Goal: Transaction & Acquisition: Download file/media

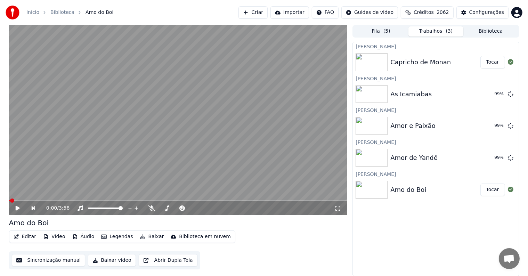
click at [445, 214] on div "Criar Karaokê Capricho de Monan Tocar Criar Karaokê As Icamiabas 99 % Criar Kar…" at bounding box center [436, 159] width 167 height 235
click at [437, 221] on div "Criar Karaokê Capricho de Monan Tocar Criar Karaokê As Icamiabas 99 % Criar Kar…" at bounding box center [436, 159] width 167 height 235
click at [491, 192] on button "Tocar" at bounding box center [493, 190] width 25 height 13
click at [157, 186] on video at bounding box center [178, 120] width 338 height 190
click at [24, 237] on button "Editar" at bounding box center [25, 237] width 28 height 10
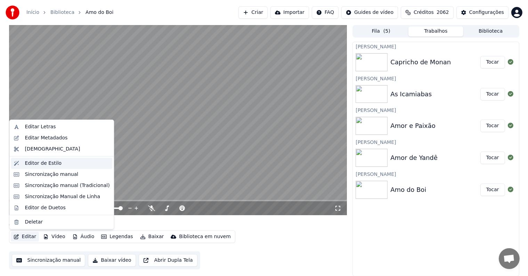
click at [31, 166] on div "Editor de Estilo" at bounding box center [43, 163] width 37 height 7
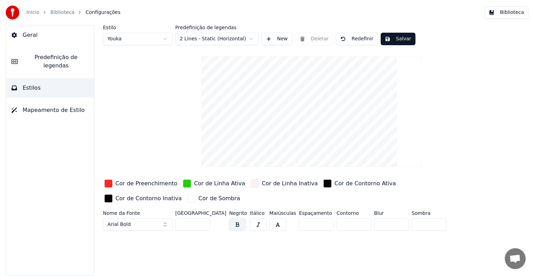
click at [183, 184] on div "button" at bounding box center [187, 183] width 8 height 8
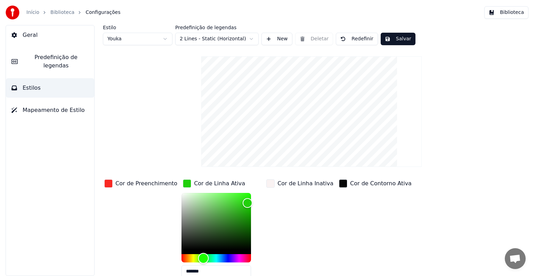
click at [186, 257] on div "Hue" at bounding box center [217, 258] width 70 height 8
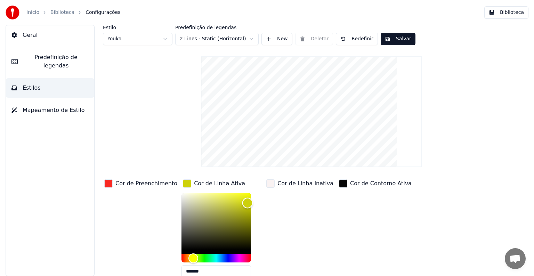
click at [212, 193] on div "Color" at bounding box center [217, 221] width 70 height 57
click at [199, 193] on div "Color" at bounding box center [217, 221] width 70 height 57
type input "*******"
click at [108, 184] on div "button" at bounding box center [108, 183] width 8 height 8
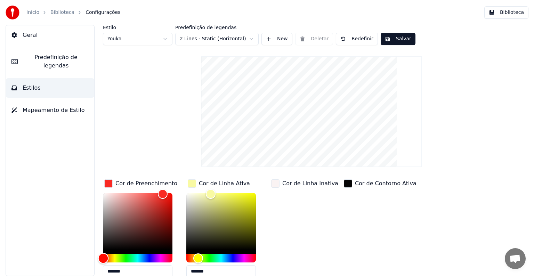
click at [150, 257] on div "Hue" at bounding box center [138, 258] width 70 height 8
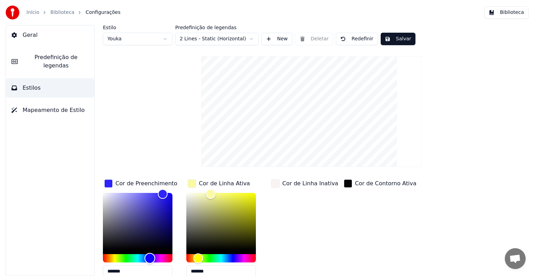
type input "*******"
click at [399, 38] on button "Salvar" at bounding box center [398, 39] width 35 height 13
click at [32, 32] on span "Geral" at bounding box center [30, 35] width 15 height 8
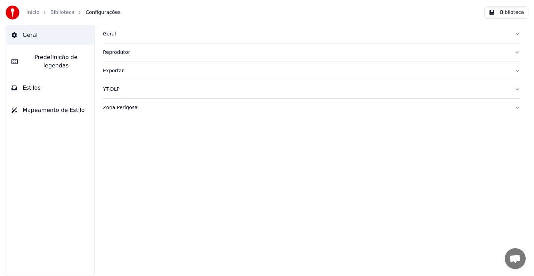
click at [107, 35] on div "Geral" at bounding box center [306, 34] width 406 height 7
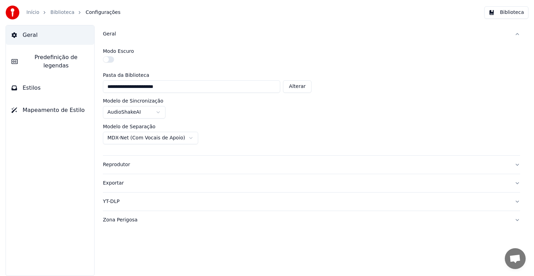
click at [111, 34] on div "Geral" at bounding box center [306, 34] width 406 height 7
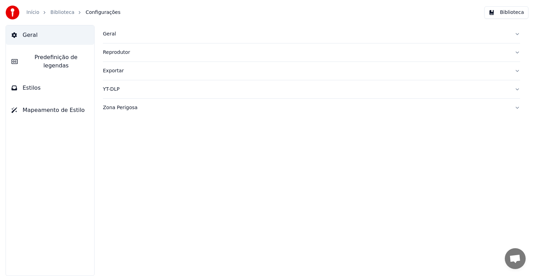
click at [43, 56] on span "Predefinição de legendas" at bounding box center [55, 61] width 65 height 17
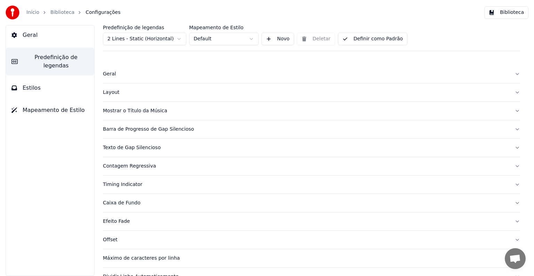
click at [121, 109] on div "Mostrar o Título da Música" at bounding box center [306, 110] width 406 height 7
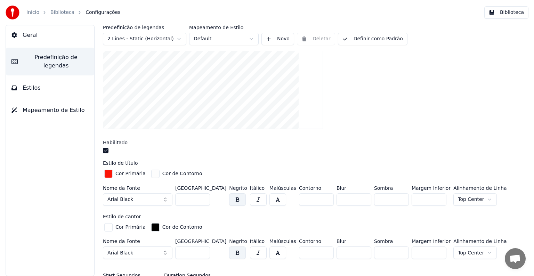
scroll to position [139, 0]
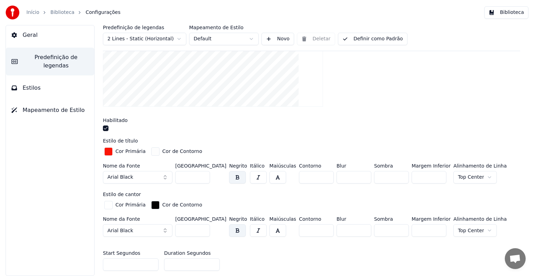
click at [108, 150] on div "button" at bounding box center [108, 151] width 8 height 8
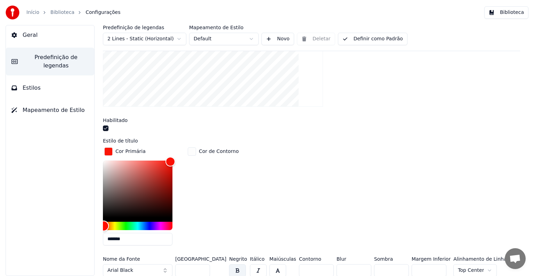
click at [150, 224] on div "Hue" at bounding box center [138, 226] width 70 height 8
type input "*******"
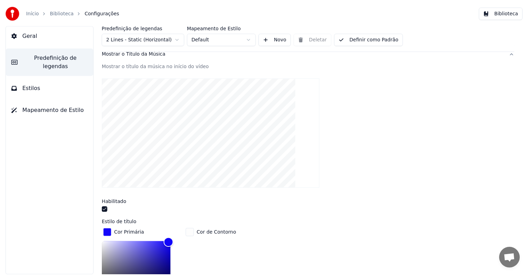
scroll to position [70, 0]
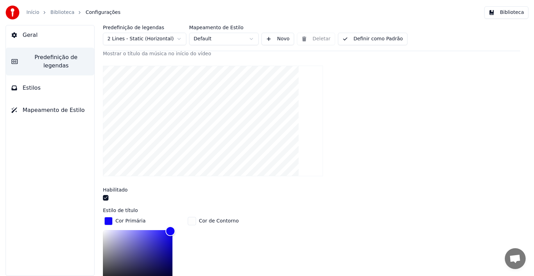
click at [56, 10] on link "Biblioteca" at bounding box center [62, 12] width 24 height 7
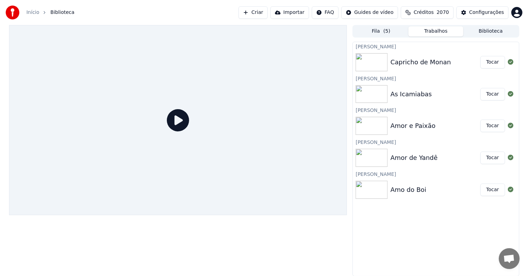
click at [486, 191] on button "Tocar" at bounding box center [493, 190] width 25 height 13
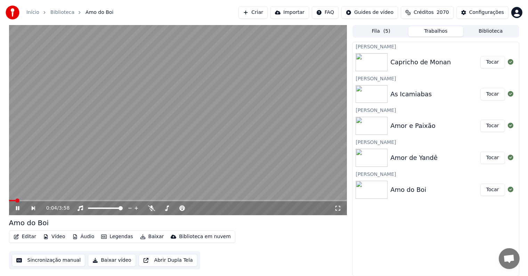
click at [231, 182] on video at bounding box center [178, 120] width 338 height 190
click at [22, 237] on button "Editar" at bounding box center [25, 237] width 28 height 10
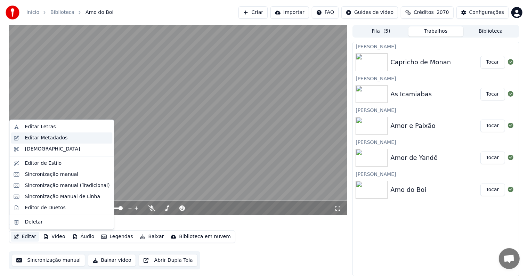
click at [43, 136] on div "Editar Metadados" at bounding box center [46, 138] width 43 height 7
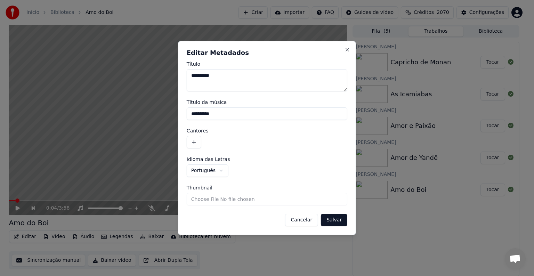
drag, startPoint x: 223, startPoint y: 117, endPoint x: 188, endPoint y: 116, distance: 34.8
click at [188, 116] on input "**********" at bounding box center [267, 113] width 161 height 13
click at [192, 140] on button "button" at bounding box center [194, 142] width 15 height 13
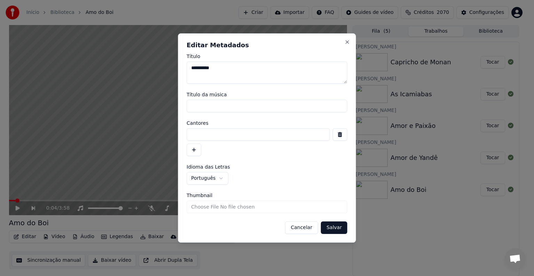
click at [194, 134] on input at bounding box center [258, 134] width 143 height 13
paste input "**********"
type input "**********"
click at [338, 229] on button "Salvar" at bounding box center [334, 228] width 26 height 13
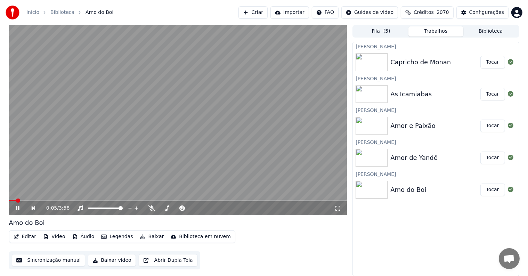
click at [62, 184] on video at bounding box center [178, 120] width 338 height 190
click at [32, 262] on button "Sincronização manual" at bounding box center [49, 260] width 74 height 13
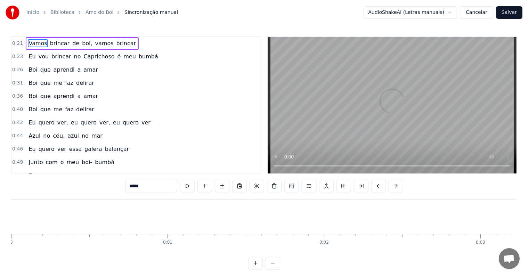
scroll to position [0, 3377]
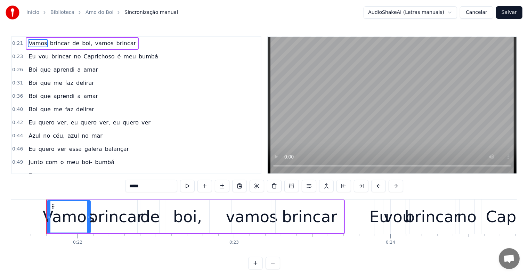
click at [116, 43] on span "brincar" at bounding box center [126, 43] width 21 height 8
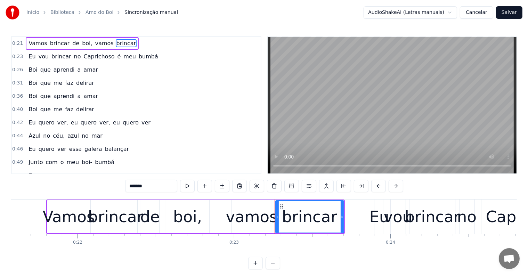
click at [40, 45] on span "Vamos" at bounding box center [38, 43] width 20 height 8
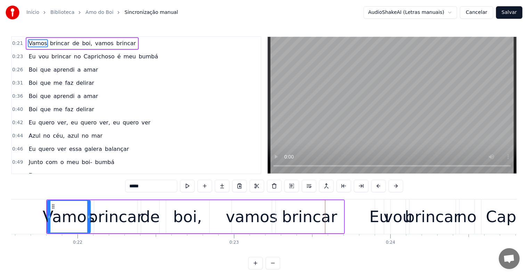
click at [95, 43] on span "vamos" at bounding box center [105, 43] width 20 height 8
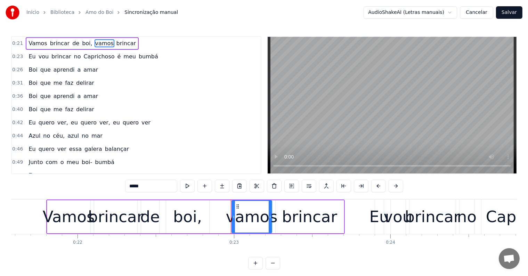
click at [116, 40] on span "brincar" at bounding box center [126, 43] width 21 height 8
type input "*******"
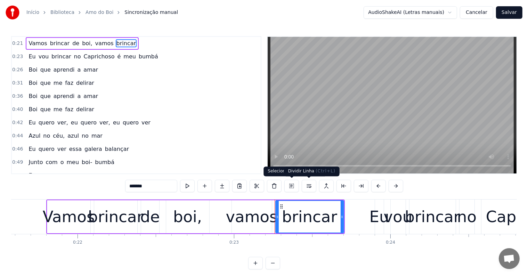
click at [308, 188] on button at bounding box center [309, 186] width 15 height 13
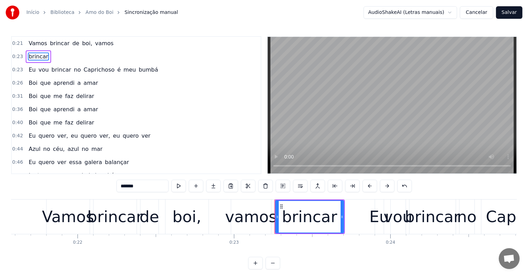
click at [72, 47] on div "Vamos brincar de boi, vamos" at bounding box center [71, 43] width 90 height 13
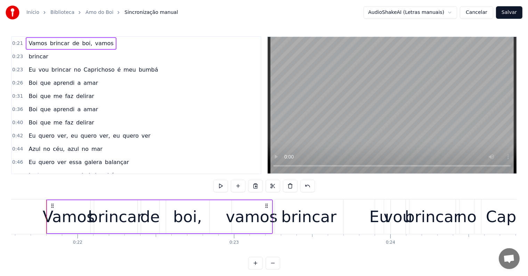
click at [117, 69] on span "é" at bounding box center [119, 70] width 5 height 8
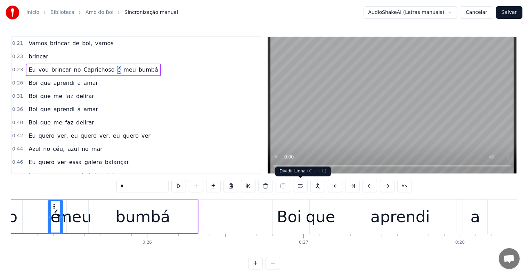
scroll to position [0, 3934]
click at [299, 185] on button at bounding box center [300, 186] width 15 height 13
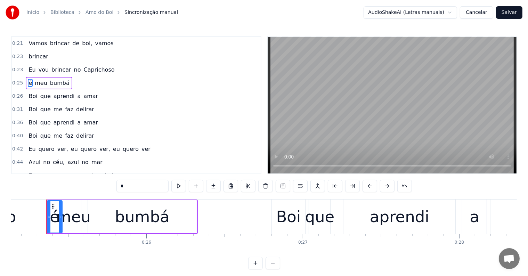
click at [112, 147] on span "eu" at bounding box center [116, 149] width 8 height 8
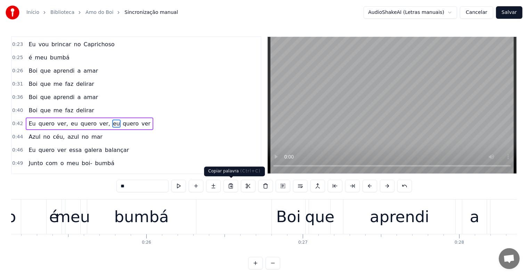
scroll to position [40, 0]
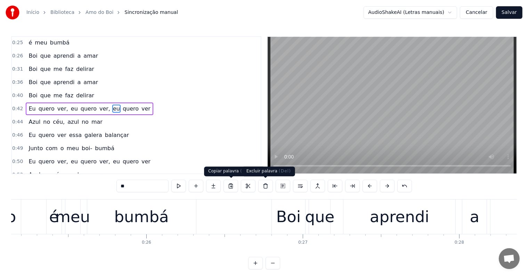
click at [299, 186] on button at bounding box center [300, 186] width 15 height 13
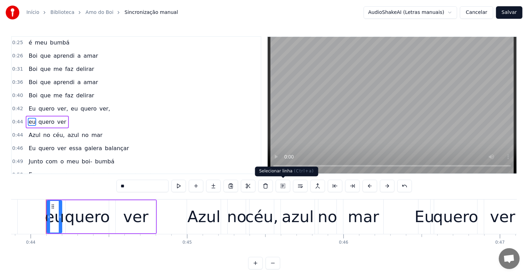
scroll to position [53, 0]
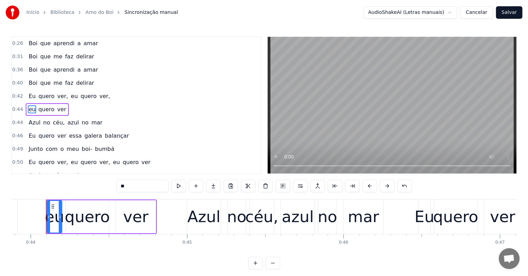
click at [104, 132] on span "balançar" at bounding box center [117, 136] width 26 height 8
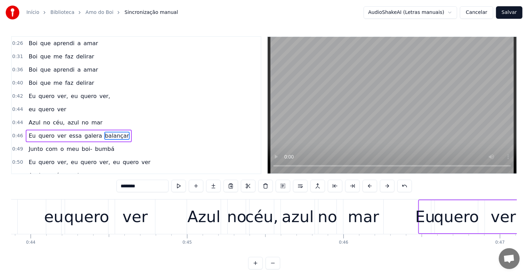
scroll to position [79, 0]
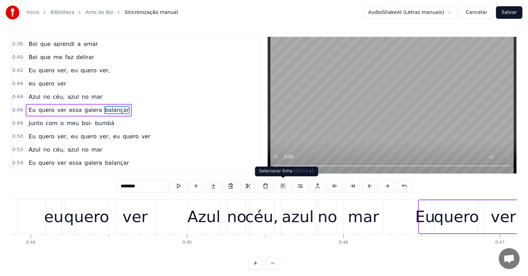
click at [302, 186] on button at bounding box center [300, 186] width 15 height 13
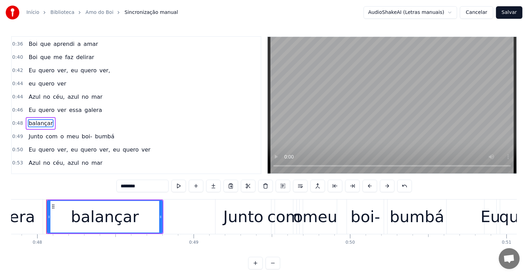
scroll to position [91, 0]
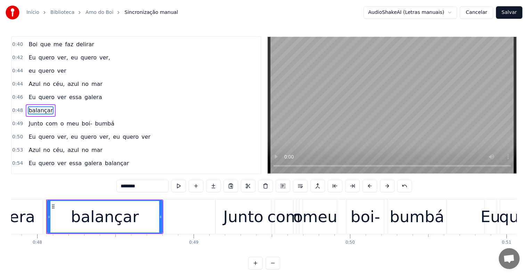
click at [112, 133] on span "eu" at bounding box center [116, 137] width 8 height 8
type input "**"
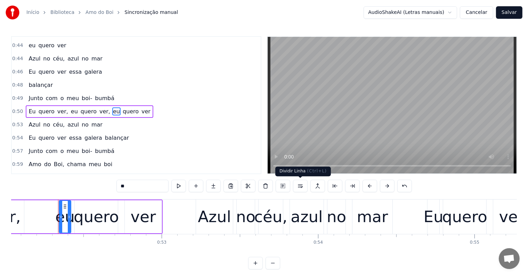
scroll to position [0, 8157]
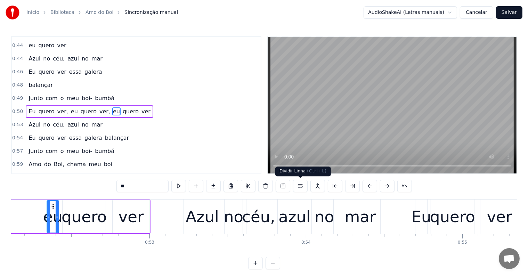
click at [299, 188] on button at bounding box center [300, 186] width 15 height 13
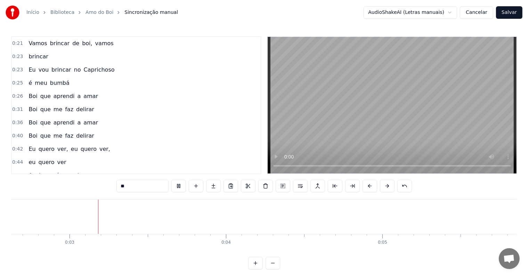
scroll to position [0, 407]
click at [54, 43] on span "brincar" at bounding box center [59, 43] width 21 height 8
type input "*******"
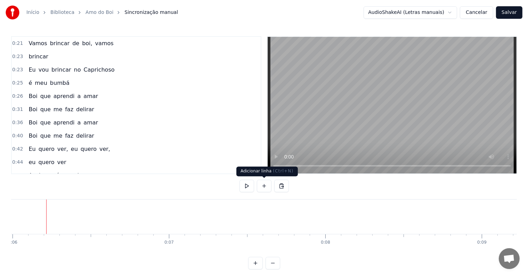
click at [264, 187] on button at bounding box center [264, 186] width 15 height 13
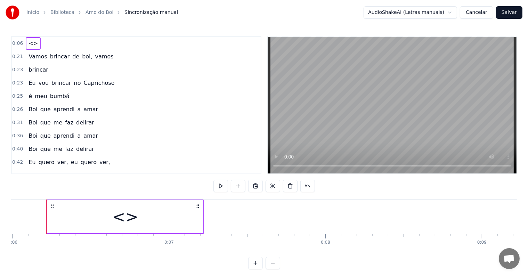
click at [177, 203] on div "<>" at bounding box center [125, 216] width 156 height 33
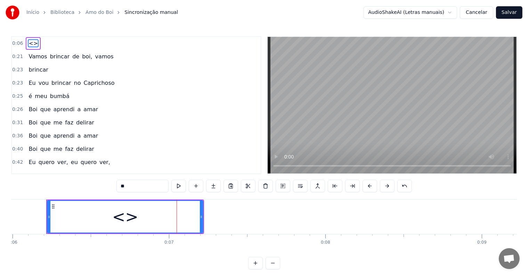
drag, startPoint x: 163, startPoint y: 188, endPoint x: 100, endPoint y: 179, distance: 63.9
click at [100, 179] on div "0:06 <> 0:21 Vamos brincar de boi, vamos 0:23 brincar 0:23 Eu vou brincar no Ca…" at bounding box center [264, 152] width 506 height 233
paste input "**********"
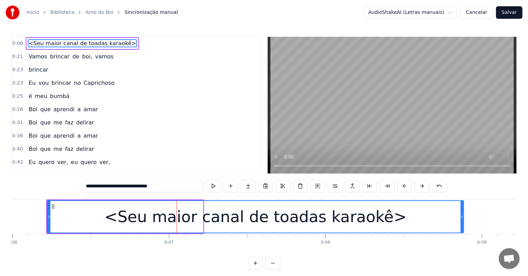
drag, startPoint x: 200, startPoint y: 216, endPoint x: 461, endPoint y: 224, distance: 261.0
click at [461, 224] on div at bounding box center [462, 217] width 3 height 32
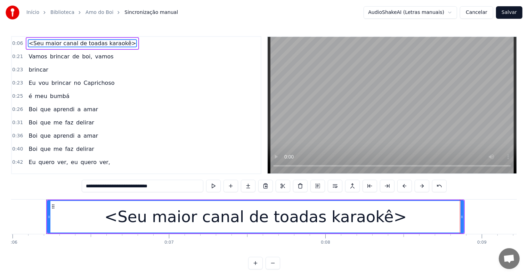
type input "**********"
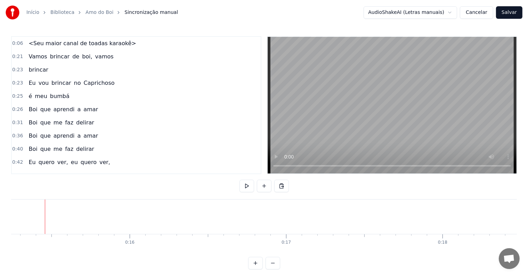
scroll to position [0, 2385]
click at [264, 186] on button at bounding box center [264, 186] width 15 height 13
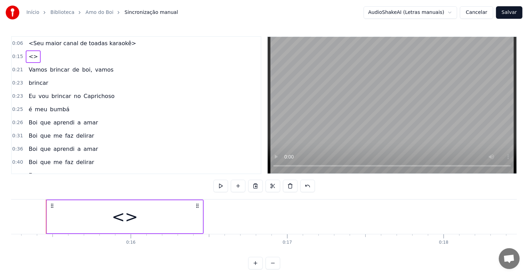
click at [181, 227] on div "<>" at bounding box center [125, 216] width 156 height 33
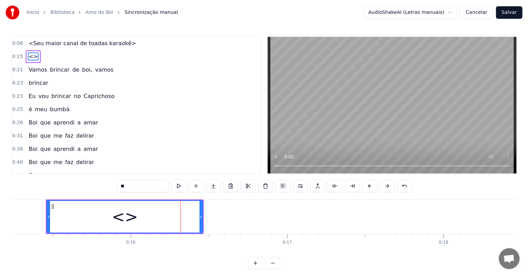
drag, startPoint x: 145, startPoint y: 184, endPoint x: 86, endPoint y: 184, distance: 59.5
click at [86, 184] on div "0:06 <Seu maior canal de toadas karaokê> 0:15 <> 0:21 Vamos brincar de boi, vam…" at bounding box center [264, 152] width 506 height 233
paste input "**********"
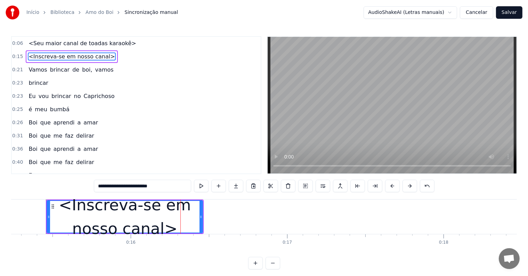
type input "**********"
drag, startPoint x: 47, startPoint y: 217, endPoint x: 40, endPoint y: 215, distance: 6.4
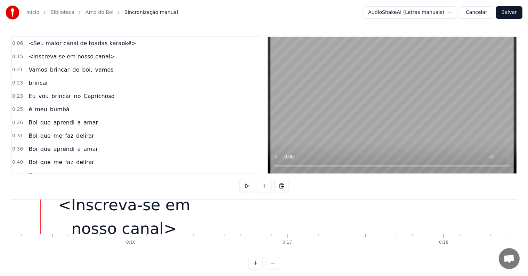
scroll to position [0, 2379]
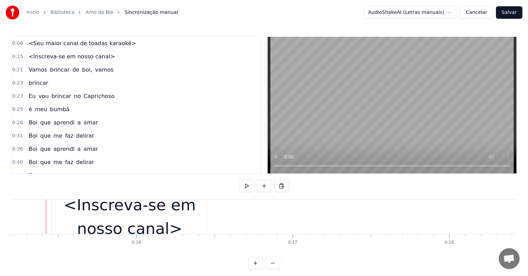
click at [57, 217] on div "<Inscreva-se em nosso canal>" at bounding box center [130, 216] width 156 height 47
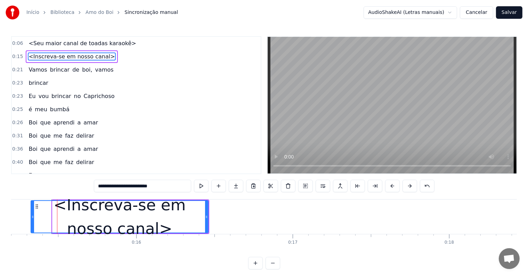
drag, startPoint x: 53, startPoint y: 216, endPoint x: 30, endPoint y: 216, distance: 22.3
click at [31, 216] on icon at bounding box center [32, 217] width 3 height 6
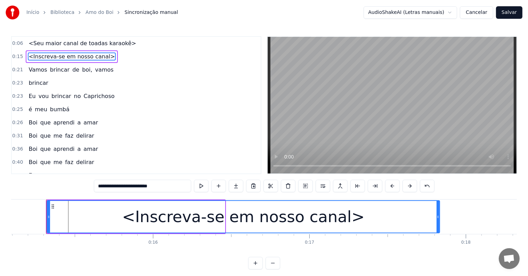
click at [438, 223] on div at bounding box center [438, 217] width 3 height 32
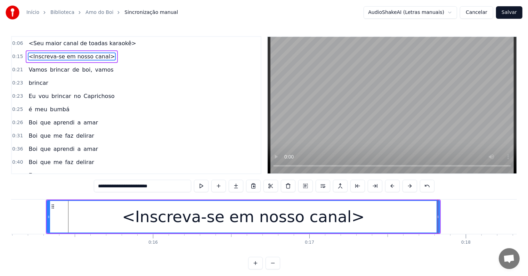
click at [114, 211] on div "<Inscreva-se em nosso canal>" at bounding box center [243, 217] width 392 height 32
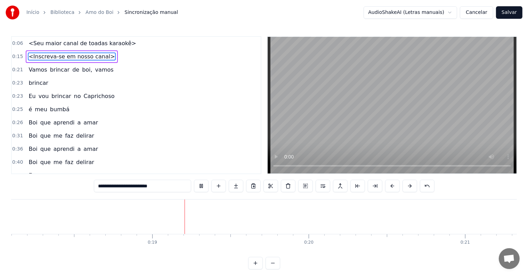
scroll to position [0, 2833]
click at [40, 54] on span "<Inscreva-se em nosso canal>" at bounding box center [72, 57] width 88 height 8
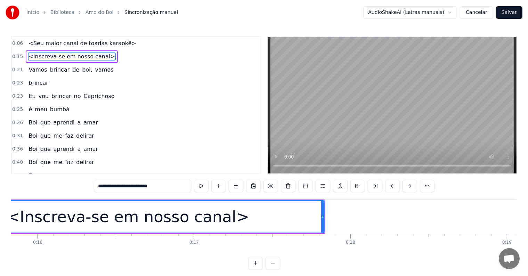
scroll to position [0, 2362]
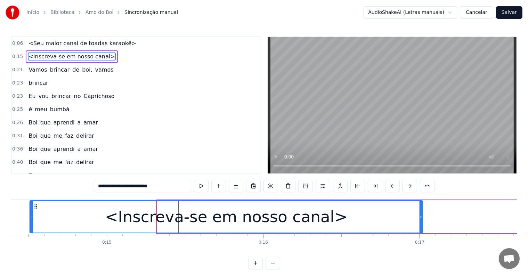
drag, startPoint x: 51, startPoint y: 206, endPoint x: 42, endPoint y: 206, distance: 9.7
click at [35, 206] on circle at bounding box center [35, 206] width 0 height 0
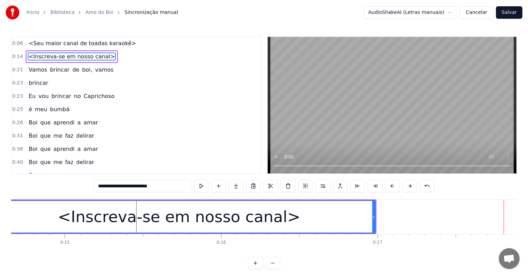
scroll to position [0, 2279]
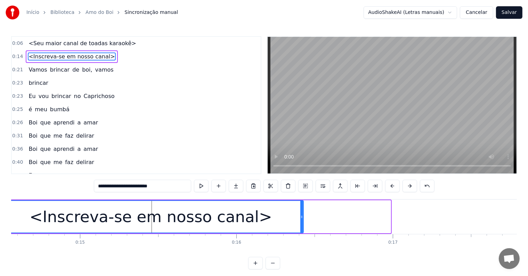
drag, startPoint x: 389, startPoint y: 216, endPoint x: 302, endPoint y: 217, distance: 87.3
click at [302, 217] on icon at bounding box center [302, 217] width 3 height 6
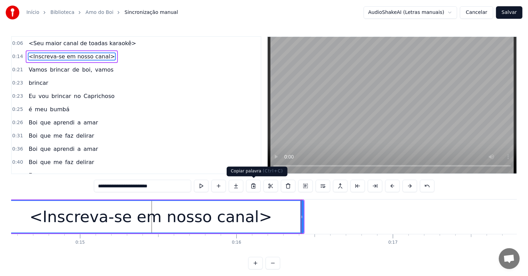
click at [232, 213] on div "<Inscreva-se em nosso canal>" at bounding box center [151, 217] width 243 height 24
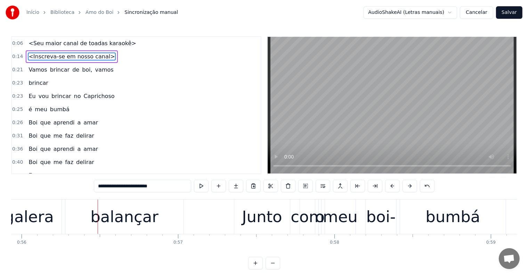
scroll to position [0, 8756]
click at [140, 225] on div "balançar" at bounding box center [123, 217] width 68 height 24
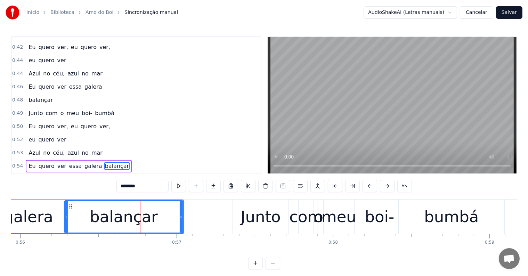
scroll to position [181, 0]
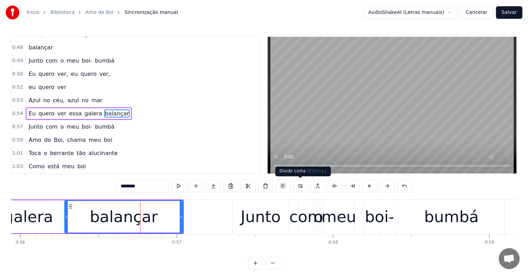
click at [301, 189] on button at bounding box center [300, 186] width 15 height 13
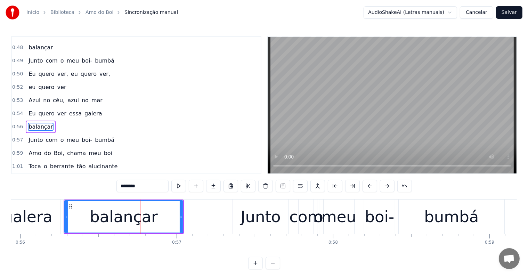
scroll to position [194, 0]
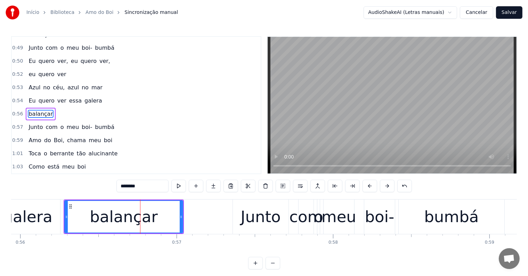
click at [22, 211] on div "galera" at bounding box center [27, 217] width 49 height 24
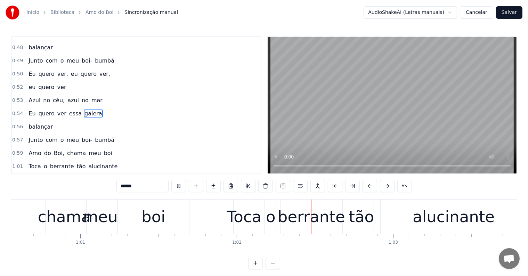
scroll to position [0, 9643]
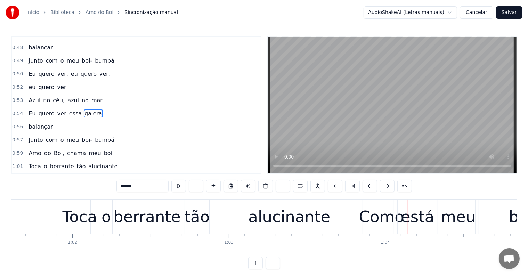
click at [266, 218] on div "alucinante" at bounding box center [289, 217] width 82 height 24
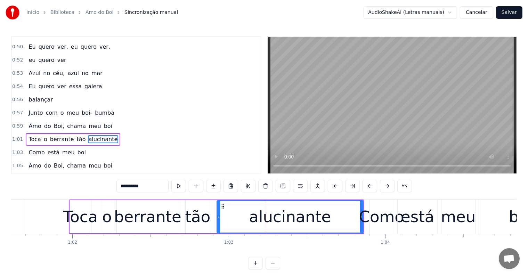
scroll to position [232, 0]
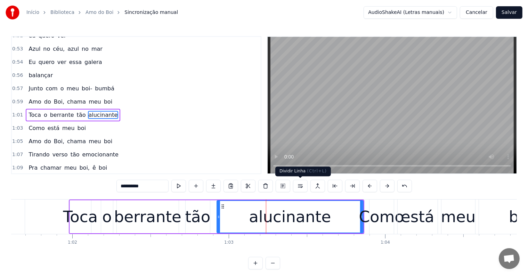
click at [300, 187] on button at bounding box center [300, 186] width 15 height 13
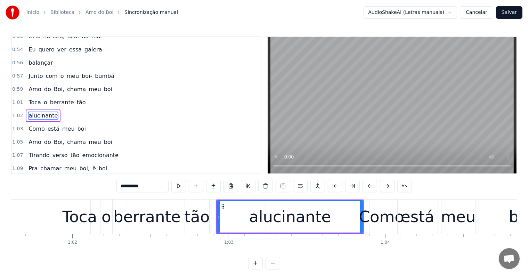
click at [190, 225] on div "tão" at bounding box center [196, 217] width 25 height 24
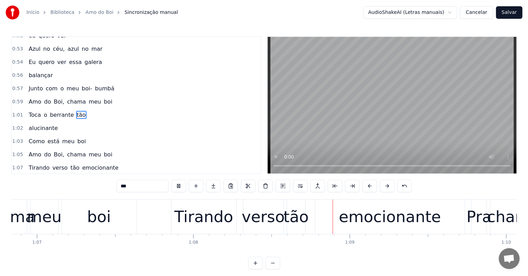
scroll to position [0, 10658]
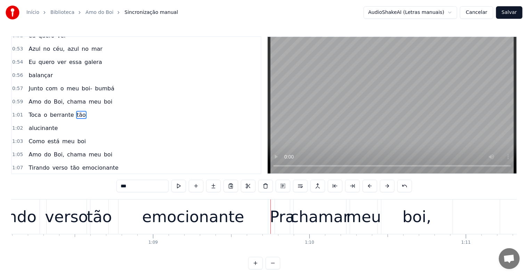
click at [223, 220] on div "emocionante" at bounding box center [193, 217] width 102 height 24
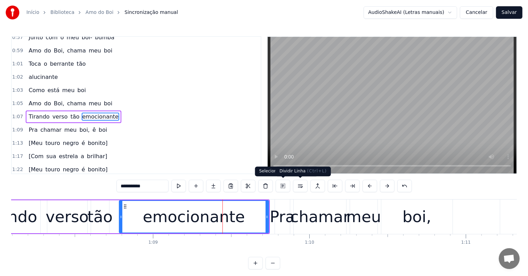
click at [299, 184] on button at bounding box center [300, 186] width 15 height 13
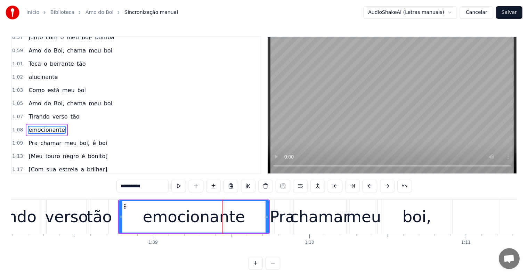
scroll to position [296, 0]
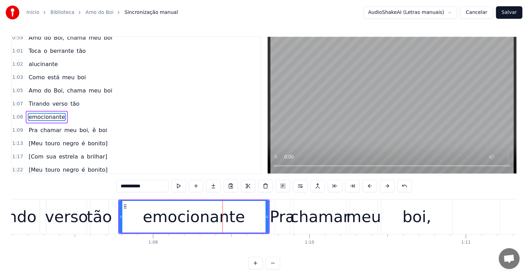
click at [94, 221] on div "tão" at bounding box center [99, 217] width 25 height 24
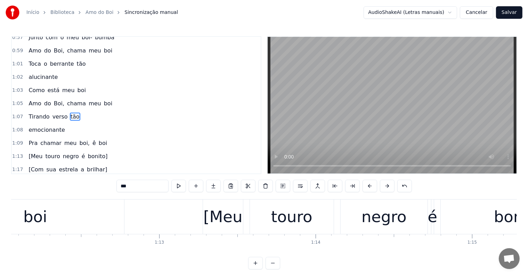
scroll to position [0, 11677]
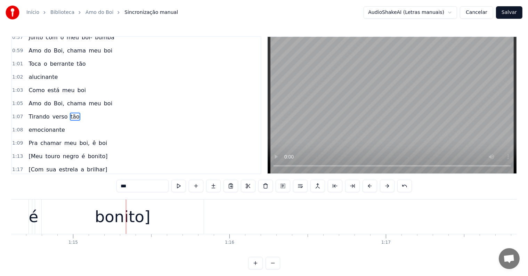
click at [113, 224] on div "bonito]" at bounding box center [123, 217] width 56 height 24
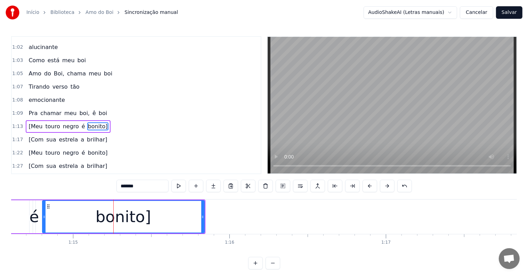
scroll to position [322, 0]
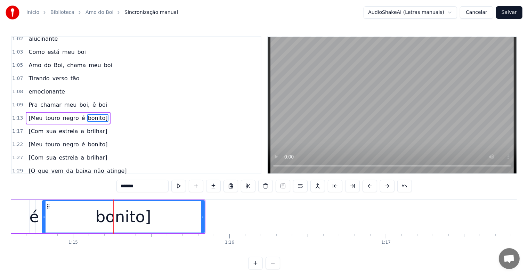
click at [92, 101] on span "ê" at bounding box center [94, 105] width 5 height 8
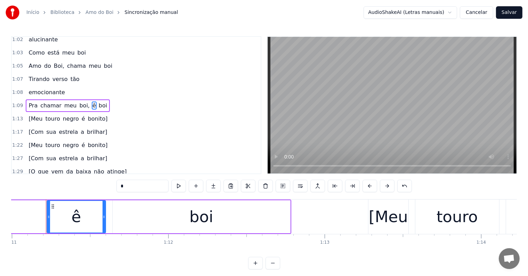
scroll to position [0, 11112]
drag, startPoint x: 132, startPoint y: 185, endPoint x: 106, endPoint y: 185, distance: 26.4
click at [106, 185] on div "0:06 <Seu maior canal de toadas karaokê> 0:14 <Inscreva-se em nosso canal> 0:21…" at bounding box center [264, 152] width 506 height 233
type input "*"
click at [36, 217] on div "Pra chamar meu boi, Ê boi" at bounding box center [56, 217] width 471 height 34
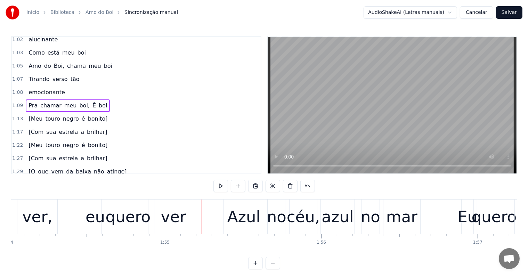
scroll to position [0, 17896]
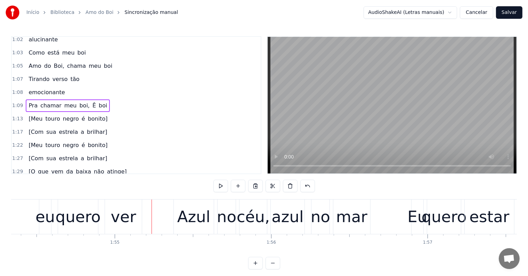
click at [79, 220] on div "quero" at bounding box center [78, 217] width 45 height 24
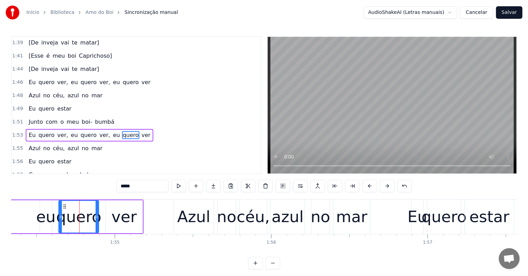
scroll to position [501, 0]
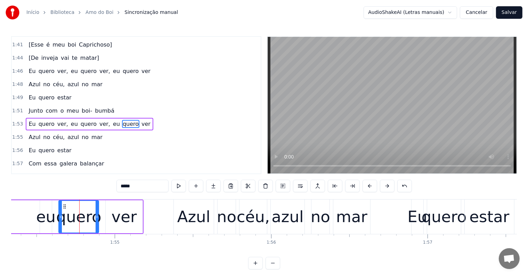
click at [112, 120] on span "eu" at bounding box center [116, 124] width 8 height 8
type input "**"
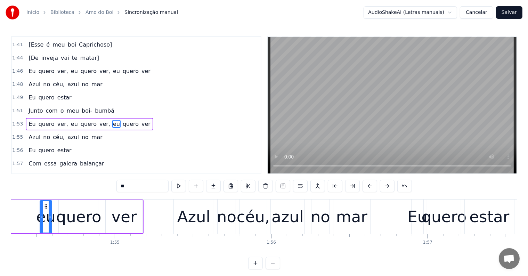
scroll to position [0, 17889]
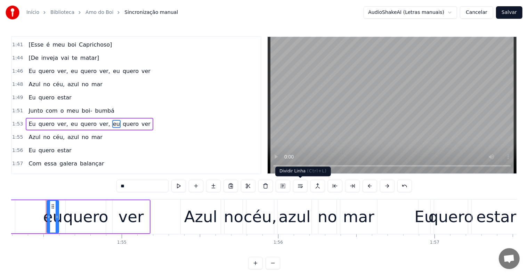
click at [297, 185] on button at bounding box center [300, 186] width 15 height 13
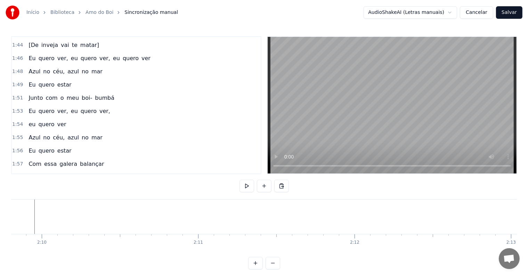
scroll to position [0, 20305]
click at [264, 188] on button at bounding box center [264, 186] width 15 height 13
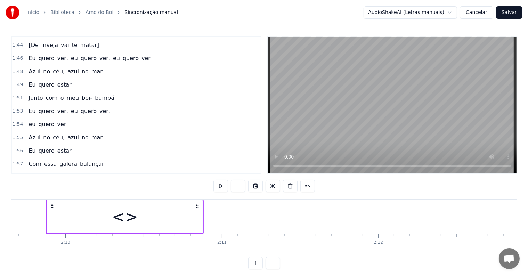
drag, startPoint x: 147, startPoint y: 218, endPoint x: 128, endPoint y: 216, distance: 19.3
click at [128, 216] on div "<>" at bounding box center [125, 216] width 156 height 33
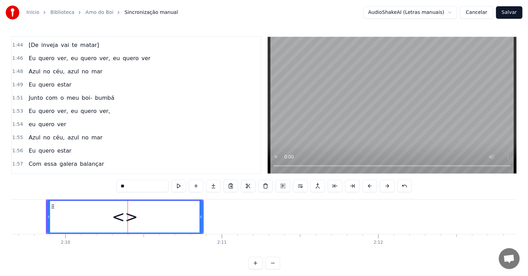
scroll to position [578, 0]
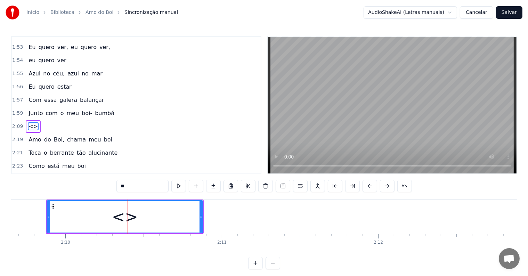
drag, startPoint x: 140, startPoint y: 182, endPoint x: 106, endPoint y: 182, distance: 34.4
click at [106, 182] on div "0:06 <Seu maior canal de toadas karaokê> 0:14 <Inscreva-se em nosso canal> 0:21…" at bounding box center [264, 152] width 506 height 233
paste input "**********"
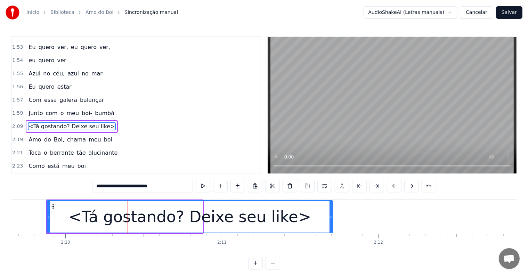
drag, startPoint x: 202, startPoint y: 216, endPoint x: 331, endPoint y: 210, distance: 129.5
click at [332, 210] on div at bounding box center [331, 217] width 3 height 32
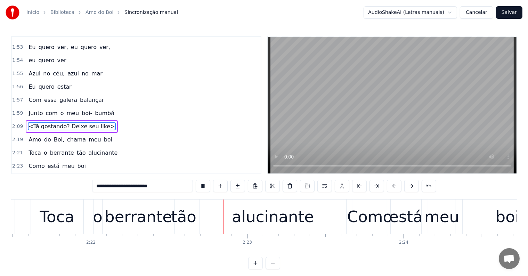
scroll to position [0, 22223]
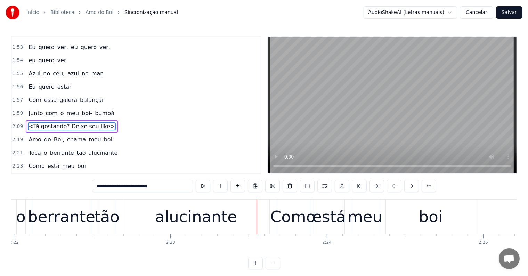
click at [221, 230] on div "alucinante" at bounding box center [196, 217] width 146 height 34
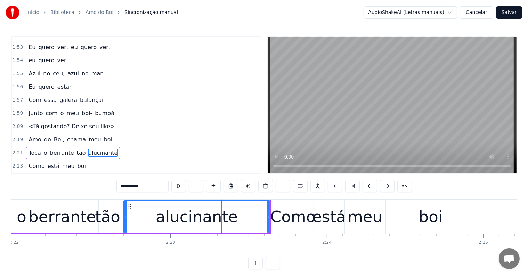
scroll to position [603, 0]
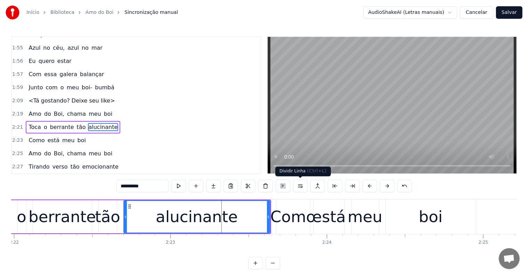
click at [303, 186] on button at bounding box center [300, 186] width 15 height 13
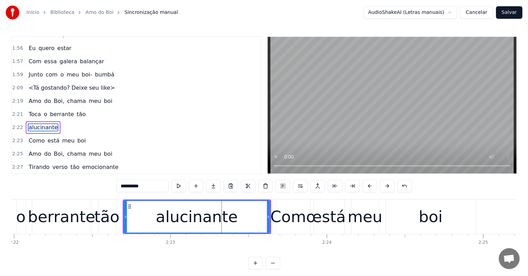
click at [113, 218] on div "tão" at bounding box center [106, 217] width 25 height 24
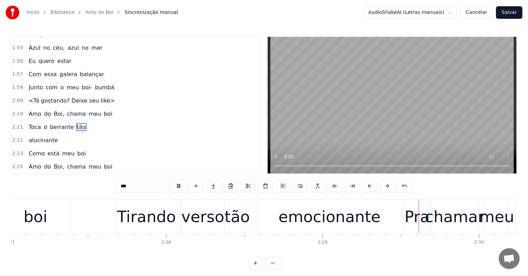
scroll to position [0, 23285]
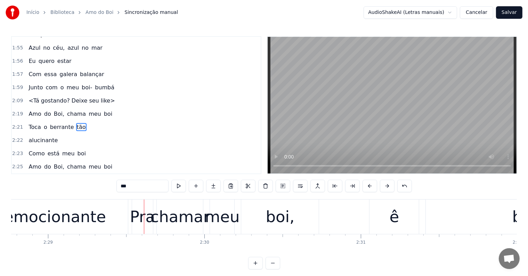
click at [102, 223] on div "emocionante" at bounding box center [55, 217] width 146 height 34
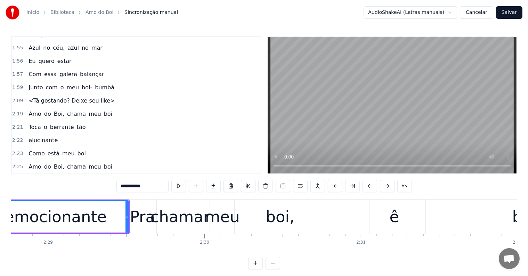
scroll to position [655, 0]
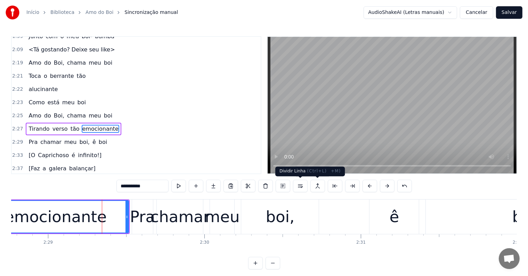
click at [300, 185] on button at bounding box center [300, 186] width 15 height 13
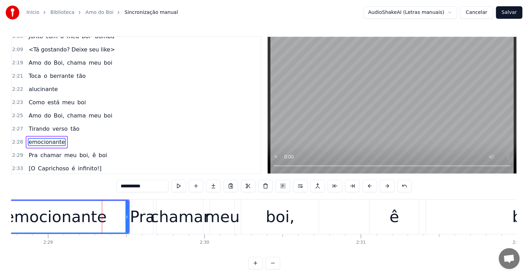
scroll to position [667, 0]
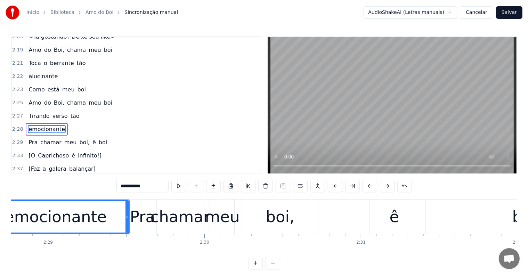
click at [60, 112] on span "verso" at bounding box center [60, 116] width 17 height 8
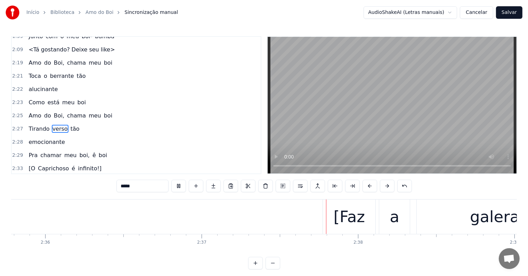
scroll to position [0, 24543]
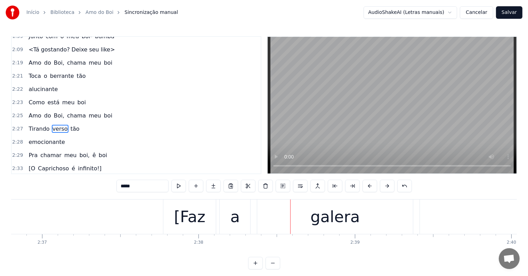
click at [194, 220] on div "[Faz" at bounding box center [190, 217] width 32 height 24
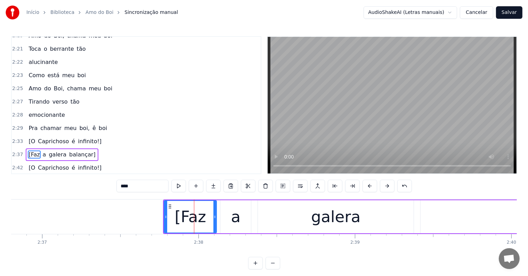
scroll to position [706, 0]
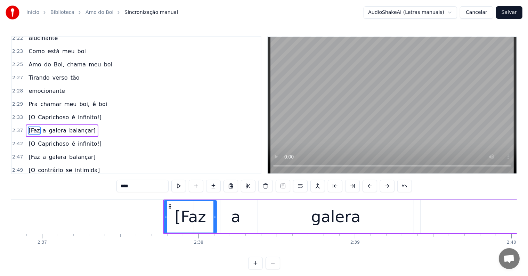
click at [92, 100] on span "ê" at bounding box center [94, 104] width 5 height 8
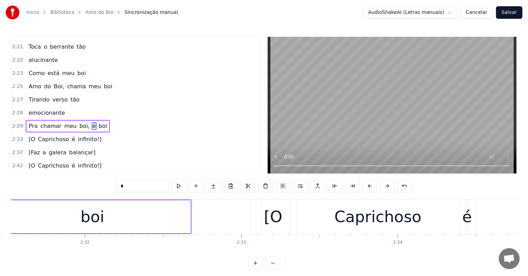
scroll to position [0, 23608]
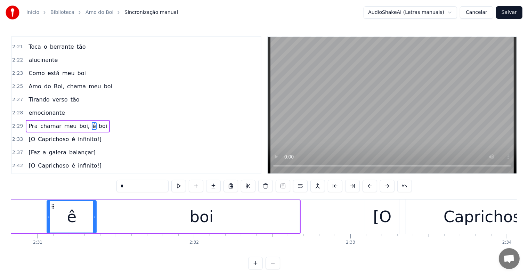
drag, startPoint x: 135, startPoint y: 186, endPoint x: 86, endPoint y: 182, distance: 49.3
click at [86, 182] on div "0:06 <Seu maior canal de toadas karaokê> 0:14 <Inscreva-se em nosso canal> 0:21…" at bounding box center [264, 152] width 506 height 233
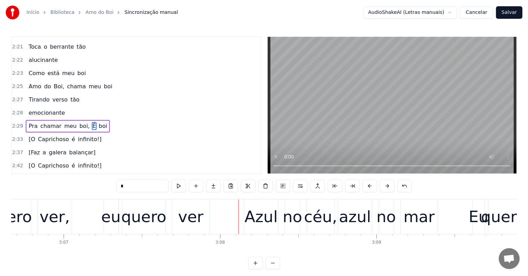
scroll to position [0, 29375]
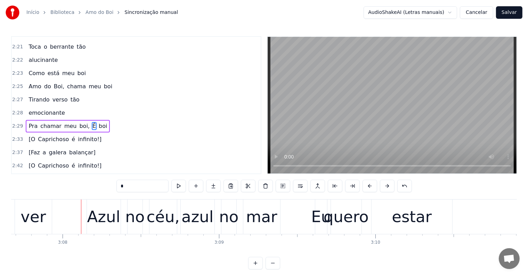
click at [44, 220] on div "ver" at bounding box center [33, 217] width 37 height 34
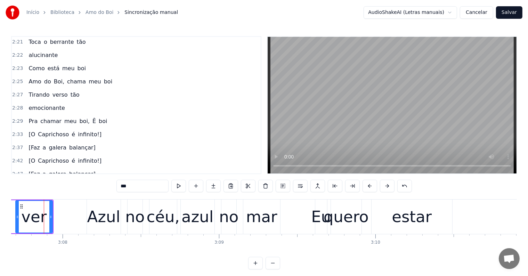
scroll to position [0, 29372]
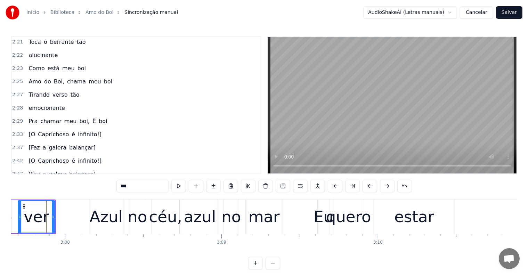
click at [35, 214] on div "ver" at bounding box center [36, 217] width 25 height 24
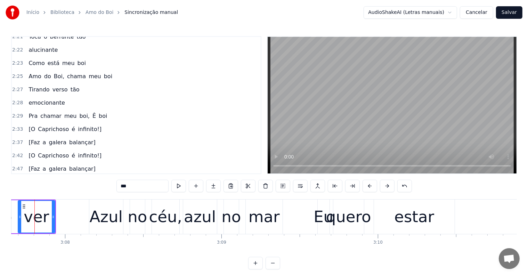
scroll to position [0, 29361]
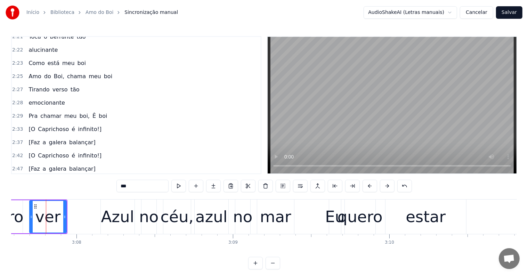
click at [106, 221] on div "Azul" at bounding box center [117, 217] width 33 height 24
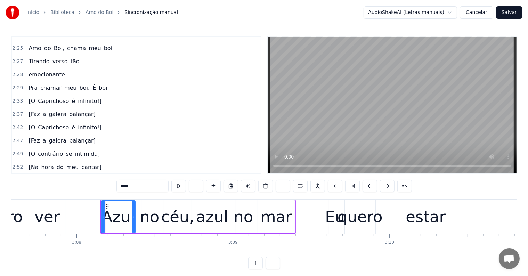
scroll to position [834, 0]
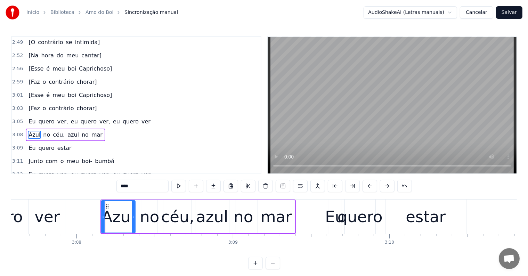
click at [112, 118] on span "eu" at bounding box center [116, 122] width 8 height 8
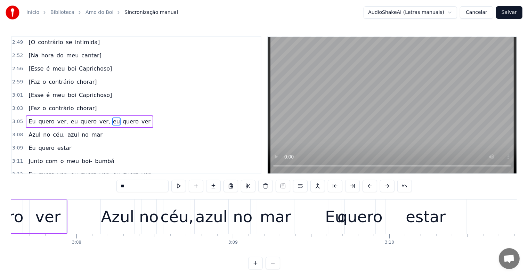
scroll to position [821, 0]
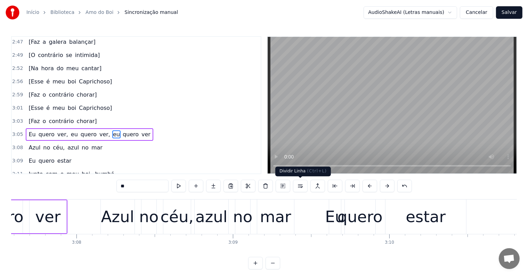
click at [301, 185] on button at bounding box center [300, 186] width 15 height 13
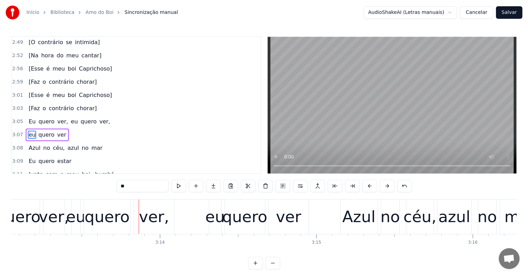
scroll to position [0, 30254]
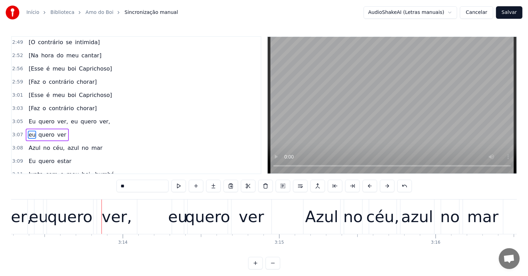
click at [57, 144] on span "céu," at bounding box center [58, 148] width 13 height 8
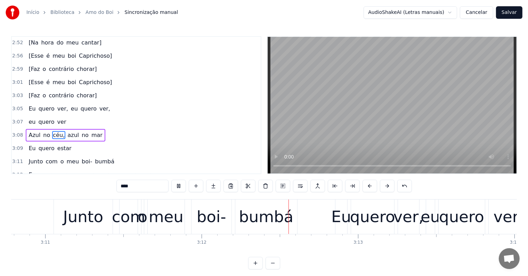
scroll to position [0, 30004]
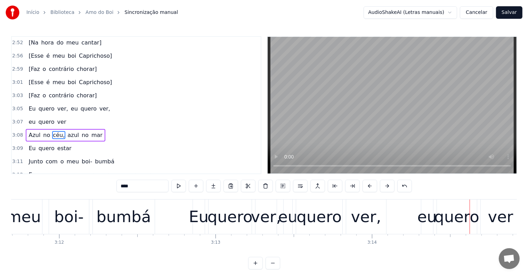
click at [112, 171] on span "eu" at bounding box center [116, 175] width 8 height 8
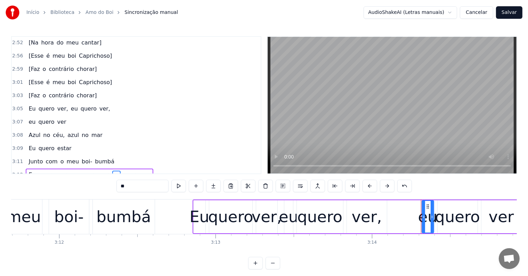
scroll to position [885, 0]
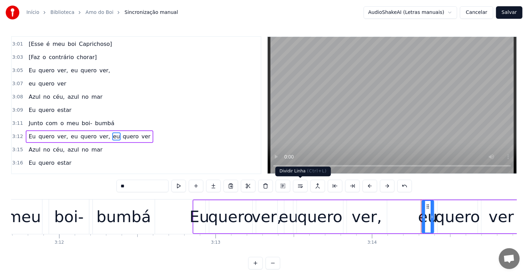
click at [298, 187] on button at bounding box center [300, 186] width 15 height 13
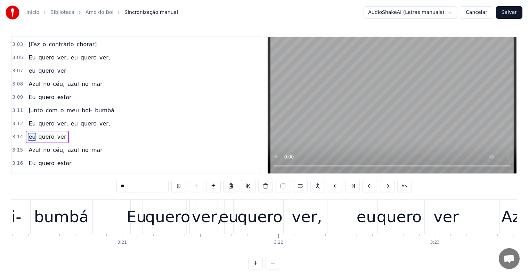
scroll to position [0, 31368]
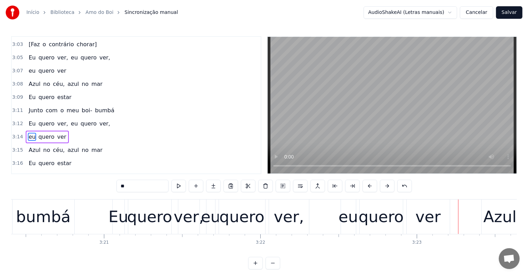
click at [280, 217] on div "ver," at bounding box center [289, 217] width 30 height 24
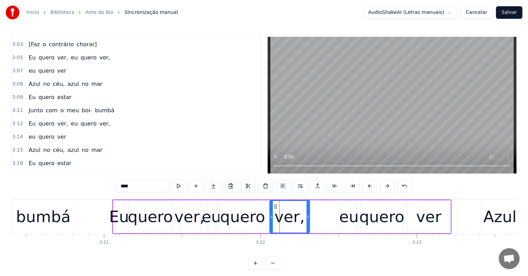
scroll to position [962, 0]
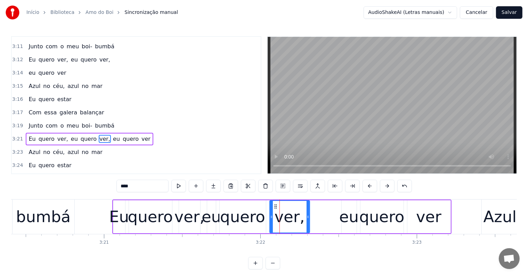
click at [112, 135] on span "eu" at bounding box center [116, 139] width 8 height 8
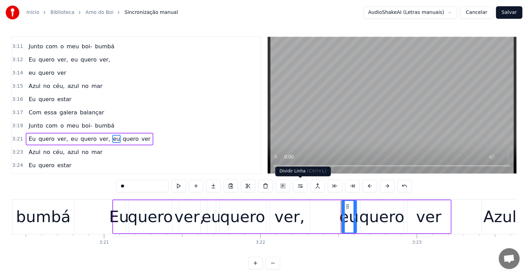
click at [300, 186] on button at bounding box center [300, 186] width 15 height 13
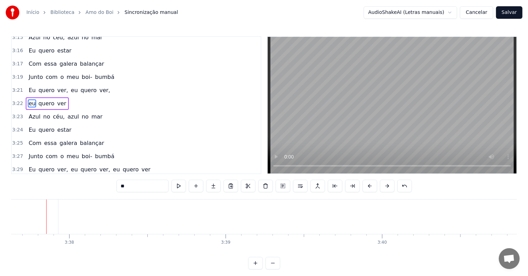
scroll to position [1028, 0]
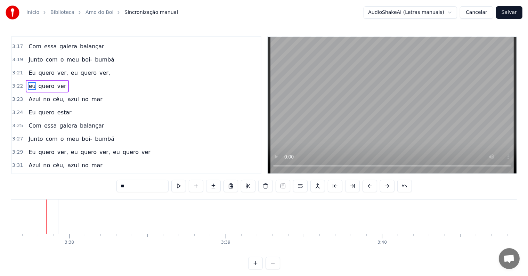
click at [112, 148] on span "eu" at bounding box center [116, 152] width 8 height 8
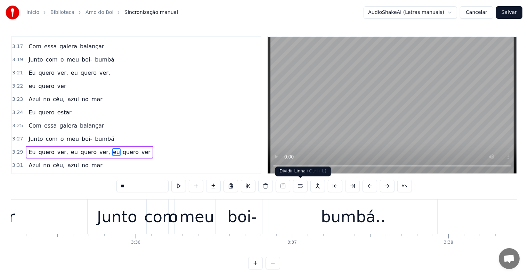
click at [298, 186] on button at bounding box center [300, 186] width 15 height 13
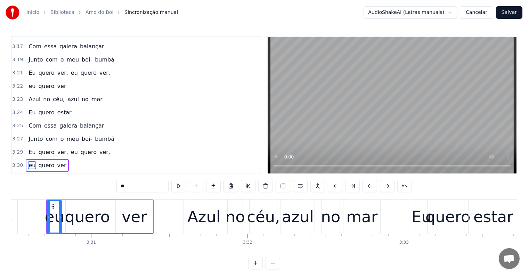
scroll to position [1041, 0]
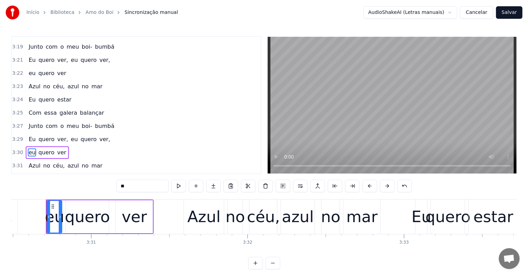
click at [79, 188] on span "balançar" at bounding box center [92, 192] width 26 height 8
type input "********"
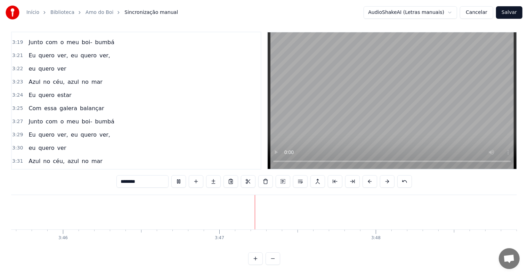
scroll to position [0, 35379]
click at [510, 15] on button "Salvar" at bounding box center [509, 12] width 26 height 13
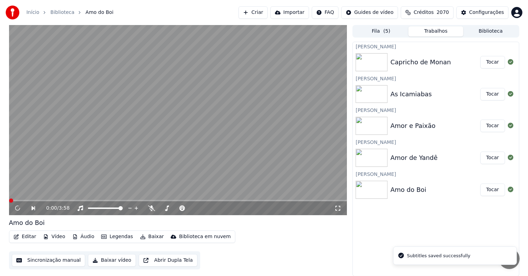
click at [493, 160] on button "Tocar" at bounding box center [493, 158] width 25 height 13
click at [65, 135] on video at bounding box center [178, 120] width 338 height 190
click at [31, 237] on button "Editar" at bounding box center [25, 237] width 28 height 10
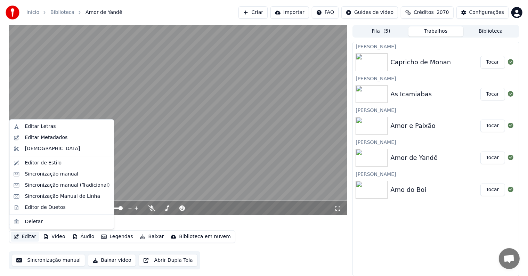
click at [143, 185] on video at bounding box center [178, 120] width 338 height 190
click at [28, 234] on button "Editar" at bounding box center [25, 237] width 28 height 10
click at [35, 139] on div "Editar Metadados" at bounding box center [46, 137] width 43 height 7
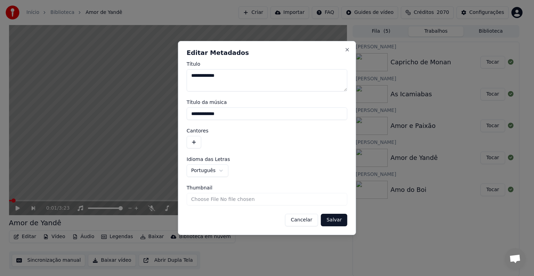
drag, startPoint x: 227, startPoint y: 113, endPoint x: 186, endPoint y: 113, distance: 40.3
click at [186, 113] on div "**********" at bounding box center [267, 138] width 178 height 194
click at [191, 139] on button "button" at bounding box center [194, 142] width 15 height 13
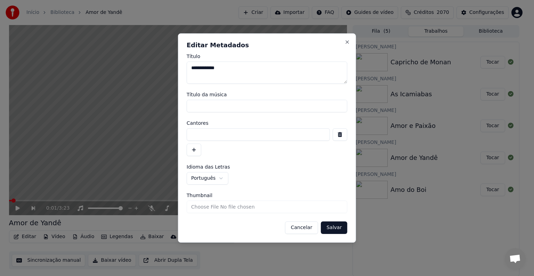
click at [209, 138] on input at bounding box center [258, 134] width 143 height 13
paste input "**********"
type input "**********"
click at [340, 232] on button "Salvar" at bounding box center [334, 228] width 26 height 13
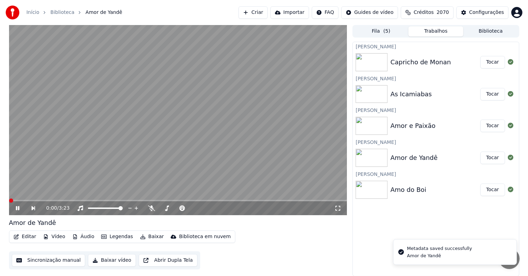
click at [46, 149] on video at bounding box center [178, 120] width 338 height 190
click at [41, 261] on button "Sincronização manual" at bounding box center [49, 260] width 74 height 13
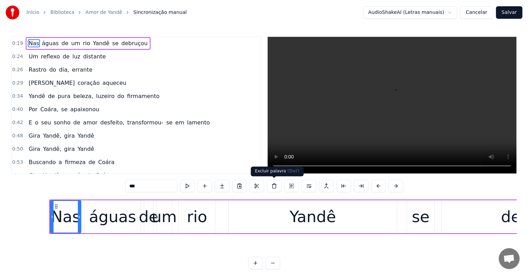
scroll to position [0, 3064]
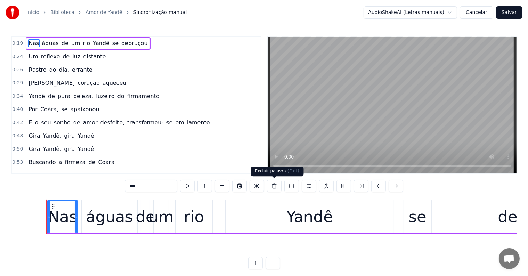
click at [275, 167] on div "Excluir palavra ( Del ) Excluir palavra ( Del )" at bounding box center [277, 172] width 53 height 10
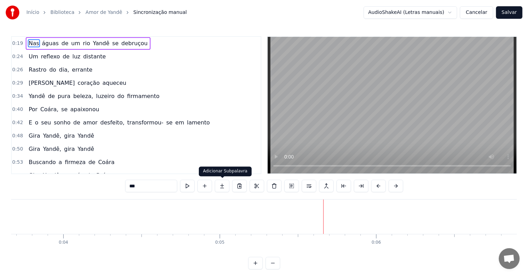
scroll to position [0, 851]
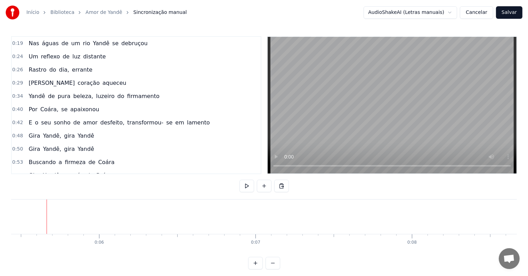
click at [265, 188] on button at bounding box center [264, 186] width 15 height 13
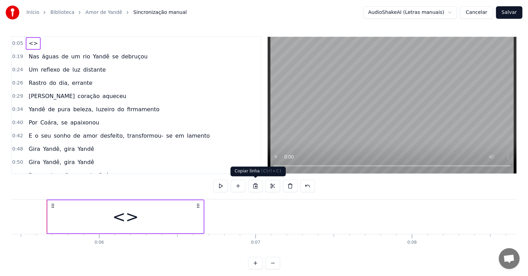
click at [139, 223] on div "<>" at bounding box center [126, 216] width 156 height 33
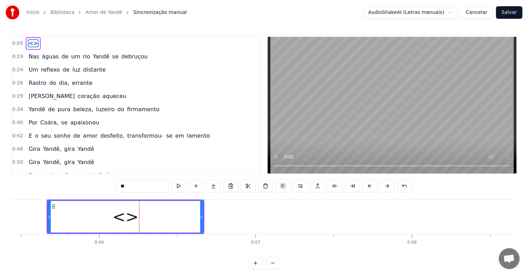
drag, startPoint x: 135, startPoint y: 185, endPoint x: 100, endPoint y: 185, distance: 34.8
click at [100, 185] on div "0:05 <> 0:19 Nas águas de um rio Yandê se debruçou 0:24 Um reflexo de luz dista…" at bounding box center [264, 152] width 506 height 233
paste input "**********"
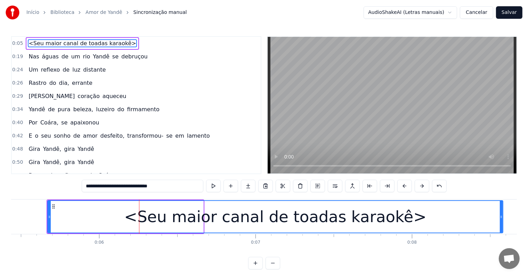
drag, startPoint x: 202, startPoint y: 215, endPoint x: 499, endPoint y: 213, distance: 297.4
click at [502, 214] on icon at bounding box center [501, 217] width 3 height 6
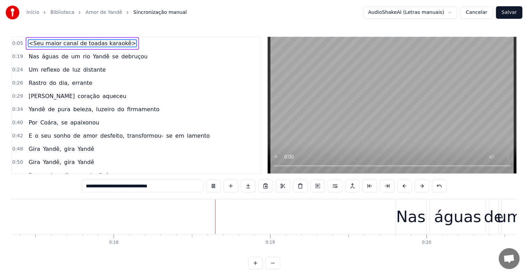
scroll to position [0, 2775]
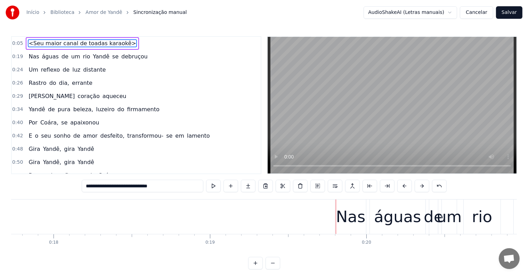
click at [112, 57] on span "se" at bounding box center [116, 57] width 8 height 8
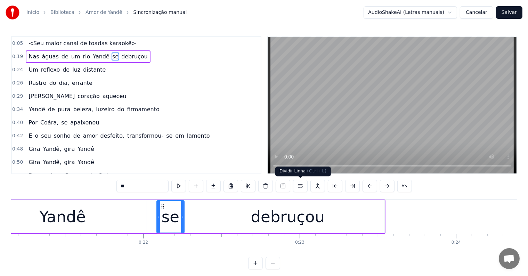
click at [298, 186] on button at bounding box center [300, 186] width 15 height 13
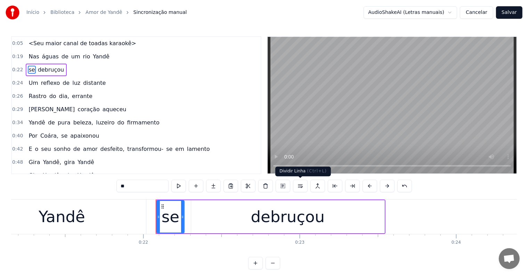
scroll to position [0, 3421]
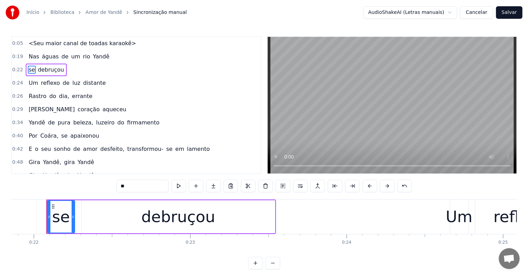
click at [50, 56] on span "águas" at bounding box center [50, 57] width 18 height 8
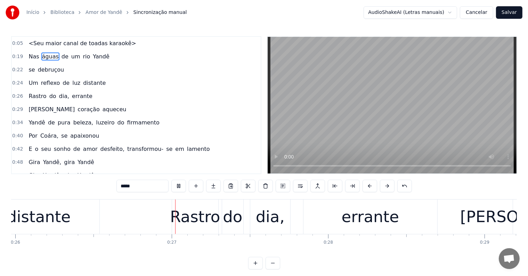
scroll to position [0, 4067]
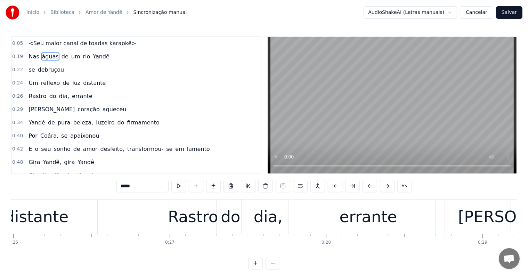
click at [261, 217] on div "dia," at bounding box center [268, 217] width 29 height 24
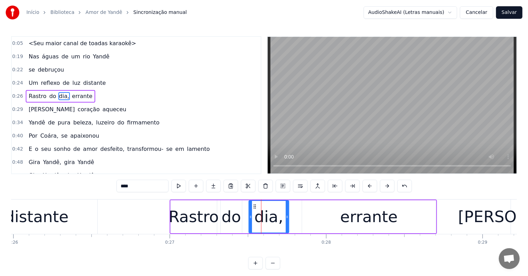
click at [151, 189] on input "****" at bounding box center [143, 186] width 52 height 13
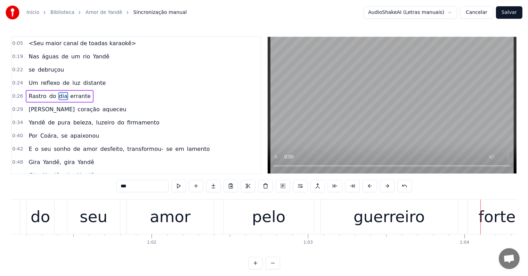
scroll to position [0, 9934]
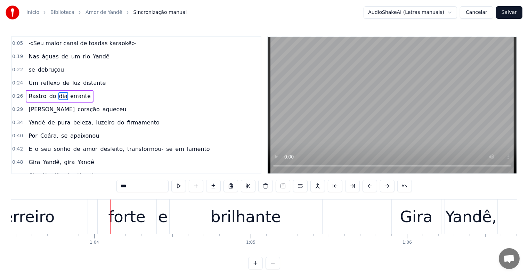
click at [244, 221] on div "brilhante" at bounding box center [246, 217] width 70 height 24
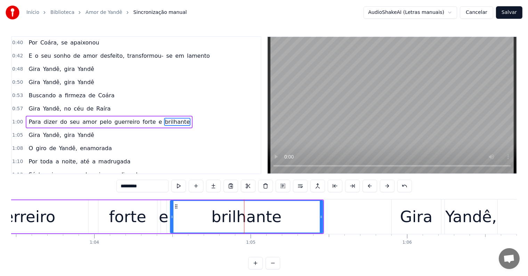
scroll to position [104, 0]
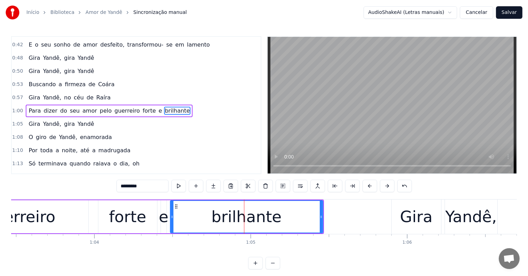
click at [142, 107] on span "forte" at bounding box center [149, 111] width 15 height 8
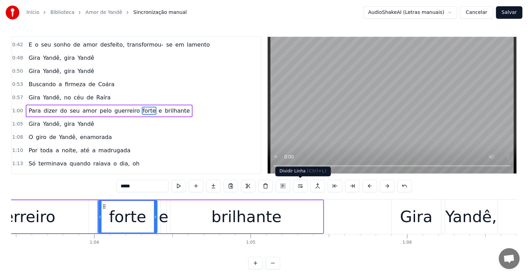
click at [299, 184] on button at bounding box center [300, 186] width 15 height 13
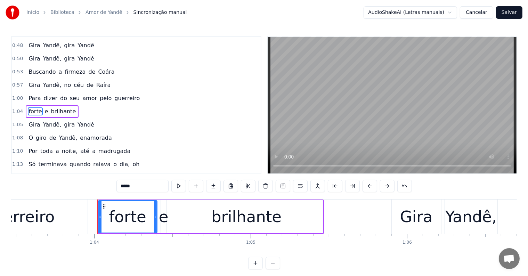
click at [99, 95] on span "pelo" at bounding box center [105, 98] width 13 height 8
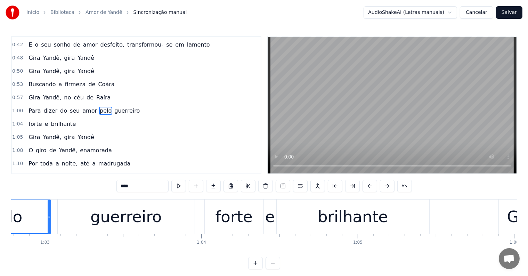
scroll to position [0, 9741]
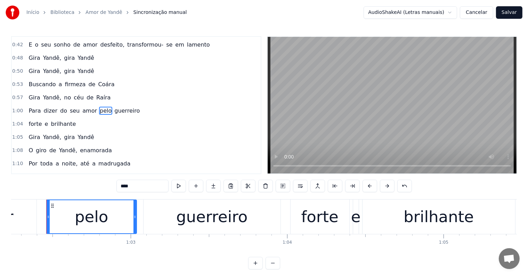
click at [114, 107] on span "guerreiro" at bounding box center [127, 111] width 27 height 8
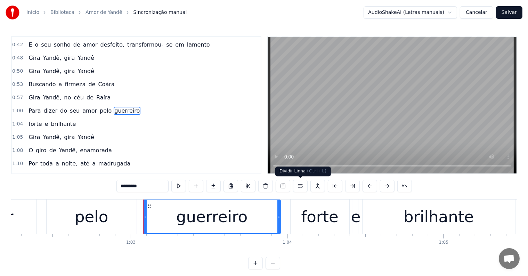
click at [301, 186] on button at bounding box center [300, 186] width 15 height 13
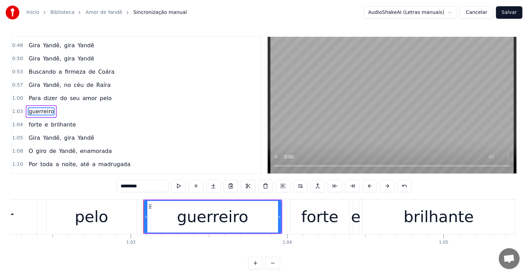
click at [85, 96] on span "amor" at bounding box center [90, 98] width 16 height 8
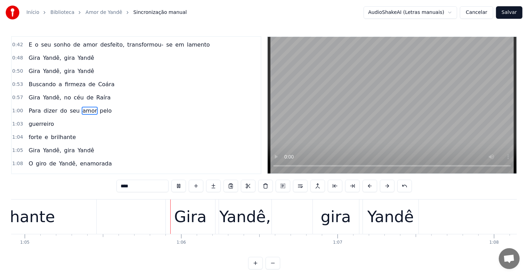
scroll to position [0, 10164]
click at [187, 219] on div "Gira" at bounding box center [187, 217] width 32 height 24
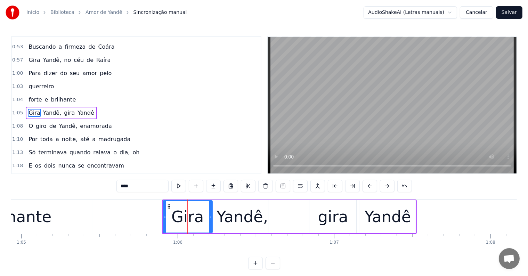
scroll to position [143, 0]
click at [120, 184] on input "****" at bounding box center [143, 186] width 52 height 13
click at [410, 216] on div "Yandê" at bounding box center [388, 216] width 56 height 33
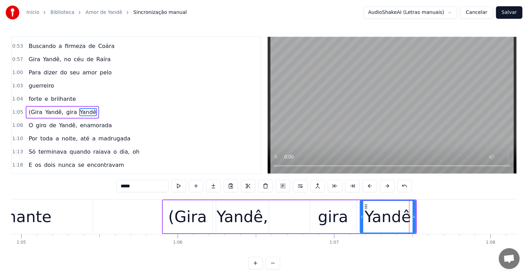
click at [154, 186] on input "*****" at bounding box center [143, 186] width 52 height 13
click at [77, 203] on div "brilhante" at bounding box center [16, 217] width 153 height 34
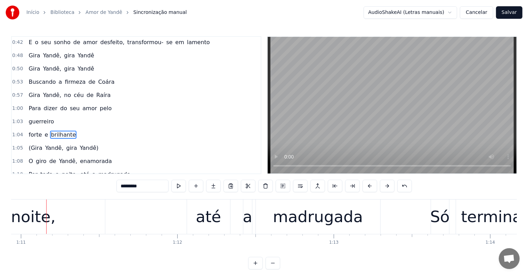
scroll to position [95, 0]
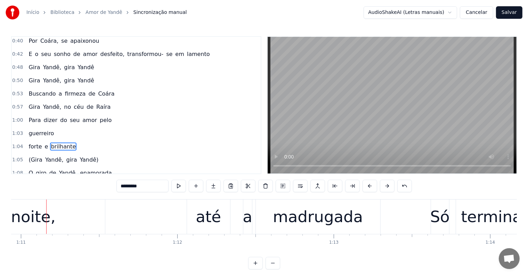
click at [28, 77] on span "Gira" at bounding box center [34, 81] width 13 height 8
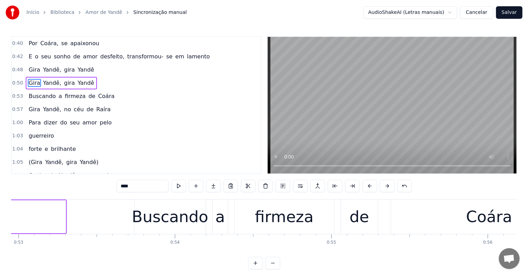
scroll to position [0, 7916]
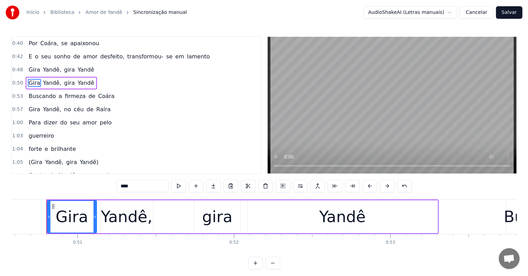
click at [121, 186] on input "****" at bounding box center [143, 186] width 52 height 13
click at [395, 217] on div "Yandê" at bounding box center [343, 216] width 190 height 33
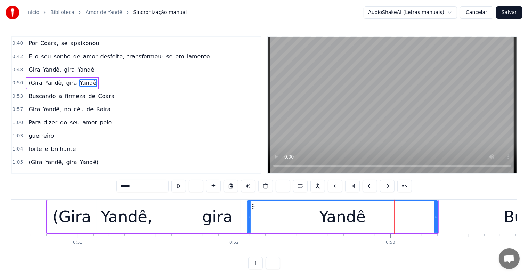
scroll to position [66, 0]
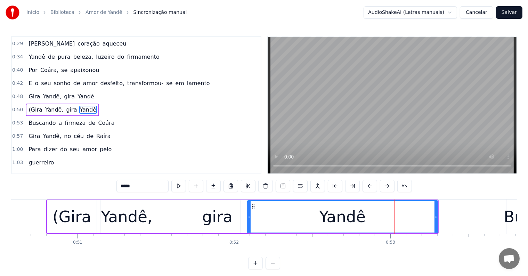
click at [153, 186] on input "*****" at bounding box center [143, 186] width 52 height 13
click at [28, 106] on span "(Gira" at bounding box center [35, 110] width 15 height 8
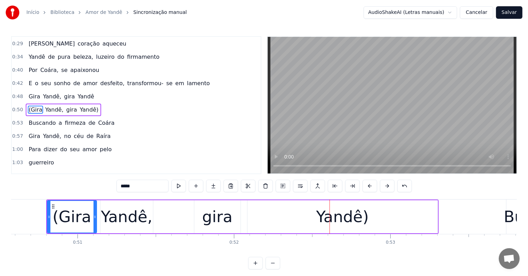
click at [31, 93] on span "Gira" at bounding box center [34, 97] width 13 height 8
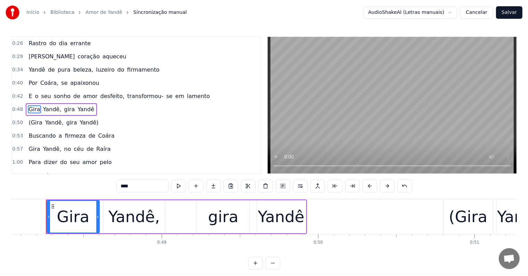
scroll to position [0, 7519]
click at [54, 218] on div "Gira" at bounding box center [74, 217] width 52 height 32
click at [121, 186] on input "****" at bounding box center [143, 186] width 52 height 13
click at [301, 224] on div "Yandê" at bounding box center [281, 217] width 47 height 24
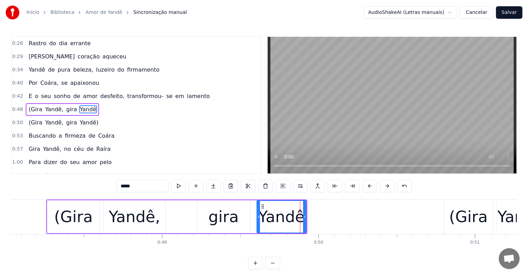
click at [152, 187] on input "*****" at bounding box center [143, 186] width 52 height 13
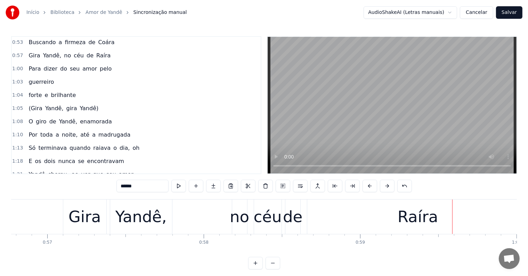
scroll to position [157, 0]
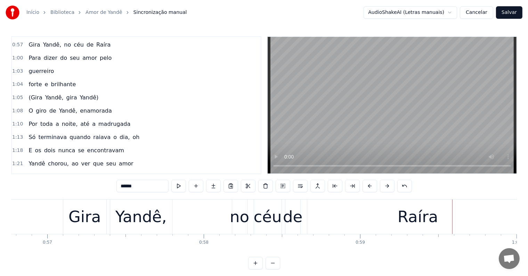
click at [53, 94] on span "Yandê," at bounding box center [55, 98] width 20 height 8
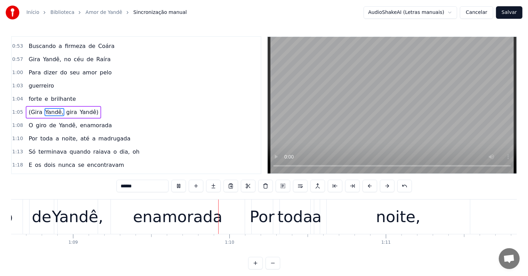
scroll to position [0, 10790]
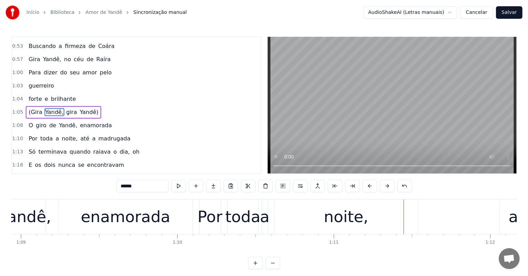
click at [324, 219] on div "noite," at bounding box center [346, 217] width 143 height 34
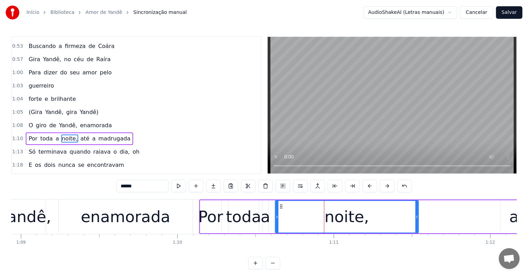
scroll to position [168, 0]
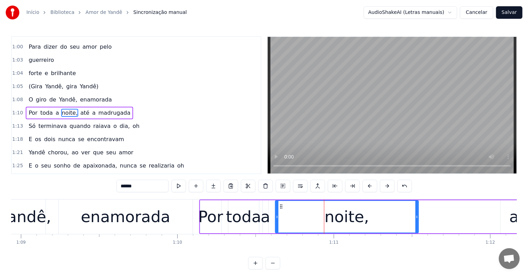
click at [106, 109] on span "madrugada" at bounding box center [114, 113] width 33 height 8
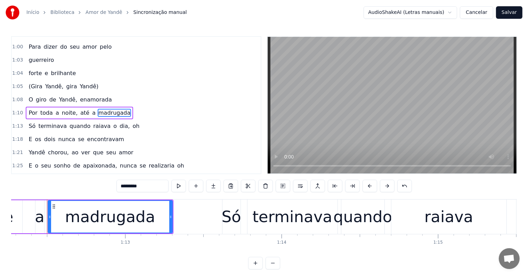
scroll to position [0, 11313]
click at [299, 187] on button at bounding box center [300, 186] width 15 height 13
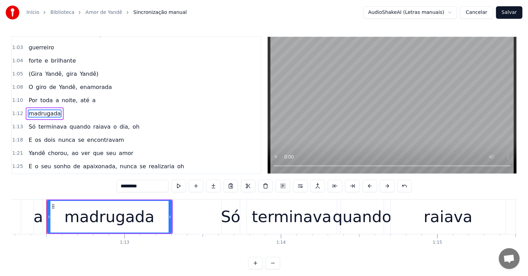
click at [62, 83] on span "Yandê," at bounding box center [68, 87] width 20 height 8
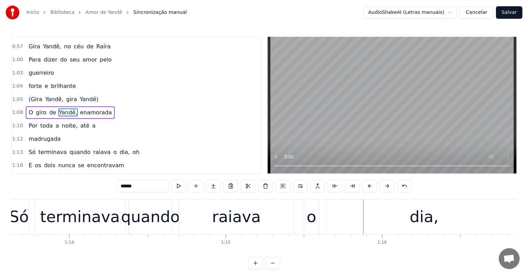
scroll to position [0, 11707]
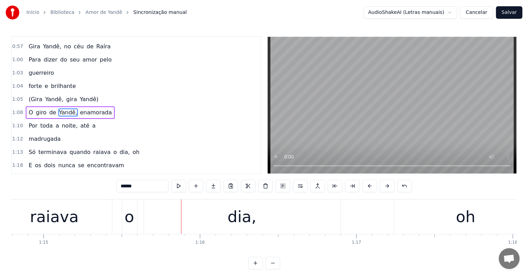
click at [218, 232] on div "dia," at bounding box center [242, 217] width 197 height 34
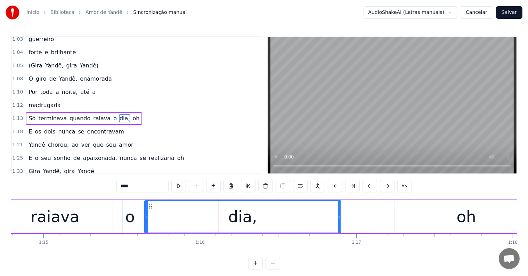
scroll to position [194, 0]
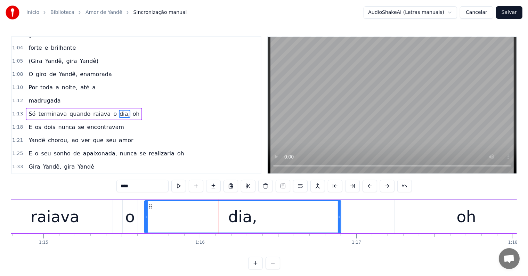
click at [132, 110] on span "oh" at bounding box center [136, 114] width 8 height 8
type input "**"
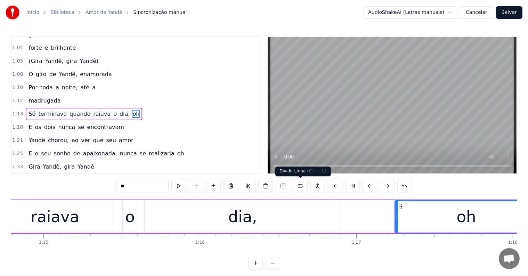
click at [299, 185] on button at bounding box center [300, 186] width 15 height 13
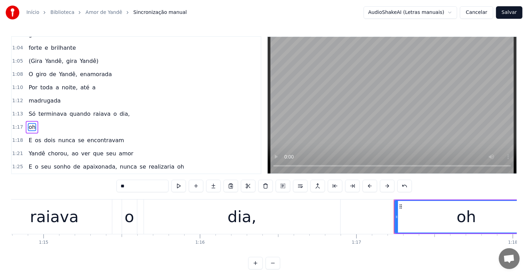
scroll to position [207, 0]
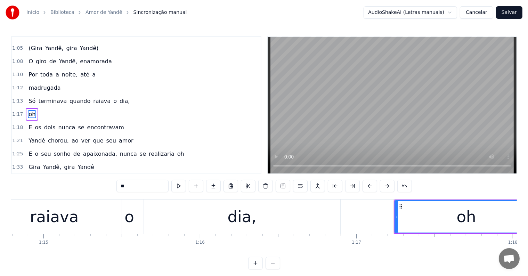
click at [104, 95] on div "Só terminava quando raiava o dia," at bounding box center [79, 101] width 107 height 13
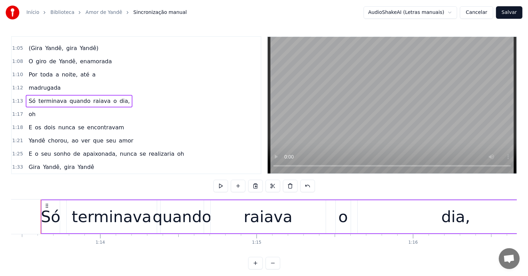
scroll to position [0, 11488]
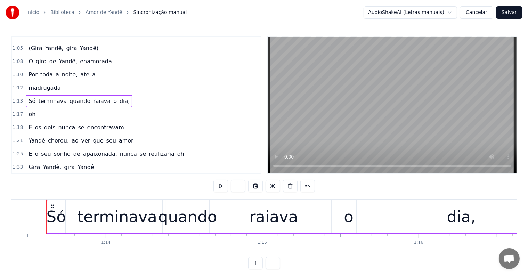
click at [119, 97] on span "dia," at bounding box center [125, 101] width 12 height 8
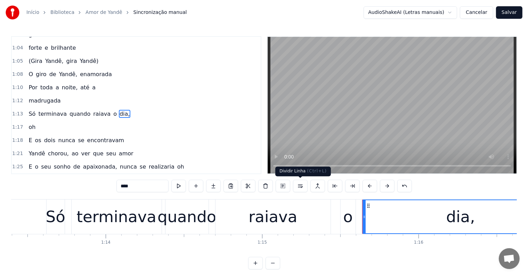
click at [302, 187] on button at bounding box center [300, 186] width 15 height 13
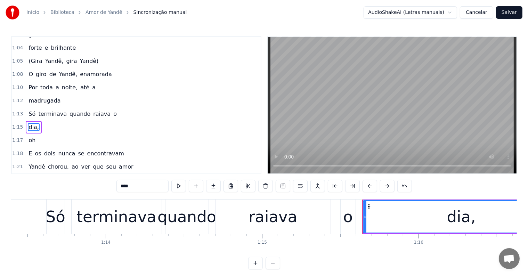
scroll to position [207, 0]
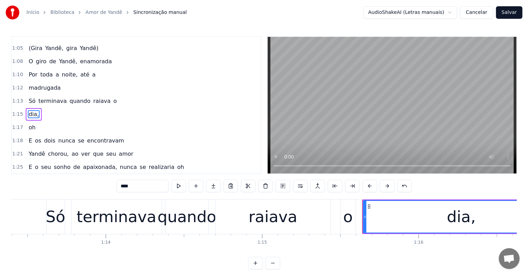
click at [93, 97] on span "raiava" at bounding box center [102, 101] width 19 height 8
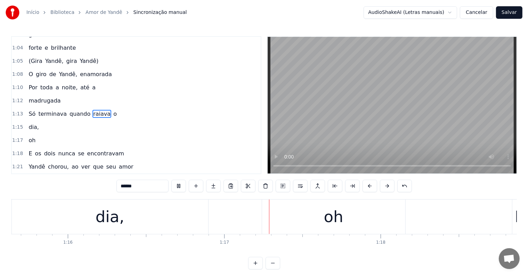
scroll to position [0, 11946]
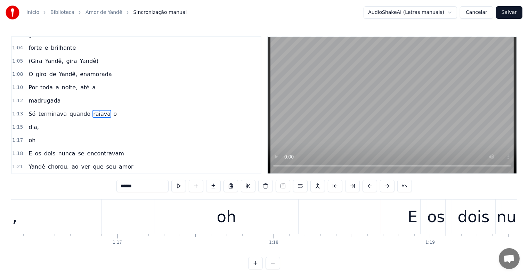
click at [179, 218] on div "oh" at bounding box center [226, 217] width 143 height 34
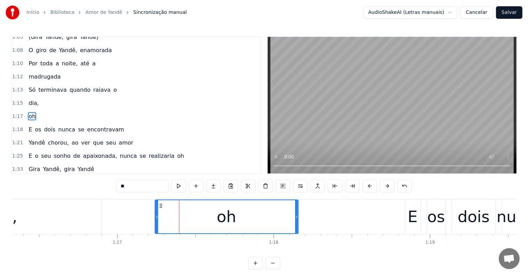
scroll to position [219, 0]
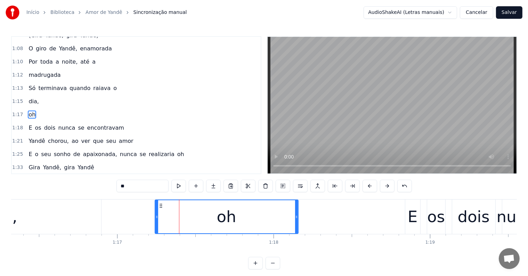
click at [120, 184] on input "**" at bounding box center [143, 186] width 52 height 13
drag, startPoint x: 133, startPoint y: 186, endPoint x: 117, endPoint y: 186, distance: 15.7
click at [117, 186] on input "**" at bounding box center [143, 186] width 52 height 13
type input "********"
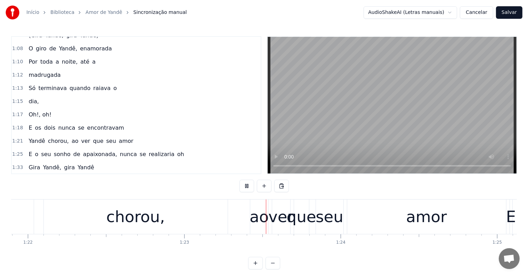
scroll to position [0, 12920]
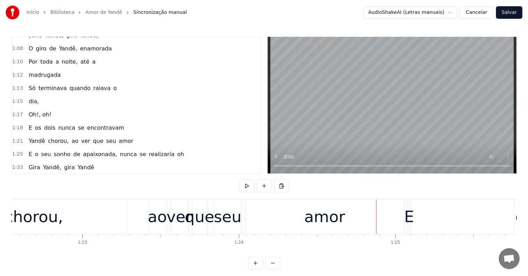
click at [150, 223] on div "ao" at bounding box center [157, 217] width 19 height 24
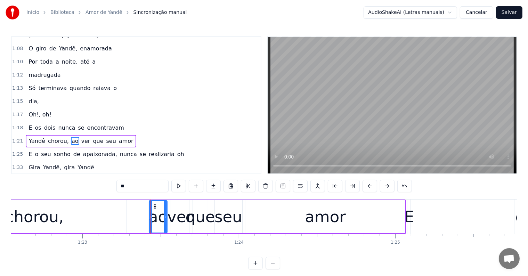
scroll to position [245, 0]
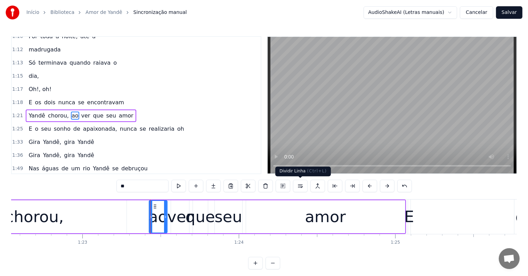
click at [298, 188] on button at bounding box center [300, 186] width 15 height 13
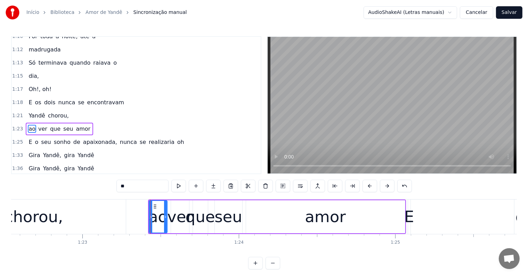
scroll to position [258, 0]
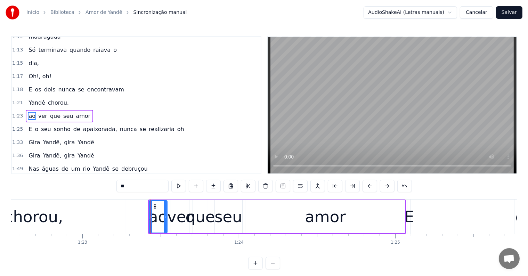
click at [119, 125] on span "nunca" at bounding box center [128, 129] width 18 height 8
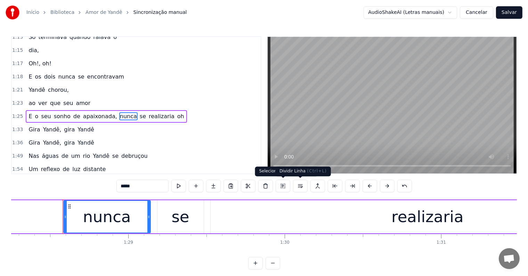
scroll to position [0, 13830]
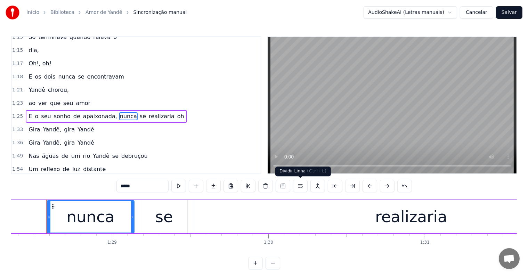
click at [299, 186] on button at bounding box center [300, 186] width 15 height 13
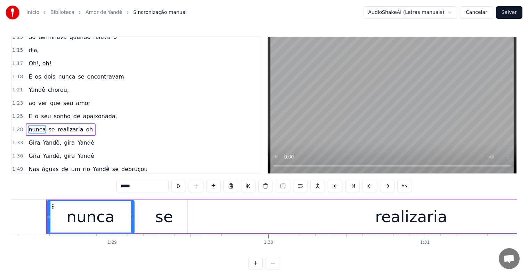
scroll to position [283, 0]
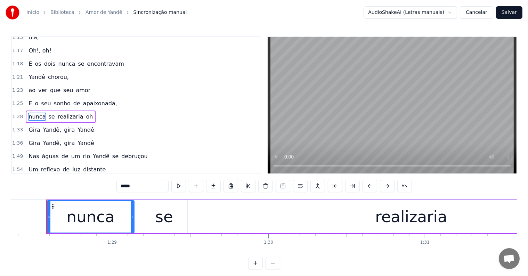
click at [31, 86] on span "ao" at bounding box center [32, 90] width 8 height 8
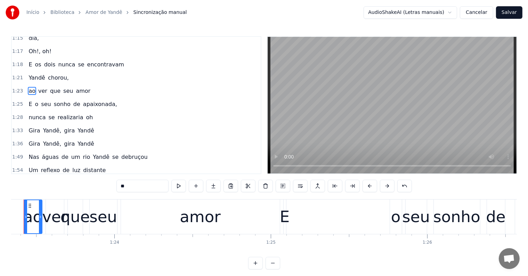
scroll to position [0, 13022]
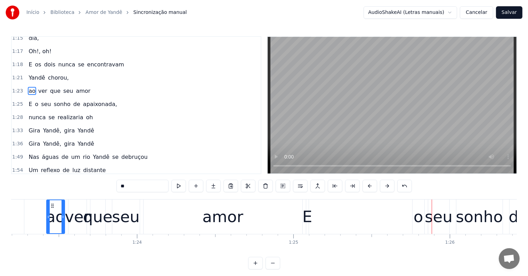
click at [309, 218] on div "E" at bounding box center [308, 217] width 10 height 24
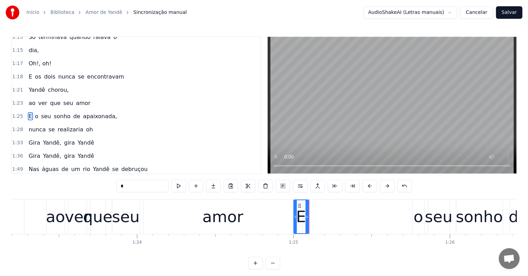
drag, startPoint x: 309, startPoint y: 216, endPoint x: 296, endPoint y: 217, distance: 12.5
click at [296, 217] on icon at bounding box center [295, 217] width 3 height 6
drag, startPoint x: 300, startPoint y: 205, endPoint x: 407, endPoint y: 203, distance: 107.5
click at [407, 203] on icon at bounding box center [407, 206] width 6 height 6
click at [118, 222] on div "seu" at bounding box center [126, 217] width 28 height 24
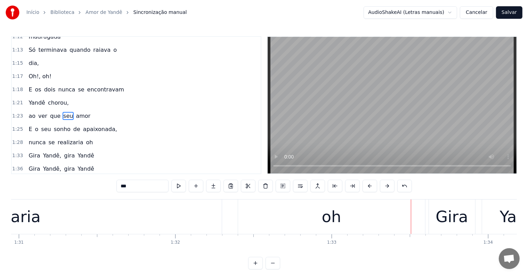
scroll to position [0, 14231]
click at [250, 219] on div "oh" at bounding box center [336, 217] width 187 height 34
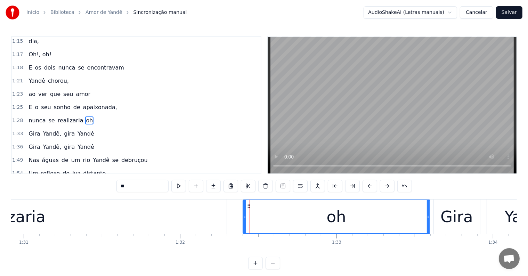
scroll to position [283, 0]
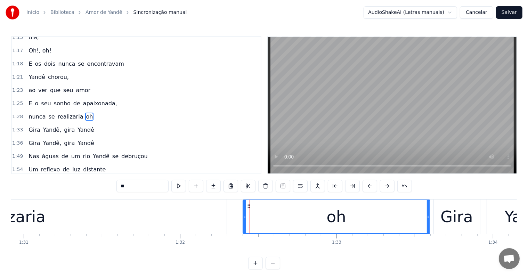
drag, startPoint x: 133, startPoint y: 185, endPoint x: 91, endPoint y: 187, distance: 41.8
click at [91, 187] on div "0:05 <Seu maior canal de toadas karaokê> 0:19 Nas águas de um rio Yandê 0:22 se…" at bounding box center [264, 152] width 506 height 233
click at [139, 225] on div "realizaria" at bounding box center [9, 217] width 434 height 34
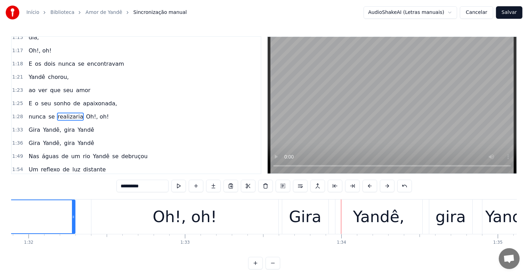
scroll to position [0, 14371]
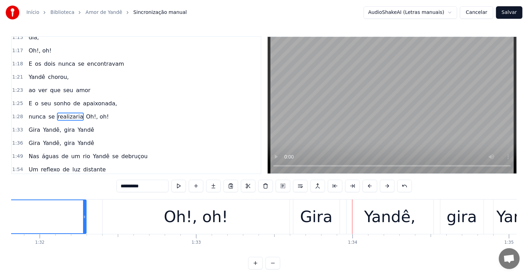
click at [266, 215] on div "Oh!, oh!" at bounding box center [196, 217] width 187 height 34
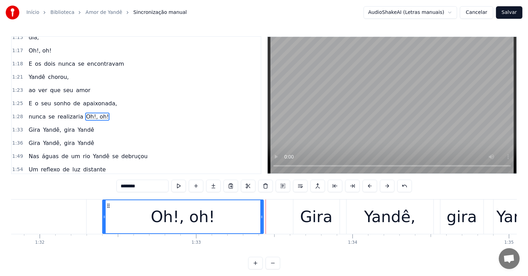
drag, startPoint x: 287, startPoint y: 216, endPoint x: 261, endPoint y: 214, distance: 26.2
click at [261, 214] on icon at bounding box center [262, 217] width 3 height 6
drag, startPoint x: 103, startPoint y: 215, endPoint x: 94, endPoint y: 216, distance: 9.1
click at [94, 216] on icon at bounding box center [95, 217] width 3 height 6
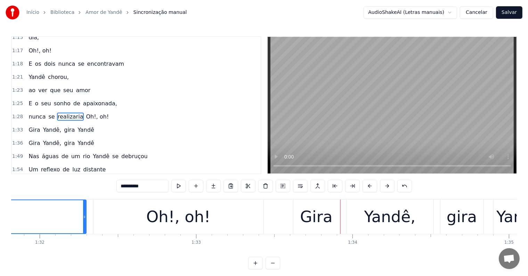
click at [137, 217] on div "Oh!, oh!" at bounding box center [179, 217] width 170 height 34
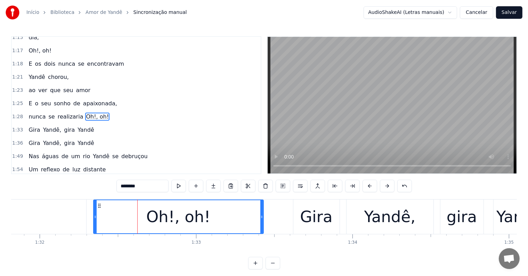
click at [138, 220] on div "Oh!, oh!" at bounding box center [178, 216] width 169 height 33
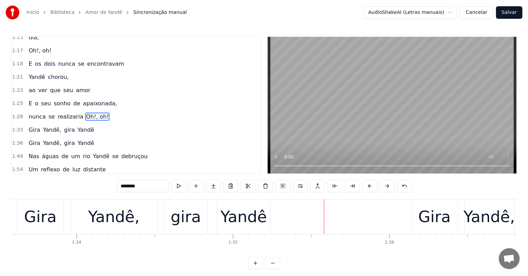
scroll to position [0, 14639]
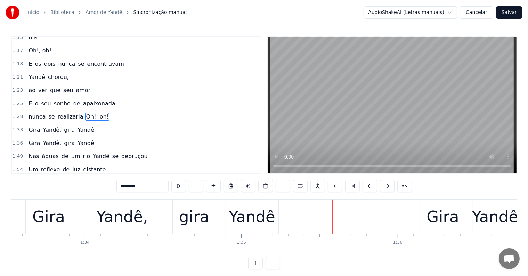
click at [32, 126] on span "Gira" at bounding box center [34, 130] width 13 height 8
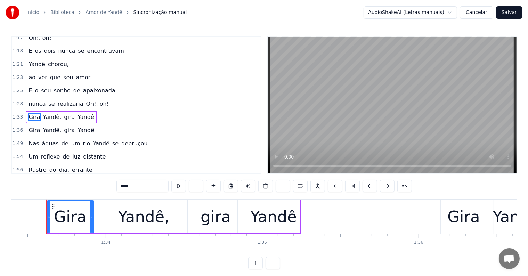
scroll to position [0, 14618]
click at [122, 185] on input "****" at bounding box center [143, 186] width 52 height 13
click at [282, 221] on div "Yandê" at bounding box center [273, 217] width 47 height 24
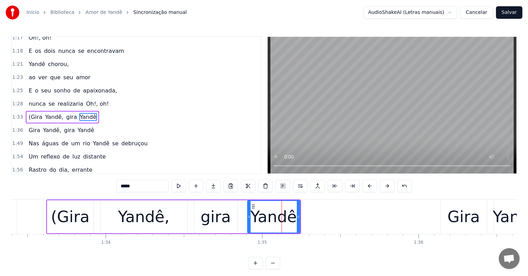
click at [152, 190] on input "*****" at bounding box center [143, 186] width 52 height 13
click at [447, 226] on div "Gira" at bounding box center [464, 217] width 46 height 34
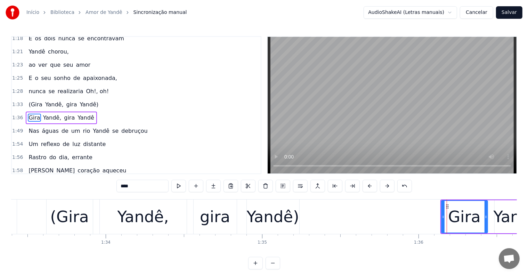
click at [120, 188] on input "****" at bounding box center [143, 186] width 52 height 13
click at [80, 114] on span "Yandê" at bounding box center [88, 118] width 18 height 8
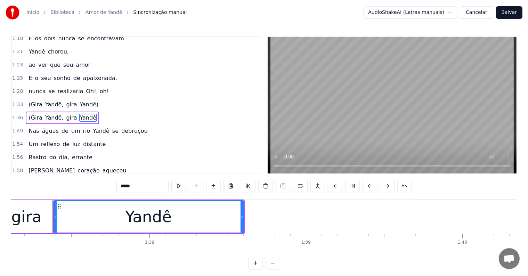
scroll to position [0, 15207]
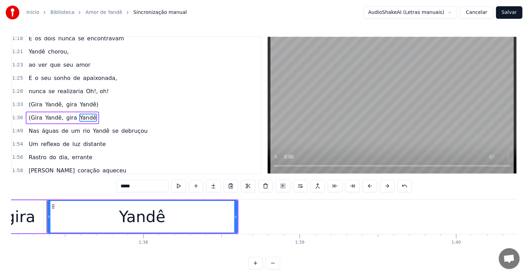
click at [149, 187] on input "*****" at bounding box center [143, 186] width 52 height 13
click at [45, 101] on span "Yandê," at bounding box center [55, 105] width 20 height 8
type input "******"
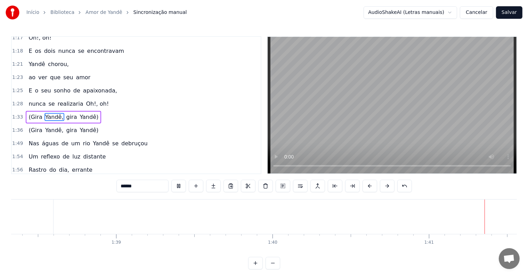
scroll to position [0, 15705]
click at [171, 216] on div at bounding box center [171, 217] width 0 height 34
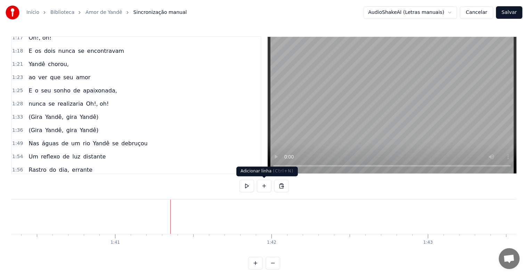
click at [266, 186] on button at bounding box center [264, 186] width 15 height 13
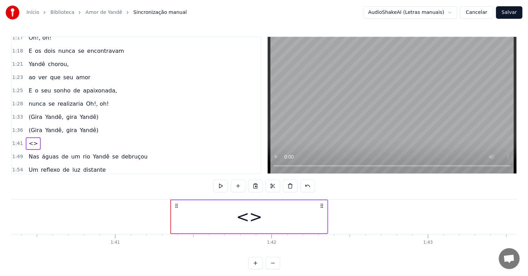
click at [182, 213] on div "<>" at bounding box center [249, 216] width 156 height 33
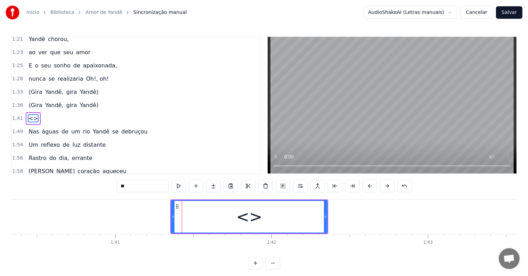
scroll to position [322, 0]
drag, startPoint x: 160, startPoint y: 185, endPoint x: 83, endPoint y: 182, distance: 77.3
click at [83, 182] on div "0:05 <Seu maior canal de toadas karaokê> 0:19 Nas águas de um rio Yandê 0:22 se…" at bounding box center [264, 152] width 506 height 233
paste input "**********"
type input "**********"
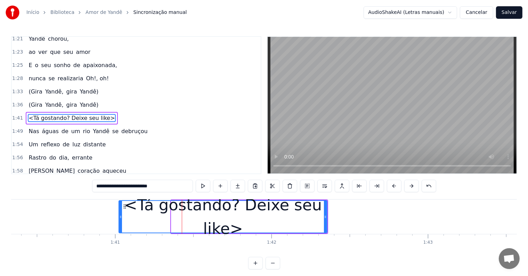
drag, startPoint x: 173, startPoint y: 215, endPoint x: 120, endPoint y: 215, distance: 52.5
click at [120, 215] on icon at bounding box center [120, 217] width 3 height 6
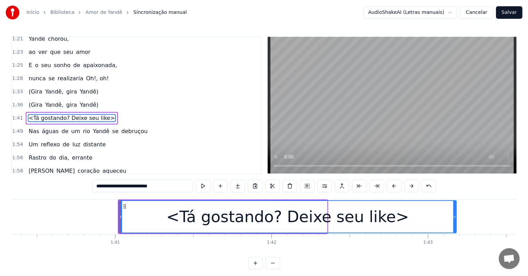
drag, startPoint x: 326, startPoint y: 217, endPoint x: 456, endPoint y: 207, distance: 129.8
click at [456, 207] on div at bounding box center [455, 217] width 3 height 32
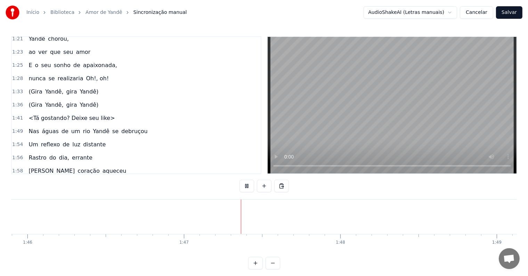
scroll to position [0, 16656]
click at [467, 222] on div "Nas" at bounding box center [458, 217] width 30 height 24
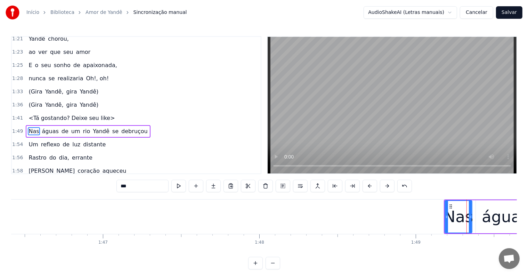
scroll to position [335, 0]
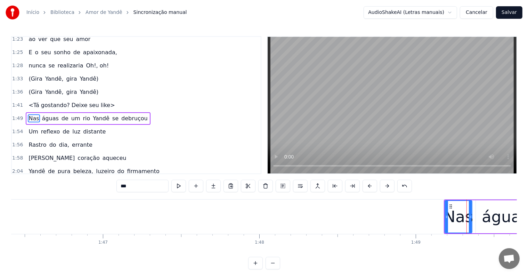
click at [112, 114] on span "se" at bounding box center [116, 118] width 8 height 8
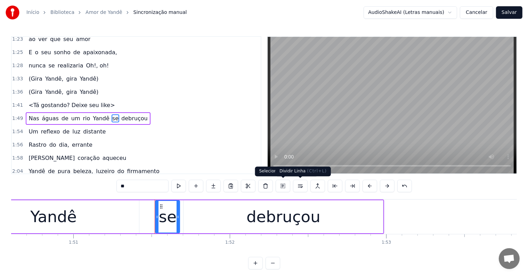
click at [299, 185] on button at bounding box center [300, 186] width 15 height 13
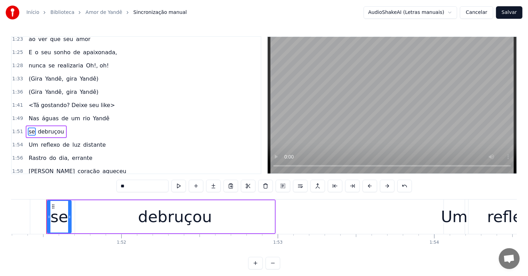
scroll to position [347, 0]
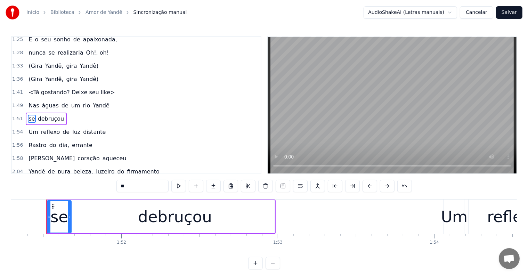
click at [95, 168] on span "luzeiro" at bounding box center [105, 172] width 20 height 8
type input "*******"
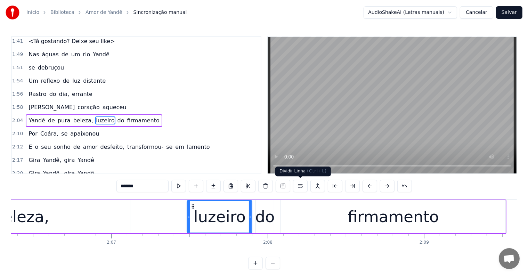
scroll to position [0, 19918]
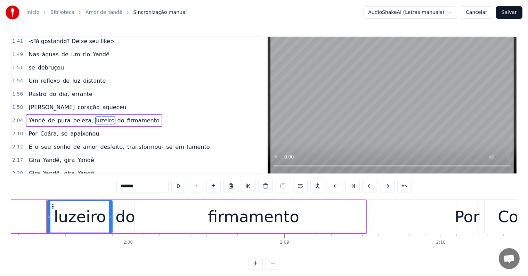
click at [29, 48] on div "Nas águas de um rio Yandê" at bounding box center [69, 54] width 86 height 13
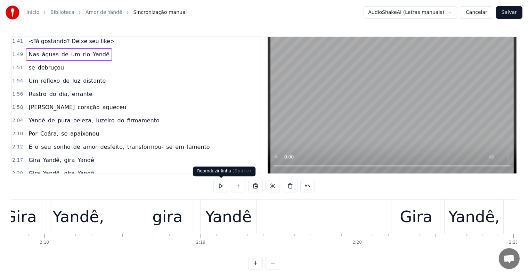
scroll to position [0, 21610]
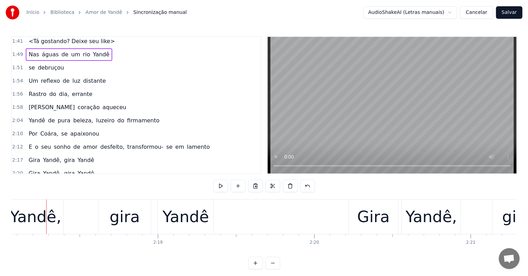
click at [36, 219] on div "Yandê," at bounding box center [35, 217] width 51 height 24
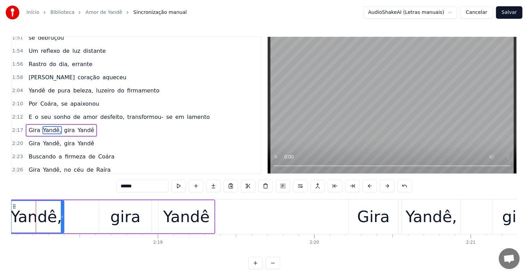
scroll to position [0, 21599]
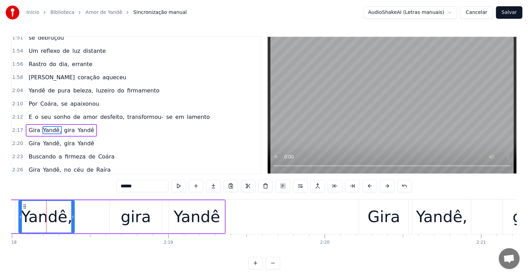
click at [30, 126] on span "Gira" at bounding box center [34, 130] width 13 height 8
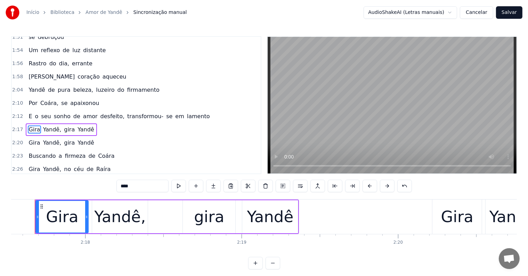
scroll to position [0, 21515]
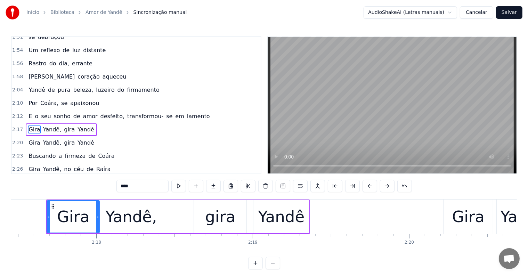
click at [122, 186] on input "****" at bounding box center [143, 186] width 52 height 13
click at [275, 218] on div "Yandê" at bounding box center [281, 217] width 47 height 24
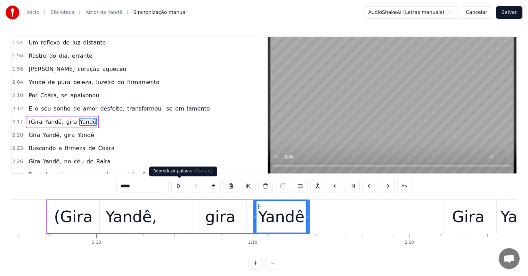
click at [161, 184] on input "*****" at bounding box center [143, 186] width 52 height 13
click at [28, 131] on span "Gira" at bounding box center [34, 135] width 13 height 8
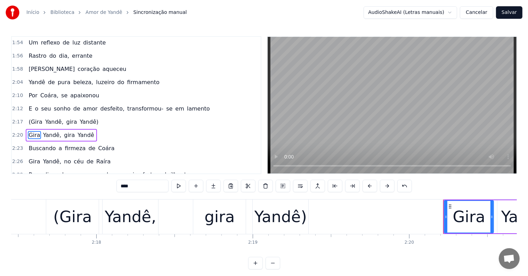
scroll to position [450, 0]
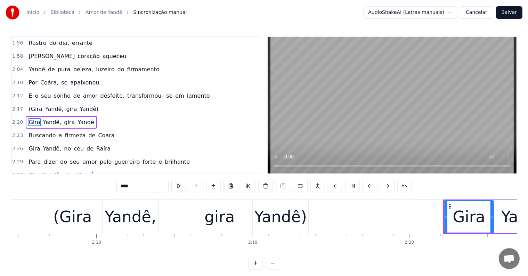
click at [121, 186] on input "****" at bounding box center [143, 186] width 52 height 13
click at [79, 118] on span "Yandê" at bounding box center [88, 122] width 18 height 8
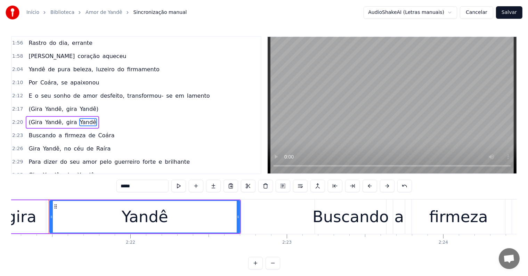
scroll to position [0, 22109]
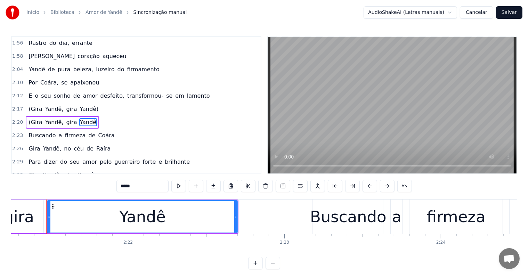
click at [148, 188] on input "*****" at bounding box center [143, 186] width 52 height 13
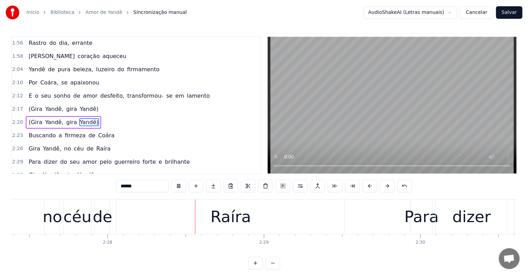
scroll to position [0, 23097]
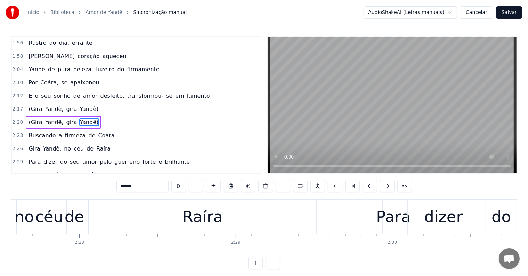
click at [216, 218] on div "Raíra" at bounding box center [203, 217] width 40 height 24
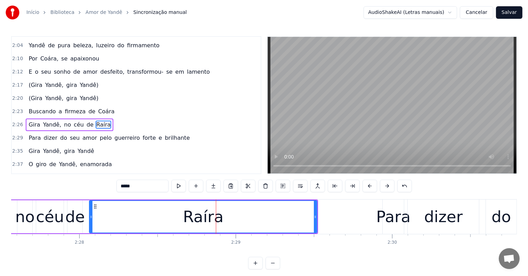
scroll to position [475, 0]
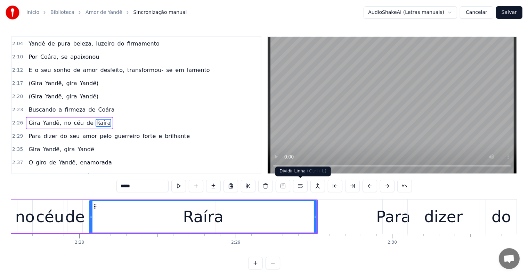
click at [298, 188] on button at bounding box center [300, 186] width 15 height 13
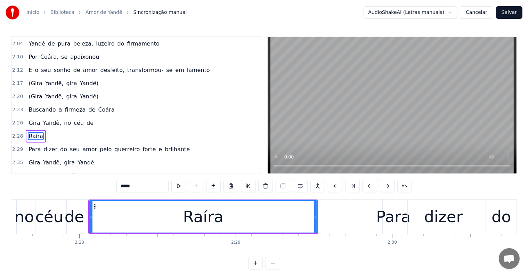
scroll to position [488, 0]
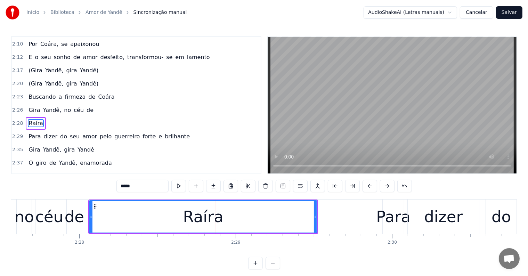
click at [78, 222] on div "de" at bounding box center [74, 217] width 19 height 24
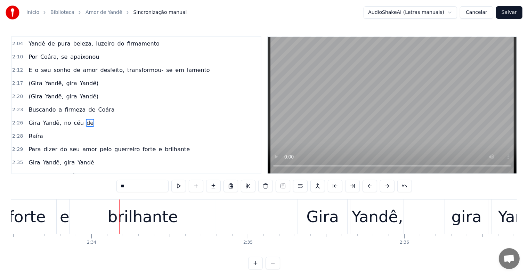
scroll to position [0, 24030]
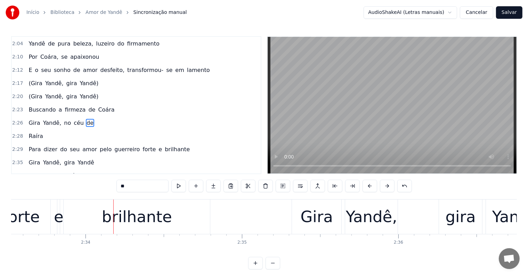
click at [126, 227] on div "brilhante" at bounding box center [137, 217] width 70 height 24
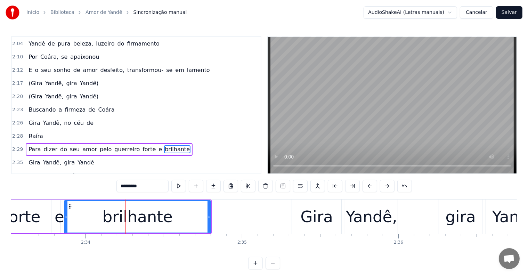
scroll to position [501, 0]
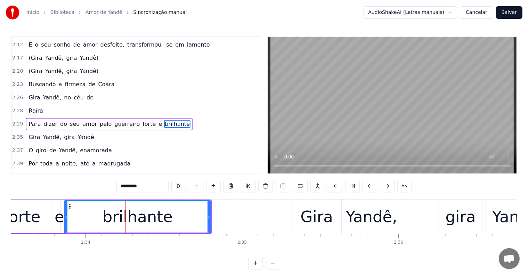
click at [142, 120] on span "forte" at bounding box center [149, 124] width 15 height 8
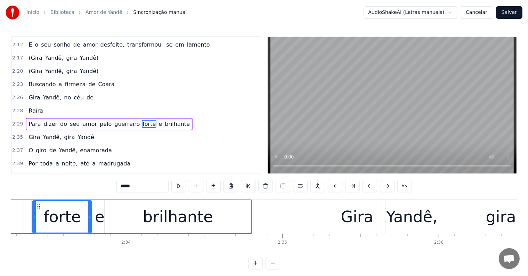
scroll to position [0, 23975]
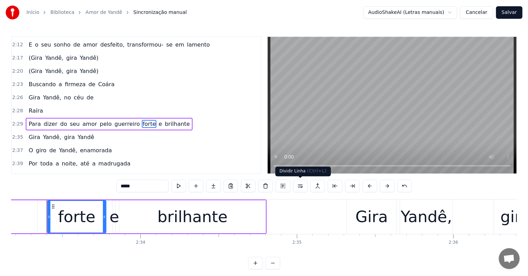
click at [301, 187] on button at bounding box center [300, 186] width 15 height 13
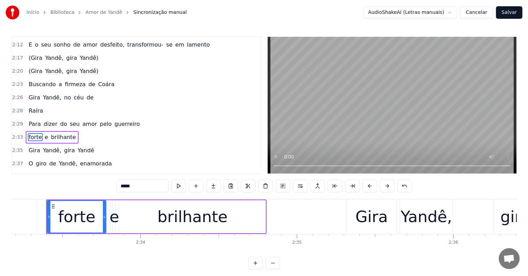
scroll to position [514, 0]
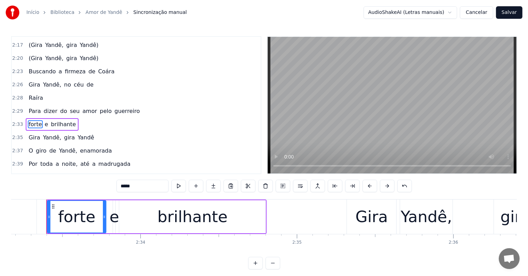
click at [114, 107] on span "guerreiro" at bounding box center [127, 111] width 27 height 8
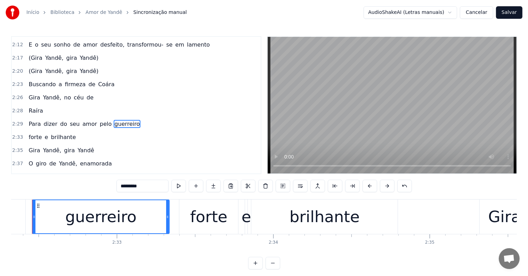
scroll to position [0, 23828]
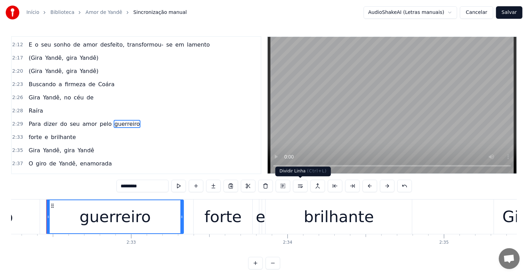
click at [296, 187] on button at bounding box center [300, 186] width 15 height 13
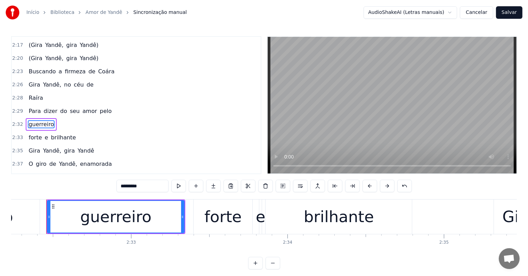
click at [99, 107] on span "pelo" at bounding box center [105, 111] width 13 height 8
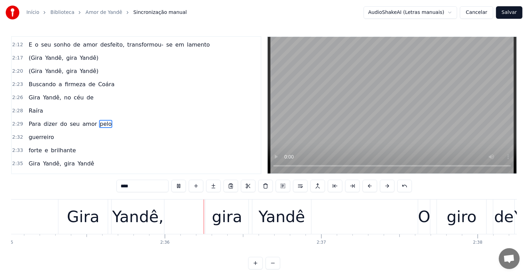
scroll to position [0, 24318]
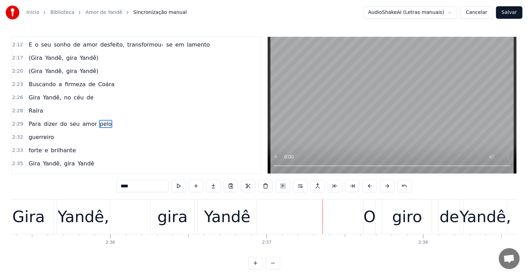
click at [40, 220] on div "Gira" at bounding box center [29, 217] width 32 height 24
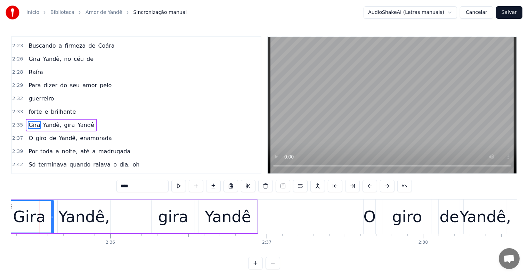
scroll to position [0, 24312]
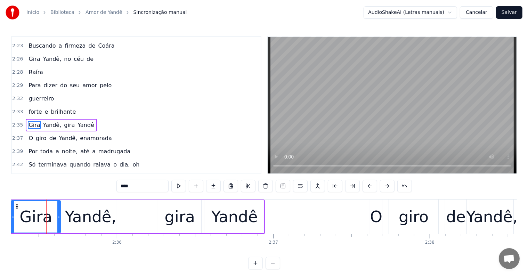
click at [124, 189] on input "****" at bounding box center [143, 186] width 52 height 13
click at [121, 184] on input "****" at bounding box center [143, 186] width 52 height 13
click at [247, 221] on div "Yandê" at bounding box center [234, 217] width 47 height 24
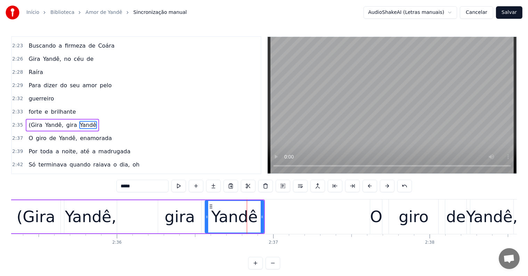
click at [150, 189] on input "*****" at bounding box center [143, 186] width 52 height 13
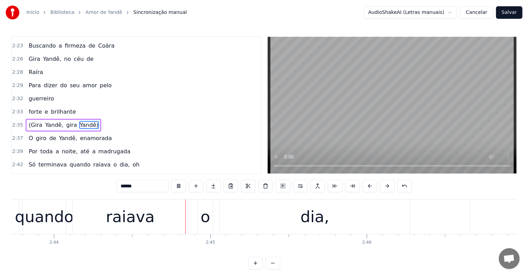
scroll to position [0, 25673]
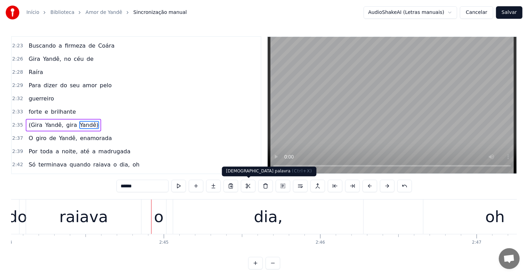
click at [256, 221] on div "dia," at bounding box center [268, 217] width 29 height 24
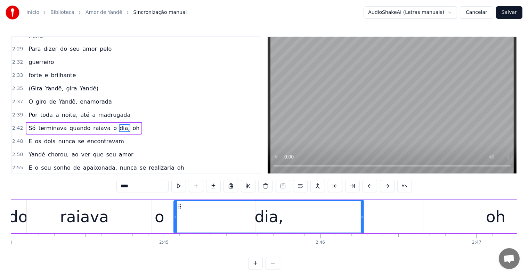
scroll to position [578, 0]
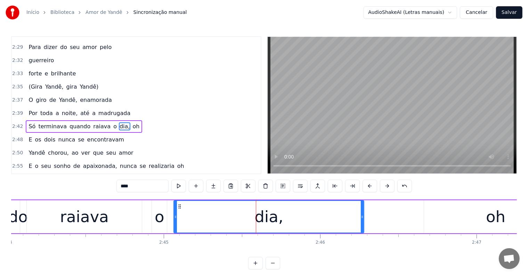
click at [132, 122] on span "oh" at bounding box center [136, 126] width 8 height 8
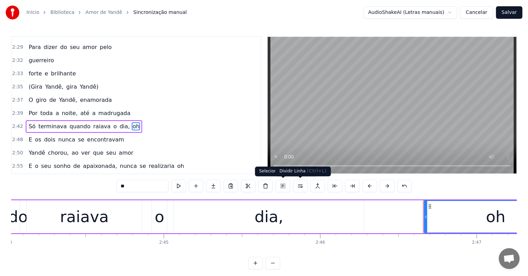
click at [296, 184] on button at bounding box center [300, 186] width 15 height 13
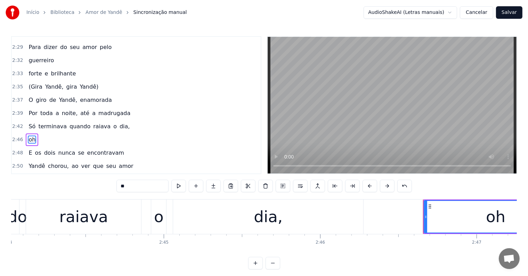
scroll to position [591, 0]
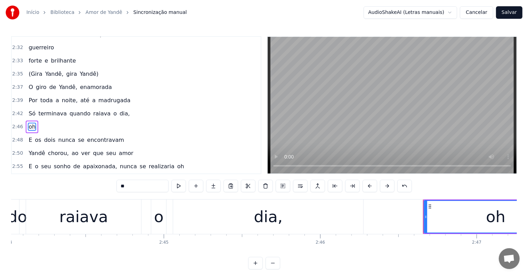
click at [119, 110] on span "dia," at bounding box center [125, 114] width 12 height 8
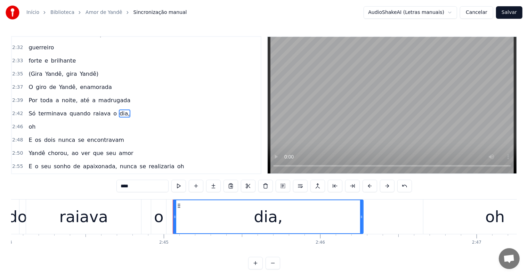
scroll to position [578, 0]
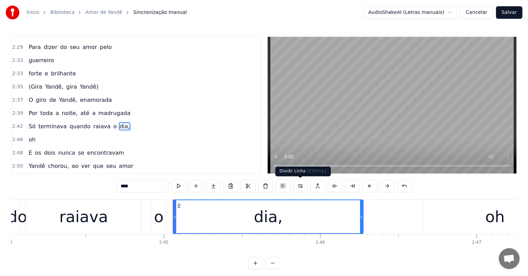
click at [298, 185] on button at bounding box center [300, 186] width 15 height 13
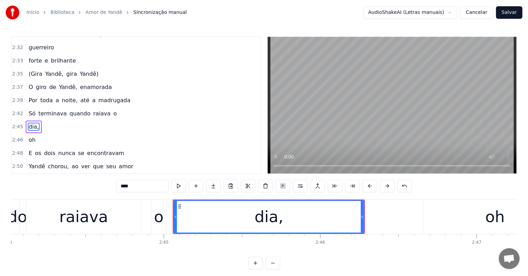
click at [113, 110] on span "o" at bounding box center [115, 114] width 5 height 8
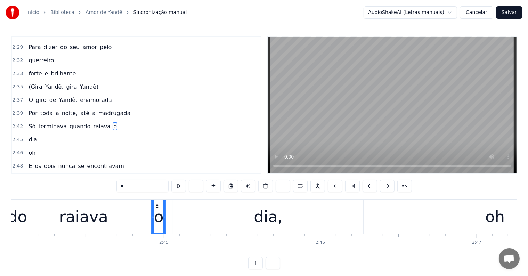
click at [271, 217] on div "dia," at bounding box center [268, 217] width 29 height 24
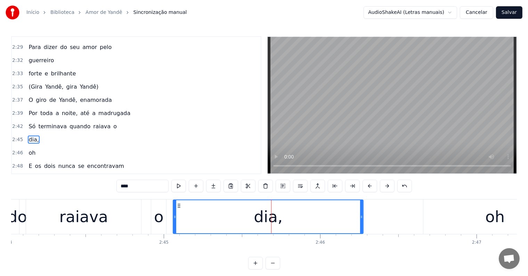
scroll to position [591, 0]
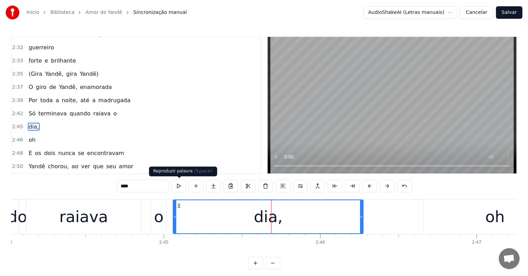
click at [160, 185] on input "****" at bounding box center [143, 186] width 52 height 13
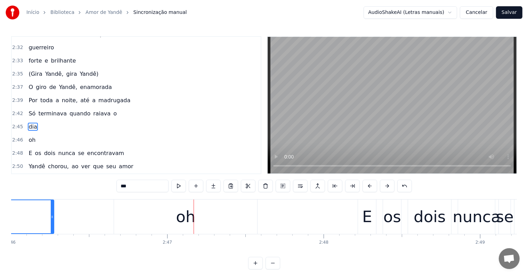
scroll to position [0, 25977]
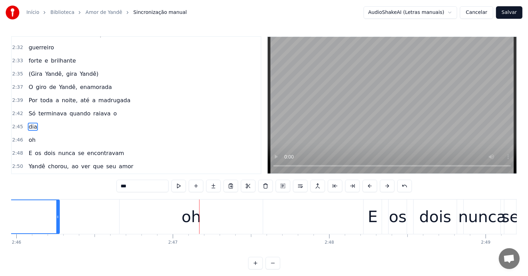
click at [132, 224] on div "oh" at bounding box center [191, 217] width 143 height 34
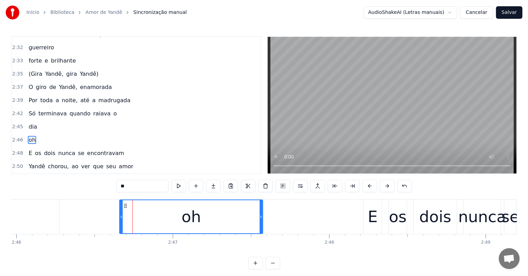
scroll to position [603, 0]
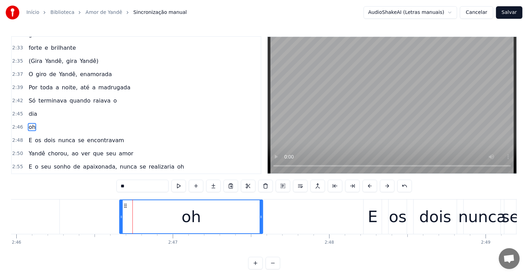
drag, startPoint x: 137, startPoint y: 186, endPoint x: 72, endPoint y: 185, distance: 64.7
click at [72, 185] on div "0:05 <Seu maior canal de toadas karaokê> 0:19 Nas águas de um rio Yandê 0:22 se…" at bounding box center [264, 152] width 506 height 233
type input "********"
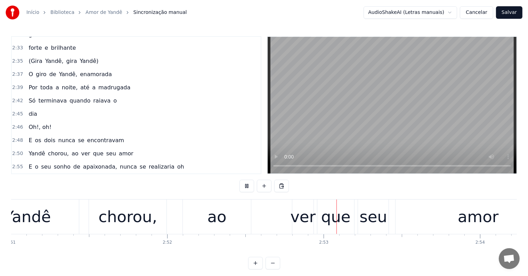
scroll to position [0, 26944]
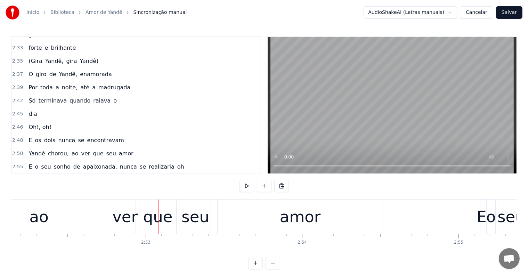
click at [212, 229] on div "Yandê chorou, ao ver que seu amor" at bounding box center [91, 217] width 587 height 34
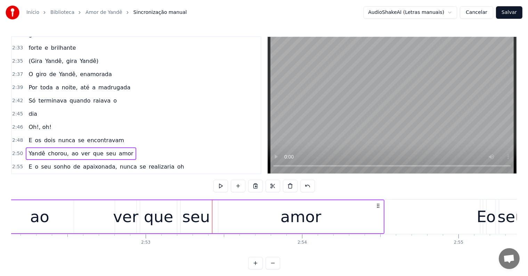
click at [72, 223] on div "ao" at bounding box center [40, 216] width 68 height 33
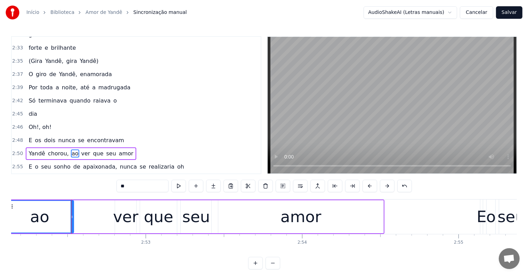
scroll to position [629, 0]
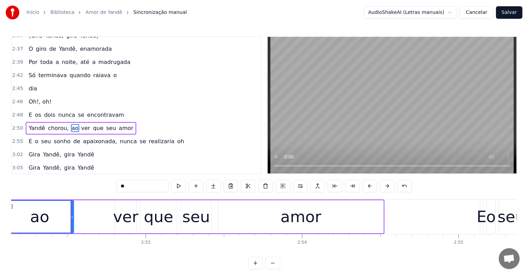
click at [42, 217] on div "ao" at bounding box center [39, 217] width 19 height 24
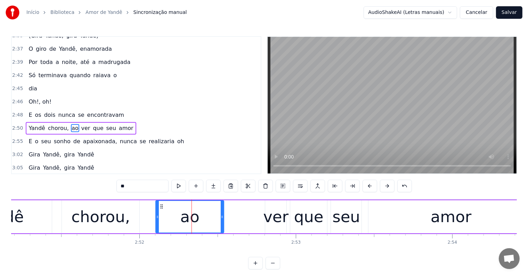
scroll to position [0, 26786]
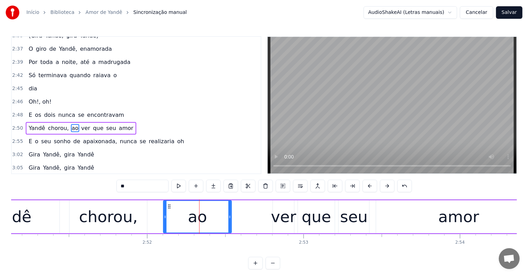
click at [115, 219] on div "chorou," at bounding box center [108, 217] width 59 height 24
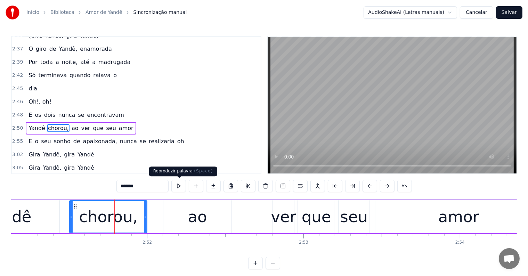
click at [176, 185] on button at bounding box center [178, 186] width 15 height 13
click at [188, 221] on div "ao" at bounding box center [197, 216] width 68 height 33
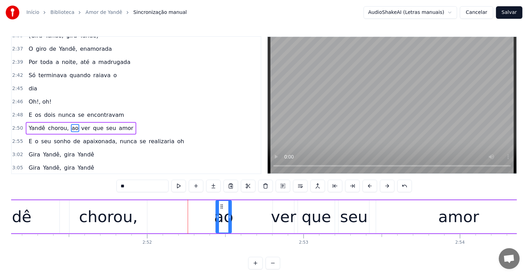
drag, startPoint x: 164, startPoint y: 215, endPoint x: 217, endPoint y: 219, distance: 52.6
click at [217, 219] on icon at bounding box center [217, 217] width 3 height 6
drag, startPoint x: 221, startPoint y: 207, endPoint x: 263, endPoint y: 208, distance: 41.7
click at [263, 208] on icon at bounding box center [264, 207] width 6 height 6
click at [135, 217] on div "chorou," at bounding box center [109, 216] width 78 height 33
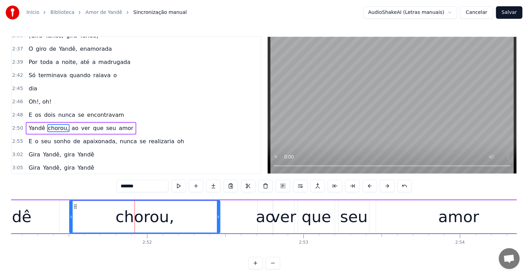
drag, startPoint x: 145, startPoint y: 216, endPoint x: 218, endPoint y: 214, distance: 73.1
click at [218, 214] on icon at bounding box center [218, 217] width 3 height 6
click at [27, 218] on div "Yandê" at bounding box center [8, 217] width 47 height 24
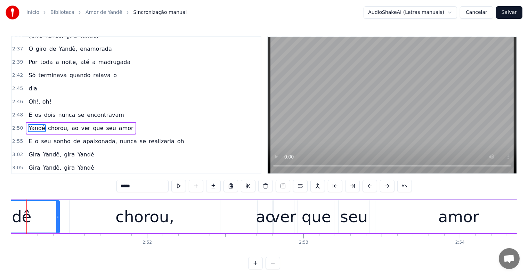
scroll to position [0, 26766]
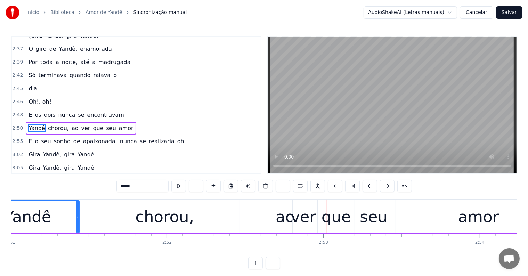
click at [287, 224] on div "ao" at bounding box center [285, 217] width 19 height 24
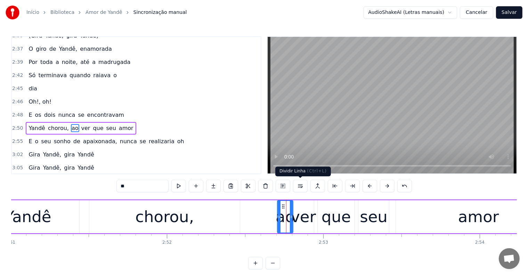
click at [300, 183] on button at bounding box center [300, 186] width 15 height 13
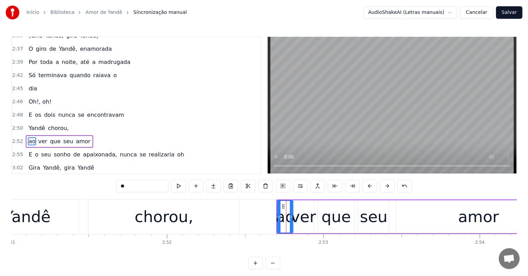
scroll to position [642, 0]
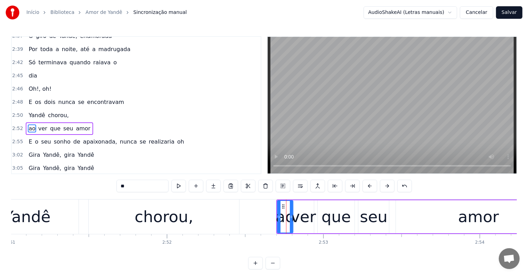
click at [38, 111] on span "Yandê" at bounding box center [37, 115] width 18 height 8
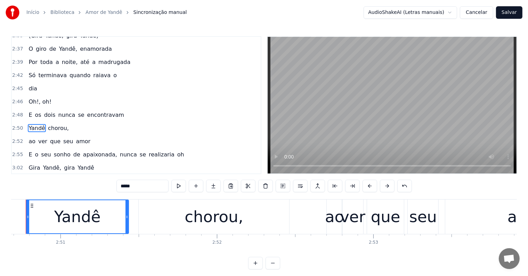
scroll to position [0, 26695]
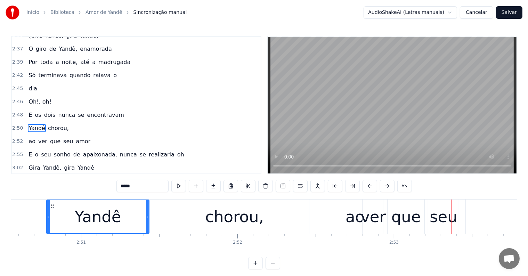
click at [231, 218] on div "chorou," at bounding box center [234, 217] width 59 height 24
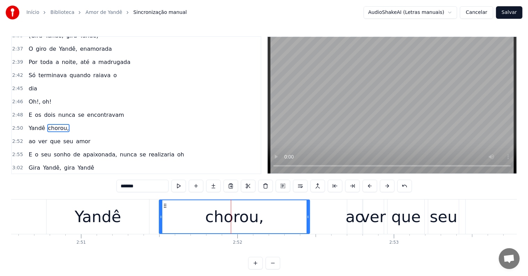
click at [151, 189] on input "*******" at bounding box center [143, 186] width 52 height 13
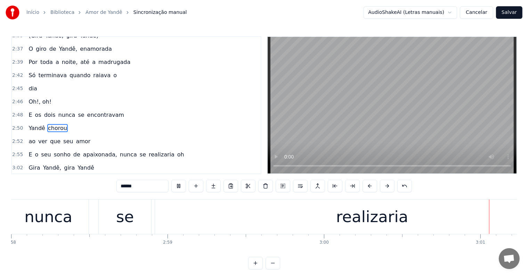
scroll to position [0, 28161]
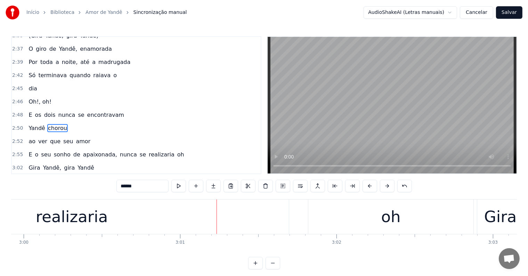
click at [109, 214] on div "realizaria" at bounding box center [72, 217] width 434 height 34
type input "**********"
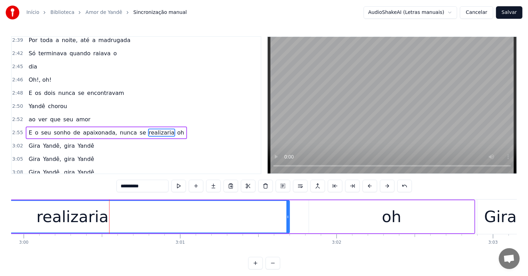
scroll to position [655, 0]
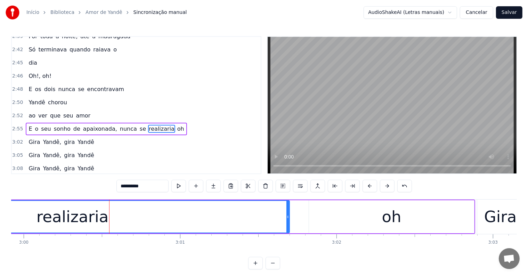
click at [30, 70] on div "Oh!, oh!" at bounding box center [40, 76] width 29 height 13
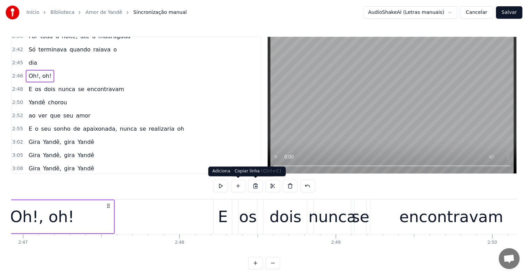
scroll to position [0, 26051]
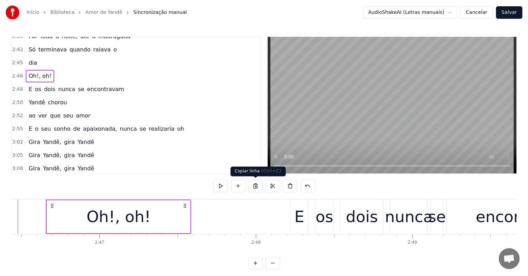
click at [255, 187] on button at bounding box center [255, 186] width 15 height 13
click at [177, 125] on span "oh" at bounding box center [181, 129] width 8 height 8
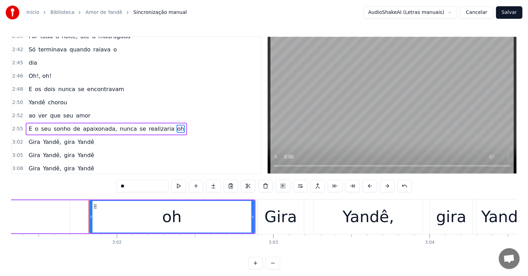
scroll to position [0, 28423]
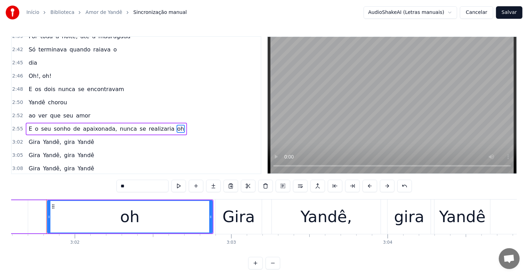
type input "****"
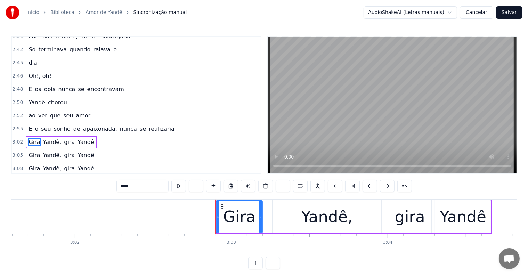
scroll to position [667, 0]
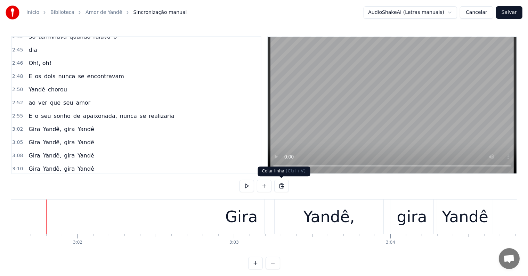
click at [282, 186] on button at bounding box center [281, 186] width 15 height 13
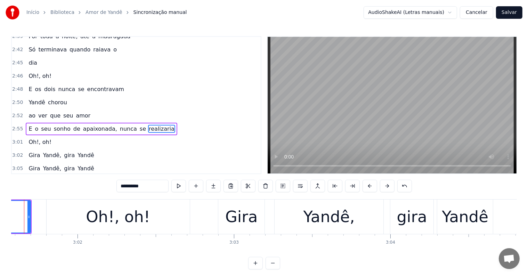
scroll to position [0, 28398]
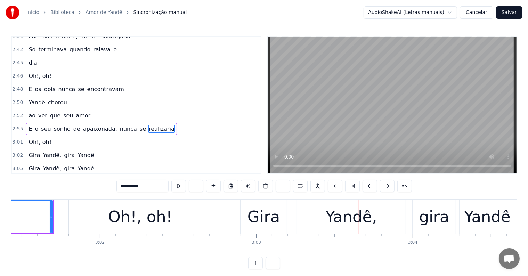
click at [253, 230] on div "Gira" at bounding box center [264, 217] width 46 height 34
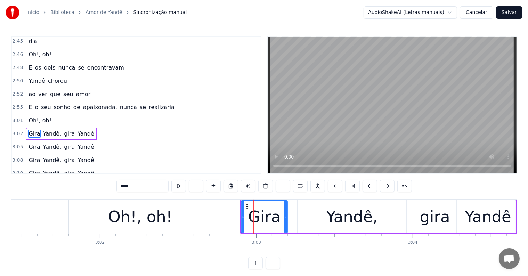
scroll to position [680, 0]
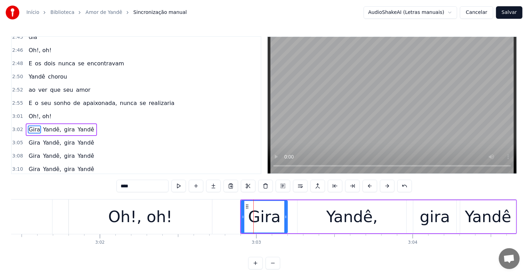
click at [121, 185] on input "****" at bounding box center [143, 186] width 52 height 13
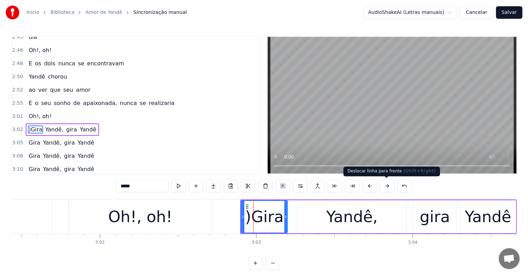
click at [486, 221] on div "Yandê" at bounding box center [488, 217] width 47 height 24
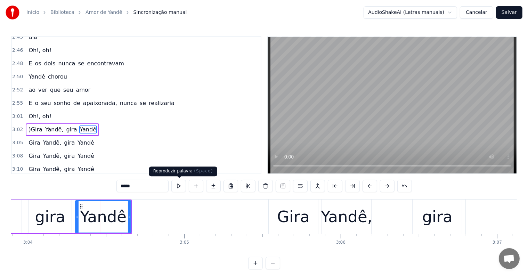
scroll to position [0, 28838]
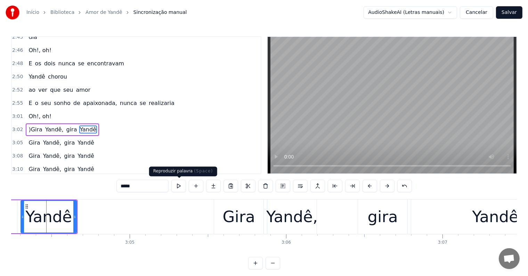
click at [161, 182] on input "*****" at bounding box center [143, 186] width 52 height 13
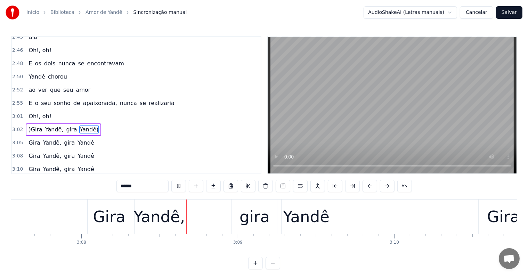
scroll to position [0, 29357]
click at [29, 139] on span "Gira" at bounding box center [34, 143] width 13 height 8
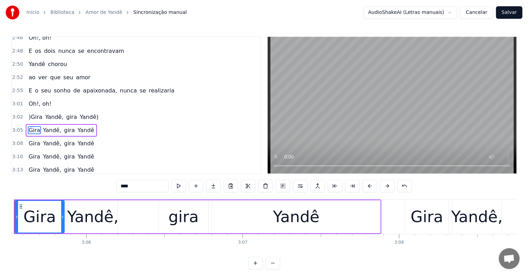
scroll to position [0, 29006]
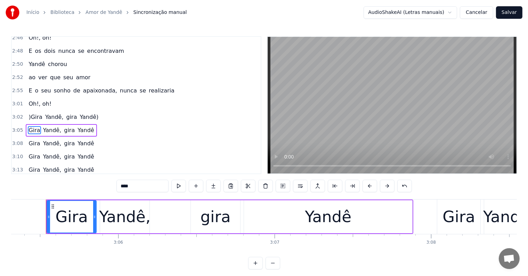
click at [121, 185] on input "****" at bounding box center [143, 186] width 52 height 13
click at [373, 223] on div "Yandê" at bounding box center [328, 216] width 168 height 33
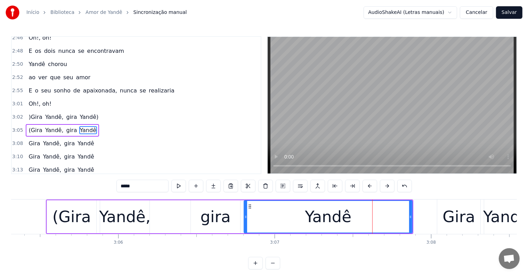
click at [151, 185] on input "*****" at bounding box center [143, 186] width 52 height 13
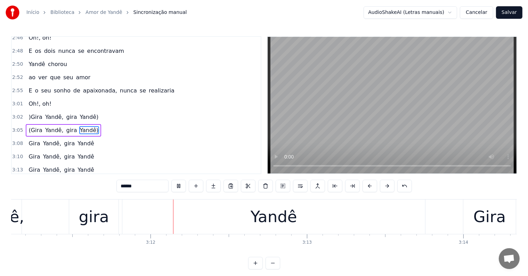
scroll to position [0, 29917]
click at [276, 216] on div "Yandê" at bounding box center [270, 217] width 47 height 24
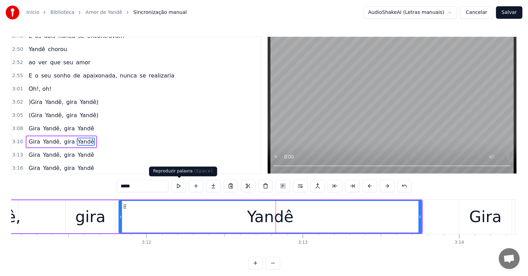
click at [180, 185] on button at bounding box center [178, 186] width 15 height 13
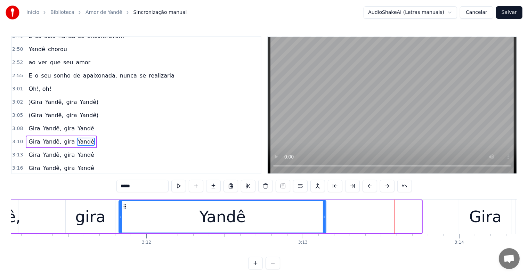
drag, startPoint x: 420, startPoint y: 217, endPoint x: 325, endPoint y: 214, distance: 95.7
click at [325, 214] on div at bounding box center [324, 217] width 3 height 32
click at [474, 222] on div "Gira" at bounding box center [486, 217] width 32 height 24
type input "****"
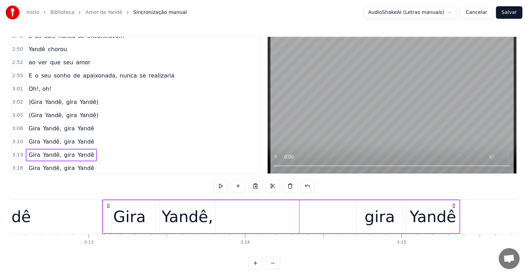
scroll to position [0, 30128]
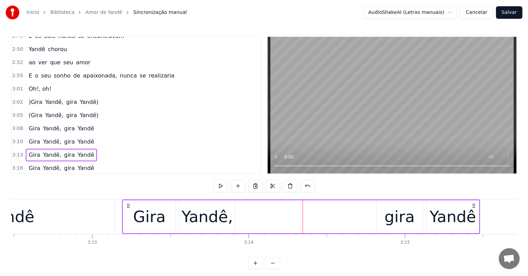
drag, startPoint x: 179, startPoint y: 205, endPoint x: 129, endPoint y: 213, distance: 50.7
click at [129, 213] on div "[PERSON_NAME], [PERSON_NAME]" at bounding box center [301, 217] width 358 height 34
click at [69, 215] on div "Yandê" at bounding box center [10, 217] width 207 height 34
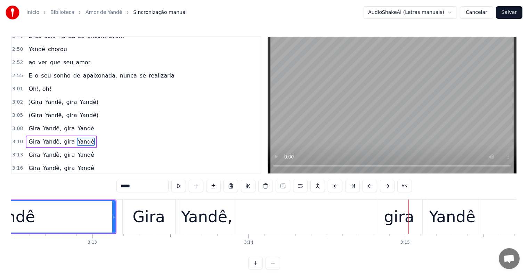
click at [395, 230] on div "gira" at bounding box center [399, 217] width 46 height 34
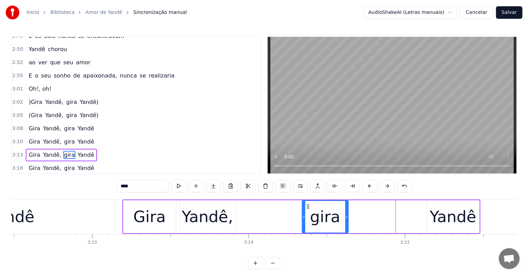
drag, startPoint x: 382, startPoint y: 207, endPoint x: 307, endPoint y: 206, distance: 74.8
click at [307, 206] on icon at bounding box center [308, 207] width 6 height 6
click at [429, 230] on div "Yandê" at bounding box center [453, 216] width 53 height 33
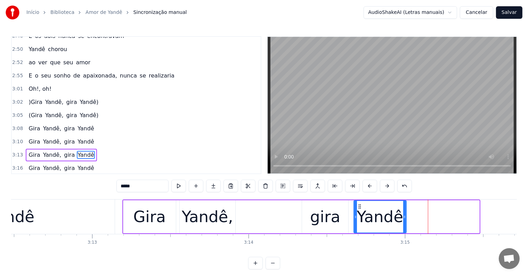
drag, startPoint x: 433, startPoint y: 207, endPoint x: 360, endPoint y: 210, distance: 72.8
click at [360, 210] on div "Yandê" at bounding box center [380, 217] width 52 height 32
click at [85, 217] on div "Yandê" at bounding box center [10, 217] width 207 height 34
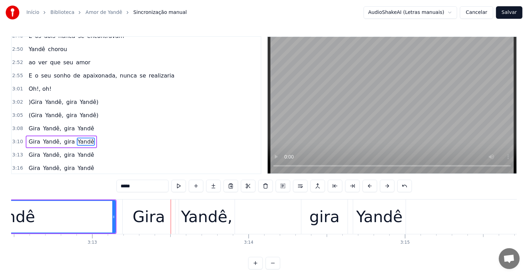
click at [216, 224] on div "Yandê," at bounding box center [206, 217] width 51 height 24
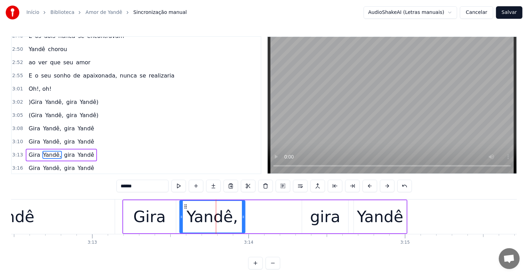
drag, startPoint x: 234, startPoint y: 216, endPoint x: 243, endPoint y: 216, distance: 9.7
click at [243, 216] on icon at bounding box center [243, 217] width 3 height 6
click at [399, 211] on div "Yandê" at bounding box center [380, 217] width 47 height 24
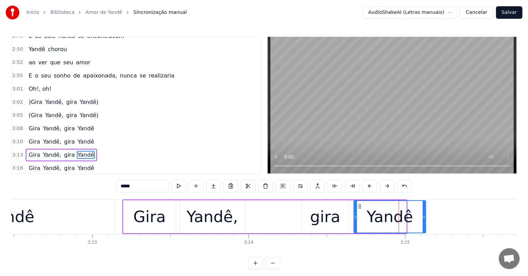
drag, startPoint x: 404, startPoint y: 215, endPoint x: 423, endPoint y: 215, distance: 19.5
click at [423, 215] on icon at bounding box center [424, 217] width 3 height 6
click at [106, 221] on div "Yandê" at bounding box center [10, 217] width 207 height 34
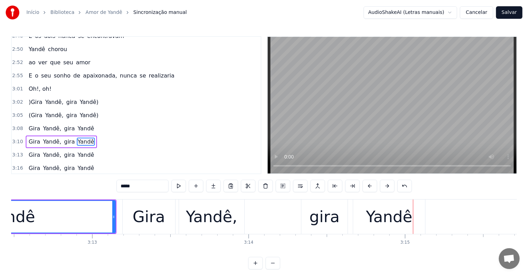
click at [323, 221] on div "gira" at bounding box center [325, 217] width 30 height 24
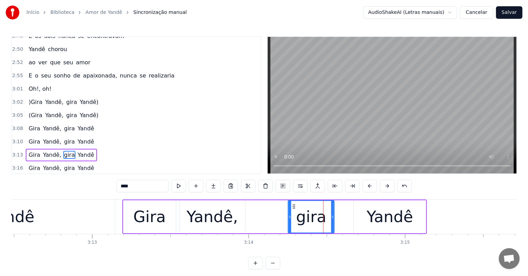
drag, startPoint x: 308, startPoint y: 205, endPoint x: 294, endPoint y: 206, distance: 14.0
click at [294, 206] on icon at bounding box center [294, 207] width 6 height 6
click at [365, 217] on div "Yandê" at bounding box center [390, 216] width 72 height 33
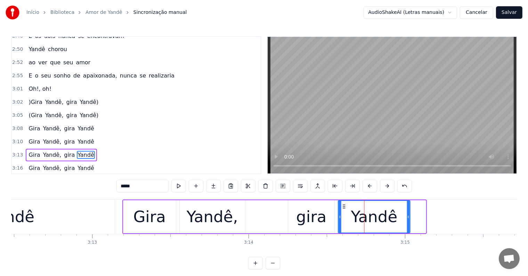
drag, startPoint x: 359, startPoint y: 205, endPoint x: 344, endPoint y: 207, distance: 15.4
click at [344, 207] on icon at bounding box center [345, 207] width 6 height 6
click at [89, 217] on div "Yandê" at bounding box center [10, 217] width 207 height 34
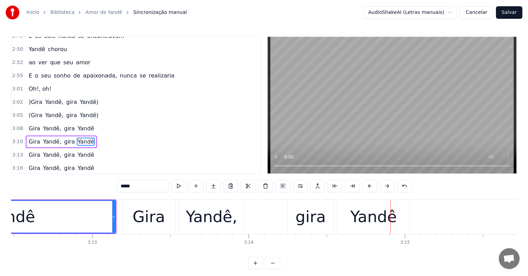
click at [295, 221] on div "gira" at bounding box center [311, 217] width 46 height 34
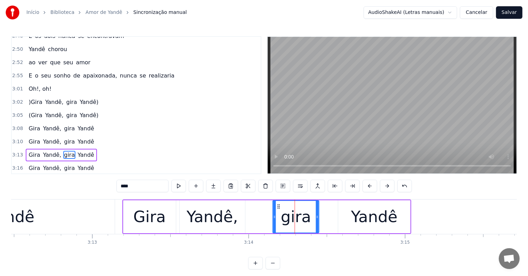
drag, startPoint x: 294, startPoint y: 205, endPoint x: 278, endPoint y: 205, distance: 15.3
click at [278, 205] on circle at bounding box center [278, 205] width 0 height 0
click at [356, 223] on div "Yandê" at bounding box center [374, 217] width 47 height 24
type input "*****"
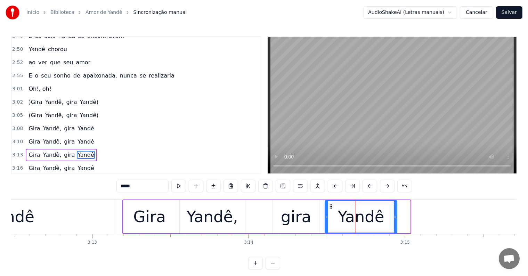
drag, startPoint x: 344, startPoint y: 206, endPoint x: 331, endPoint y: 206, distance: 12.9
click at [331, 206] on icon at bounding box center [332, 207] width 6 height 6
click at [102, 218] on div "Yandê" at bounding box center [10, 217] width 207 height 34
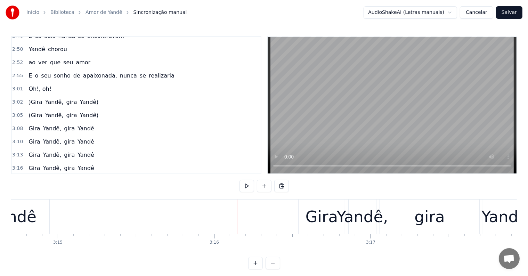
scroll to position [0, 30472]
click at [349, 227] on div "Yandê," at bounding box center [365, 217] width 51 height 24
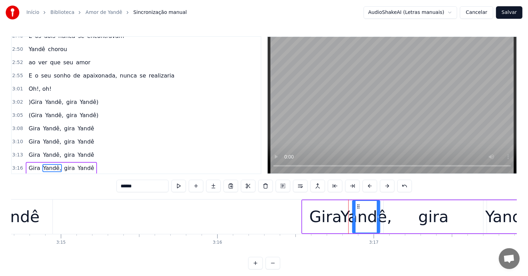
scroll to position [3, 0]
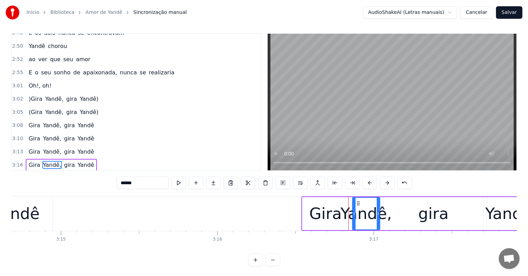
click at [384, 225] on div "Yandê," at bounding box center [366, 214] width 51 height 24
click at [351, 225] on div "[PERSON_NAME], [PERSON_NAME]" at bounding box center [417, 214] width 230 height 34
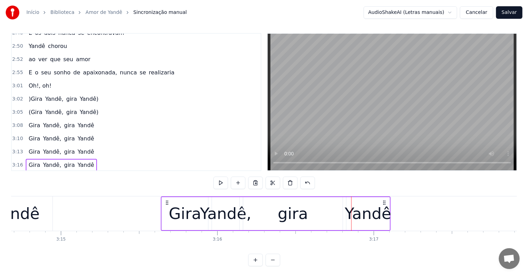
drag, startPoint x: 250, startPoint y: 201, endPoint x: 167, endPoint y: 210, distance: 83.2
click at [167, 210] on div "[PERSON_NAME], [PERSON_NAME]" at bounding box center [276, 214] width 230 height 34
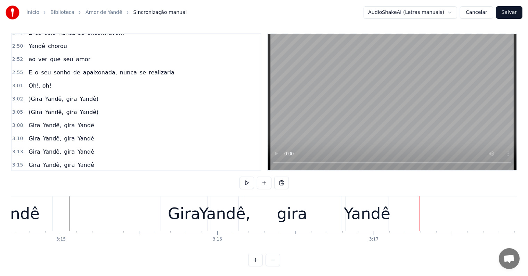
click at [283, 221] on div "gira" at bounding box center [292, 214] width 30 height 24
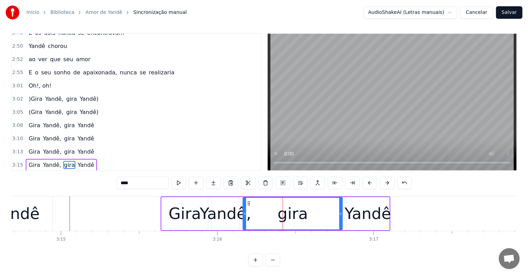
click at [243, 214] on div "gira" at bounding box center [293, 213] width 100 height 33
drag, startPoint x: 245, startPoint y: 215, endPoint x: 270, endPoint y: 215, distance: 24.4
click at [270, 215] on icon at bounding box center [269, 214] width 3 height 6
click at [227, 210] on div "Yandê," at bounding box center [225, 214] width 51 height 24
type input "******"
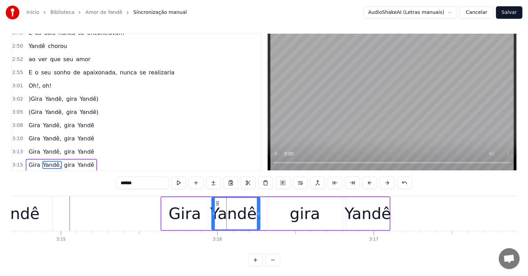
drag, startPoint x: 237, startPoint y: 213, endPoint x: 257, endPoint y: 215, distance: 21.0
click at [257, 215] on icon at bounding box center [258, 214] width 3 height 6
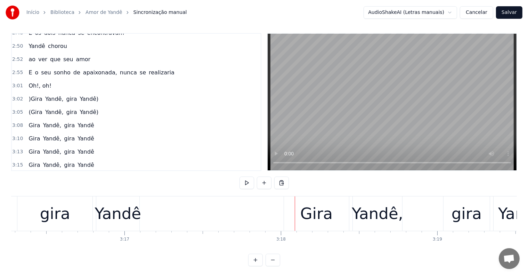
scroll to position [0, 30718]
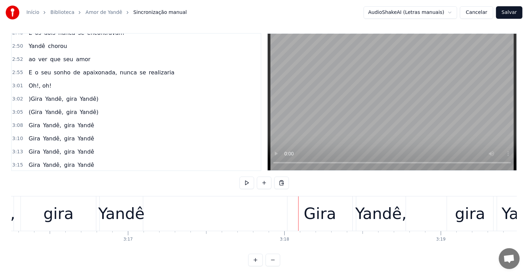
click at [129, 212] on div "Yandê" at bounding box center [121, 214] width 47 height 24
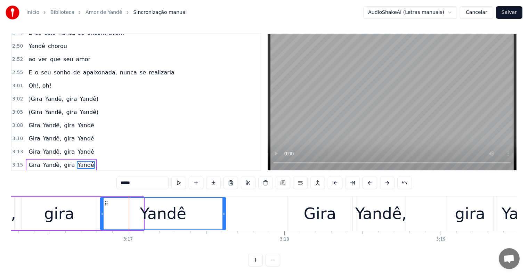
drag, startPoint x: 142, startPoint y: 213, endPoint x: 224, endPoint y: 214, distance: 82.1
click at [224, 214] on icon at bounding box center [224, 214] width 3 height 6
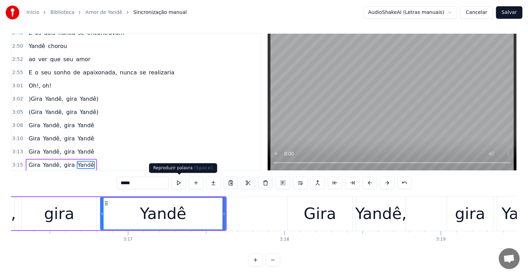
click at [179, 185] on button at bounding box center [178, 183] width 15 height 13
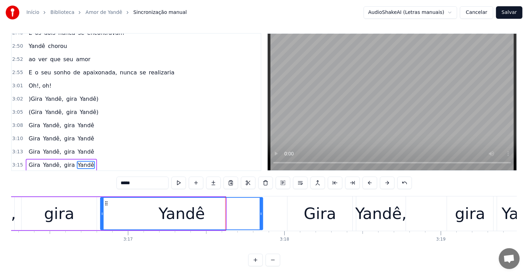
drag, startPoint x: 225, startPoint y: 213, endPoint x: 263, endPoint y: 213, distance: 38.3
click at [263, 213] on icon at bounding box center [261, 214] width 3 height 6
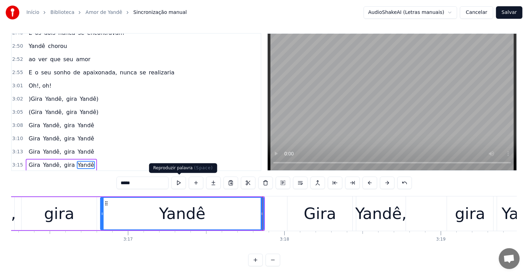
click at [180, 182] on button at bounding box center [178, 183] width 15 height 13
click at [71, 208] on div "gira" at bounding box center [59, 214] width 30 height 24
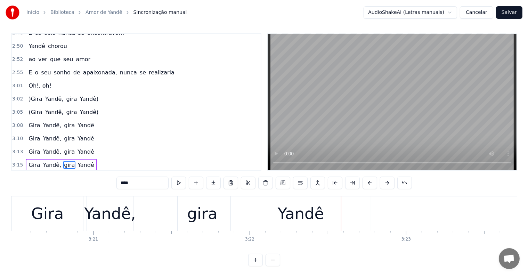
scroll to position [0, 31390]
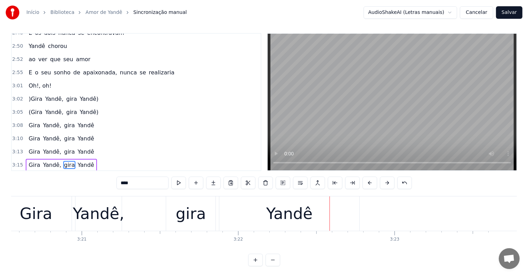
click at [30, 135] on span "Gira" at bounding box center [34, 139] width 13 height 8
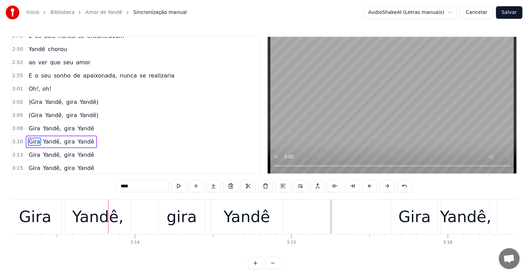
scroll to position [0, 30242]
click at [170, 218] on div "gira" at bounding box center [181, 217] width 30 height 24
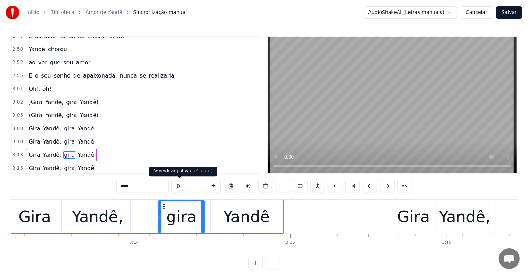
click at [178, 186] on button at bounding box center [178, 186] width 15 height 13
click at [51, 221] on div "Gira" at bounding box center [35, 216] width 53 height 33
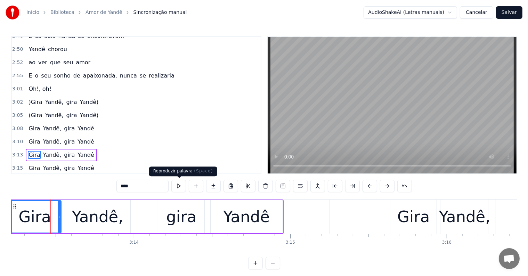
click at [180, 187] on button at bounding box center [178, 186] width 15 height 13
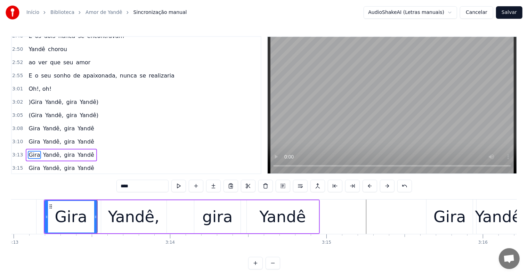
click at [180, 187] on button at bounding box center [178, 186] width 15 height 13
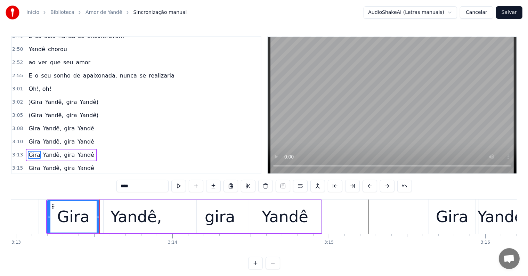
click at [180, 187] on button at bounding box center [178, 186] width 15 height 13
click at [178, 186] on button at bounding box center [178, 186] width 15 height 13
click at [120, 217] on div "Yandê," at bounding box center [136, 217] width 51 height 24
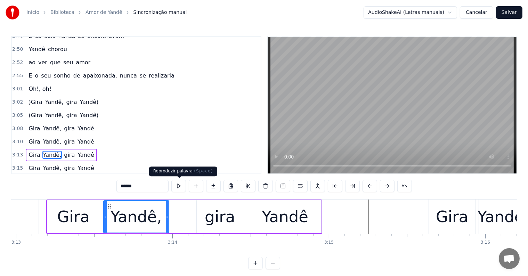
click at [179, 187] on button at bounding box center [178, 186] width 15 height 13
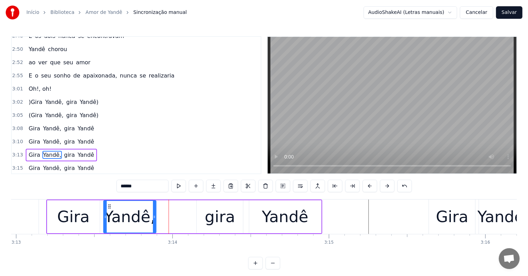
drag, startPoint x: 166, startPoint y: 215, endPoint x: 153, endPoint y: 216, distance: 12.9
click at [153, 216] on icon at bounding box center [154, 217] width 3 height 6
click at [84, 215] on div "Gira" at bounding box center [73, 217] width 32 height 24
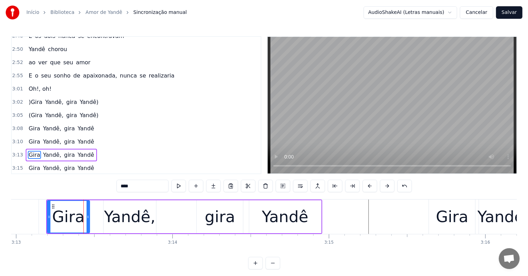
drag, startPoint x: 98, startPoint y: 214, endPoint x: 88, endPoint y: 215, distance: 10.1
click at [88, 215] on icon at bounding box center [88, 217] width 3 height 6
click at [105, 216] on div "Yandê," at bounding box center [130, 216] width 53 height 33
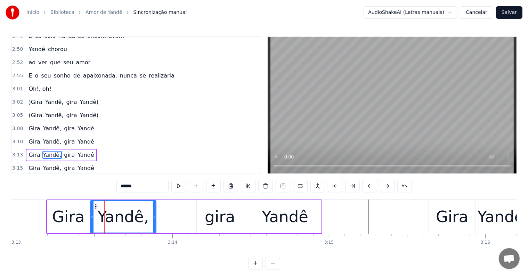
drag, startPoint x: 105, startPoint y: 216, endPoint x: 92, endPoint y: 218, distance: 13.3
click at [92, 218] on icon at bounding box center [92, 217] width 3 height 6
click at [205, 223] on div "gira" at bounding box center [220, 216] width 46 height 33
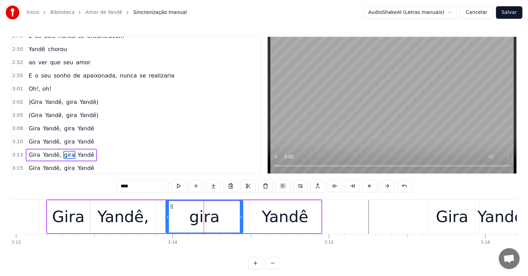
drag, startPoint x: 199, startPoint y: 216, endPoint x: 168, endPoint y: 215, distance: 31.0
click at [168, 215] on icon at bounding box center [167, 217] width 3 height 6
drag, startPoint x: 241, startPoint y: 215, endPoint x: 223, endPoint y: 215, distance: 17.8
click at [223, 215] on icon at bounding box center [223, 217] width 3 height 6
click at [270, 219] on div "Yandê" at bounding box center [285, 217] width 47 height 24
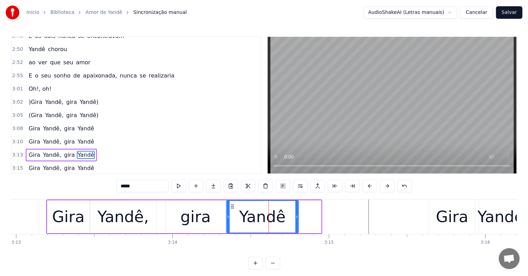
drag, startPoint x: 255, startPoint y: 206, endPoint x: 232, endPoint y: 207, distance: 22.7
click at [232, 207] on icon at bounding box center [233, 207] width 6 height 6
click at [50, 217] on div "Gira" at bounding box center [68, 216] width 42 height 33
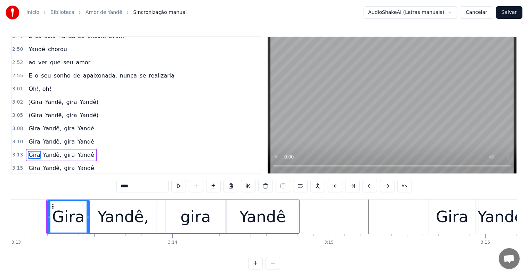
click at [121, 186] on input "****" at bounding box center [143, 186] width 52 height 13
click at [261, 219] on div "Yandê" at bounding box center [263, 217] width 47 height 24
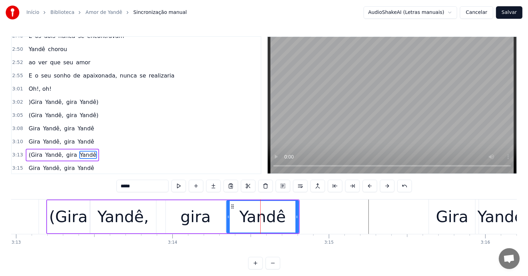
click at [155, 185] on input "*****" at bounding box center [143, 186] width 52 height 13
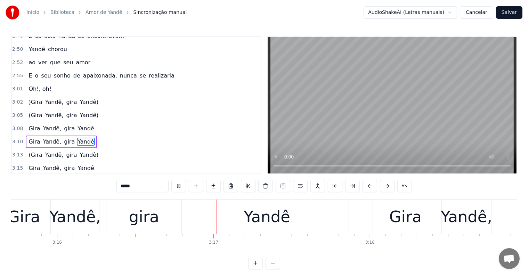
scroll to position [0, 30635]
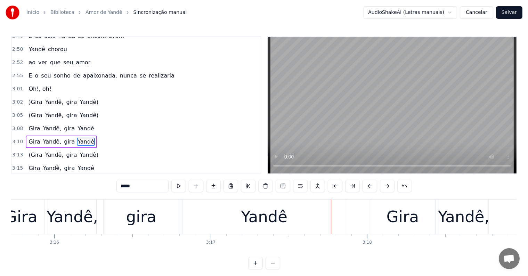
click at [156, 221] on div "gira" at bounding box center [141, 217] width 75 height 34
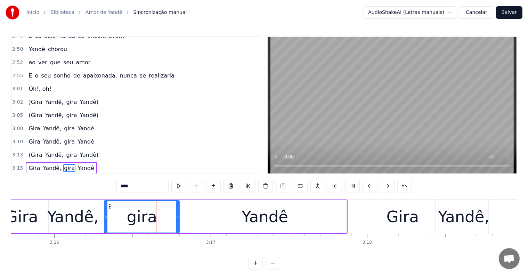
scroll to position [3, 0]
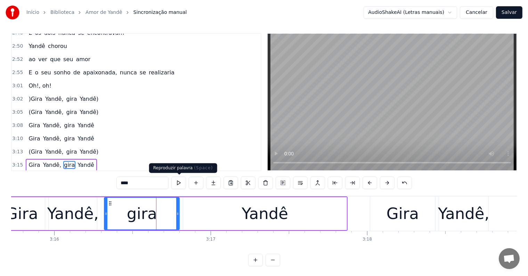
click at [178, 184] on button at bounding box center [178, 183] width 15 height 13
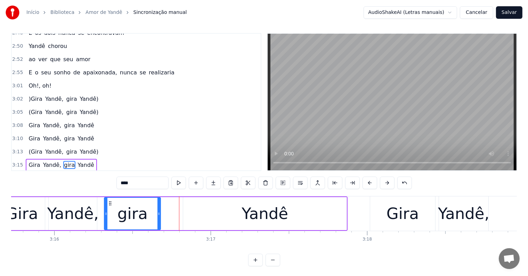
drag, startPoint x: 178, startPoint y: 214, endPoint x: 157, endPoint y: 214, distance: 20.9
click at [158, 214] on icon at bounding box center [159, 214] width 3 height 6
click at [186, 214] on div "Yandê" at bounding box center [264, 213] width 163 height 33
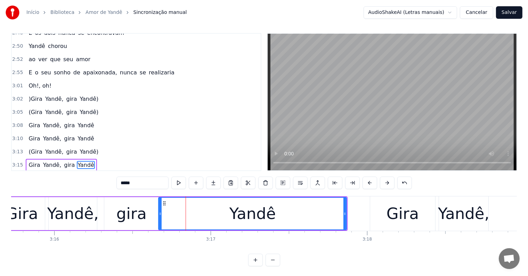
drag, startPoint x: 183, startPoint y: 213, endPoint x: 159, endPoint y: 214, distance: 24.7
click at [159, 214] on icon at bounding box center [160, 214] width 3 height 6
click at [50, 214] on div "Yandê," at bounding box center [72, 214] width 51 height 24
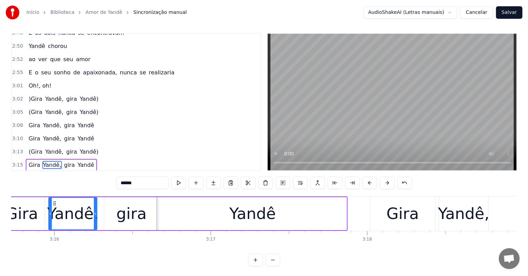
click at [34, 210] on div "Gira" at bounding box center [22, 214] width 32 height 24
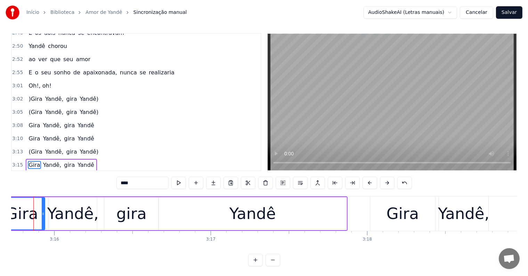
scroll to position [0, 30623]
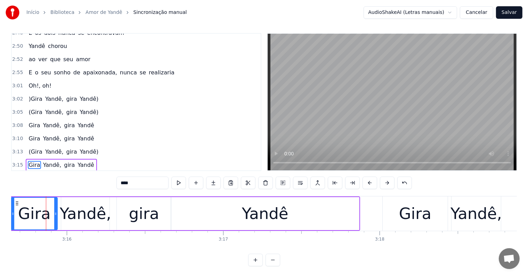
click at [122, 182] on input "****" at bounding box center [143, 183] width 52 height 13
click at [268, 201] on div "Yandê" at bounding box center [265, 213] width 188 height 33
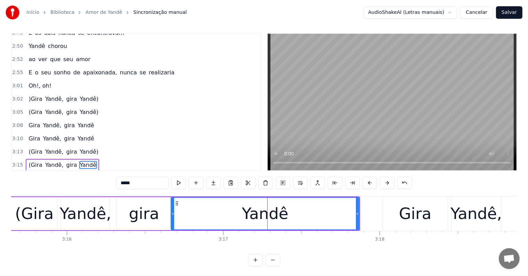
click at [142, 177] on input "*****" at bounding box center [143, 183] width 52 height 13
click at [48, 213] on div "(Gira" at bounding box center [34, 214] width 39 height 24
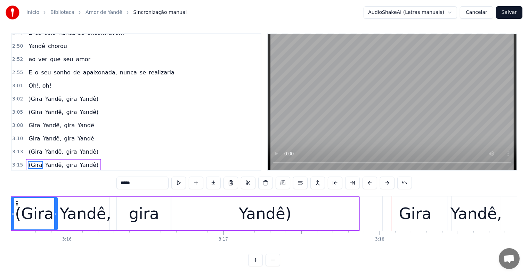
click at [145, 209] on div "gira" at bounding box center [144, 214] width 30 height 24
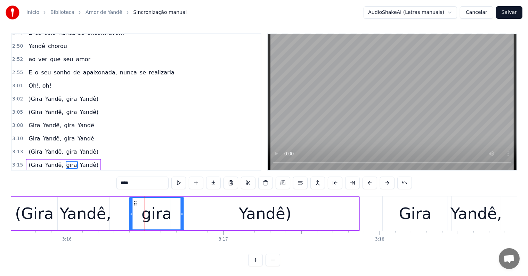
drag, startPoint x: 122, startPoint y: 203, endPoint x: 135, endPoint y: 204, distance: 12.5
click at [135, 204] on icon at bounding box center [136, 204] width 6 height 6
click at [89, 212] on div "Yandê," at bounding box center [85, 214] width 51 height 24
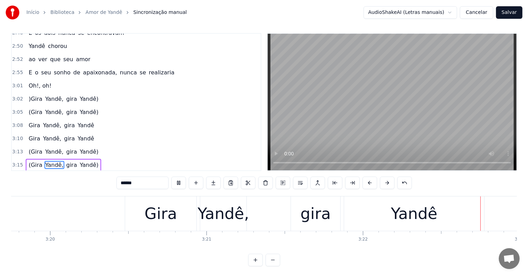
scroll to position [0, 31390]
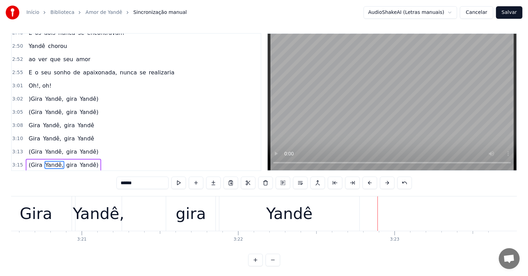
click at [268, 230] on div "Yandê" at bounding box center [289, 214] width 141 height 34
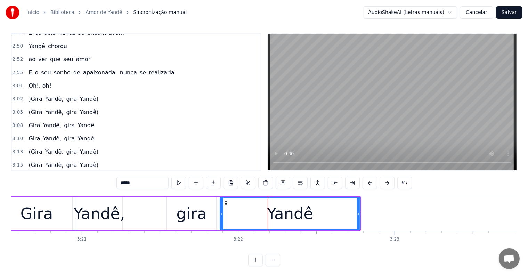
scroll to position [10, 0]
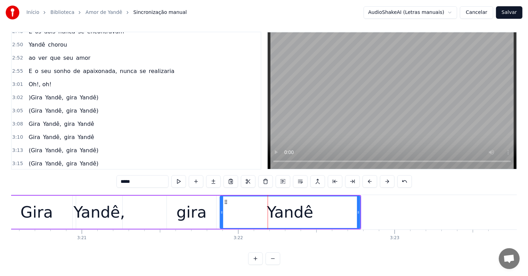
click at [149, 175] on input "*****" at bounding box center [143, 181] width 52 height 13
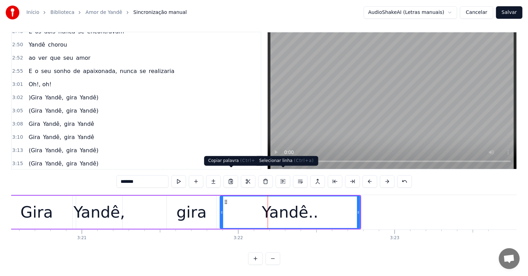
type input "*******"
click at [509, 11] on button "Salvar" at bounding box center [509, 12] width 26 height 13
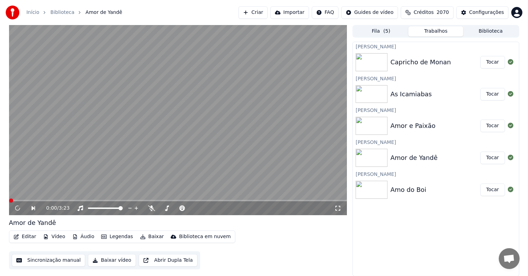
click at [279, 161] on video at bounding box center [178, 120] width 338 height 190
click at [493, 127] on button "Tocar" at bounding box center [493, 126] width 25 height 13
click at [63, 120] on video at bounding box center [178, 120] width 338 height 190
click at [26, 234] on button "Editar" at bounding box center [25, 237] width 28 height 10
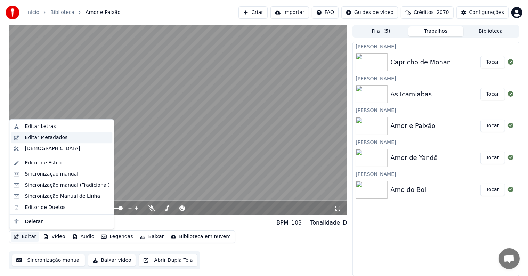
click at [53, 137] on div "Editar Metadados" at bounding box center [46, 137] width 43 height 7
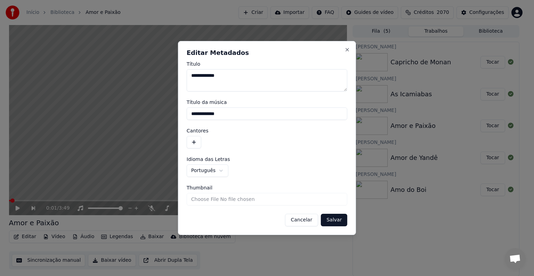
drag, startPoint x: 230, startPoint y: 113, endPoint x: 170, endPoint y: 118, distance: 60.0
click at [170, 118] on body "**********" at bounding box center [264, 138] width 528 height 276
click at [194, 141] on button "button" at bounding box center [194, 142] width 15 height 13
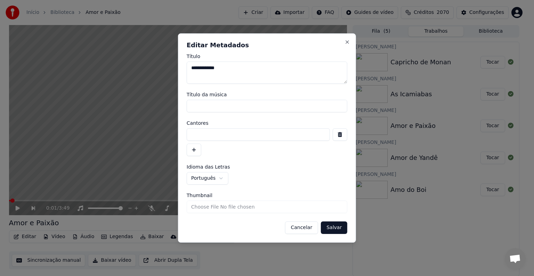
click at [205, 135] on input at bounding box center [258, 134] width 143 height 13
paste input "**********"
type input "**********"
click at [342, 229] on button "Salvar" at bounding box center [334, 228] width 26 height 13
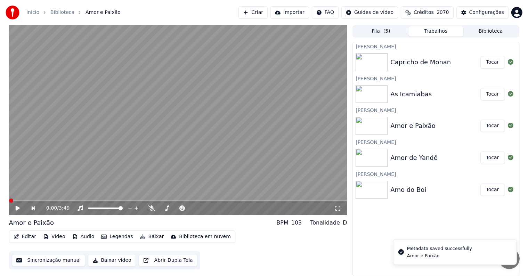
click at [79, 168] on video at bounding box center [178, 120] width 338 height 190
click at [52, 186] on video at bounding box center [178, 120] width 338 height 190
click at [21, 235] on button "Editar" at bounding box center [25, 237] width 28 height 10
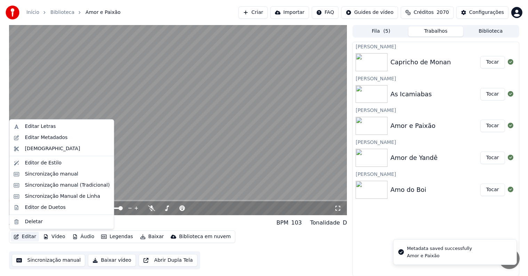
click at [21, 235] on button "Editar" at bounding box center [25, 237] width 28 height 10
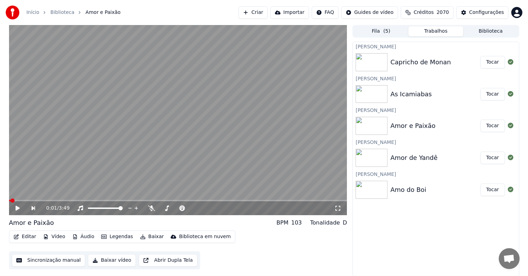
click at [39, 262] on button "Sincronização manual" at bounding box center [49, 260] width 74 height 13
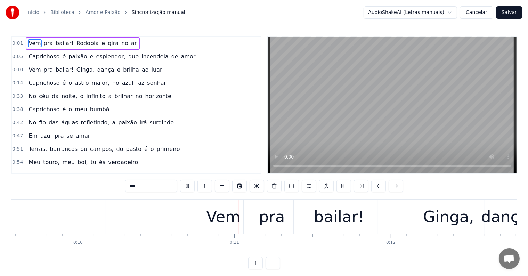
scroll to position [0, 1539]
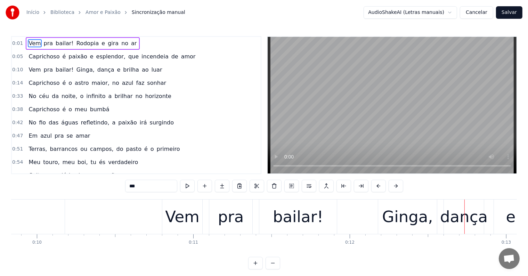
click at [402, 218] on div "Ginga," at bounding box center [407, 217] width 51 height 24
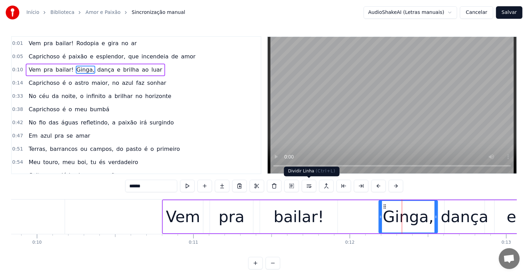
click at [311, 187] on button at bounding box center [309, 186] width 15 height 13
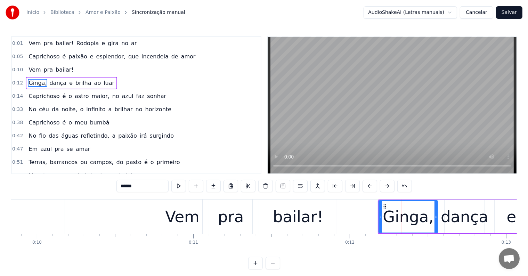
click at [31, 68] on span "Vem" at bounding box center [35, 70] width 14 height 8
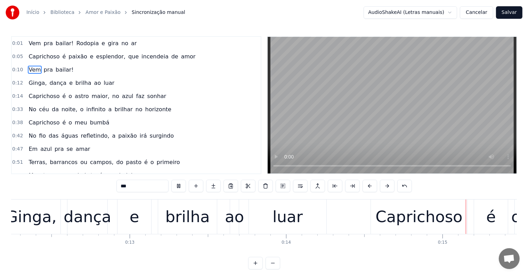
scroll to position [0, 2216]
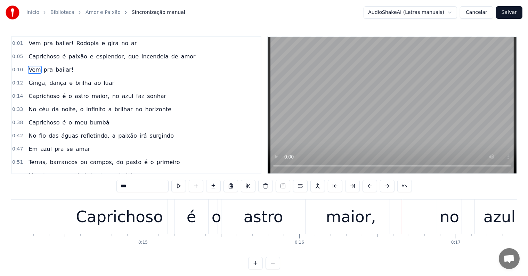
click at [335, 221] on div "maior," at bounding box center [351, 217] width 50 height 24
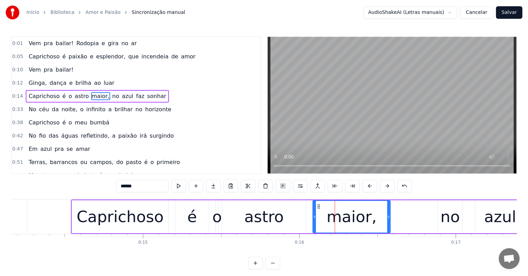
click at [112, 94] on span "no" at bounding box center [116, 96] width 8 height 8
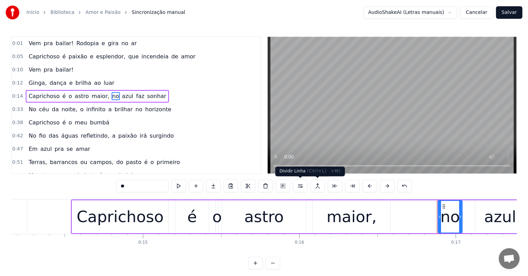
click at [298, 185] on button at bounding box center [300, 186] width 15 height 13
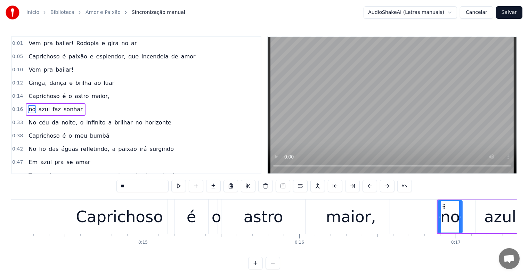
scroll to position [2, 0]
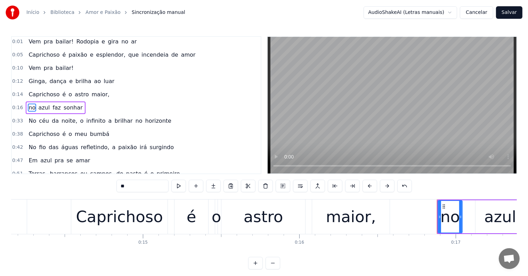
click at [338, 224] on div "maior," at bounding box center [351, 217] width 50 height 24
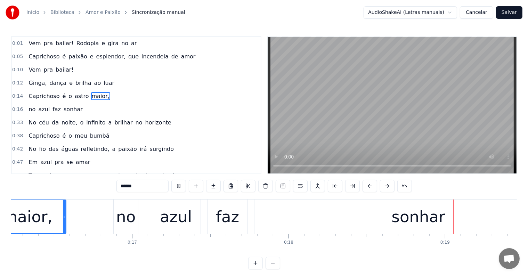
scroll to position [0, 2811]
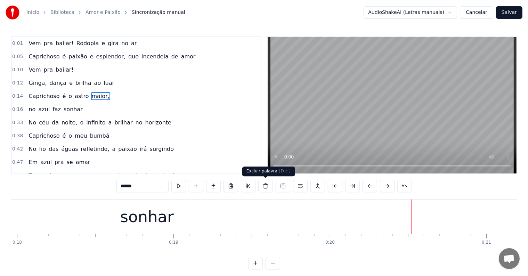
click at [230, 227] on div "sonhar" at bounding box center [147, 217] width 328 height 34
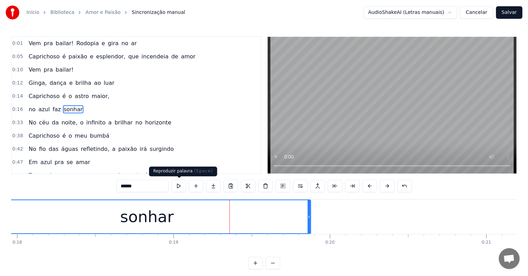
scroll to position [2, 0]
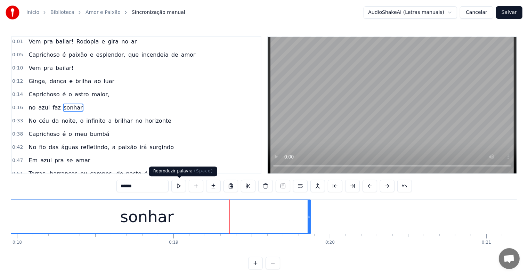
click at [164, 183] on input "******" at bounding box center [143, 186] width 52 height 13
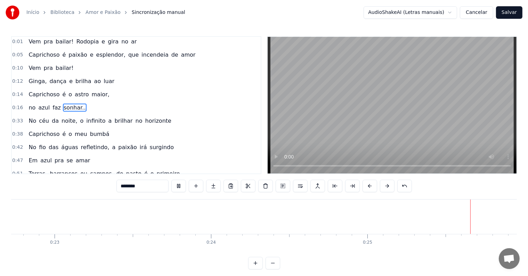
scroll to position [0, 3837]
click at [28, 107] on span "no" at bounding box center [32, 108] width 8 height 8
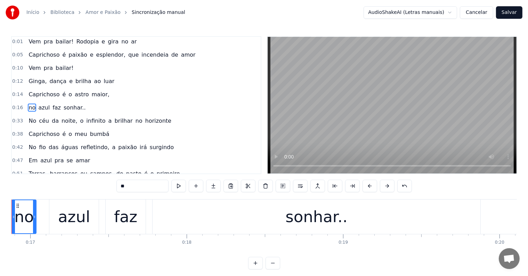
scroll to position [0, 2607]
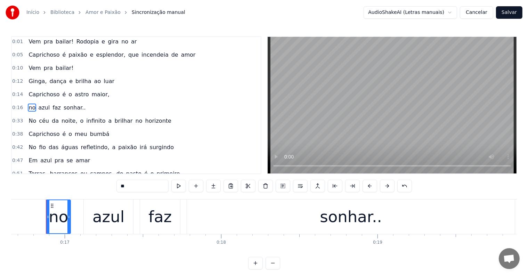
drag, startPoint x: 125, startPoint y: 186, endPoint x: 115, endPoint y: 184, distance: 9.6
click at [115, 184] on div "0:01 Vem pra bailar! Rodopia e gira no ar 0:05 Caprichoso é paixão e esplendor,…" at bounding box center [264, 152] width 506 height 233
type input "**"
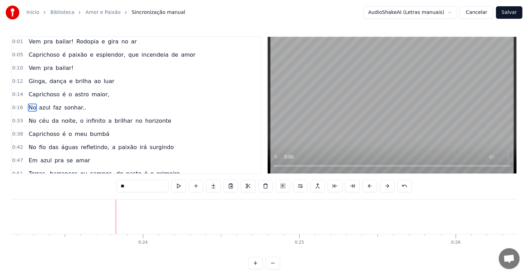
scroll to position [0, 3627]
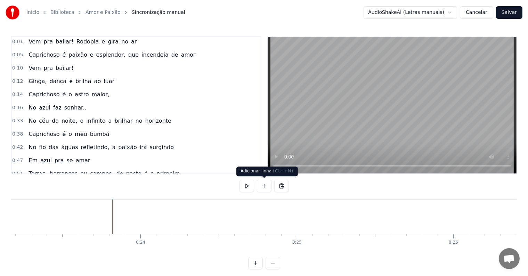
click at [262, 188] on button at bounding box center [264, 186] width 15 height 13
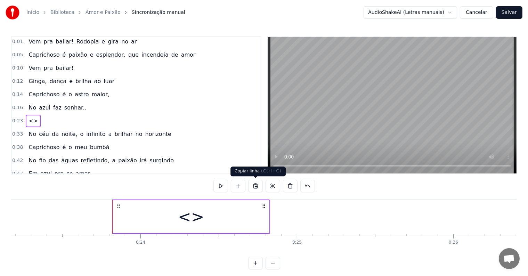
click at [210, 208] on div "<>" at bounding box center [191, 216] width 156 height 33
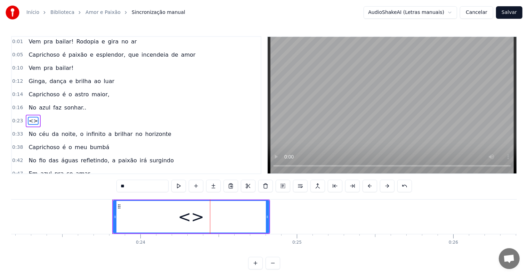
scroll to position [15, 0]
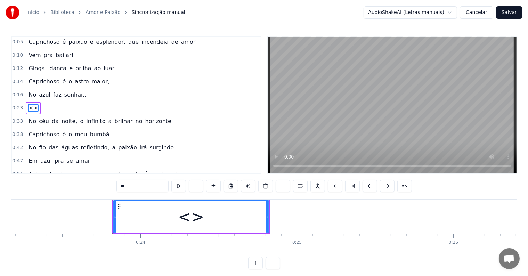
drag, startPoint x: 110, startPoint y: 183, endPoint x: 100, endPoint y: 182, distance: 10.2
click at [100, 182] on div "0:01 Vem pra bailar! Rodopia e gira no ar 0:05 Caprichoso é paixão e esplendor,…" at bounding box center [264, 152] width 506 height 233
paste input "**********"
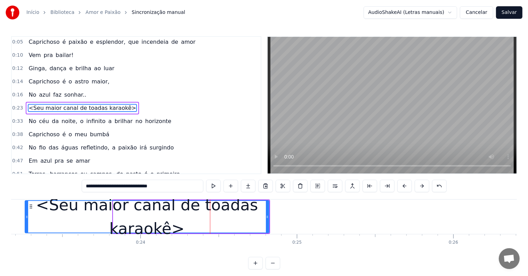
drag, startPoint x: 113, startPoint y: 215, endPoint x: 25, endPoint y: 214, distance: 88.4
click at [25, 214] on icon at bounding box center [26, 217] width 3 height 6
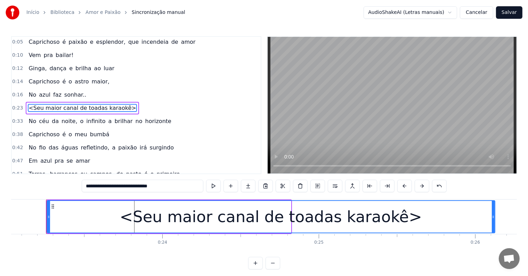
drag, startPoint x: 288, startPoint y: 217, endPoint x: 493, endPoint y: 219, distance: 204.2
click at [493, 219] on icon at bounding box center [493, 217] width 3 height 6
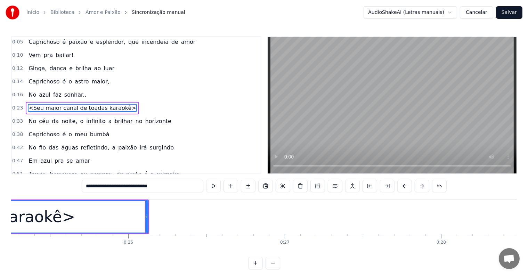
scroll to position [0, 4051]
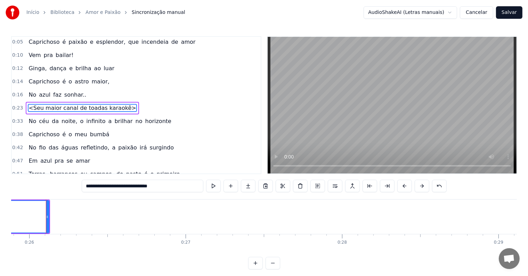
click at [29, 104] on span "<Seu maior canal de toadas karaokê>" at bounding box center [82, 108] width 109 height 8
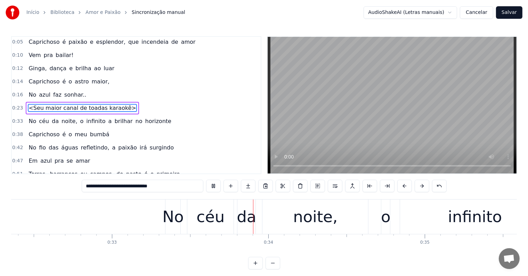
scroll to position [0, 5158]
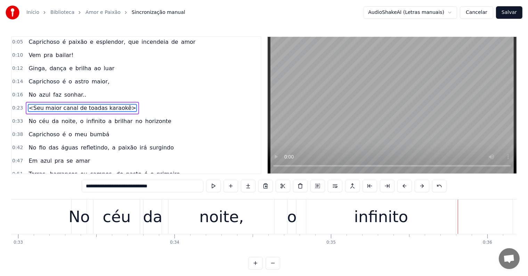
click at [288, 221] on div "o" at bounding box center [292, 217] width 10 height 24
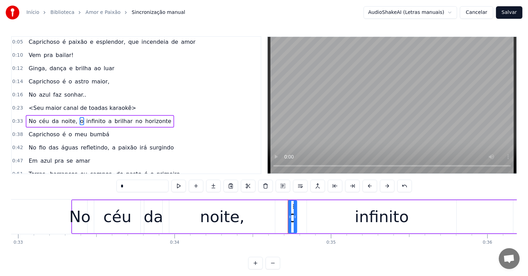
scroll to position [27, 0]
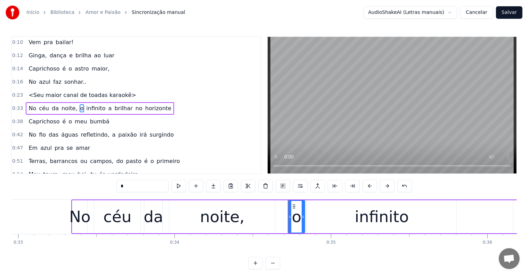
drag, startPoint x: 294, startPoint y: 217, endPoint x: 302, endPoint y: 217, distance: 8.0
click at [302, 217] on icon at bounding box center [303, 217] width 3 height 6
drag, startPoint x: 289, startPoint y: 217, endPoint x: 272, endPoint y: 217, distance: 17.0
click at [272, 217] on icon at bounding box center [273, 217] width 3 height 6
click at [120, 186] on input "*" at bounding box center [143, 186] width 52 height 13
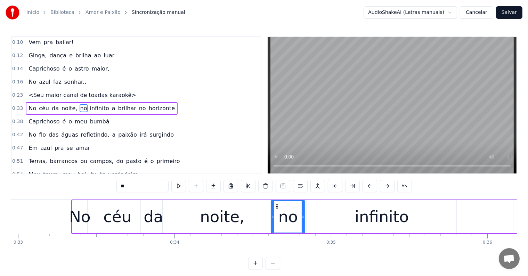
type input "**"
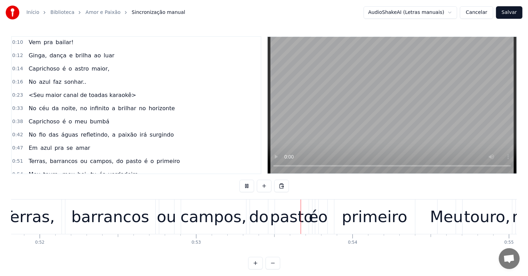
scroll to position [0, 8195]
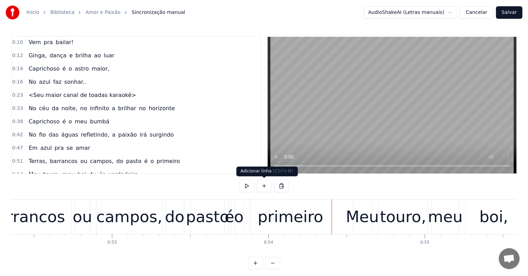
click at [272, 224] on div "primeiro" at bounding box center [291, 217] width 66 height 24
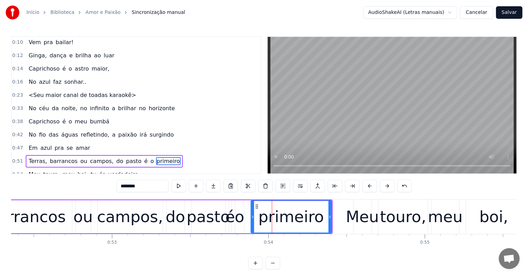
scroll to position [79, 0]
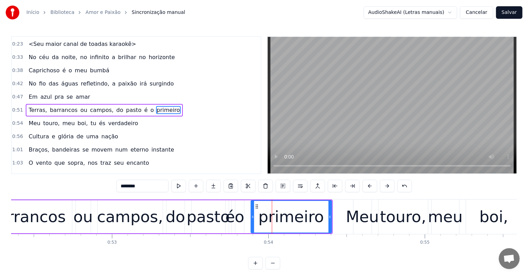
click at [116, 106] on span "do" at bounding box center [120, 110] width 8 height 8
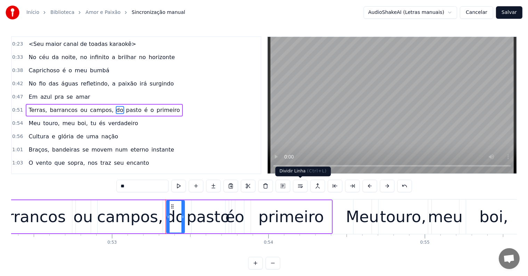
click at [300, 187] on button at bounding box center [300, 186] width 15 height 13
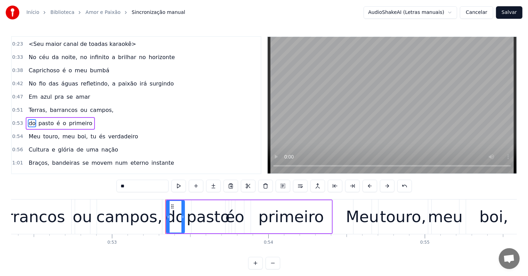
scroll to position [91, 0]
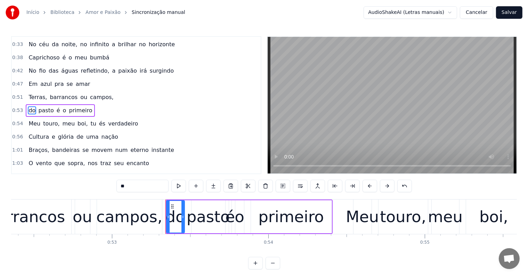
click at [135, 216] on div "campos," at bounding box center [129, 217] width 66 height 24
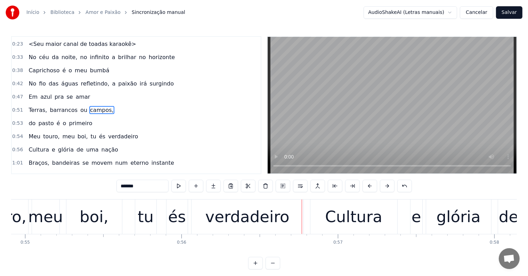
scroll to position [0, 8702]
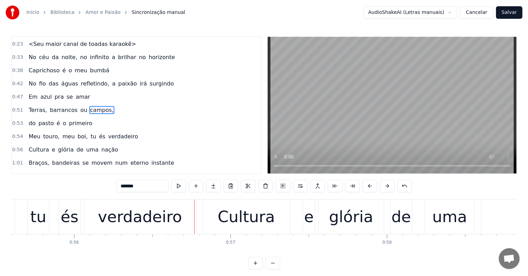
click at [165, 221] on div "verdadeiro" at bounding box center [140, 217] width 84 height 24
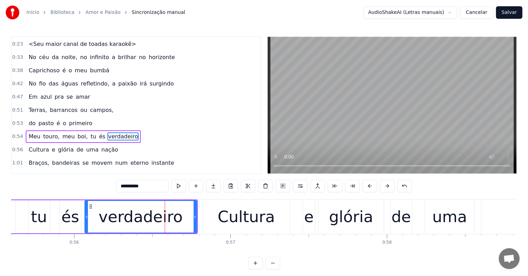
scroll to position [104, 0]
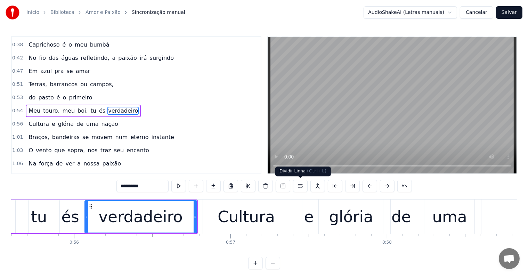
click at [300, 185] on button at bounding box center [300, 186] width 15 height 13
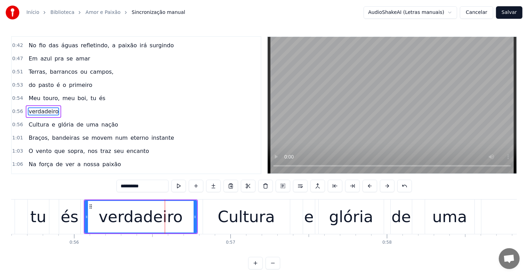
click at [90, 94] on span "tu" at bounding box center [93, 98] width 7 height 8
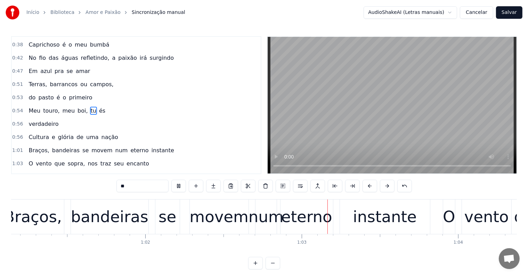
scroll to position [0, 9647]
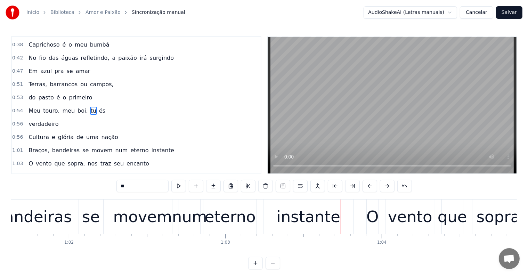
click at [115, 146] on span "num" at bounding box center [122, 150] width 14 height 8
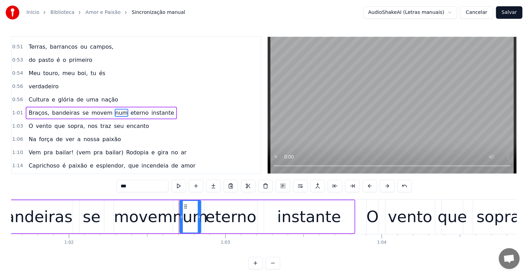
scroll to position [143, 0]
click at [301, 186] on button at bounding box center [300, 186] width 15 height 13
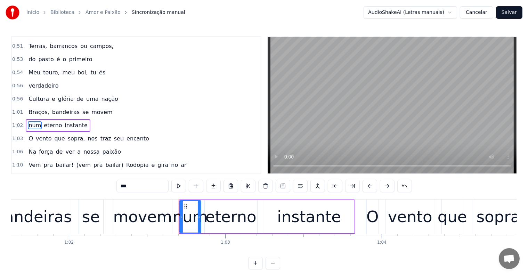
scroll to position [155, 0]
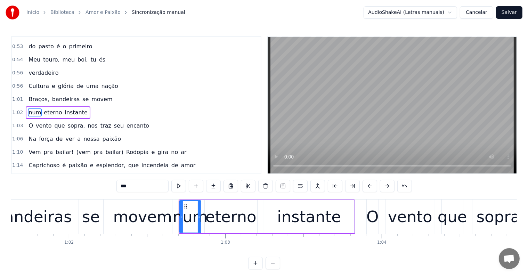
click at [246, 223] on div "eterno" at bounding box center [231, 217] width 51 height 24
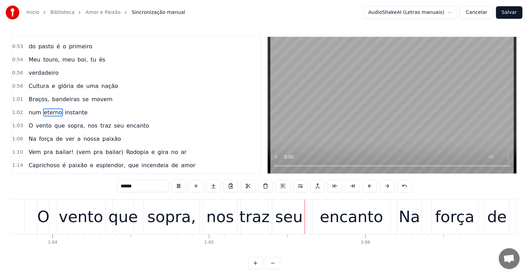
scroll to position [0, 10084]
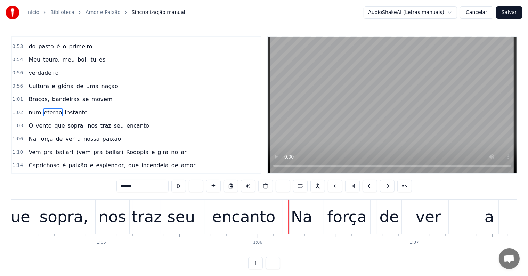
click at [251, 219] on div "encanto" at bounding box center [243, 217] width 63 height 24
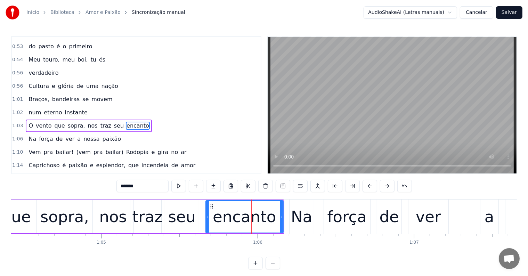
scroll to position [168, 0]
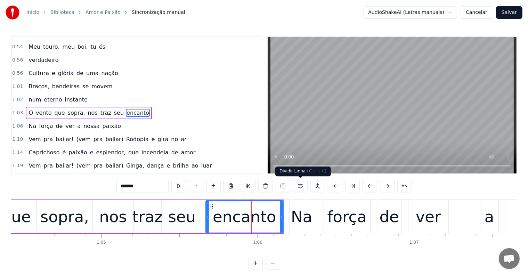
click at [302, 185] on button at bounding box center [300, 186] width 15 height 13
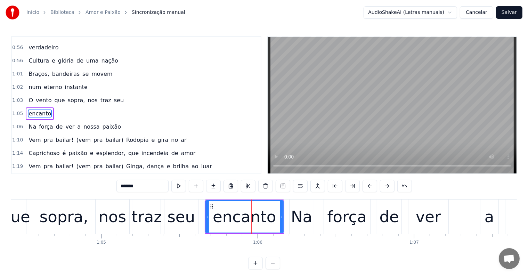
click at [113, 96] on span "seu" at bounding box center [118, 100] width 11 height 8
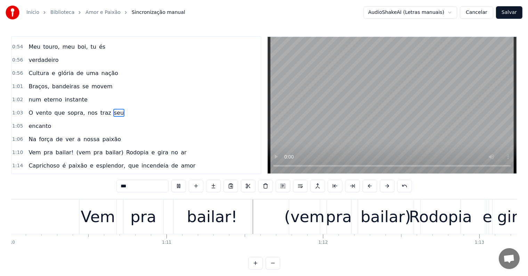
scroll to position [0, 11025]
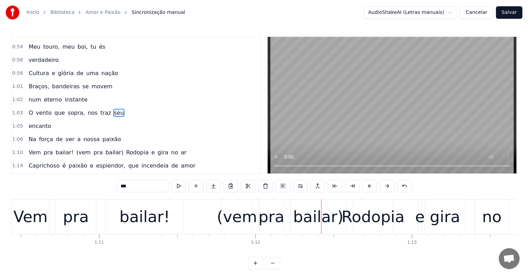
click at [236, 224] on div "(vem" at bounding box center [237, 217] width 40 height 24
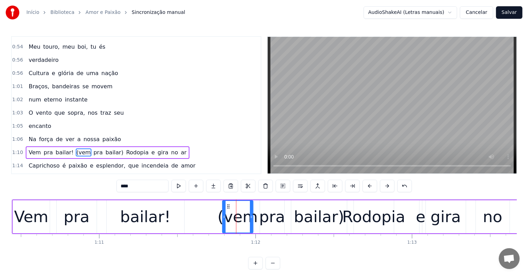
scroll to position [207, 0]
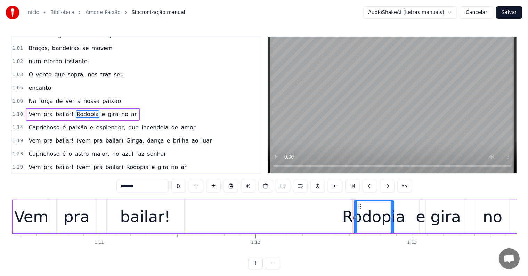
click at [138, 224] on div "bailar!" at bounding box center [145, 217] width 50 height 24
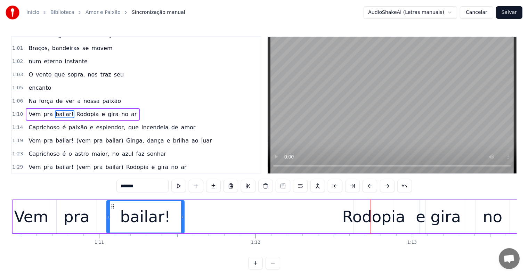
click at [152, 216] on div "bailar!" at bounding box center [145, 217] width 50 height 24
click at [363, 228] on div "Rodopia" at bounding box center [374, 217] width 63 height 24
type input "*******"
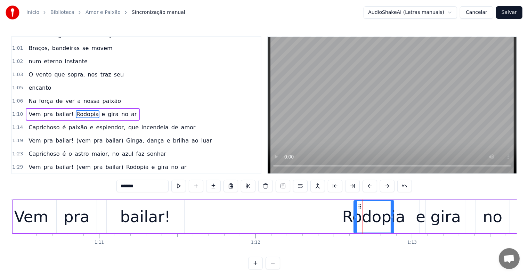
click at [397, 230] on div "Vem pra bailar! Rodopia e gira no ar" at bounding box center [283, 217] width 543 height 34
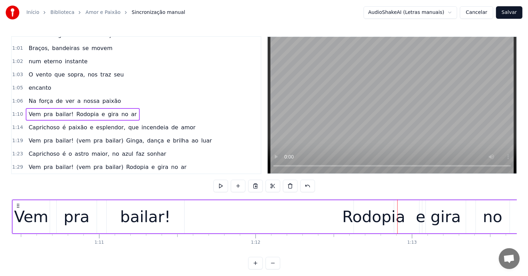
click at [403, 227] on div "Vem pra bailar! Rodopia e gira no ar" at bounding box center [283, 217] width 543 height 34
click at [362, 221] on div "Rodopia" at bounding box center [374, 217] width 63 height 24
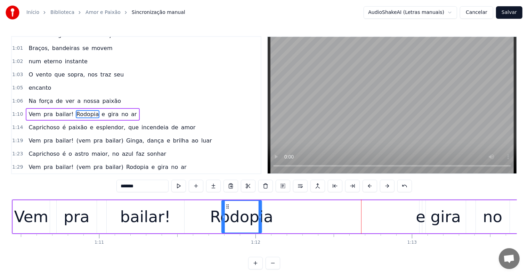
drag, startPoint x: 359, startPoint y: 206, endPoint x: 227, endPoint y: 209, distance: 132.2
click at [227, 209] on div "Rodopia" at bounding box center [241, 217] width 39 height 32
click at [418, 222] on div "e" at bounding box center [421, 217] width 10 height 24
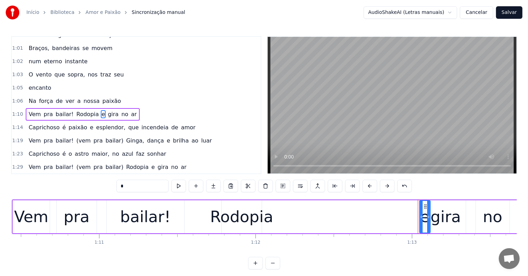
drag, startPoint x: 420, startPoint y: 218, endPoint x: 429, endPoint y: 217, distance: 8.5
click at [429, 217] on icon at bounding box center [428, 217] width 3 height 6
drag, startPoint x: 425, startPoint y: 205, endPoint x: 286, endPoint y: 221, distance: 140.0
click at [286, 221] on div "e" at bounding box center [286, 217] width 10 height 32
click at [429, 212] on div "gira" at bounding box center [446, 216] width 40 height 33
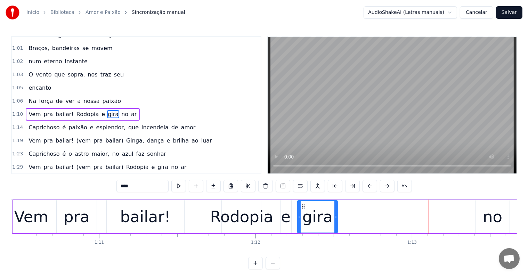
drag, startPoint x: 432, startPoint y: 205, endPoint x: 303, endPoint y: 216, distance: 128.9
click at [303, 216] on div "gira" at bounding box center [317, 217] width 39 height 32
click at [483, 220] on div "no" at bounding box center [492, 217] width 19 height 24
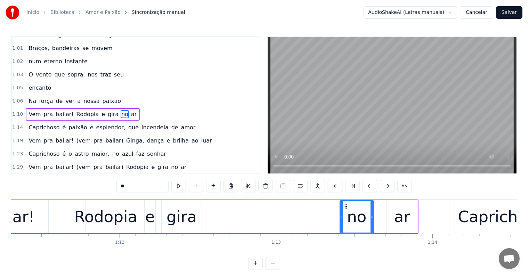
scroll to position [0, 11156]
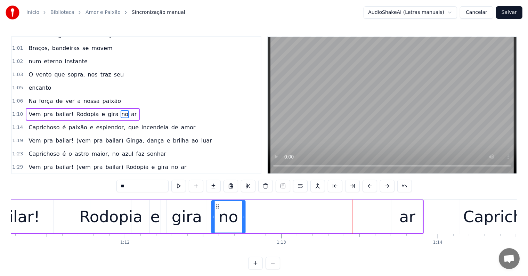
drag, startPoint x: 352, startPoint y: 206, endPoint x: 218, endPoint y: 217, distance: 134.0
click at [218, 217] on div "no" at bounding box center [228, 217] width 33 height 32
click at [402, 219] on div "ar" at bounding box center [408, 217] width 16 height 24
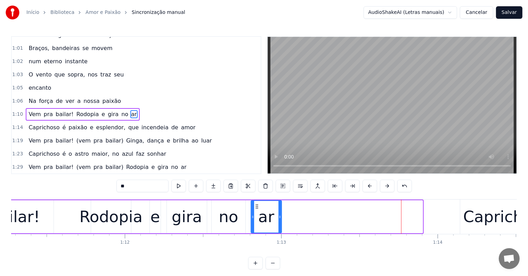
drag, startPoint x: 397, startPoint y: 205, endPoint x: 256, endPoint y: 212, distance: 140.7
click at [256, 212] on div "ar" at bounding box center [266, 217] width 30 height 32
click at [46, 225] on div "bailar!" at bounding box center [15, 216] width 78 height 33
type input "*******"
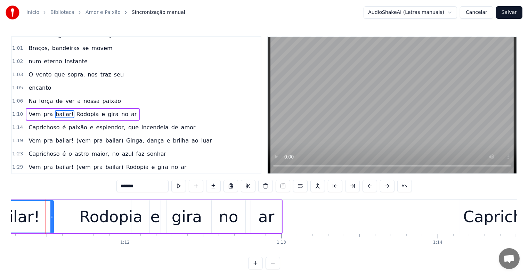
scroll to position [0, 11155]
click at [246, 212] on div "Vem pra bailar! Rodopia e gira no ar" at bounding box center [82, 217] width 402 height 34
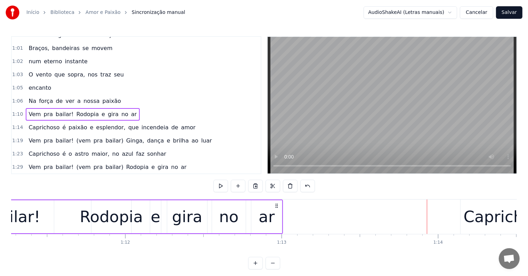
click at [263, 220] on div "ar" at bounding box center [267, 217] width 16 height 24
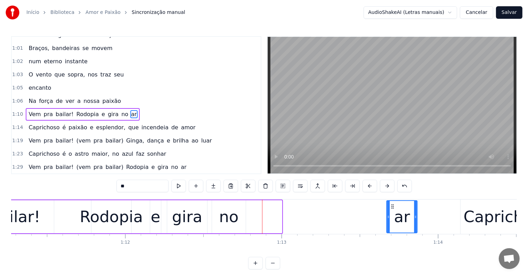
drag, startPoint x: 258, startPoint y: 206, endPoint x: 391, endPoint y: 205, distance: 132.9
click at [391, 205] on icon at bounding box center [393, 207] width 6 height 6
click at [232, 218] on div "no" at bounding box center [228, 217] width 19 height 24
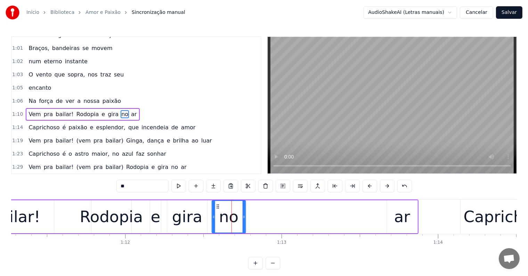
click at [217, 206] on icon at bounding box center [218, 207] width 6 height 6
drag, startPoint x: 214, startPoint y: 217, endPoint x: 222, endPoint y: 217, distance: 8.7
click at [222, 217] on icon at bounding box center [222, 217] width 3 height 6
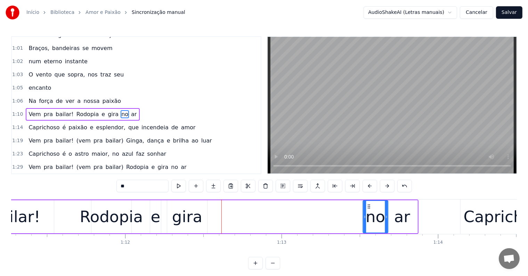
drag, startPoint x: 226, startPoint y: 205, endPoint x: 369, endPoint y: 206, distance: 142.3
click at [369, 206] on icon at bounding box center [369, 207] width 6 height 6
click at [194, 210] on div "gira" at bounding box center [187, 217] width 30 height 24
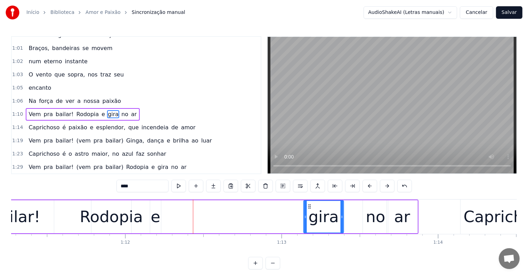
drag, startPoint x: 172, startPoint y: 206, endPoint x: 309, endPoint y: 206, distance: 136.7
click at [309, 206] on icon at bounding box center [310, 207] width 6 height 6
click at [299, 206] on circle at bounding box center [299, 206] width 0 height 0
drag, startPoint x: 334, startPoint y: 217, endPoint x: 359, endPoint y: 217, distance: 25.7
click at [359, 217] on icon at bounding box center [358, 217] width 3 height 6
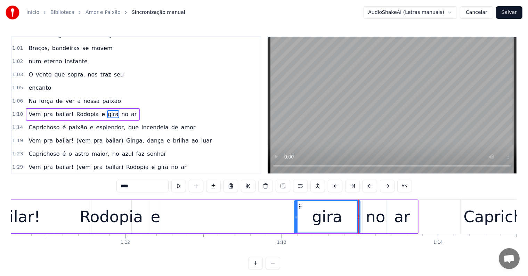
click at [159, 218] on div "e" at bounding box center [156, 217] width 10 height 24
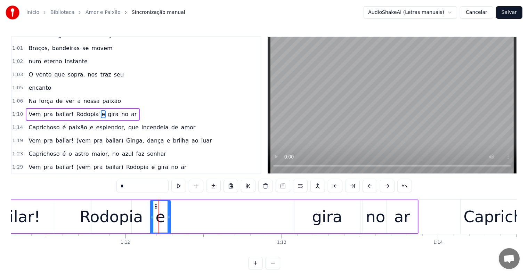
drag, startPoint x: 158, startPoint y: 214, endPoint x: 168, endPoint y: 216, distance: 9.8
click at [168, 216] on icon at bounding box center [169, 217] width 3 height 6
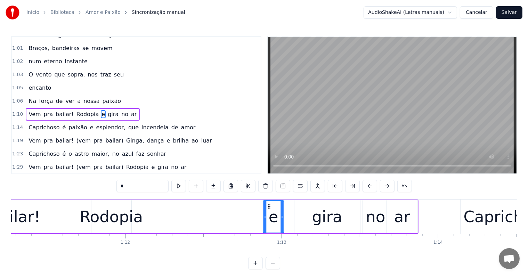
drag, startPoint x: 199, startPoint y: 206, endPoint x: 269, endPoint y: 208, distance: 69.6
click at [269, 208] on icon at bounding box center [269, 207] width 6 height 6
click at [131, 217] on div "Rodopia" at bounding box center [111, 217] width 63 height 24
type input "*******"
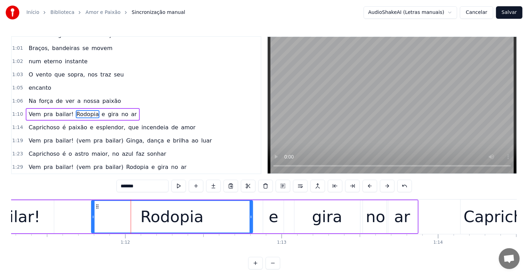
drag, startPoint x: 129, startPoint y: 217, endPoint x: 251, endPoint y: 218, distance: 121.4
click at [251, 218] on icon at bounding box center [251, 217] width 3 height 6
click at [64, 218] on div "Vem pra bailar! Rodopia e gira no ar" at bounding box center [149, 217] width 537 height 34
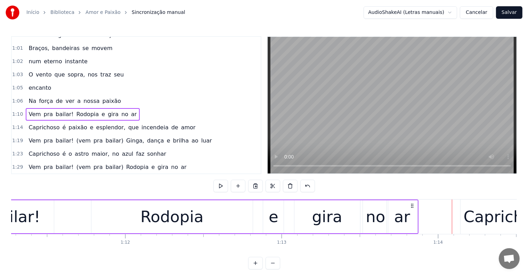
click at [227, 221] on div "Rodopia" at bounding box center [171, 216] width 161 height 33
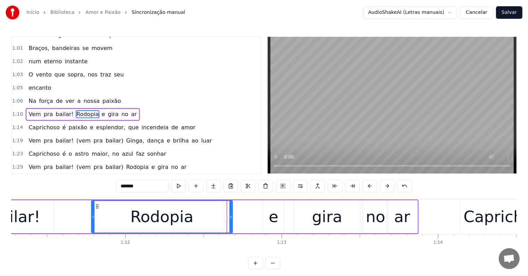
drag, startPoint x: 250, startPoint y: 216, endPoint x: 232, endPoint y: 216, distance: 18.4
click at [231, 216] on icon at bounding box center [231, 217] width 3 height 6
click at [274, 218] on div "e" at bounding box center [274, 217] width 10 height 24
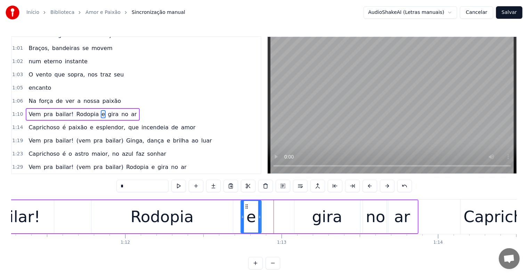
drag, startPoint x: 270, startPoint y: 205, endPoint x: 247, endPoint y: 205, distance: 22.3
click at [247, 205] on icon at bounding box center [247, 207] width 6 height 6
click at [297, 218] on div "gira" at bounding box center [328, 216] width 66 height 33
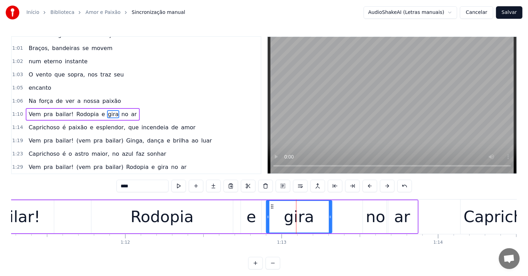
drag, startPoint x: 300, startPoint y: 206, endPoint x: 272, endPoint y: 207, distance: 28.2
click at [272, 207] on icon at bounding box center [273, 207] width 6 height 6
click at [365, 219] on div "no" at bounding box center [375, 216] width 25 height 33
type input "**"
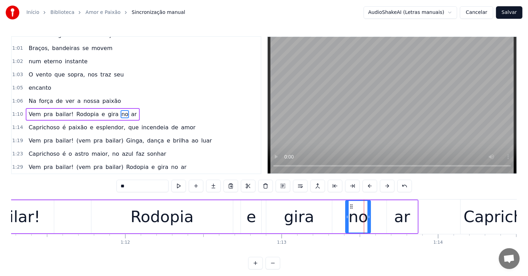
drag, startPoint x: 368, startPoint y: 206, endPoint x: 351, endPoint y: 207, distance: 17.4
click at [351, 207] on icon at bounding box center [352, 207] width 6 height 6
click at [74, 209] on div "Vem pra bailar! Rodopia e gira no ar" at bounding box center [149, 217] width 537 height 34
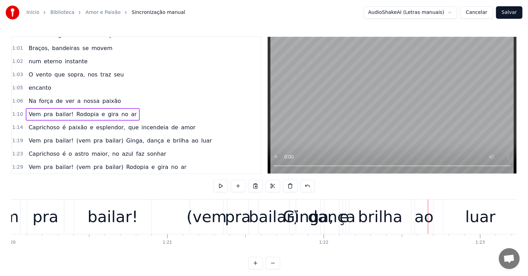
scroll to position [0, 12521]
click at [203, 220] on div "(vem" at bounding box center [207, 217] width 40 height 24
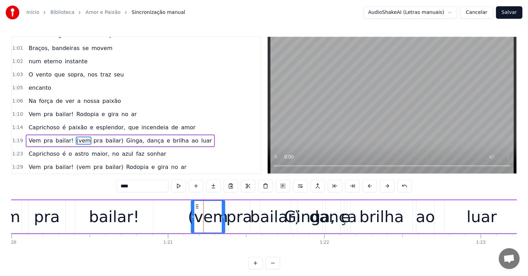
scroll to position [232, 0]
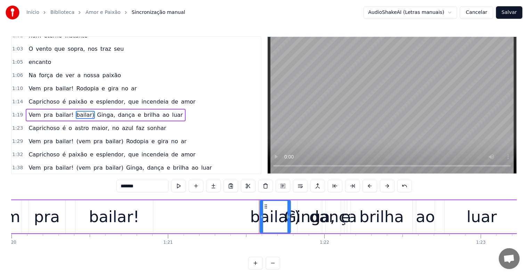
type input "******"
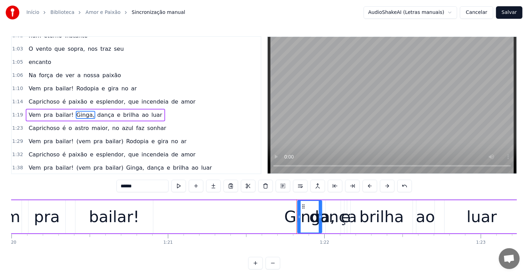
click at [348, 231] on div "Vem pra bailar! [PERSON_NAME], dança e brilha ao luar" at bounding box center [252, 217] width 537 height 34
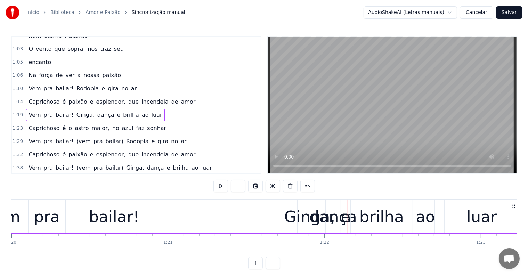
click at [299, 218] on div "Ginga," at bounding box center [310, 217] width 51 height 24
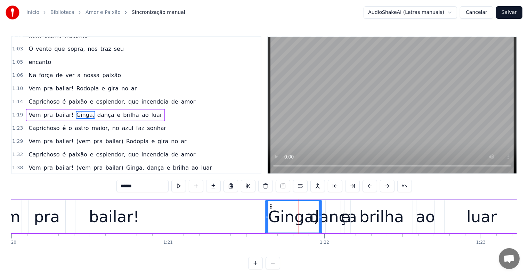
drag, startPoint x: 299, startPoint y: 218, endPoint x: 267, endPoint y: 219, distance: 32.4
click at [267, 219] on div at bounding box center [267, 217] width 3 height 32
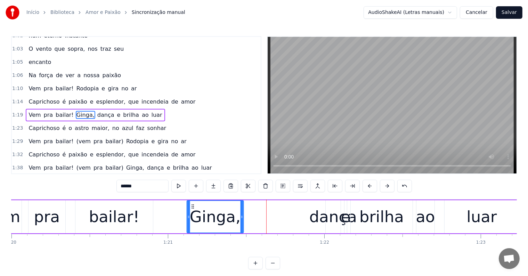
drag, startPoint x: 270, startPoint y: 205, endPoint x: 191, endPoint y: 206, distance: 78.6
click at [191, 206] on icon at bounding box center [193, 207] width 6 height 6
click at [317, 221] on div "dança" at bounding box center [334, 217] width 48 height 24
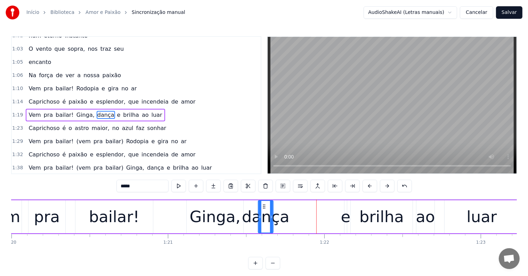
drag, startPoint x: 330, startPoint y: 205, endPoint x: 263, endPoint y: 207, distance: 67.5
click at [263, 207] on icon at bounding box center [265, 207] width 6 height 6
drag, startPoint x: 271, startPoint y: 216, endPoint x: 310, endPoint y: 219, distance: 38.4
click at [310, 219] on icon at bounding box center [310, 217] width 3 height 6
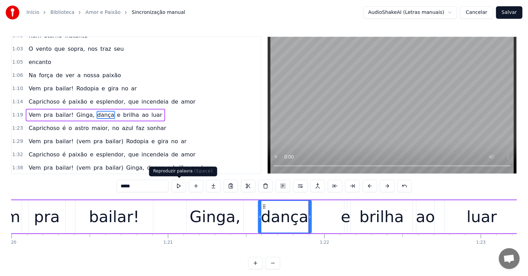
click at [177, 188] on button at bounding box center [178, 186] width 15 height 13
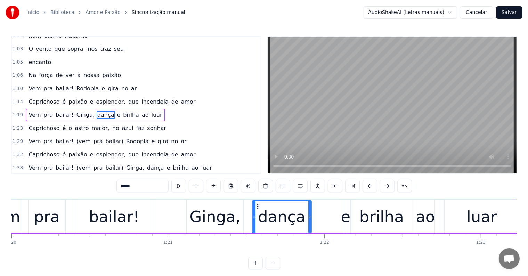
drag, startPoint x: 259, startPoint y: 216, endPoint x: 253, endPoint y: 216, distance: 5.9
click at [253, 216] on icon at bounding box center [254, 217] width 3 height 6
drag, startPoint x: 304, startPoint y: 215, endPoint x: 298, endPoint y: 215, distance: 5.9
click at [298, 215] on icon at bounding box center [297, 217] width 3 height 6
click at [346, 219] on div "e" at bounding box center [346, 217] width 10 height 24
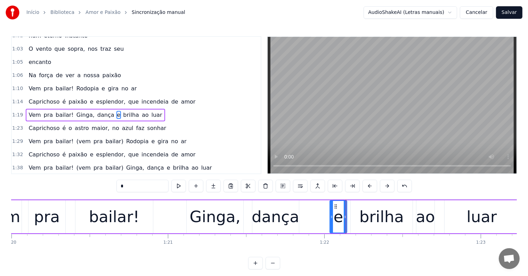
drag, startPoint x: 346, startPoint y: 219, endPoint x: 332, endPoint y: 217, distance: 14.7
click at [332, 217] on icon at bounding box center [331, 217] width 3 height 6
drag, startPoint x: 335, startPoint y: 208, endPoint x: 308, endPoint y: 210, distance: 27.6
click at [306, 210] on div "e" at bounding box center [310, 217] width 16 height 32
click at [357, 218] on div "brilha" at bounding box center [382, 216] width 62 height 33
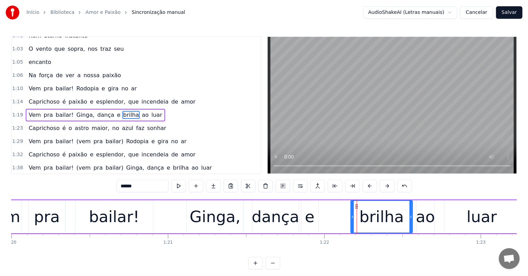
click at [44, 225] on div "pra" at bounding box center [47, 217] width 26 height 24
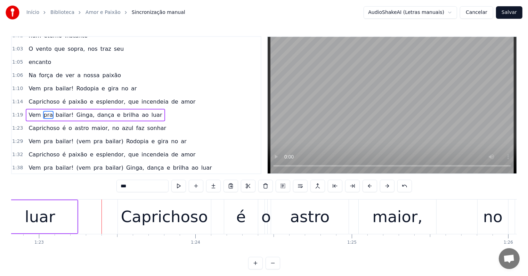
scroll to position [0, 13019]
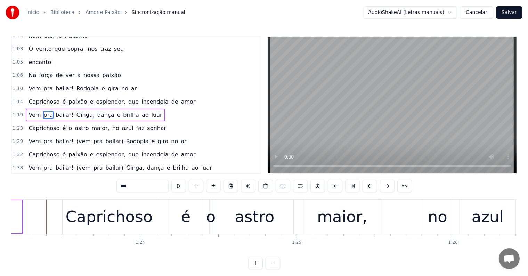
click at [76, 111] on span "Ginga," at bounding box center [85, 115] width 19 height 8
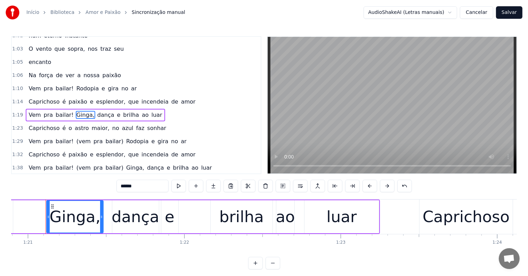
click at [301, 186] on button at bounding box center [300, 186] width 15 height 13
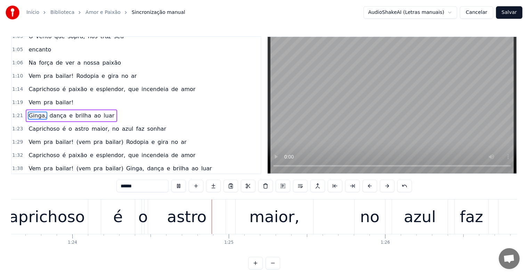
scroll to position [0, 13119]
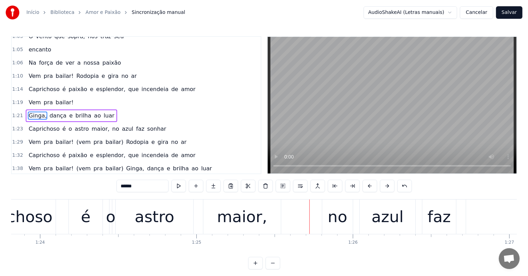
click at [246, 216] on div "maior," at bounding box center [242, 217] width 50 height 24
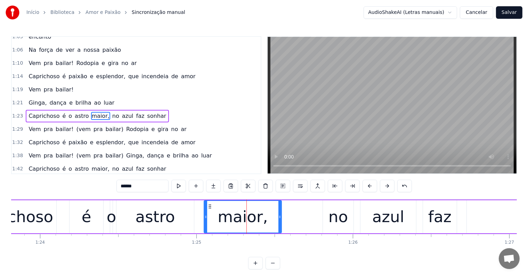
click at [112, 112] on span "no" at bounding box center [116, 116] width 8 height 8
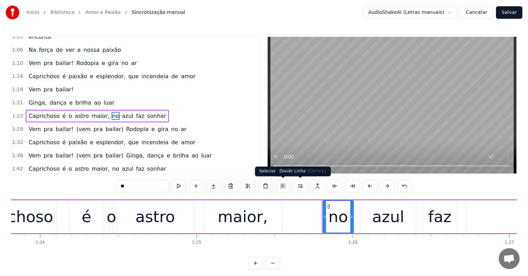
click at [298, 185] on button at bounding box center [300, 186] width 15 height 13
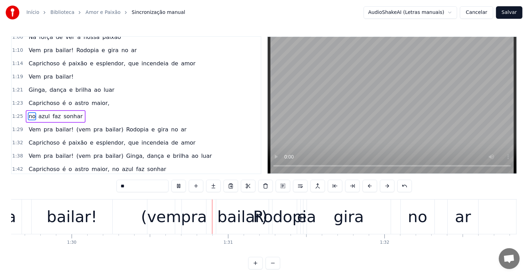
scroll to position [0, 14034]
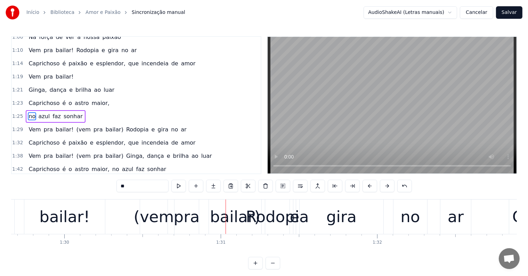
click at [152, 225] on div "(vem" at bounding box center [154, 217] width 40 height 24
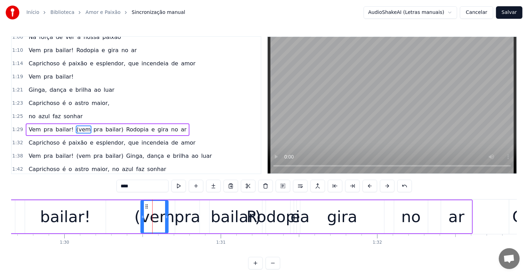
scroll to position [283, 0]
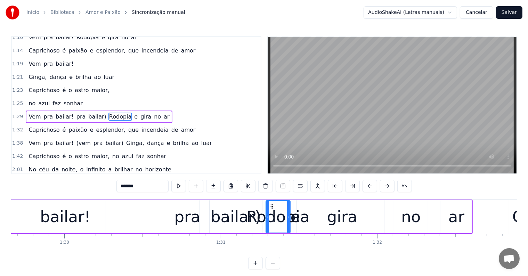
click at [88, 113] on span "bailar)" at bounding box center [97, 117] width 19 height 8
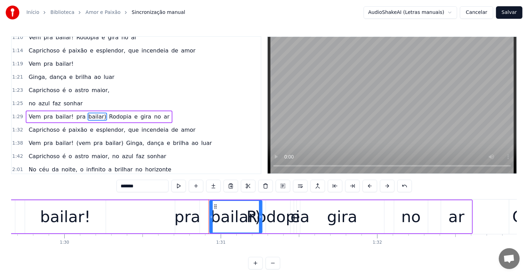
click at [76, 113] on span "pra" at bounding box center [81, 117] width 11 height 8
type input "*******"
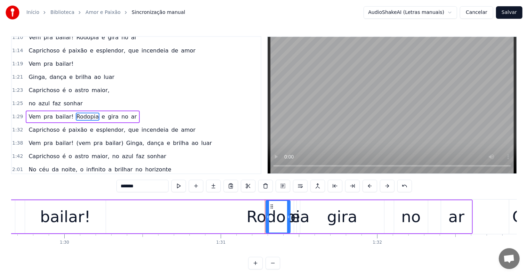
click at [298, 232] on div "Vem pra bailar! Rodopia e gira no ar" at bounding box center [201, 217] width 543 height 34
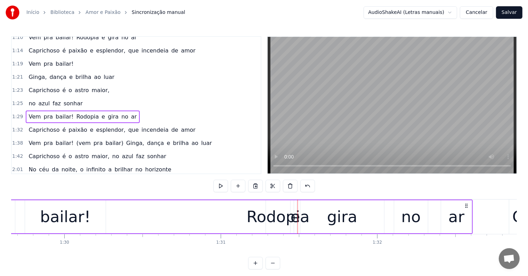
click at [293, 232] on div "Vem pra bailar! Rodopia e gira no ar" at bounding box center [201, 217] width 543 height 34
click at [259, 214] on div "Rodopia" at bounding box center [278, 217] width 63 height 24
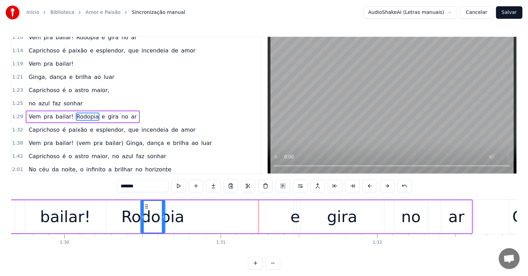
drag, startPoint x: 258, startPoint y: 208, endPoint x: 146, endPoint y: 213, distance: 111.8
click at [146, 213] on div "Rodopia" at bounding box center [153, 217] width 24 height 32
drag, startPoint x: 163, startPoint y: 218, endPoint x: 193, endPoint y: 221, distance: 30.0
click at [193, 221] on div at bounding box center [193, 217] width 3 height 32
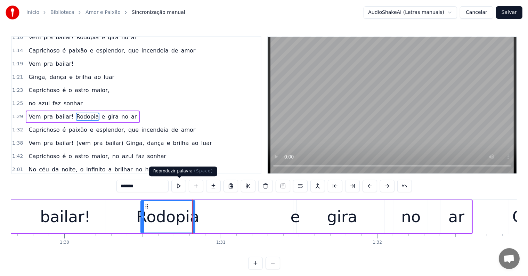
click at [177, 186] on button at bounding box center [178, 186] width 15 height 13
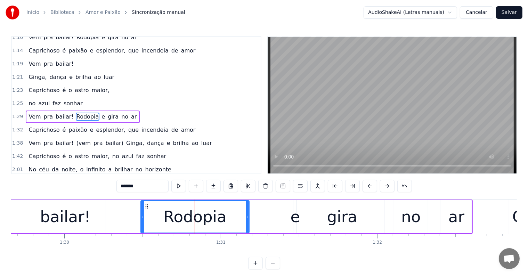
drag, startPoint x: 193, startPoint y: 216, endPoint x: 248, endPoint y: 219, distance: 54.4
click at [248, 219] on icon at bounding box center [247, 217] width 3 height 6
click at [178, 185] on button at bounding box center [178, 186] width 15 height 13
click at [295, 218] on div "e" at bounding box center [296, 217] width 10 height 24
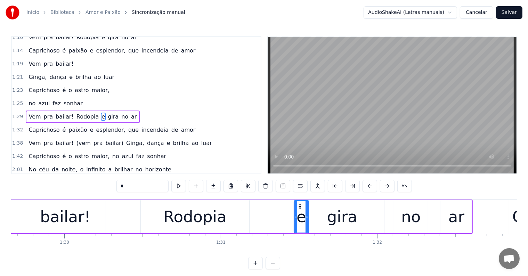
drag, startPoint x: 295, startPoint y: 218, endPoint x: 307, endPoint y: 217, distance: 12.2
click at [307, 217] on icon at bounding box center [307, 217] width 3 height 6
drag, startPoint x: 299, startPoint y: 206, endPoint x: 249, endPoint y: 209, distance: 49.8
click at [249, 209] on div "e" at bounding box center [252, 217] width 14 height 32
click at [325, 225] on div "gira" at bounding box center [343, 216] width 84 height 33
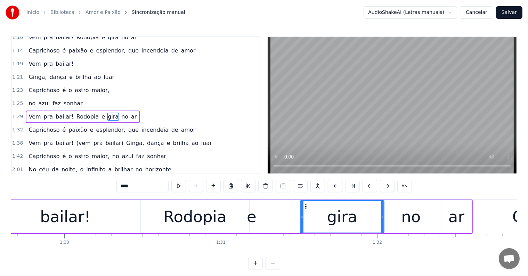
click at [48, 210] on div "bailar!" at bounding box center [65, 217] width 50 height 24
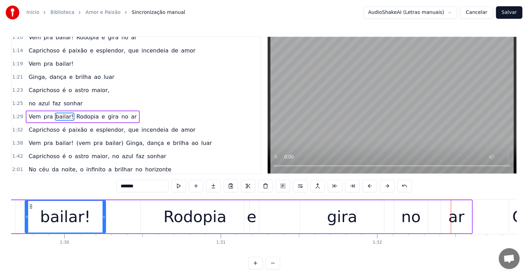
click at [334, 224] on div "gira" at bounding box center [342, 217] width 30 height 24
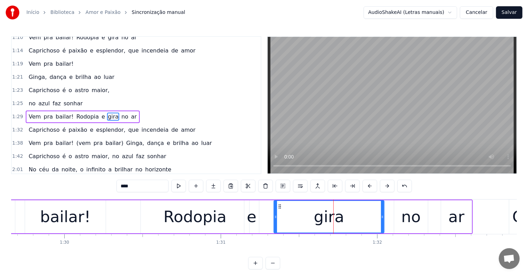
drag, startPoint x: 301, startPoint y: 216, endPoint x: 274, endPoint y: 217, distance: 26.5
click at [274, 217] on icon at bounding box center [275, 217] width 3 height 6
drag, startPoint x: 383, startPoint y: 216, endPoint x: 357, endPoint y: 216, distance: 25.4
click at [357, 216] on icon at bounding box center [357, 217] width 3 height 6
click at [406, 215] on div "no" at bounding box center [410, 217] width 19 height 24
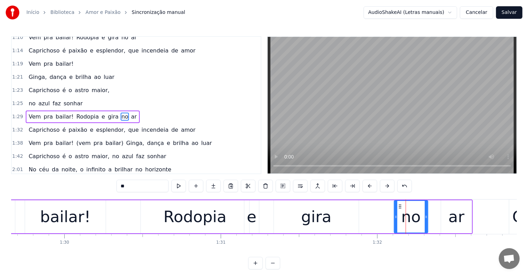
click at [103, 221] on div "bailar!" at bounding box center [65, 216] width 81 height 33
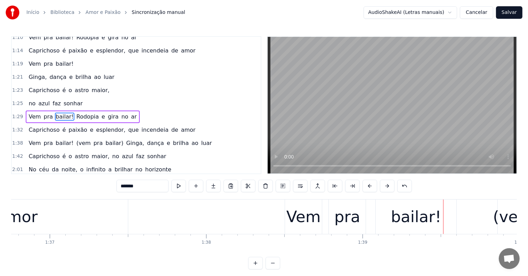
scroll to position [0, 15449]
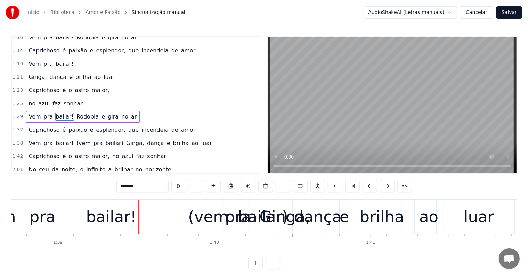
click at [88, 220] on div "bailar!" at bounding box center [111, 217] width 81 height 34
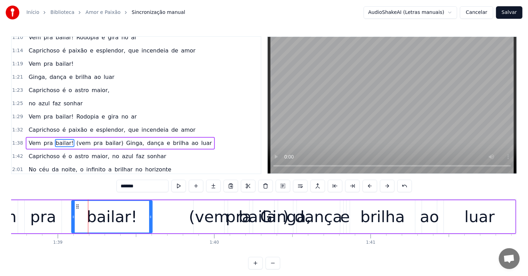
scroll to position [309, 0]
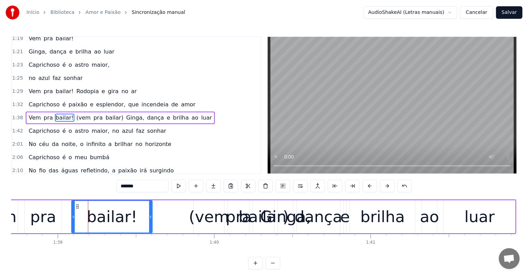
click at [76, 114] on span "(vem" at bounding box center [84, 118] width 16 height 8
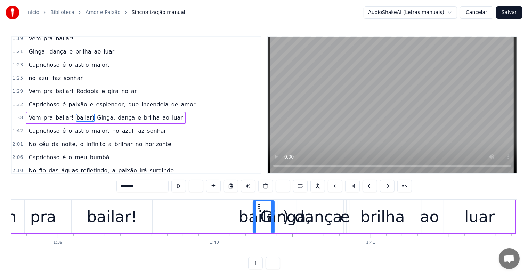
type input "******"
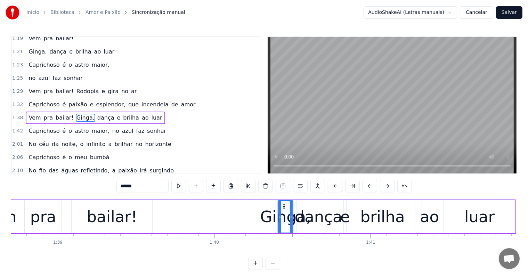
click at [76, 114] on span "Ginga," at bounding box center [85, 118] width 19 height 8
click at [300, 188] on button at bounding box center [300, 186] width 15 height 13
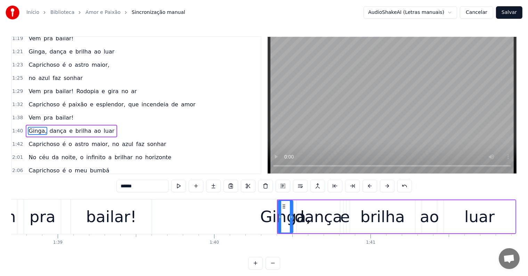
scroll to position [322, 0]
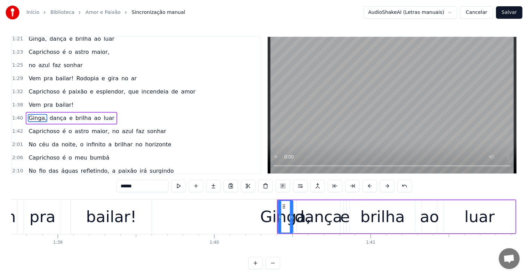
click at [295, 231] on div "Ginga, dança e brilha ao luar" at bounding box center [396, 217] width 239 height 34
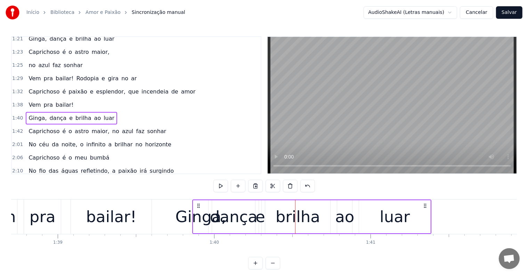
drag, startPoint x: 282, startPoint y: 205, endPoint x: 198, endPoint y: 209, distance: 84.7
click at [198, 209] on div "Ginga, dança e brilha ao luar" at bounding box center [311, 217] width 239 height 34
click at [425, 217] on div "luar" at bounding box center [394, 216] width 71 height 33
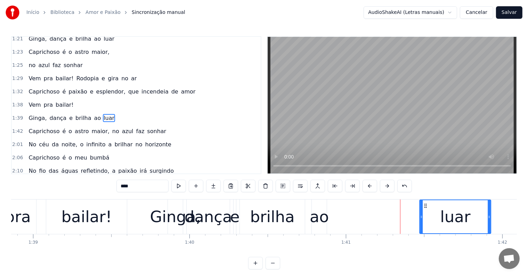
scroll to position [0, 15476]
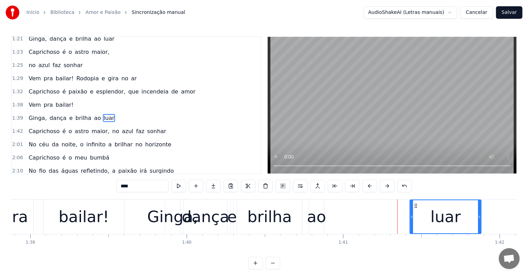
drag, startPoint x: 363, startPoint y: 205, endPoint x: 415, endPoint y: 212, distance: 52.4
click at [415, 212] on div "luar" at bounding box center [445, 216] width 71 height 33
click at [321, 219] on div "ao" at bounding box center [316, 217] width 19 height 24
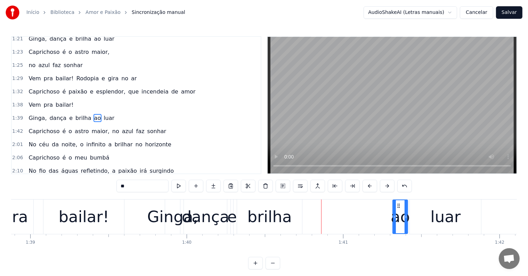
drag, startPoint x: 314, startPoint y: 204, endPoint x: 398, endPoint y: 209, distance: 84.0
click at [398, 209] on div "ao" at bounding box center [400, 216] width 14 height 33
click at [283, 225] on div "brilha" at bounding box center [270, 217] width 45 height 24
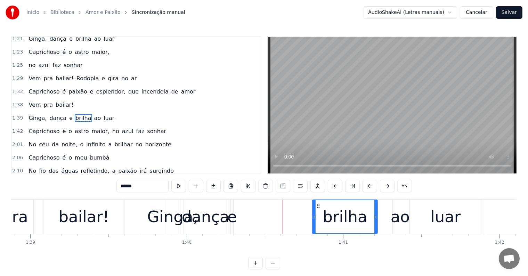
drag, startPoint x: 242, startPoint y: 204, endPoint x: 318, endPoint y: 212, distance: 75.9
click at [318, 212] on div "brilha" at bounding box center [345, 216] width 64 height 33
drag, startPoint x: 318, startPoint y: 205, endPoint x: 322, endPoint y: 205, distance: 4.2
click at [322, 205] on icon at bounding box center [323, 206] width 6 height 6
click at [234, 217] on div "e" at bounding box center [232, 217] width 10 height 24
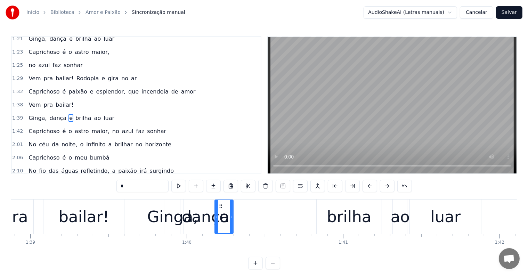
drag, startPoint x: 233, startPoint y: 216, endPoint x: 217, endPoint y: 217, distance: 16.0
click at [217, 217] on icon at bounding box center [216, 217] width 3 height 6
drag, startPoint x: 221, startPoint y: 205, endPoint x: 298, endPoint y: 211, distance: 77.1
click at [298, 211] on div "e" at bounding box center [301, 216] width 18 height 33
click at [213, 219] on div "dança" at bounding box center [206, 217] width 48 height 24
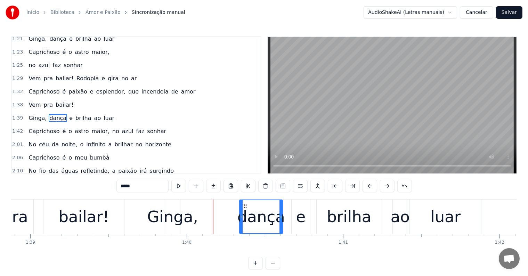
drag, startPoint x: 188, startPoint y: 205, endPoint x: 243, endPoint y: 207, distance: 55.7
click at [243, 207] on icon at bounding box center [246, 206] width 6 height 6
click at [178, 211] on div "Ginga," at bounding box center [172, 217] width 51 height 24
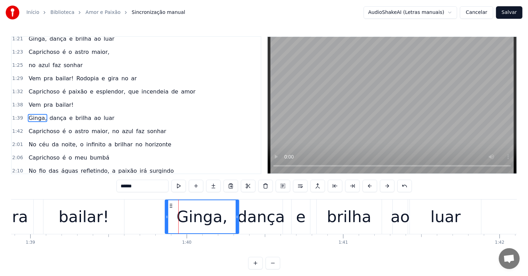
drag, startPoint x: 179, startPoint y: 216, endPoint x: 238, endPoint y: 217, distance: 58.8
click at [238, 217] on icon at bounding box center [237, 217] width 3 height 6
click at [111, 216] on div "bailar!" at bounding box center [83, 217] width 81 height 34
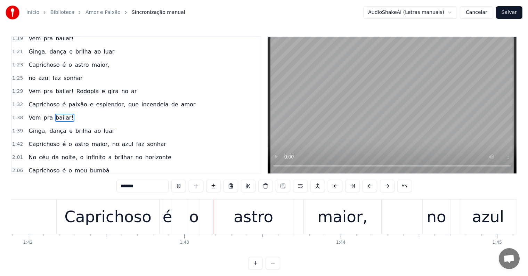
scroll to position [0, 16007]
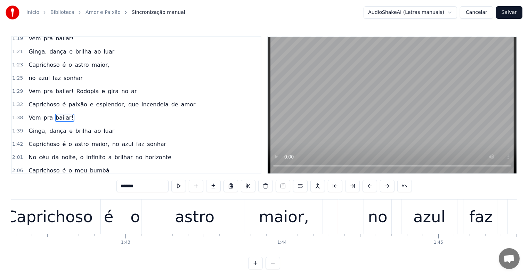
click at [272, 221] on div "maior," at bounding box center [284, 217] width 50 height 24
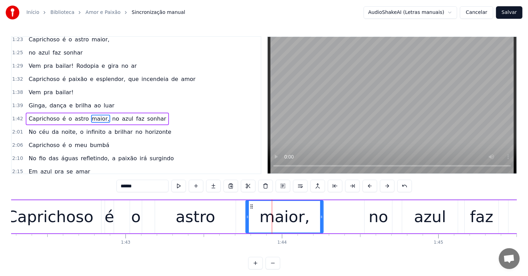
scroll to position [335, 0]
click at [300, 185] on button at bounding box center [300, 186] width 15 height 13
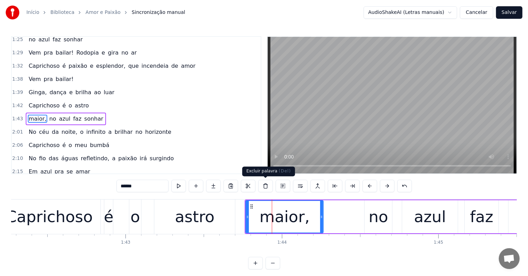
click at [208, 211] on div "astro" at bounding box center [195, 217] width 40 height 24
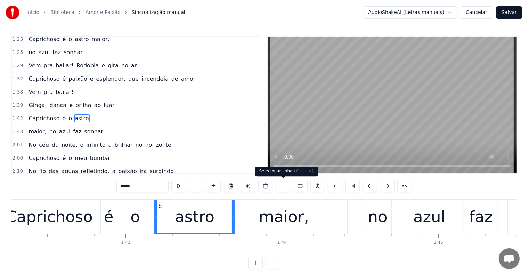
click at [290, 221] on div "maior," at bounding box center [284, 217] width 50 height 24
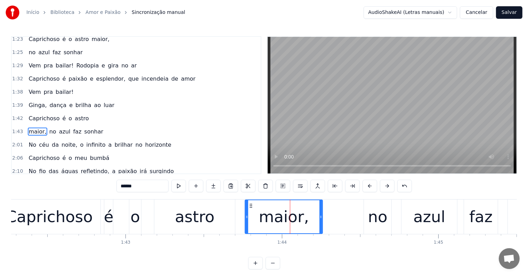
scroll to position [347, 0]
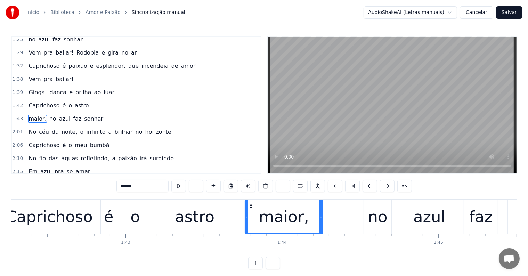
click at [49, 115] on span "no" at bounding box center [53, 119] width 8 height 8
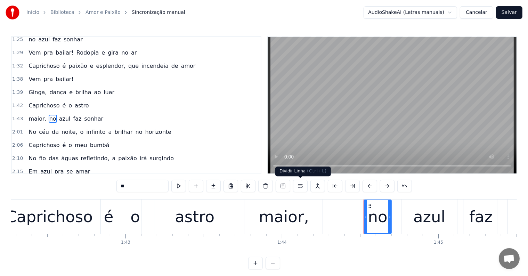
click at [303, 188] on button at bounding box center [300, 186] width 15 height 13
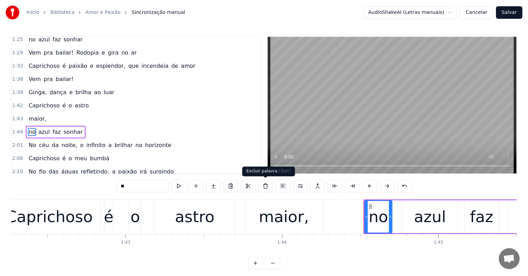
scroll to position [360, 0]
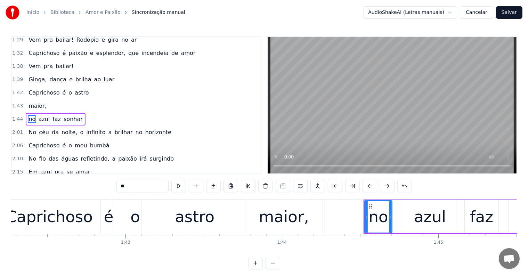
click at [74, 89] on span "astro" at bounding box center [81, 93] width 15 height 8
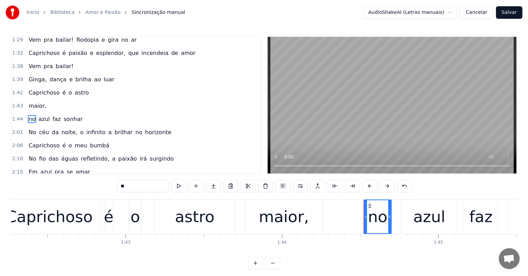
click at [74, 89] on span "astro" at bounding box center [81, 93] width 15 height 8
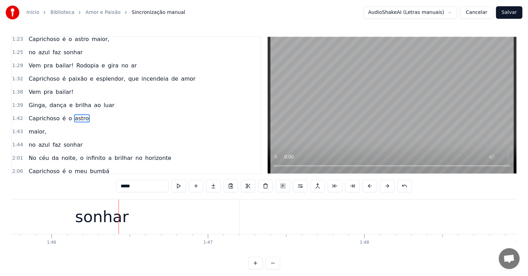
scroll to position [0, 16556]
click at [185, 230] on div "sonhar" at bounding box center [97, 217] width 275 height 34
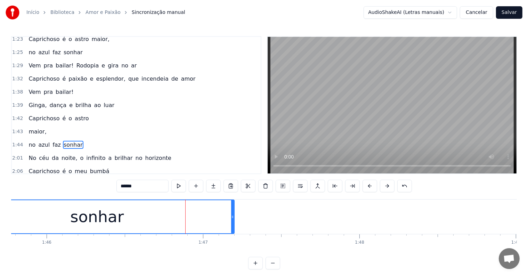
scroll to position [360, 0]
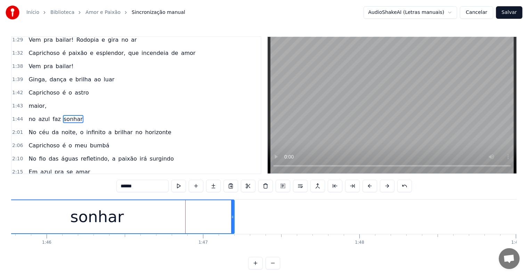
click at [161, 187] on input "******" at bounding box center [143, 186] width 52 height 13
click at [28, 115] on span "no" at bounding box center [32, 119] width 8 height 8
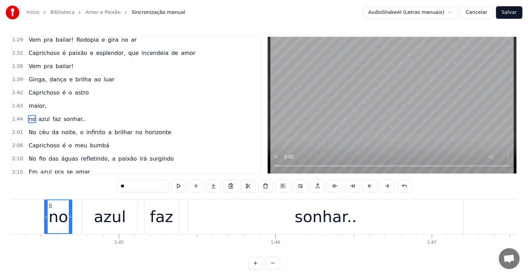
scroll to position [0, 16325]
drag, startPoint x: 123, startPoint y: 186, endPoint x: 115, endPoint y: 186, distance: 7.7
click at [115, 186] on div "0:01 Vem pra bailar! Rodopia e gira no ar 0:05 Caprichoso é paixão e esplendor,…" at bounding box center [264, 152] width 506 height 233
type input "**"
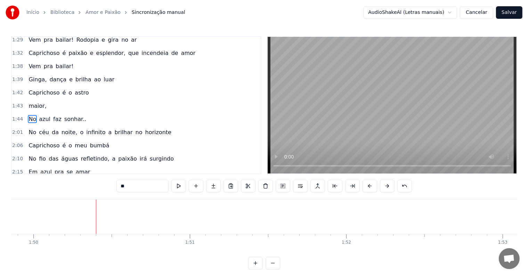
scroll to position [0, 17203]
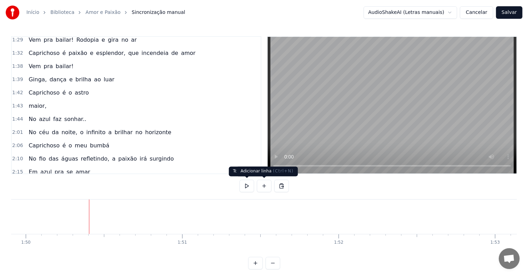
click at [261, 186] on button at bounding box center [264, 186] width 15 height 13
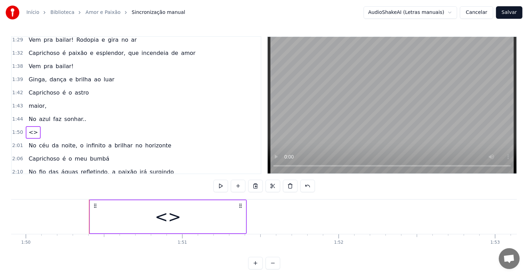
click at [137, 210] on div "<>" at bounding box center [168, 216] width 156 height 33
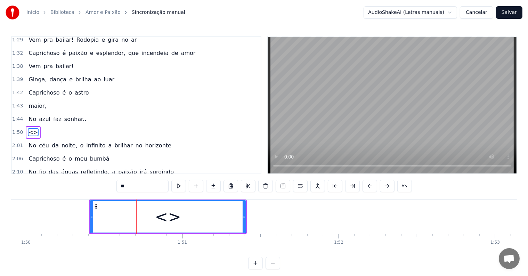
scroll to position [373, 0]
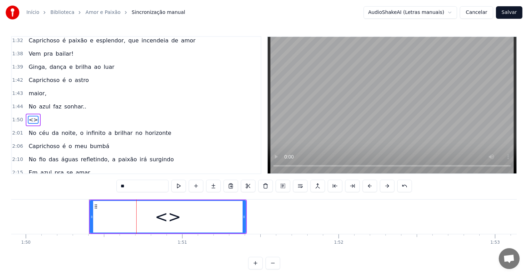
click at [101, 185] on div "0:01 Vem pra bailar! Rodopia e gira no ar 0:05 Caprichoso é paixão e esplendor,…" at bounding box center [264, 152] width 506 height 233
paste input "**********"
type input "**********"
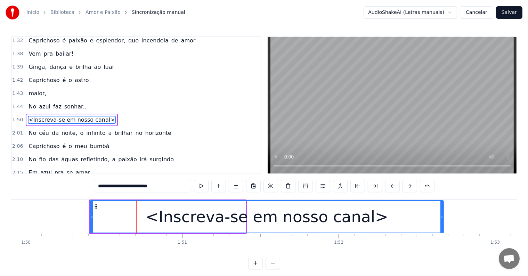
drag, startPoint x: 243, startPoint y: 217, endPoint x: 441, endPoint y: 242, distance: 199.5
click at [441, 242] on div "Vem pra bailar! Rodopia e gira no ar Caprichoso é paixão e esplendor, que incen…" at bounding box center [264, 225] width 506 height 52
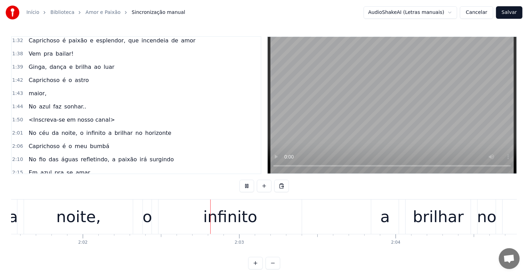
scroll to position [0, 19074]
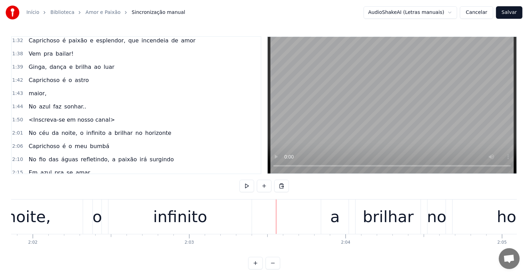
click at [97, 218] on div "o" at bounding box center [98, 217] width 10 height 24
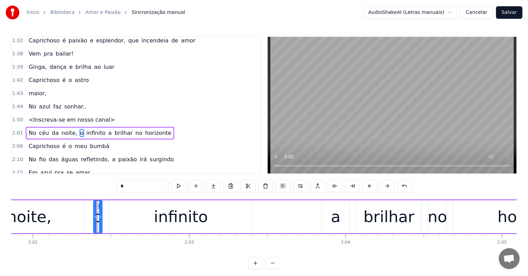
scroll to position [386, 0]
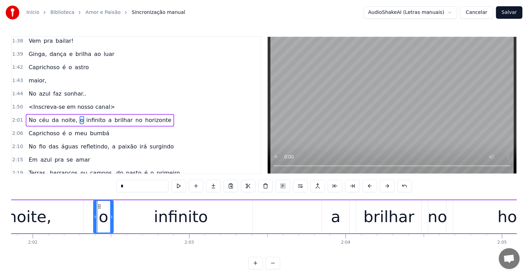
drag, startPoint x: 100, startPoint y: 217, endPoint x: 111, endPoint y: 217, distance: 11.1
click at [111, 217] on icon at bounding box center [111, 217] width 3 height 6
click at [120, 186] on input "*" at bounding box center [143, 186] width 52 height 13
drag, startPoint x: 125, startPoint y: 186, endPoint x: 119, endPoint y: 186, distance: 5.9
click at [119, 186] on input "**" at bounding box center [143, 186] width 52 height 13
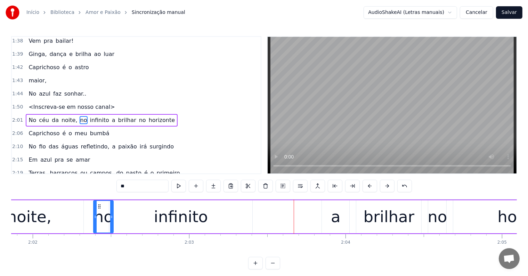
click at [60, 217] on div "noite," at bounding box center [29, 216] width 109 height 33
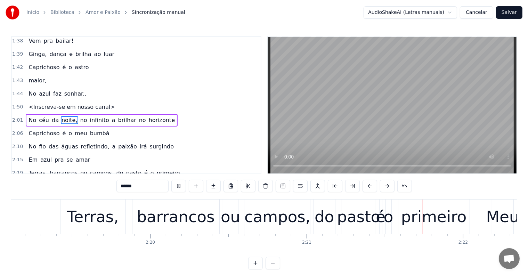
scroll to position [0, 22070]
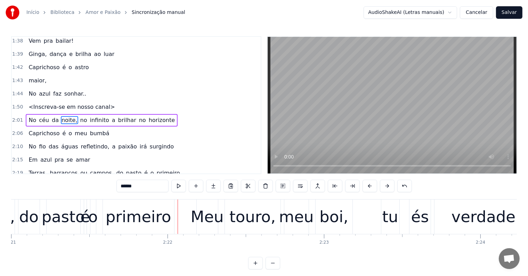
click at [160, 221] on div "primeiro" at bounding box center [139, 217] width 66 height 24
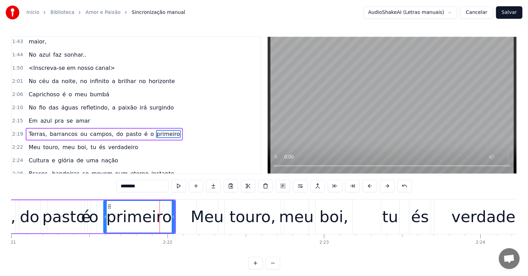
scroll to position [437, 0]
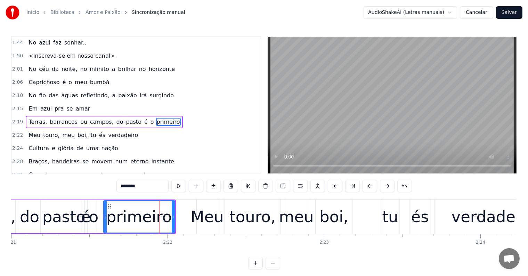
click at [116, 118] on span "do" at bounding box center [120, 122] width 8 height 8
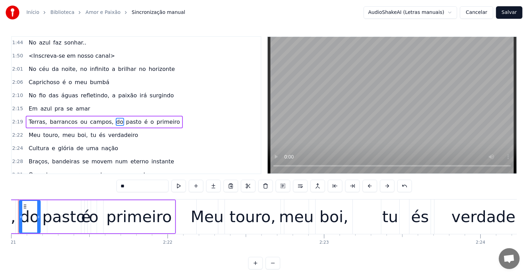
scroll to position [0, 22041]
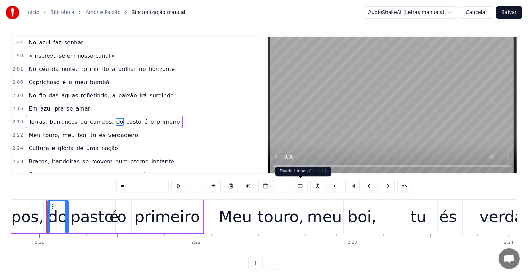
click at [301, 187] on button at bounding box center [300, 186] width 15 height 13
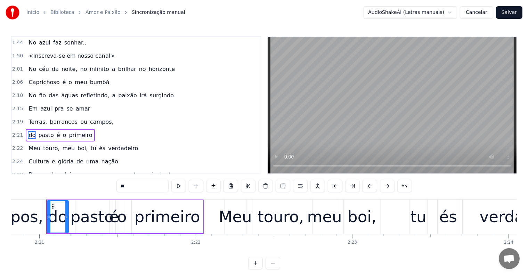
scroll to position [450, 0]
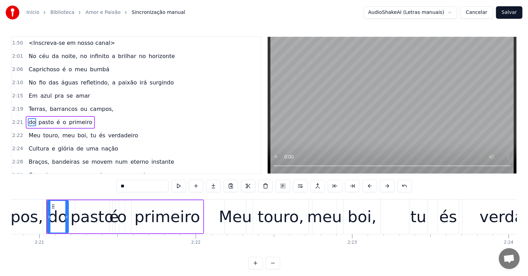
click at [107, 131] on span "verdadeiro" at bounding box center [122, 135] width 31 height 8
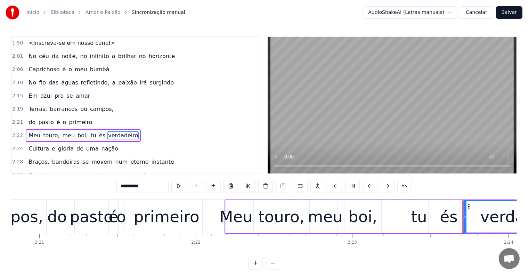
scroll to position [463, 0]
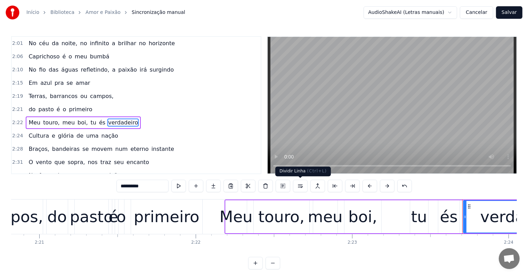
click at [301, 184] on button at bounding box center [300, 186] width 15 height 13
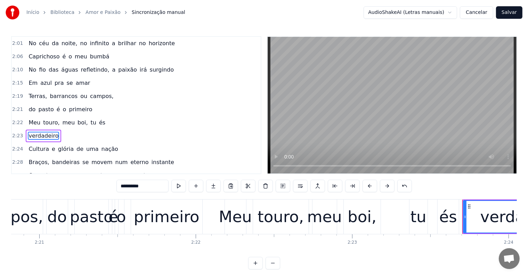
scroll to position [475, 0]
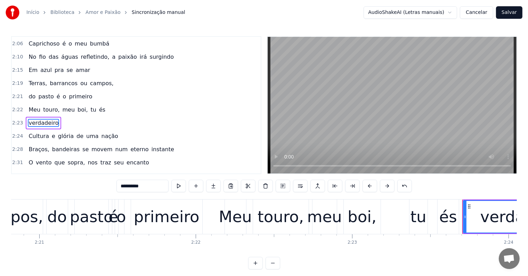
click at [77, 106] on span "boi," at bounding box center [82, 110] width 11 height 8
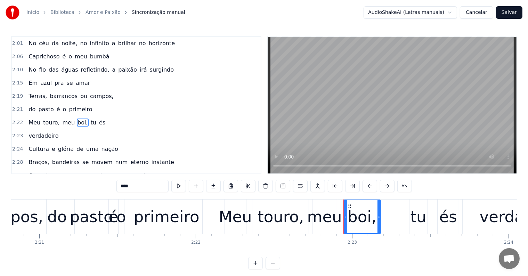
click at [49, 92] on span "barrancos" at bounding box center [63, 96] width 29 height 8
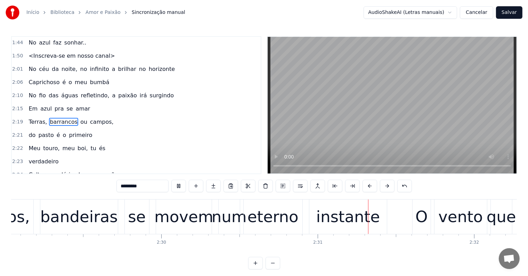
scroll to position [0, 23458]
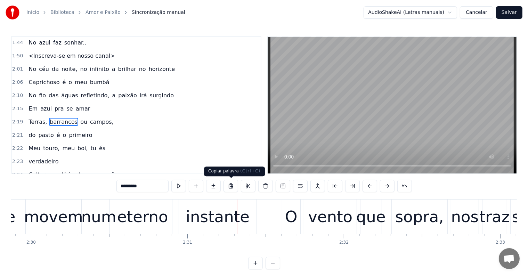
click at [209, 213] on div "instante" at bounding box center [218, 217] width 64 height 24
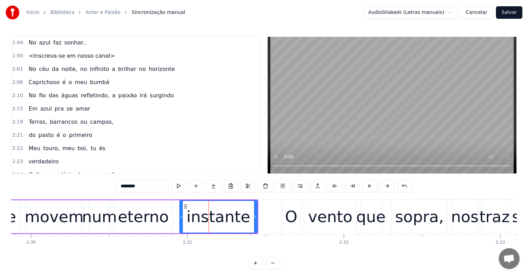
scroll to position [501, 0]
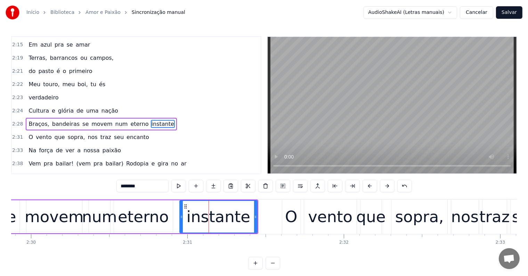
click at [115, 120] on span "num" at bounding box center [122, 124] width 14 height 8
type input "***"
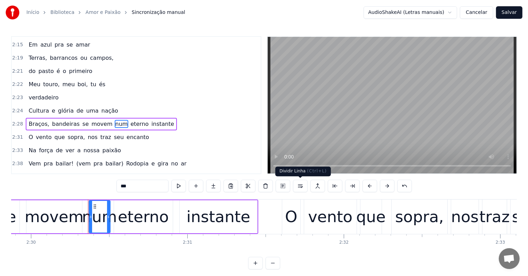
click at [301, 185] on button at bounding box center [300, 186] width 15 height 13
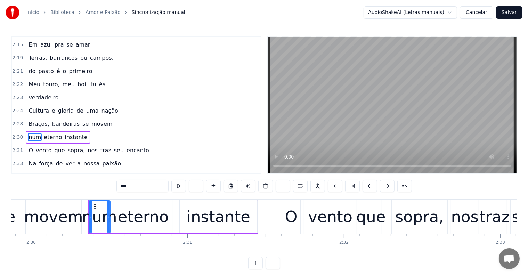
scroll to position [514, 0]
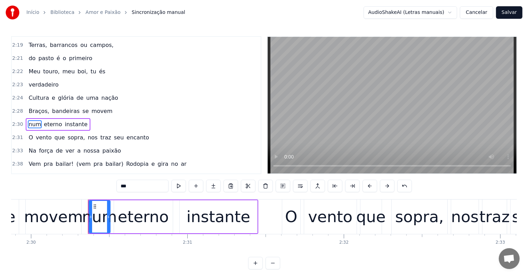
click at [79, 105] on div "Braços, bandeiras se movem" at bounding box center [70, 111] width 89 height 13
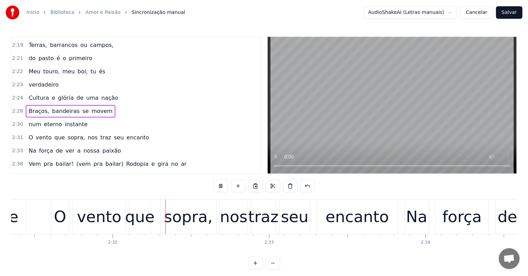
scroll to position [0, 23691]
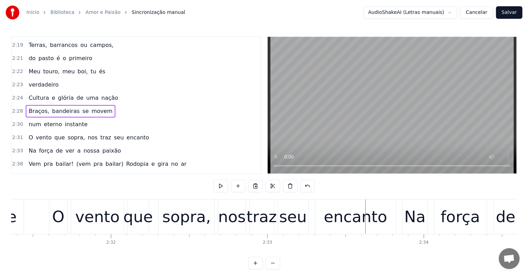
click at [296, 221] on div "seu" at bounding box center [293, 217] width 28 height 24
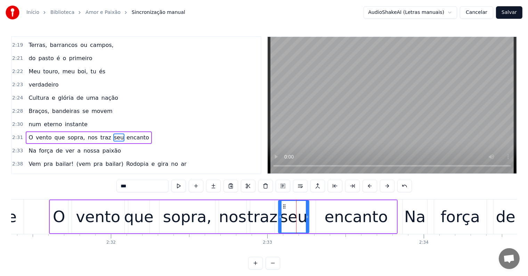
scroll to position [527, 0]
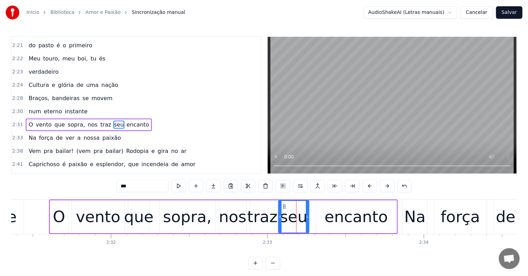
click at [126, 121] on span "encanto" at bounding box center [138, 125] width 24 height 8
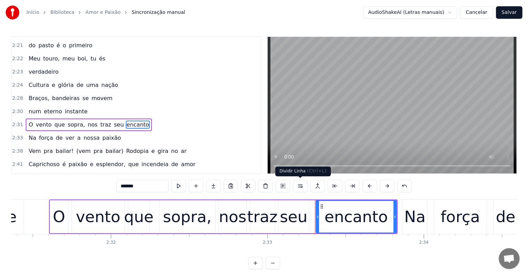
click at [299, 184] on button at bounding box center [300, 186] width 15 height 13
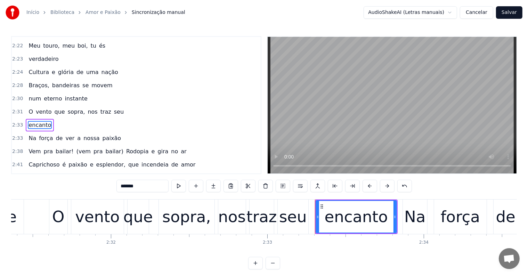
click at [100, 108] on span "traz" at bounding box center [106, 112] width 12 height 8
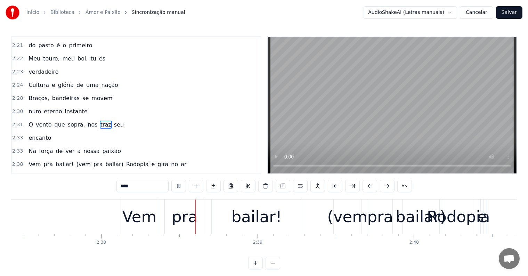
scroll to position [0, 24673]
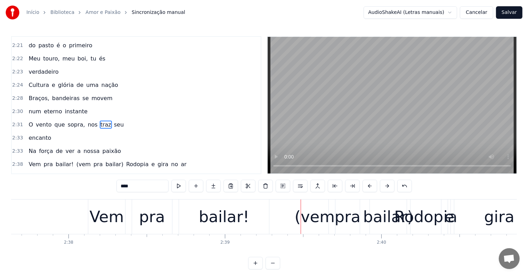
click at [317, 224] on div "(vem" at bounding box center [315, 217] width 40 height 24
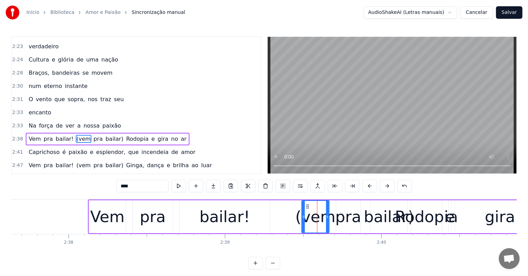
scroll to position [565, 0]
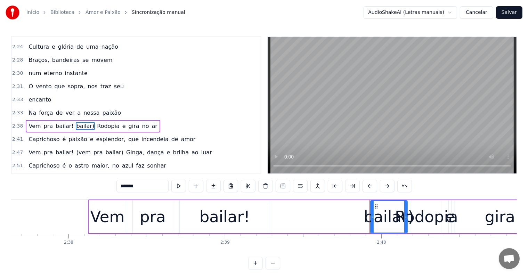
type input "*******"
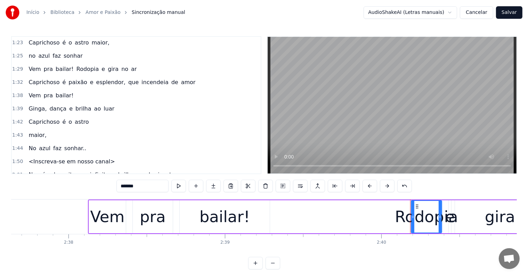
scroll to position [321, 0]
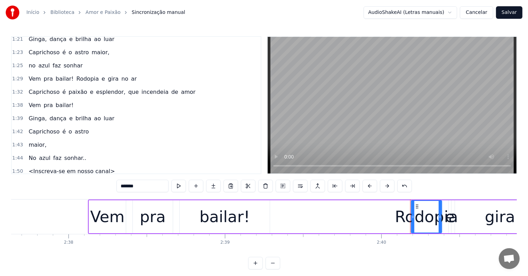
click at [62, 73] on div "Vem pra bailar! Rodopia e gira no ar" at bounding box center [83, 79] width 114 height 13
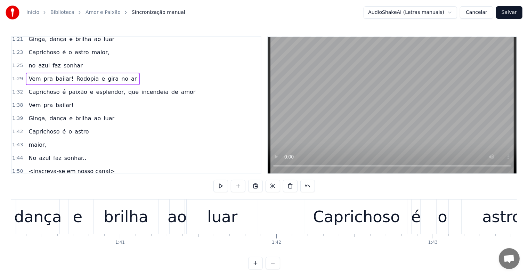
scroll to position [0, 13918]
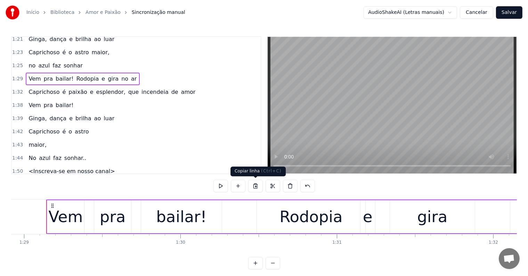
click at [255, 186] on button at bounding box center [255, 186] width 15 height 13
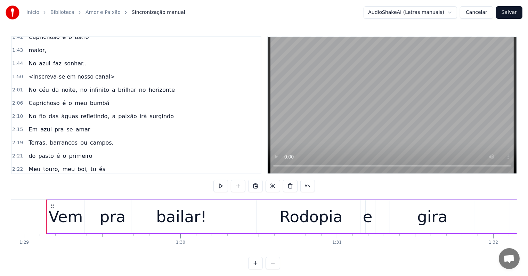
scroll to position [426, 0]
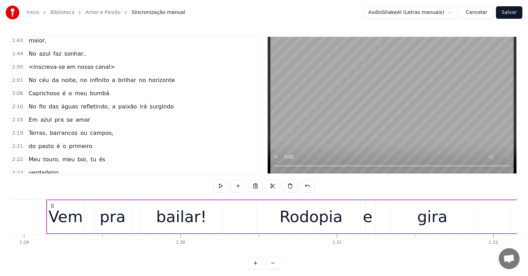
click at [81, 103] on span "refletindo," at bounding box center [95, 107] width 30 height 8
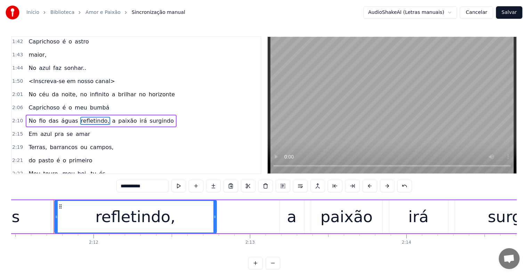
scroll to position [0, 20586]
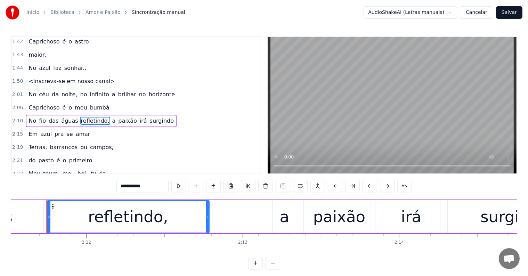
click at [78, 141] on div "Terras, barrancos ou campos," at bounding box center [71, 147] width 90 height 13
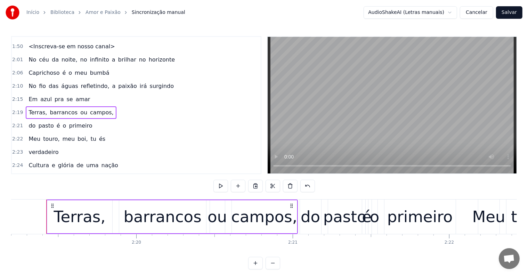
scroll to position [481, 0]
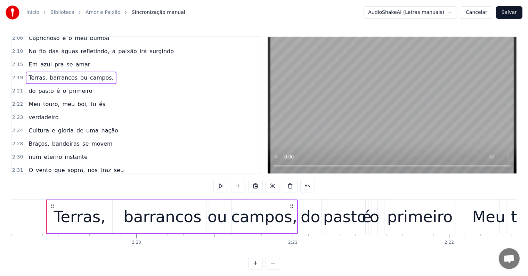
click at [68, 100] on span "meu" at bounding box center [69, 104] width 14 height 8
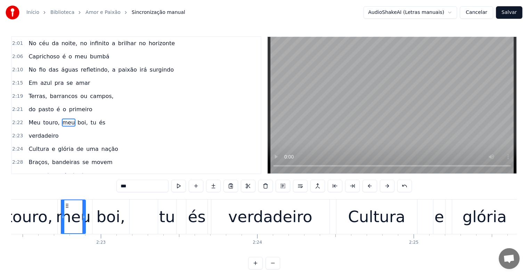
scroll to position [0, 22307]
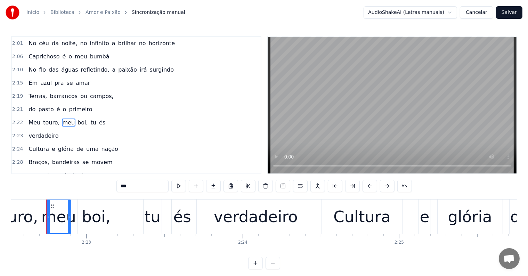
click at [56, 158] on span "bandeiras" at bounding box center [65, 162] width 29 height 8
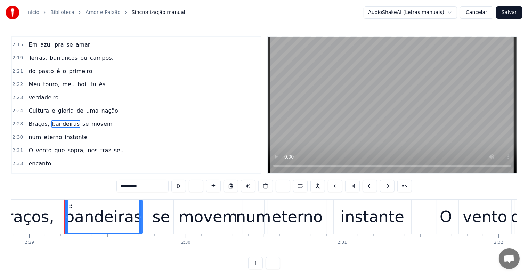
scroll to position [0, 23322]
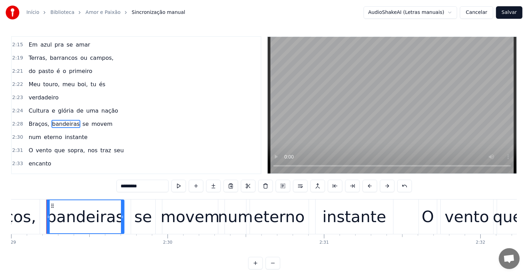
click at [57, 186] on span "bailar!" at bounding box center [64, 190] width 19 height 8
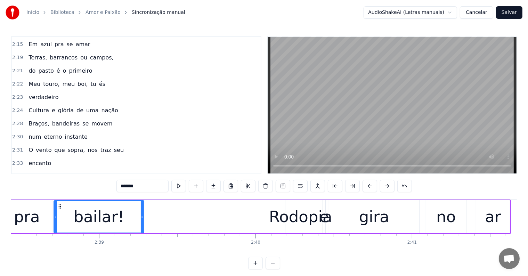
scroll to position [0, 24806]
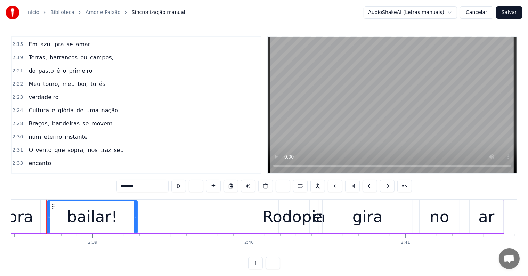
click at [313, 227] on div "e" at bounding box center [318, 217] width 10 height 24
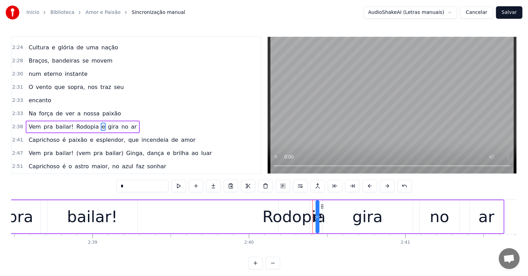
scroll to position [565, 0]
click at [286, 222] on div "Rodopia" at bounding box center [294, 217] width 63 height 24
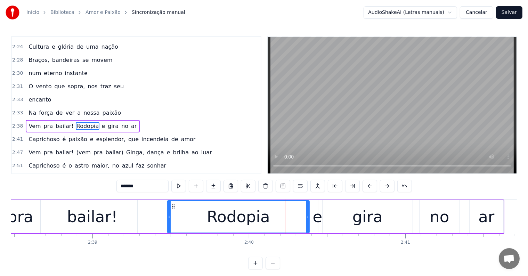
drag, startPoint x: 281, startPoint y: 215, endPoint x: 170, endPoint y: 214, distance: 111.3
click at [170, 214] on div at bounding box center [169, 217] width 3 height 32
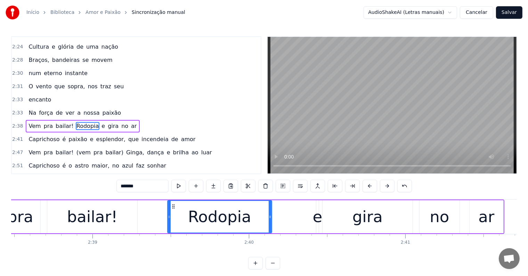
drag, startPoint x: 306, startPoint y: 217, endPoint x: 269, endPoint y: 221, distance: 37.8
click at [269, 221] on div at bounding box center [270, 217] width 3 height 32
click at [314, 218] on div "e" at bounding box center [318, 217] width 10 height 24
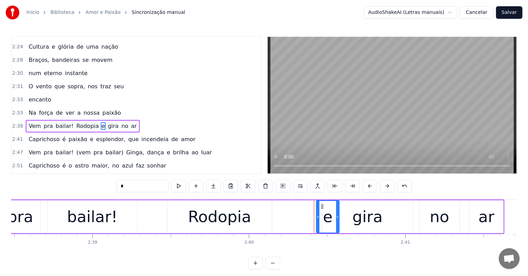
drag, startPoint x: 317, startPoint y: 218, endPoint x: 337, endPoint y: 219, distance: 20.5
click at [337, 219] on icon at bounding box center [337, 217] width 3 height 6
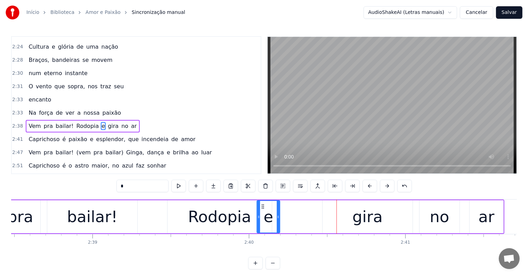
drag, startPoint x: 322, startPoint y: 205, endPoint x: 263, endPoint y: 214, distance: 59.8
click at [263, 214] on div "e" at bounding box center [269, 217] width 22 height 32
click at [254, 217] on div "Rodopia" at bounding box center [220, 216] width 104 height 33
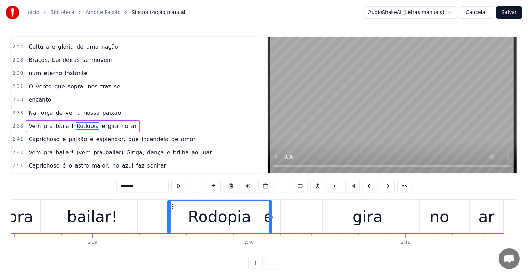
click at [276, 217] on div "e" at bounding box center [268, 216] width 23 height 33
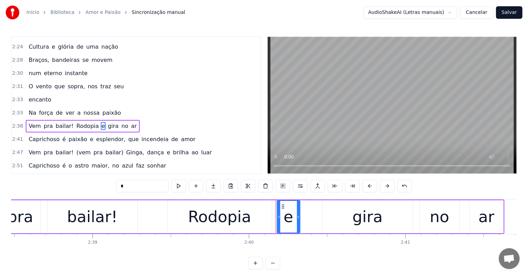
drag, startPoint x: 262, startPoint y: 206, endPoint x: 282, endPoint y: 206, distance: 20.2
click at [282, 206] on circle at bounding box center [282, 206] width 0 height 0
click at [337, 214] on div "gira" at bounding box center [368, 216] width 90 height 33
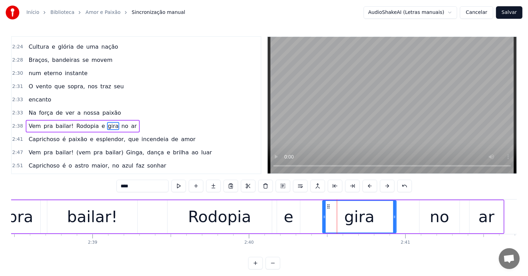
drag, startPoint x: 399, startPoint y: 215, endPoint x: 393, endPoint y: 215, distance: 5.9
click at [393, 215] on icon at bounding box center [394, 217] width 3 height 6
drag, startPoint x: 325, startPoint y: 216, endPoint x: 309, endPoint y: 217, distance: 15.3
click at [309, 217] on icon at bounding box center [309, 217] width 3 height 6
click at [18, 221] on div "pra" at bounding box center [20, 217] width 26 height 24
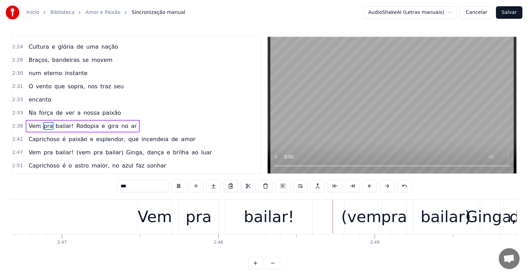
scroll to position [0, 26262]
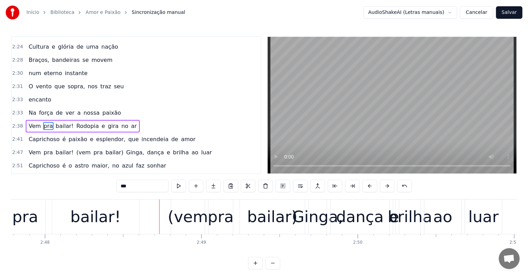
click at [184, 219] on div "(vem" at bounding box center [188, 217] width 40 height 24
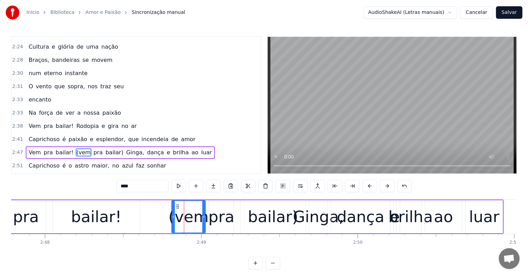
scroll to position [591, 0]
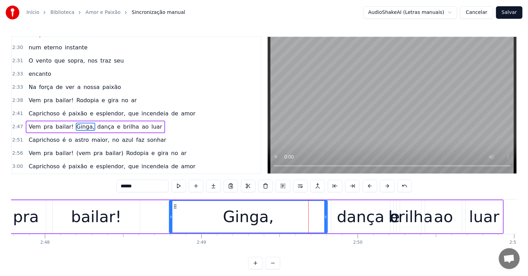
drag, startPoint x: 311, startPoint y: 216, endPoint x: 170, endPoint y: 211, distance: 140.2
click at [170, 211] on div at bounding box center [171, 217] width 3 height 32
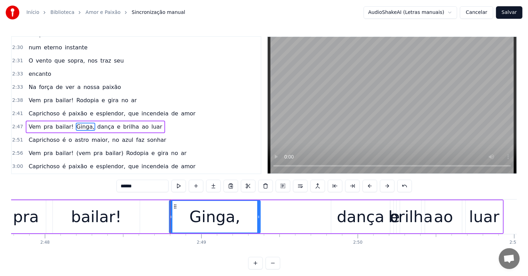
drag, startPoint x: 326, startPoint y: 216, endPoint x: 258, endPoint y: 218, distance: 67.2
click at [258, 218] on icon at bounding box center [258, 217] width 3 height 6
click at [350, 220] on div "dança" at bounding box center [361, 217] width 48 height 24
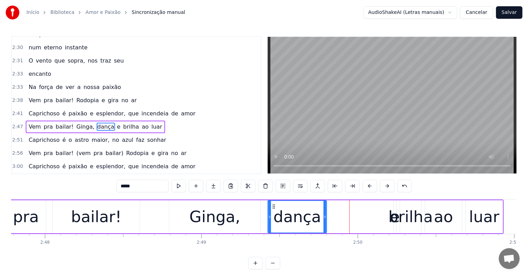
drag, startPoint x: 338, startPoint y: 205, endPoint x: 274, endPoint y: 205, distance: 63.7
click at [274, 205] on icon at bounding box center [274, 207] width 6 height 6
click at [392, 218] on div "brilha" at bounding box center [411, 217] width 45 height 24
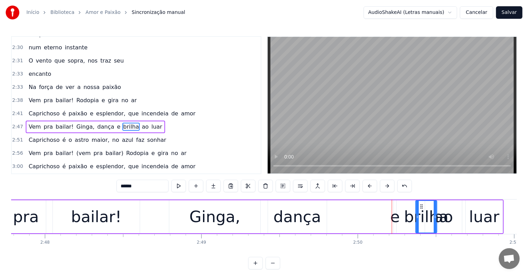
drag, startPoint x: 405, startPoint y: 206, endPoint x: 421, endPoint y: 204, distance: 15.8
click at [421, 204] on icon at bounding box center [422, 207] width 6 height 6
click at [392, 217] on div "e" at bounding box center [396, 217] width 10 height 24
drag, startPoint x: 395, startPoint y: 217, endPoint x: 415, endPoint y: 217, distance: 19.8
click at [415, 217] on icon at bounding box center [413, 217] width 3 height 6
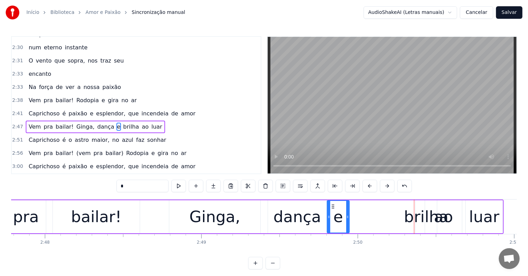
drag, startPoint x: 399, startPoint y: 206, endPoint x: 333, endPoint y: 207, distance: 66.8
click at [333, 207] on icon at bounding box center [333, 207] width 6 height 6
click at [416, 221] on div "brilha" at bounding box center [426, 217] width 45 height 24
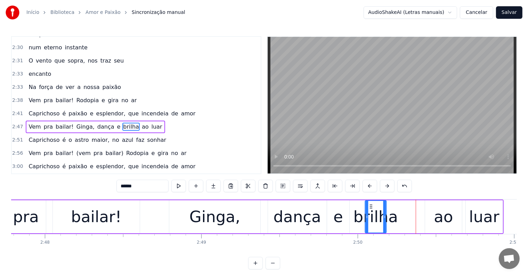
drag, startPoint x: 422, startPoint y: 205, endPoint x: 371, endPoint y: 211, distance: 50.9
click at [371, 211] on div "brilha" at bounding box center [376, 217] width 21 height 32
drag, startPoint x: 384, startPoint y: 214, endPoint x: 417, endPoint y: 220, distance: 33.9
click at [417, 220] on div at bounding box center [418, 217] width 3 height 32
click at [54, 222] on div "bailar!" at bounding box center [96, 216] width 87 height 33
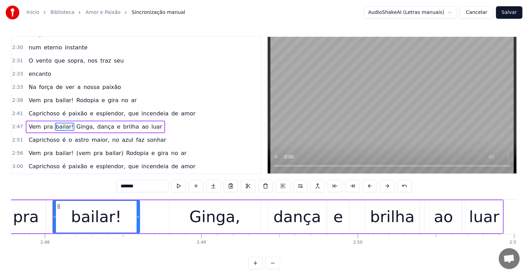
click at [207, 228] on div "Ginga," at bounding box center [215, 217] width 51 height 24
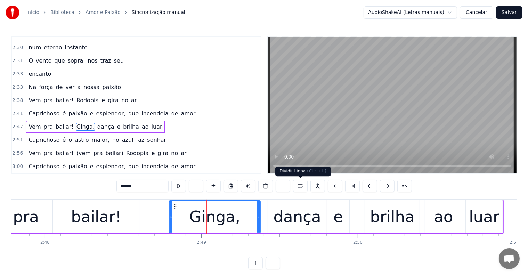
click at [302, 186] on button at bounding box center [300, 186] width 15 height 13
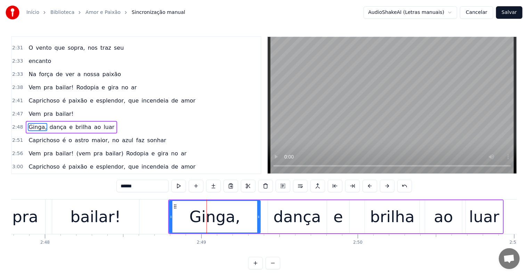
click at [78, 216] on div "bailar!" at bounding box center [95, 217] width 50 height 24
type input "*******"
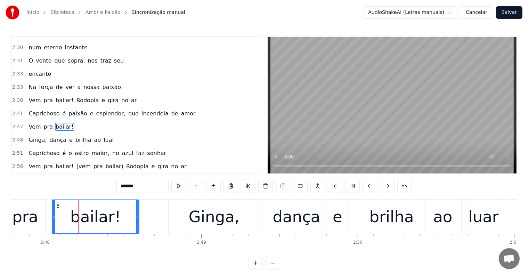
click at [264, 232] on div "Ginga, dança e brilha ao luar" at bounding box center [336, 217] width 336 height 34
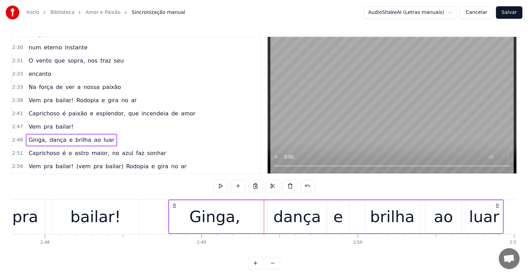
click at [120, 213] on div "bailar!" at bounding box center [95, 217] width 87 height 34
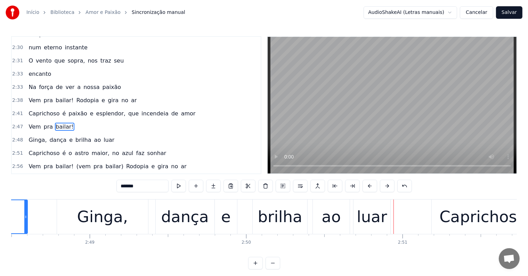
scroll to position [0, 26373]
click at [118, 213] on div "Ginga," at bounding box center [103, 217] width 51 height 24
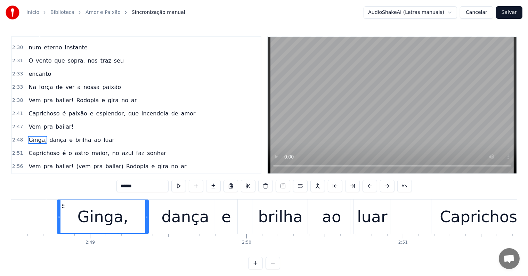
scroll to position [603, 0]
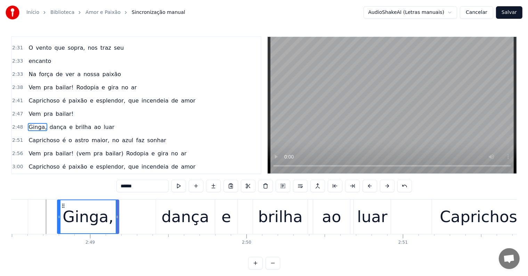
drag, startPoint x: 147, startPoint y: 215, endPoint x: 162, endPoint y: 219, distance: 15.3
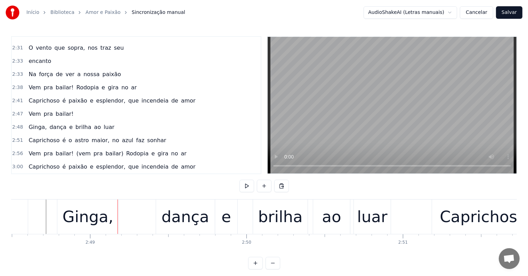
click at [166, 220] on div "dança" at bounding box center [186, 217] width 48 height 24
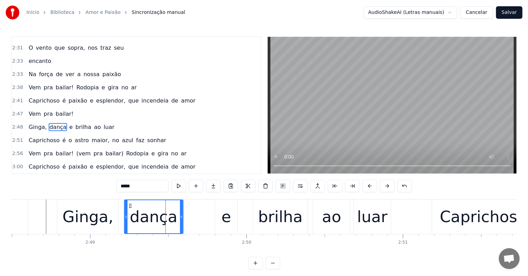
drag, startPoint x: 161, startPoint y: 205, endPoint x: 129, endPoint y: 209, distance: 32.3
click at [129, 209] on div "dança" at bounding box center [154, 216] width 58 height 33
click at [225, 219] on div "e" at bounding box center [227, 217] width 10 height 24
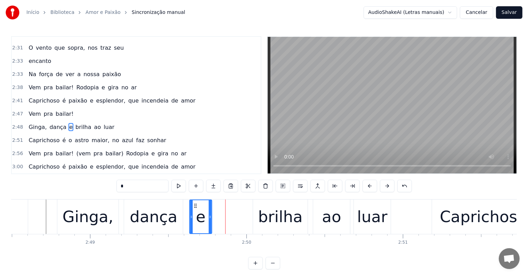
drag, startPoint x: 221, startPoint y: 204, endPoint x: 195, endPoint y: 205, distance: 25.7
click at [195, 205] on icon at bounding box center [196, 206] width 6 height 6
click at [269, 217] on div "brilha" at bounding box center [280, 217] width 45 height 24
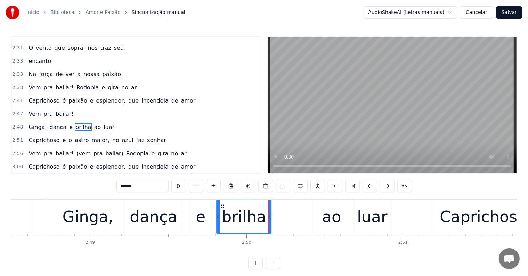
drag, startPoint x: 239, startPoint y: 205, endPoint x: 222, endPoint y: 207, distance: 17.6
click at [222, 207] on icon at bounding box center [223, 206] width 6 height 6
click at [322, 218] on div "ao" at bounding box center [331, 217] width 37 height 34
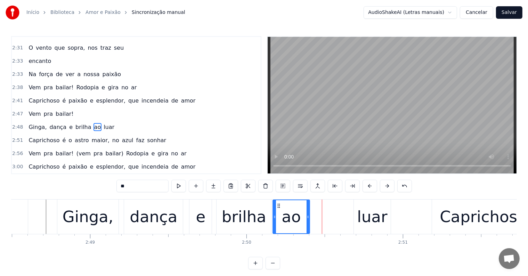
drag, startPoint x: 319, startPoint y: 205, endPoint x: 287, endPoint y: 208, distance: 32.1
click at [280, 206] on icon at bounding box center [279, 206] width 6 height 6
drag, startPoint x: 308, startPoint y: 217, endPoint x: 298, endPoint y: 216, distance: 9.4
click at [298, 216] on icon at bounding box center [299, 217] width 3 height 6
click at [360, 221] on div "luar" at bounding box center [372, 217] width 30 height 24
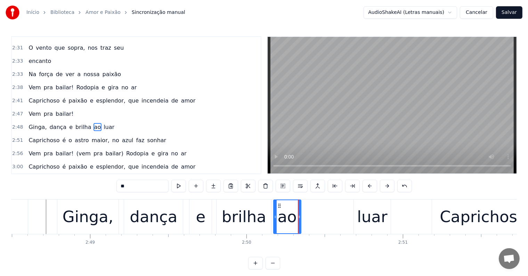
type input "****"
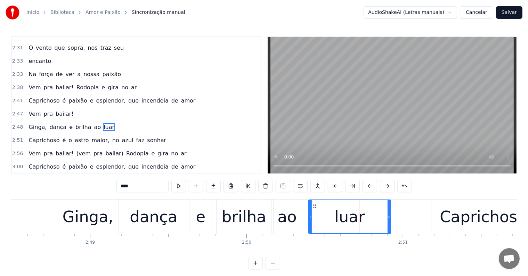
drag, startPoint x: 355, startPoint y: 216, endPoint x: 310, endPoint y: 216, distance: 45.2
click at [310, 216] on icon at bounding box center [310, 217] width 3 height 6
drag, startPoint x: 31, startPoint y: 215, endPoint x: 121, endPoint y: 215, distance: 90.4
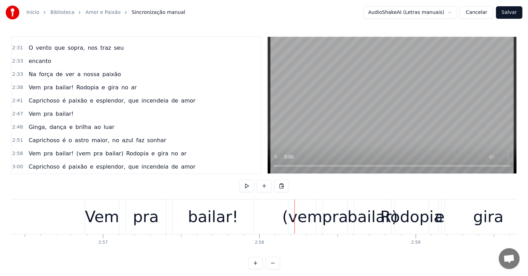
scroll to position [0, 27745]
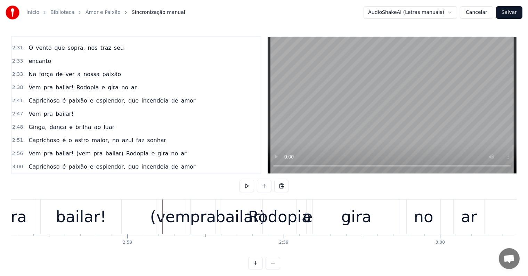
click at [125, 229] on div "Vem pra bailar! (vem pra bailar) Rodopia e gira no ar" at bounding box center [220, 217] width 534 height 34
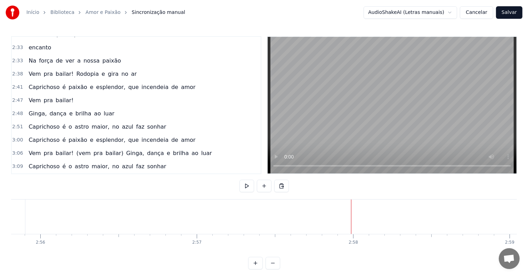
scroll to position [0, 27476]
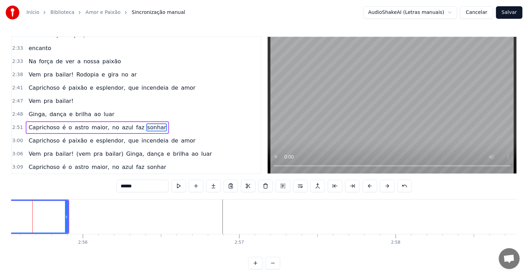
scroll to position [0, 27463]
click at [46, 69] on div "Vem pra bailar! Rodopia e gira no ar" at bounding box center [83, 75] width 114 height 13
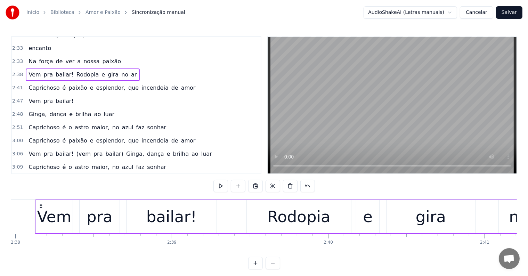
scroll to position [0, 24715]
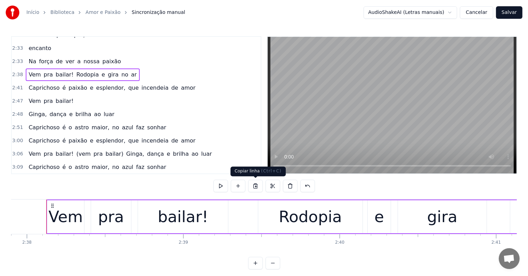
click at [256, 188] on button at bounding box center [255, 186] width 15 height 13
click at [57, 95] on div "Vem pra bailar!" at bounding box center [51, 101] width 50 height 13
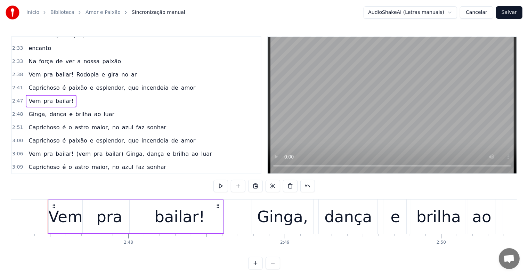
scroll to position [0, 26180]
click at [146, 123] on span "sonhar" at bounding box center [156, 127] width 21 height 8
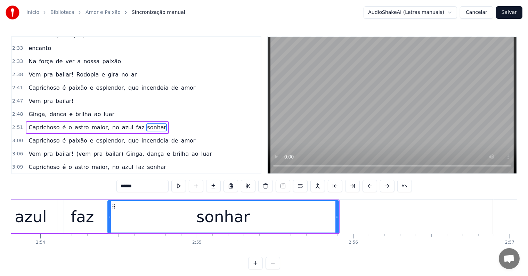
scroll to position [0, 27266]
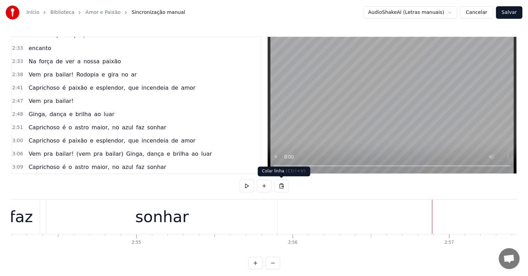
click at [280, 185] on button at bounding box center [281, 186] width 15 height 13
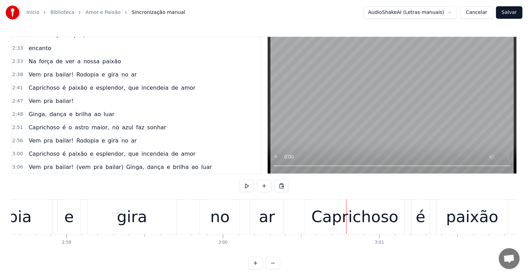
scroll to position [0, 27928]
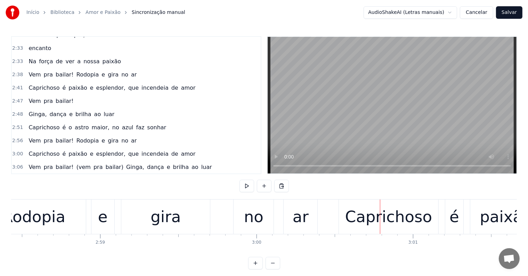
click at [253, 219] on div "no" at bounding box center [253, 217] width 19 height 24
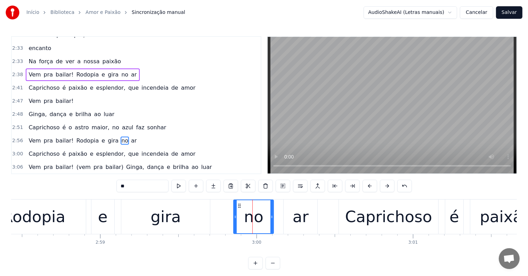
scroll to position [629, 0]
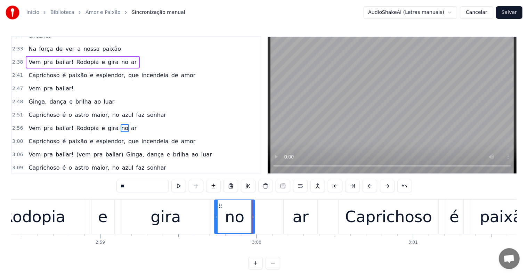
drag, startPoint x: 239, startPoint y: 205, endPoint x: 220, endPoint y: 209, distance: 19.4
click at [220, 209] on div "no" at bounding box center [234, 216] width 39 height 33
click at [287, 220] on div "ar" at bounding box center [301, 217] width 34 height 34
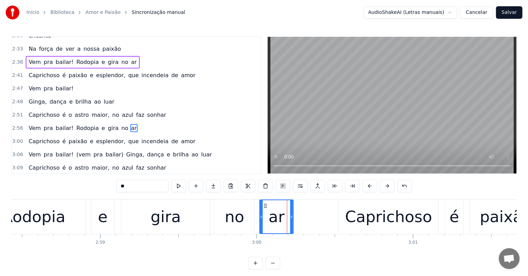
drag, startPoint x: 289, startPoint y: 204, endPoint x: 264, endPoint y: 207, distance: 24.6
click at [264, 207] on icon at bounding box center [266, 206] width 6 height 6
click at [40, 217] on div "Rodopia" at bounding box center [33, 217] width 63 height 24
type input "*******"
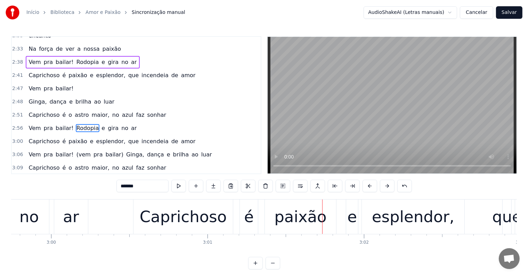
scroll to position [0, 28132]
click at [241, 230] on div "Caprichoso é paixão e esplendor, que incendeia de amor" at bounding box center [511, 217] width 753 height 34
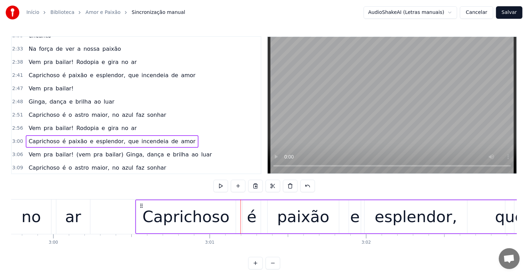
click at [195, 224] on div "Caprichoso" at bounding box center [186, 217] width 87 height 24
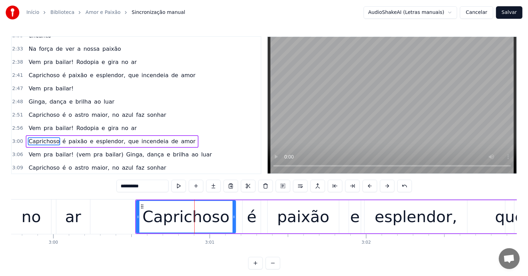
scroll to position [642, 0]
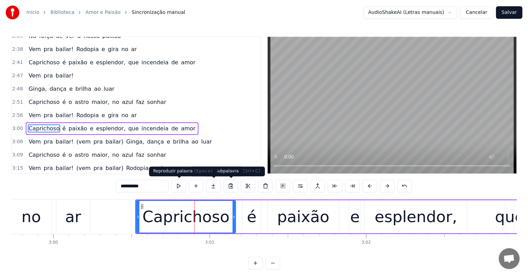
click at [178, 185] on button at bounding box center [178, 186] width 15 height 13
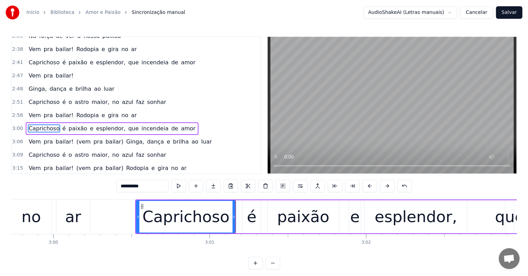
click at [67, 56] on div "Caprichoso é paixão e esplendor, que incendeia de amor" at bounding box center [112, 62] width 173 height 13
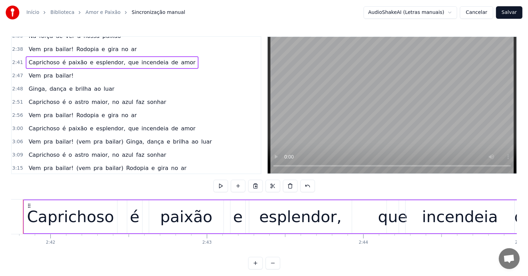
scroll to position [0, 25294]
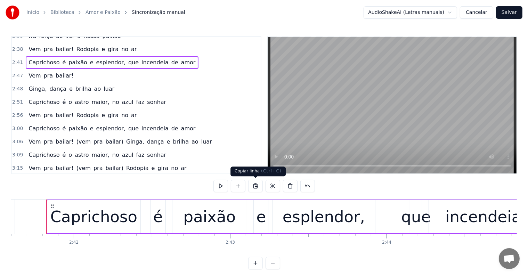
click at [256, 185] on button at bounding box center [255, 186] width 15 height 13
click at [52, 98] on span "Caprichoso" at bounding box center [44, 102] width 32 height 8
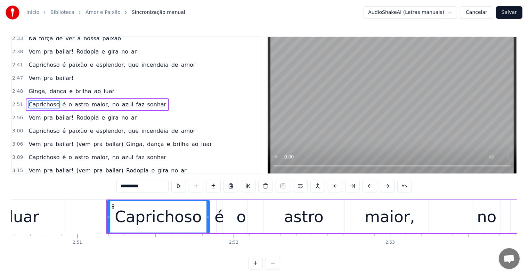
scroll to position [0, 26759]
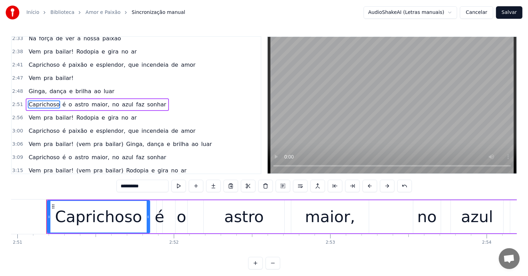
click at [44, 127] on span "Caprichoso" at bounding box center [44, 131] width 32 height 8
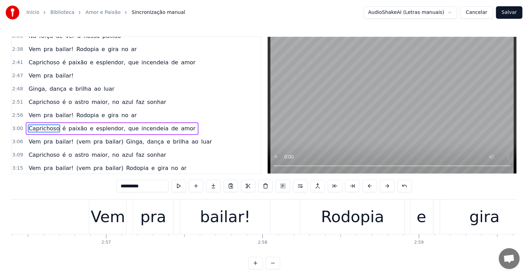
scroll to position [0, 28221]
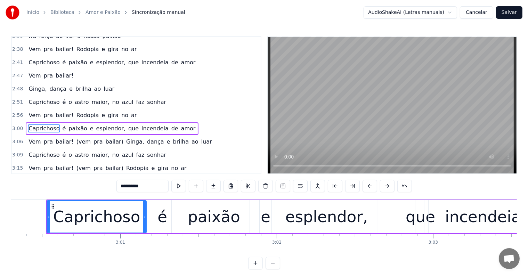
click at [149, 230] on div "Caprichoso é paixão e esplendor, que incendeia de amor" at bounding box center [422, 217] width 753 height 34
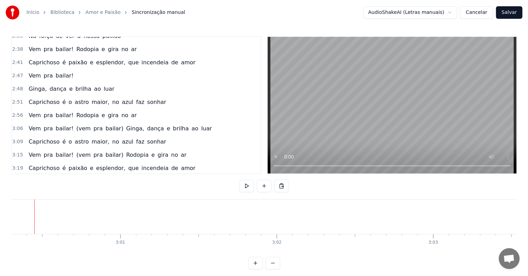
scroll to position [0, 28209]
click at [280, 185] on button at bounding box center [281, 186] width 15 height 13
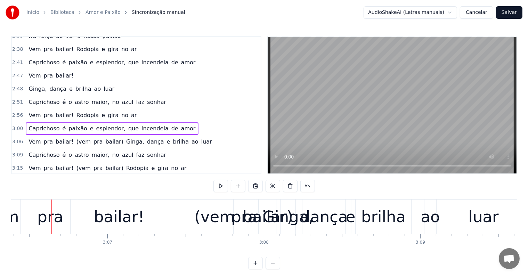
scroll to position [0, 29178]
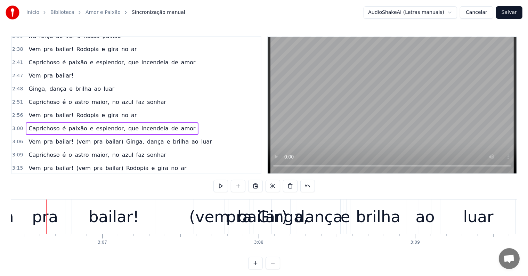
click at [61, 224] on div "pra" at bounding box center [45, 217] width 40 height 34
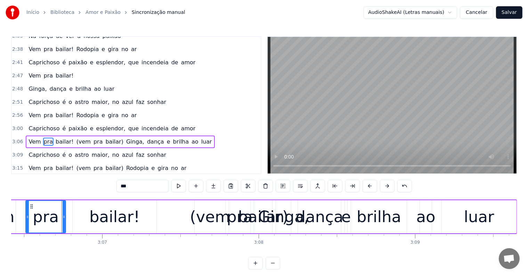
scroll to position [655, 0]
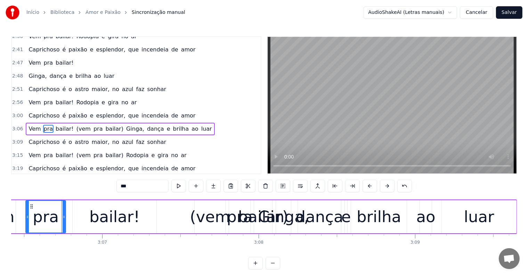
click at [76, 125] on span "(vem" at bounding box center [84, 129] width 16 height 8
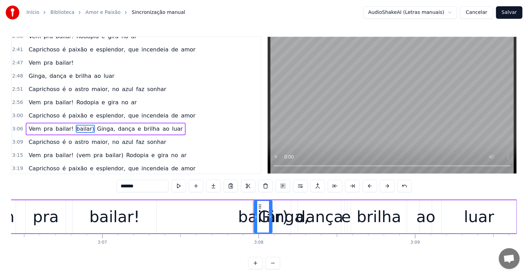
type input "******"
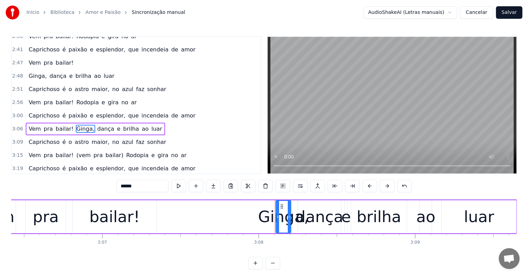
click at [295, 231] on div "Vem pra bailar! [PERSON_NAME], dança e brilha ao luar" at bounding box center [248, 217] width 540 height 34
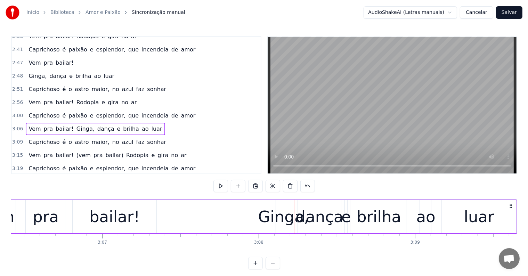
click at [261, 218] on div "Vem pra bailar! [PERSON_NAME], dança e brilha ao luar" at bounding box center [248, 217] width 540 height 34
click at [106, 219] on div "bailar!" at bounding box center [114, 217] width 50 height 24
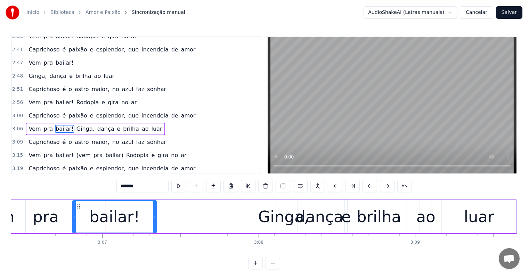
click at [76, 125] on span "Ginga," at bounding box center [85, 129] width 19 height 8
type input "******"
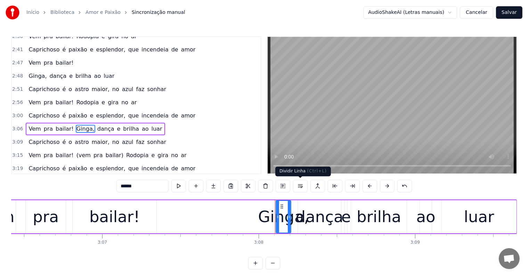
click at [300, 186] on button at bounding box center [300, 186] width 15 height 13
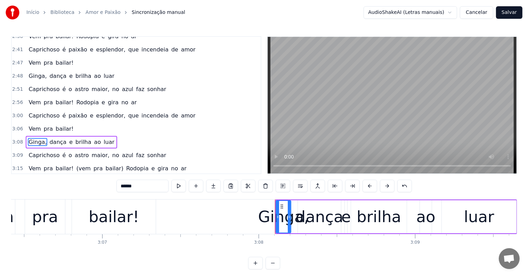
scroll to position [667, 0]
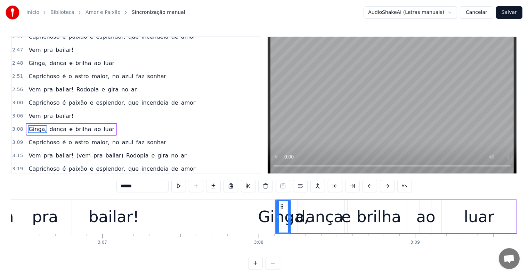
click at [293, 230] on div "Ginga, dança e brilha ao luar" at bounding box center [396, 217] width 242 height 34
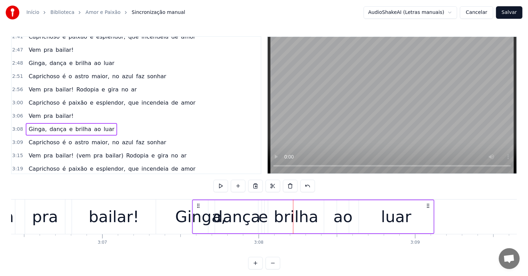
drag, startPoint x: 280, startPoint y: 205, endPoint x: 197, endPoint y: 211, distance: 83.0
click at [197, 211] on div "Ginga, dança e brilha ao luar" at bounding box center [313, 217] width 242 height 34
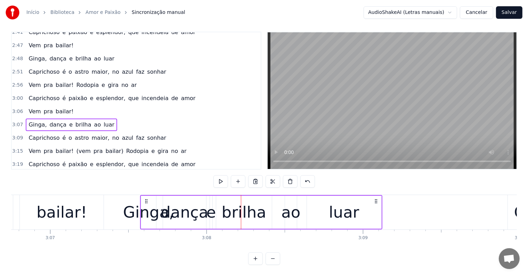
scroll to position [0, 29276]
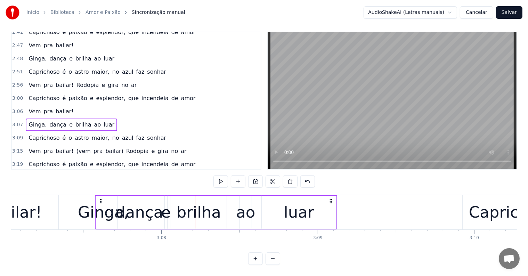
click at [297, 213] on div "luar" at bounding box center [299, 213] width 30 height 24
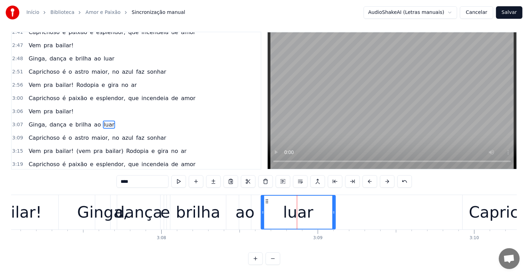
scroll to position [0, 0]
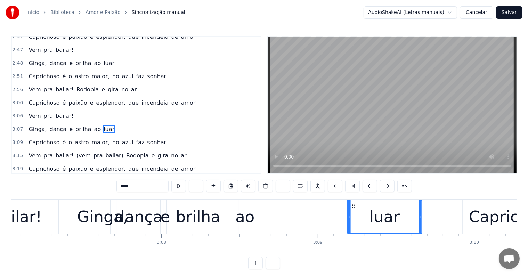
drag, startPoint x: 324, startPoint y: 205, endPoint x: 353, endPoint y: 205, distance: 29.2
click at [353, 205] on icon at bounding box center [354, 206] width 6 height 6
drag, startPoint x: 349, startPoint y: 215, endPoint x: 370, endPoint y: 217, distance: 21.7
click at [370, 217] on icon at bounding box center [371, 217] width 3 height 6
click at [248, 225] on div "ao" at bounding box center [244, 217] width 19 height 24
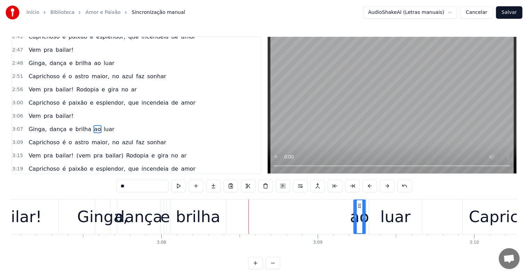
drag, startPoint x: 244, startPoint y: 205, endPoint x: 359, endPoint y: 214, distance: 115.2
click at [359, 214] on div "ao" at bounding box center [359, 216] width 11 height 33
click at [195, 217] on div "brilha" at bounding box center [198, 217] width 45 height 24
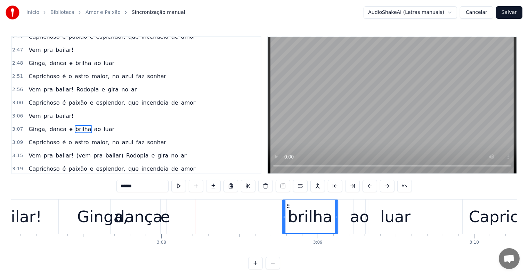
drag, startPoint x: 177, startPoint y: 206, endPoint x: 289, endPoint y: 213, distance: 112.2
click at [289, 213] on div "brilha" at bounding box center [310, 216] width 55 height 33
click at [168, 218] on div "e" at bounding box center [165, 217] width 10 height 24
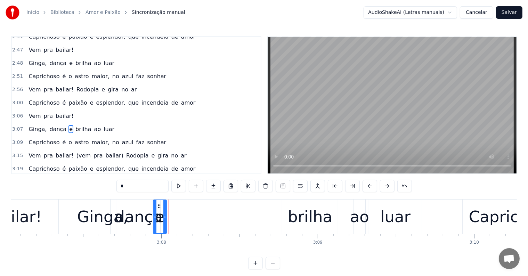
drag, startPoint x: 167, startPoint y: 218, endPoint x: 156, endPoint y: 220, distance: 11.0
click at [156, 220] on div "e" at bounding box center [160, 216] width 13 height 33
drag, startPoint x: 159, startPoint y: 206, endPoint x: 267, endPoint y: 215, distance: 109.2
click at [267, 215] on div "e" at bounding box center [269, 216] width 13 height 33
click at [147, 221] on div "dança" at bounding box center [139, 217] width 48 height 24
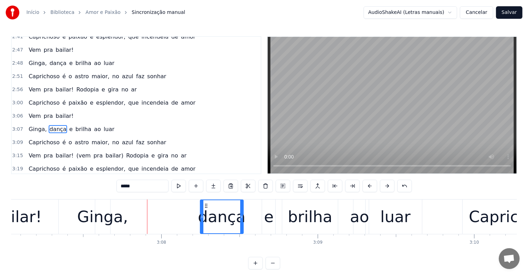
drag, startPoint x: 122, startPoint y: 206, endPoint x: 205, endPoint y: 206, distance: 83.1
click at [205, 206] on icon at bounding box center [206, 206] width 6 height 6
click at [104, 219] on div "Ginga," at bounding box center [102, 217] width 51 height 24
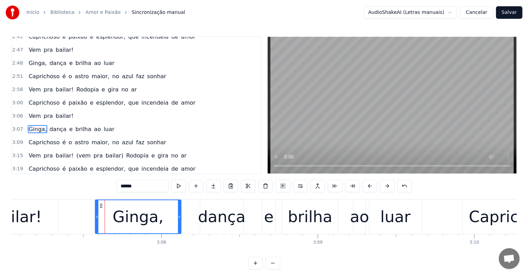
drag, startPoint x: 109, startPoint y: 217, endPoint x: 179, endPoint y: 217, distance: 71.0
click at [179, 217] on icon at bounding box center [179, 217] width 3 height 6
click at [207, 218] on div "dança" at bounding box center [222, 217] width 48 height 24
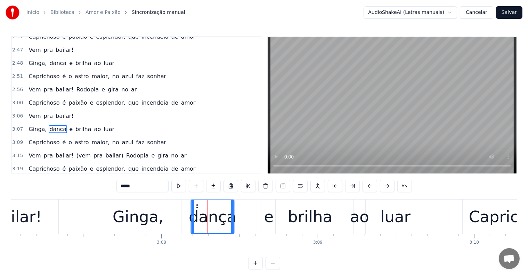
drag, startPoint x: 207, startPoint y: 206, endPoint x: 198, endPoint y: 211, distance: 10.4
click at [198, 211] on div "dança" at bounding box center [213, 216] width 42 height 33
click at [57, 221] on div "bailar!" at bounding box center [17, 217] width 84 height 34
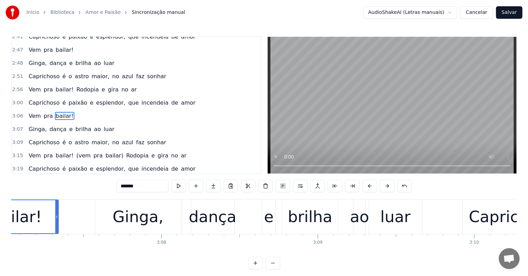
scroll to position [655, 0]
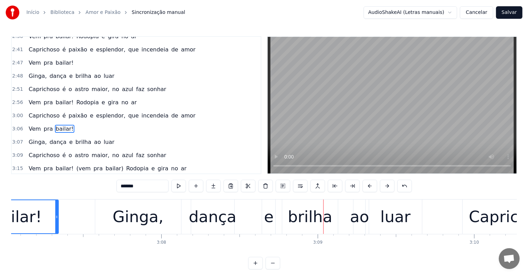
click at [35, 218] on div "bailar!" at bounding box center [16, 217] width 50 height 24
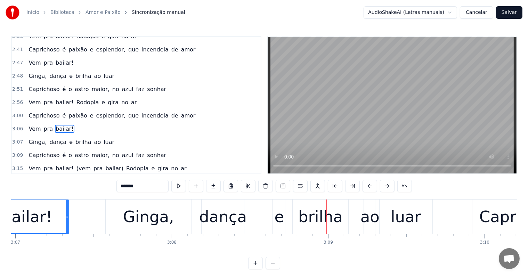
click at [126, 220] on div "Ginga," at bounding box center [148, 217] width 51 height 24
type input "******"
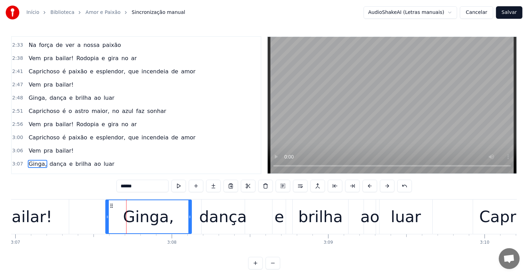
scroll to position [598, 0]
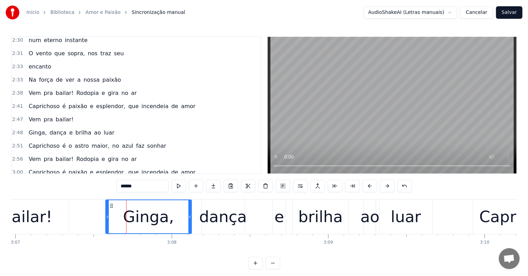
click at [61, 127] on div "Ginga, dança e brilha ao luar" at bounding box center [71, 133] width 91 height 13
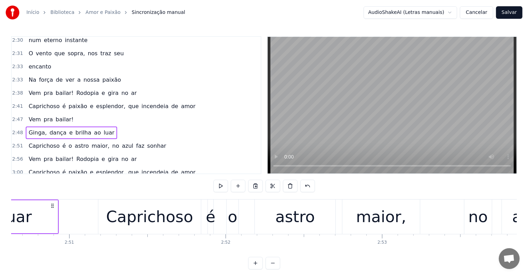
scroll to position [0, 26384]
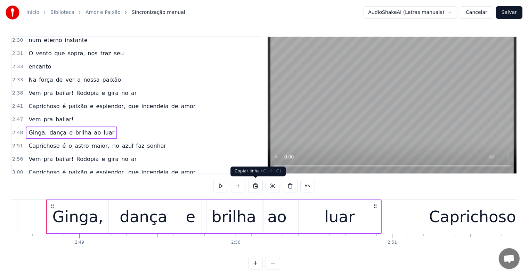
click at [256, 184] on button at bounding box center [255, 186] width 15 height 13
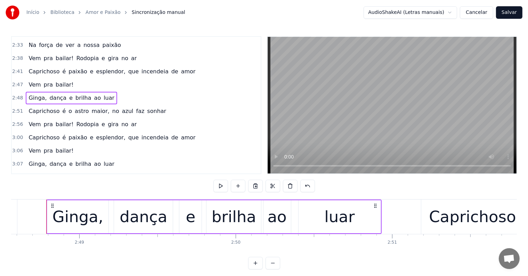
click at [36, 160] on span "Ginga," at bounding box center [37, 164] width 19 height 8
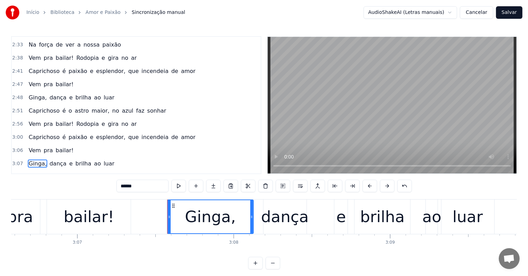
scroll to position [0, 29324]
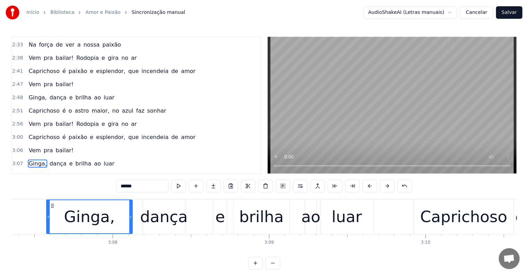
click at [134, 232] on div "Ginga, dança e brilha ao luar" at bounding box center [210, 217] width 329 height 34
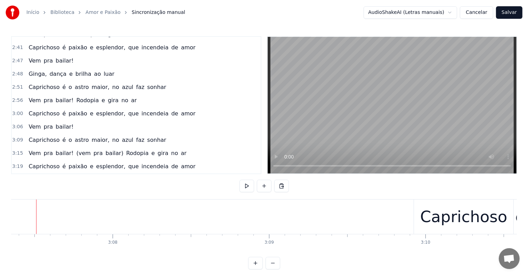
scroll to position [0, 29314]
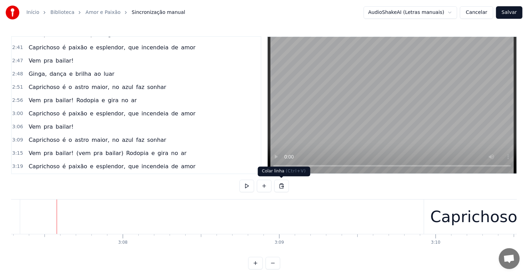
click at [281, 187] on button at bounding box center [281, 186] width 15 height 13
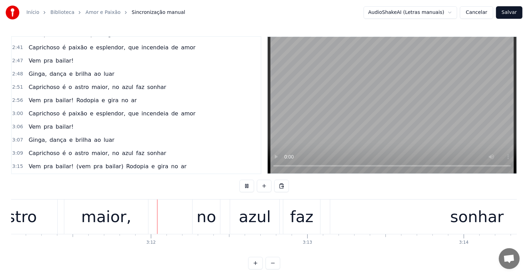
scroll to position [0, 29919]
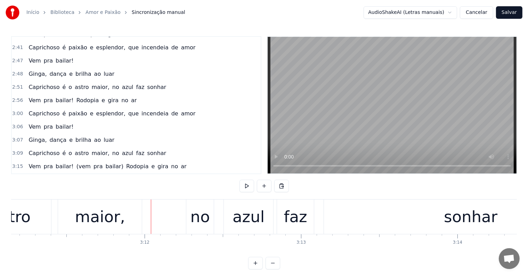
click at [106, 219] on div "maior," at bounding box center [100, 217] width 50 height 24
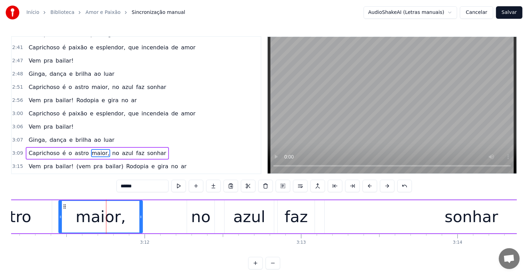
scroll to position [669, 0]
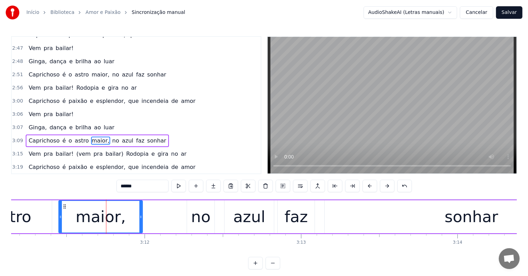
click at [112, 137] on span "no" at bounding box center [116, 141] width 8 height 8
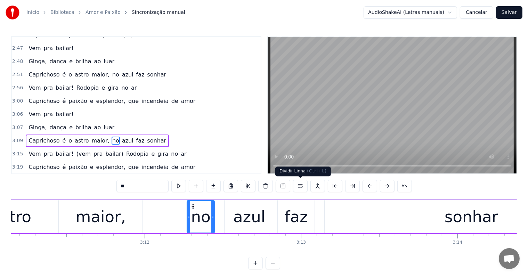
click at [298, 185] on button at bounding box center [300, 186] width 15 height 13
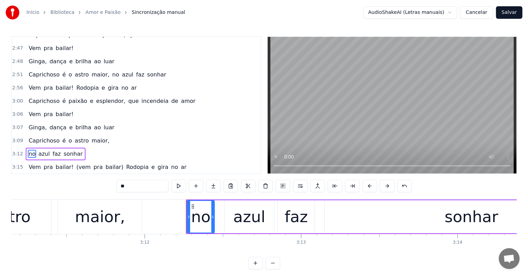
scroll to position [682, 0]
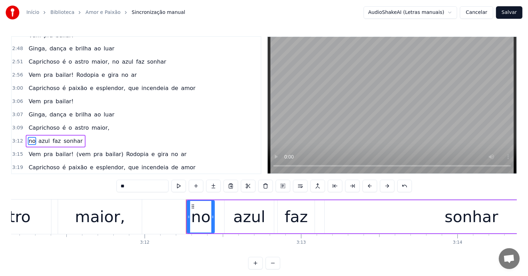
drag, startPoint x: 124, startPoint y: 186, endPoint x: 117, endPoint y: 186, distance: 7.0
click at [117, 186] on input "**" at bounding box center [143, 186] width 52 height 13
type input "**"
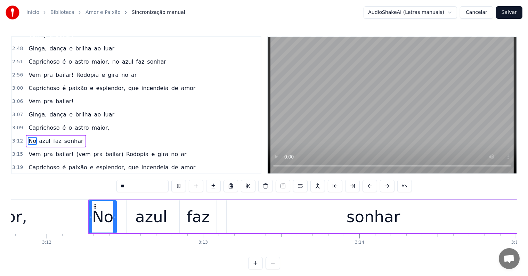
scroll to position [0, 30380]
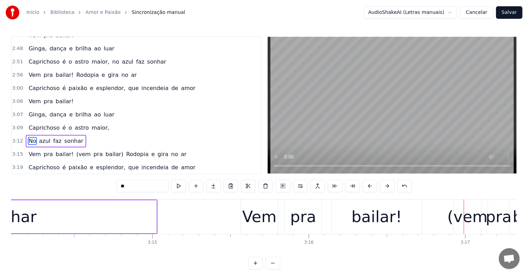
click at [280, 232] on div "Vem pra bailar! (vem pra bailar) Rodopia e gira no ar" at bounding box center [512, 217] width 543 height 34
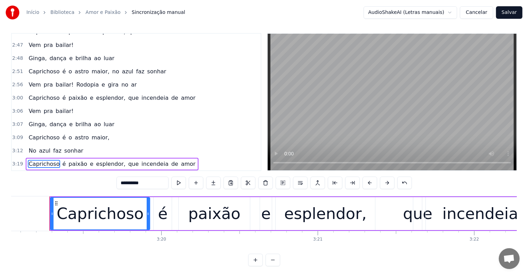
scroll to position [0, 31157]
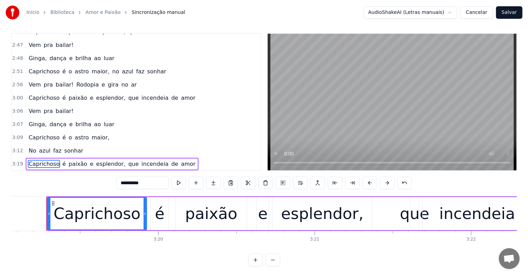
click at [164, 223] on div "é" at bounding box center [160, 213] width 18 height 33
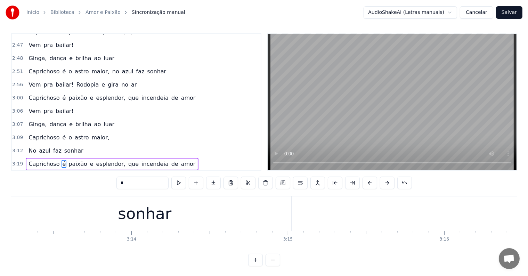
scroll to position [0, 30239]
click at [135, 218] on div "sonhar" at bounding box center [151, 214] width 54 height 24
type input "******"
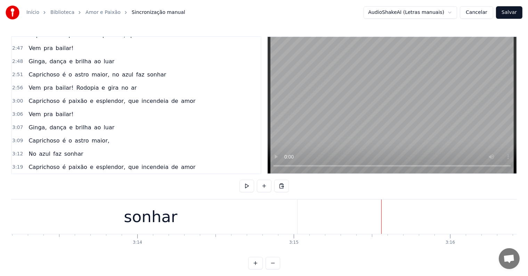
click at [159, 221] on div "sonhar" at bounding box center [151, 217] width 54 height 24
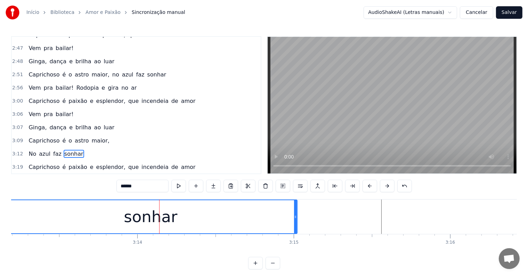
click at [66, 82] on div "Vem pra bailar! Rodopia e gira no ar" at bounding box center [83, 88] width 114 height 13
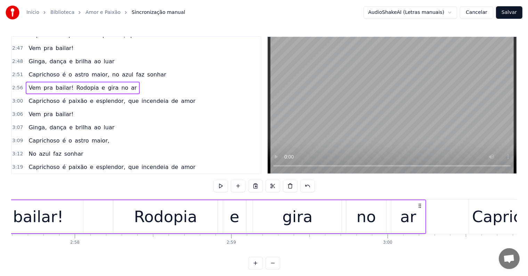
scroll to position [0, 27652]
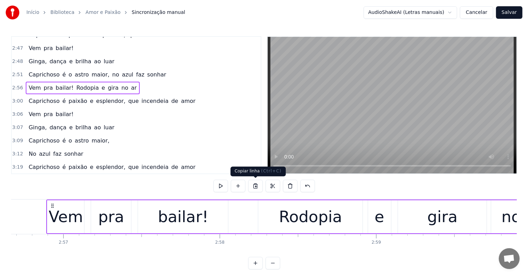
click at [256, 186] on button at bounding box center [255, 186] width 15 height 13
click at [64, 150] on span "sonhar" at bounding box center [74, 154] width 21 height 8
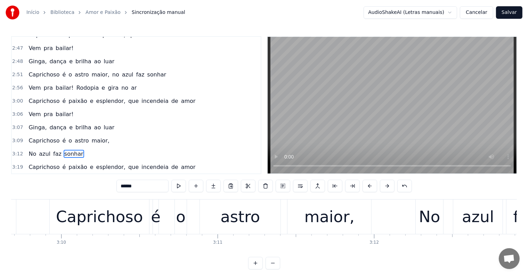
scroll to position [0, 30196]
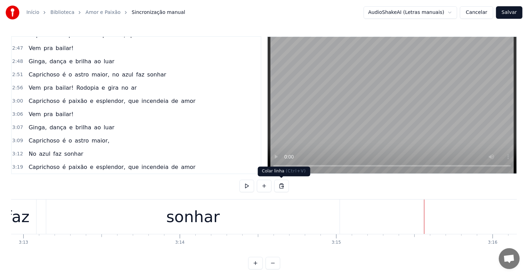
click at [279, 186] on button at bounding box center [281, 186] width 15 height 13
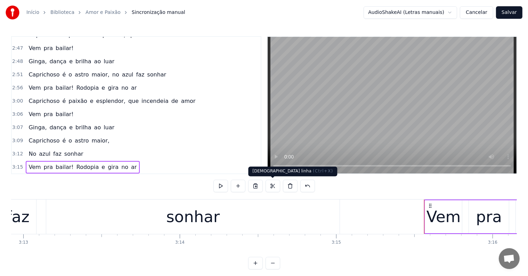
scroll to position [682, 0]
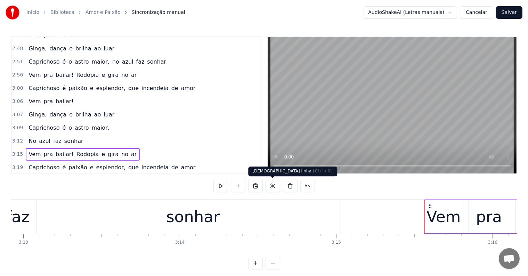
click at [276, 210] on div "sonhar" at bounding box center [193, 217] width 294 height 34
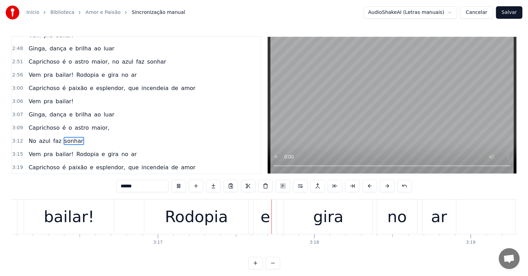
scroll to position [0, 30747]
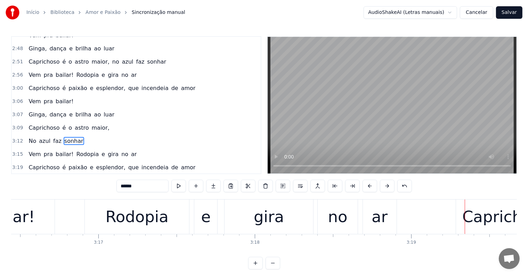
click at [261, 225] on div "gira" at bounding box center [269, 217] width 30 height 24
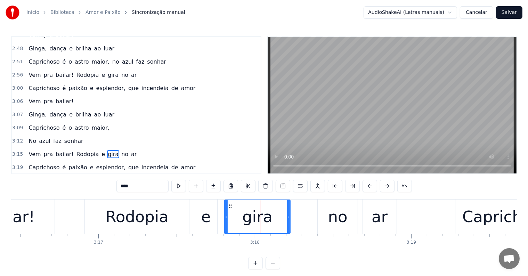
drag, startPoint x: 312, startPoint y: 216, endPoint x: 289, endPoint y: 218, distance: 23.0
click at [289, 218] on icon at bounding box center [288, 217] width 3 height 6
click at [327, 218] on div "no" at bounding box center [338, 217] width 40 height 34
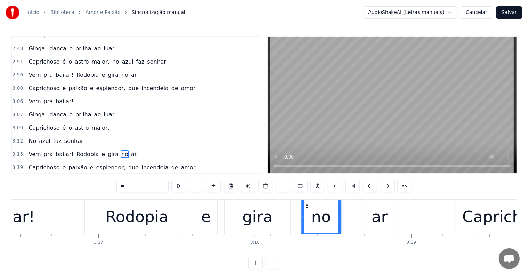
drag, startPoint x: 322, startPoint y: 205, endPoint x: 306, endPoint y: 205, distance: 16.7
click at [306, 205] on icon at bounding box center [307, 206] width 6 height 6
click at [373, 216] on div "ar" at bounding box center [380, 217] width 16 height 24
type input "**"
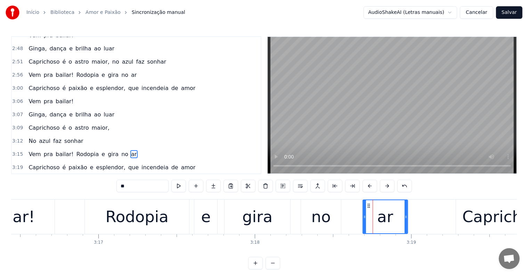
drag, startPoint x: 394, startPoint y: 217, endPoint x: 406, endPoint y: 218, distance: 11.3
click at [406, 218] on icon at bounding box center [406, 217] width 3 height 6
drag, startPoint x: 365, startPoint y: 216, endPoint x: 352, endPoint y: 214, distance: 13.4
click at [352, 214] on icon at bounding box center [351, 217] width 3 height 6
click at [75, 224] on div "Vem pra bailar! Rodopia e gira no ar" at bounding box center [141, 217] width 536 height 34
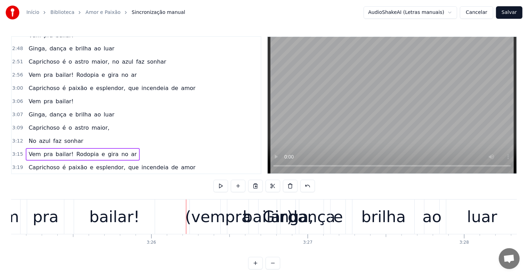
scroll to position [0, 32243]
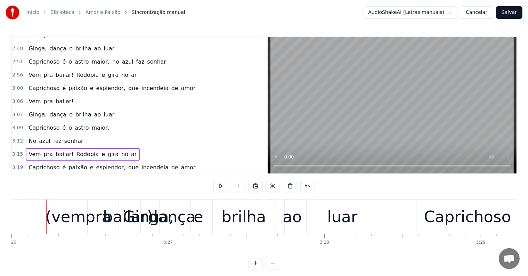
click at [64, 230] on div "(vem" at bounding box center [65, 217] width 31 height 34
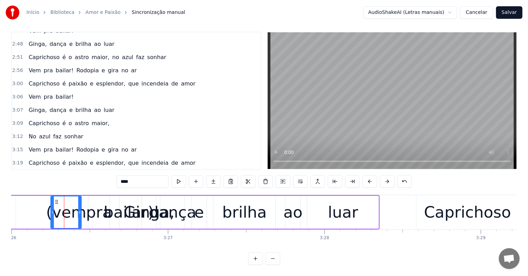
scroll to position [10, 0]
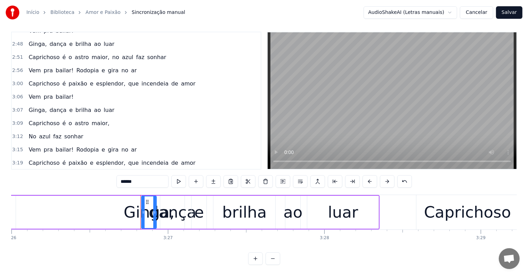
click at [76, 172] on span "Ginga," at bounding box center [85, 176] width 19 height 8
click at [299, 176] on button at bounding box center [300, 181] width 15 height 13
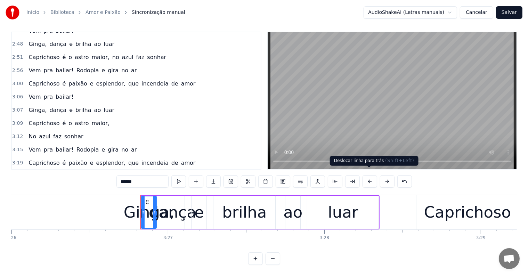
scroll to position [695, 0]
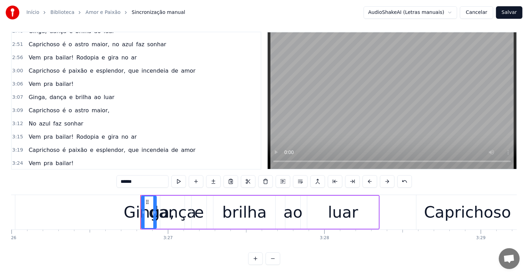
click at [69, 173] on span "e" at bounding box center [71, 177] width 5 height 8
type input "*"
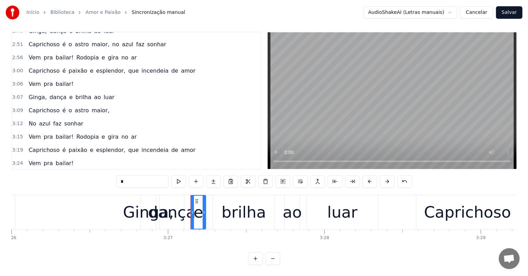
click at [59, 170] on div "Ginga, dança e brilha ao luar" at bounding box center [71, 176] width 91 height 13
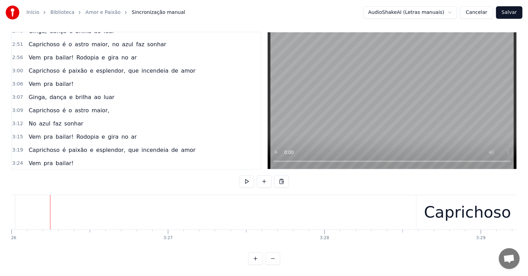
scroll to position [682, 0]
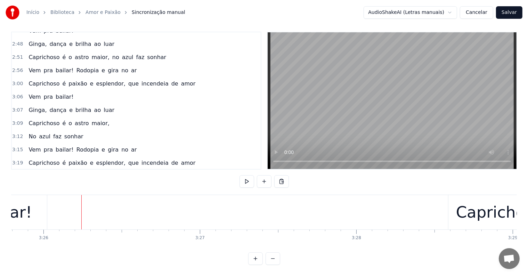
click at [69, 104] on div "Ginga, dança e brilha ao luar" at bounding box center [71, 110] width 91 height 13
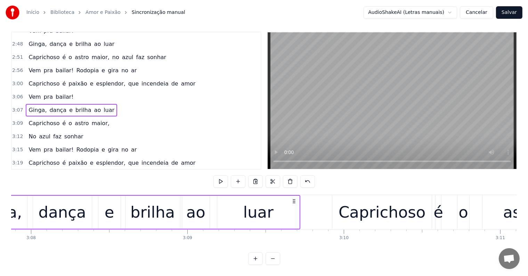
scroll to position [0, 29325]
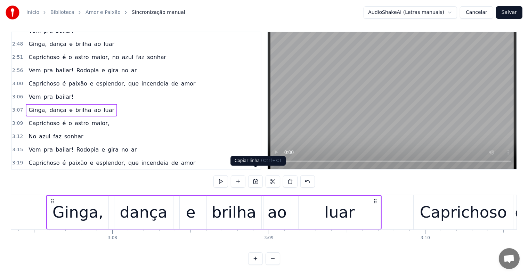
click at [256, 175] on button at bounding box center [255, 181] width 15 height 13
click at [60, 172] on span "bailar!" at bounding box center [64, 176] width 19 height 8
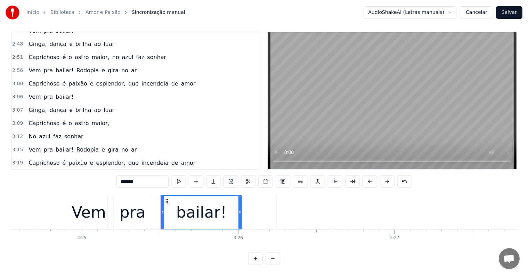
scroll to position [0, 32131]
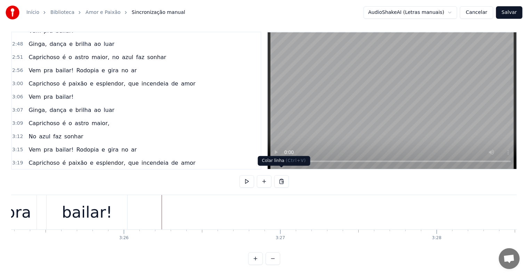
click at [282, 177] on button at bounding box center [281, 181] width 15 height 13
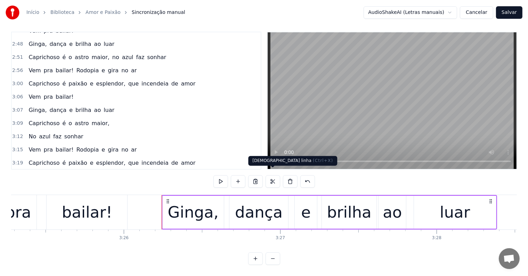
scroll to position [695, 0]
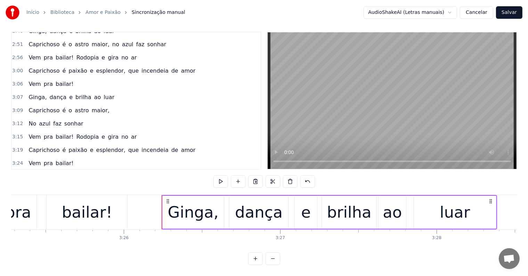
click at [117, 209] on div "bailar!" at bounding box center [87, 212] width 81 height 34
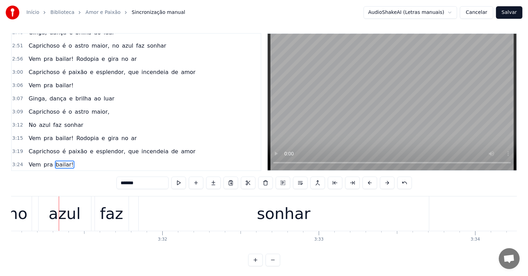
scroll to position [0, 33044]
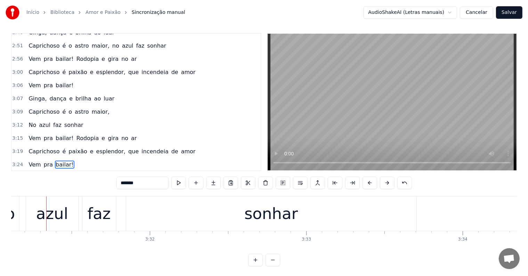
click at [53, 213] on div "azul" at bounding box center [52, 214] width 32 height 24
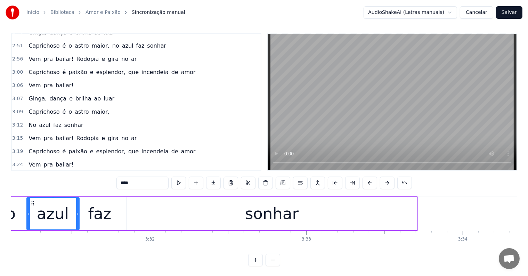
scroll to position [10, 0]
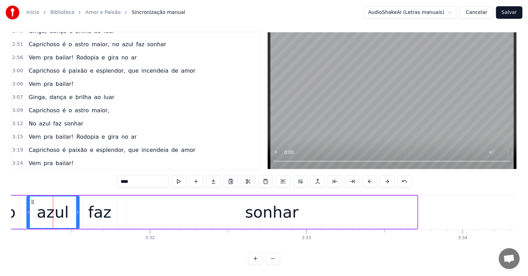
click at [112, 186] on span "no" at bounding box center [116, 190] width 8 height 8
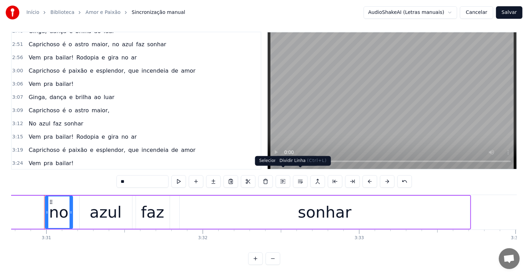
scroll to position [0, 32989]
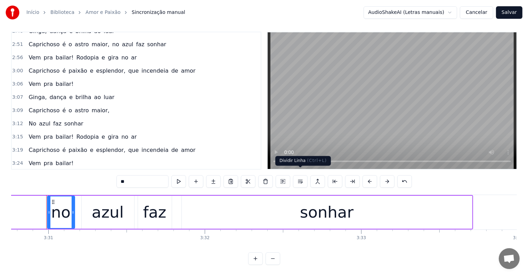
click at [300, 175] on button at bounding box center [300, 181] width 15 height 13
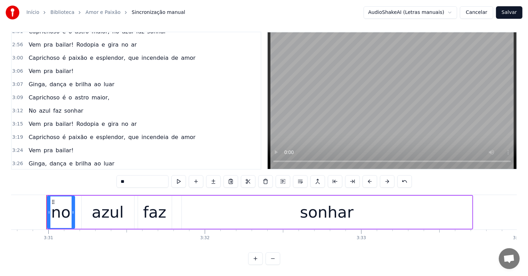
drag, startPoint x: 124, startPoint y: 175, endPoint x: 115, endPoint y: 175, distance: 9.0
click at [115, 175] on div "0:01 Vem pra bailar! Rodopia e gira no ar 0:05 Caprichoso é paixão e esplendor,…" at bounding box center [264, 148] width 506 height 233
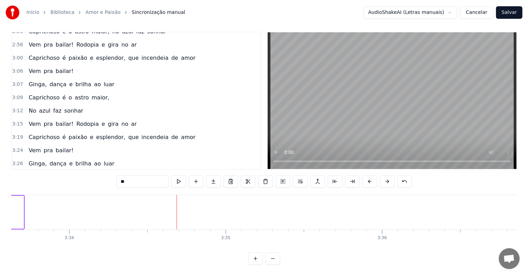
scroll to position [0, 33440]
click at [70, 186] on span "sonhar" at bounding box center [74, 190] width 21 height 8
click at [145, 177] on input "******" at bounding box center [143, 181] width 52 height 13
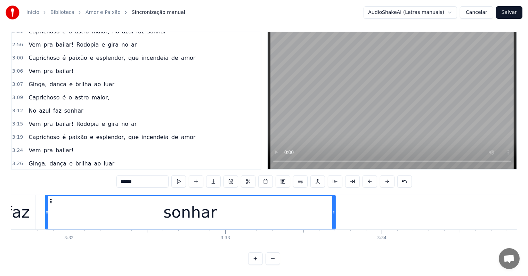
scroll to position [0, 33123]
type input "*********"
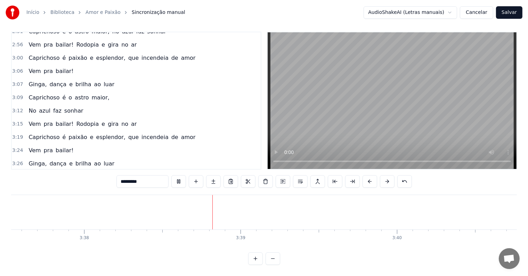
scroll to position [0, 34092]
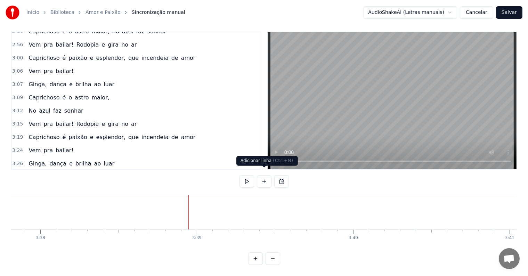
click at [263, 177] on button at bounding box center [264, 181] width 15 height 13
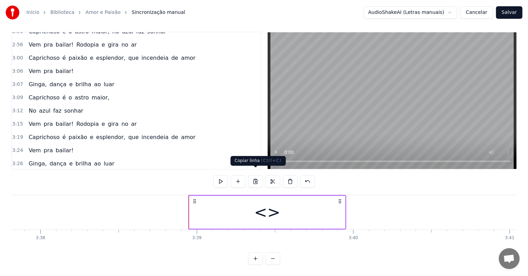
click at [242, 207] on div "<>" at bounding box center [268, 212] width 156 height 33
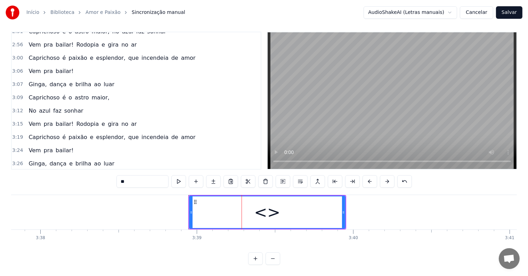
scroll to position [721, 0]
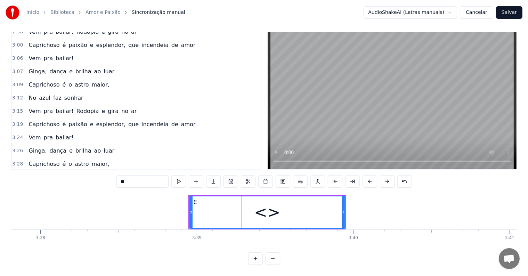
click at [72, 161] on div "0:01 Vem pra bailar! Rodopia e gira no ar 0:05 Caprichoso é paixão e esplendor,…" at bounding box center [264, 148] width 506 height 233
paste input "**********"
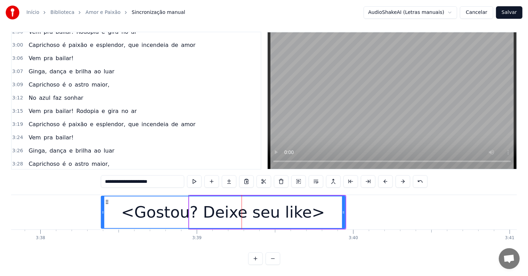
drag, startPoint x: 190, startPoint y: 205, endPoint x: 99, endPoint y: 198, distance: 90.8
click at [102, 198] on div at bounding box center [103, 213] width 3 height 32
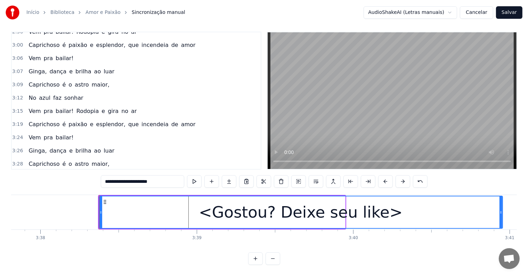
drag, startPoint x: 342, startPoint y: 205, endPoint x: 499, endPoint y: 209, distance: 157.6
click at [500, 209] on div at bounding box center [501, 213] width 3 height 32
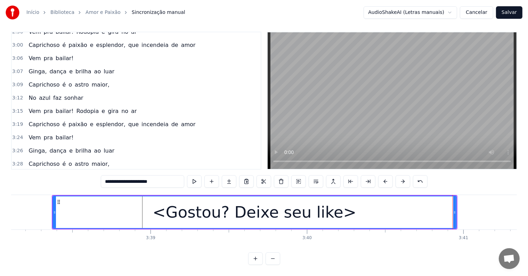
type input "**********"
click at [153, 203] on div "<Gostou? Deixe seu like>" at bounding box center [255, 213] width 204 height 24
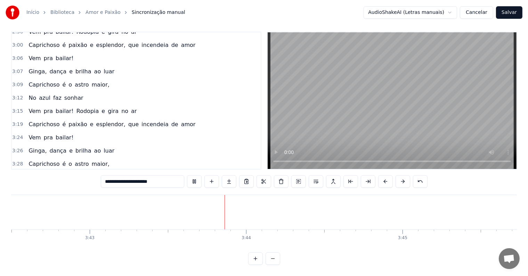
scroll to position [0, 34874]
click at [512, 13] on button "Salvar" at bounding box center [509, 12] width 26 height 13
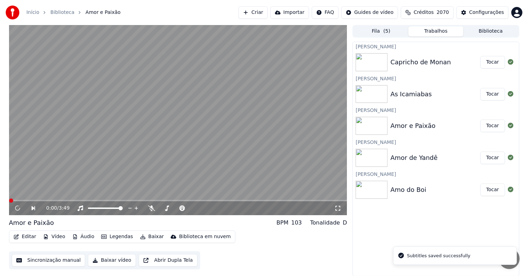
click at [492, 96] on button "Tocar" at bounding box center [493, 94] width 25 height 13
click at [97, 148] on video at bounding box center [178, 120] width 338 height 190
click at [94, 115] on video at bounding box center [178, 120] width 338 height 190
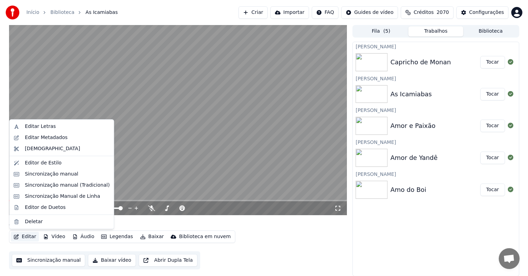
click at [27, 238] on button "Editar" at bounding box center [25, 237] width 28 height 10
click at [31, 138] on div "Editar Metadados" at bounding box center [46, 137] width 43 height 7
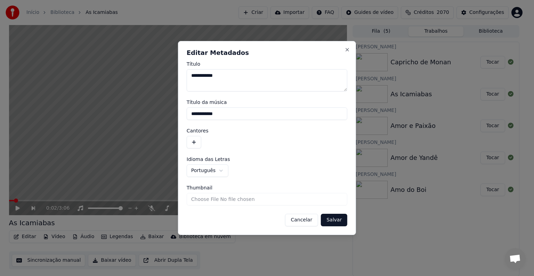
click at [196, 75] on textarea "**********" at bounding box center [267, 80] width 161 height 22
type textarea "**********"
click at [198, 114] on input "**********" at bounding box center [267, 113] width 161 height 13
click at [290, 115] on input "**********" at bounding box center [267, 113] width 161 height 13
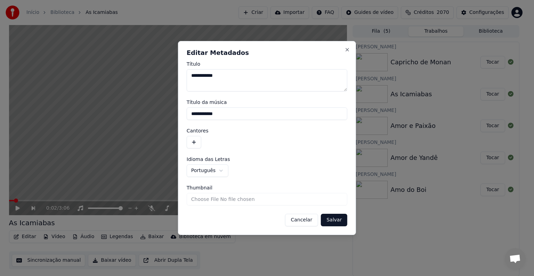
type input "**********"
click at [198, 75] on textarea "**********" at bounding box center [267, 80] width 161 height 22
type textarea "**********"
drag, startPoint x: 235, startPoint y: 115, endPoint x: 177, endPoint y: 111, distance: 58.6
click at [177, 111] on body "**********" at bounding box center [264, 138] width 528 height 276
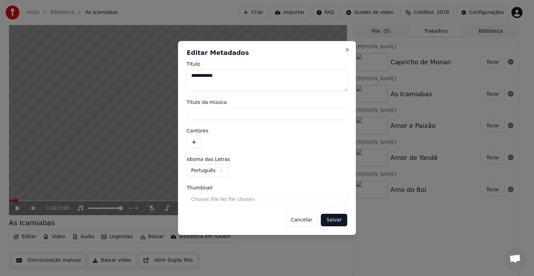
click at [192, 145] on button "button" at bounding box center [194, 142] width 15 height 13
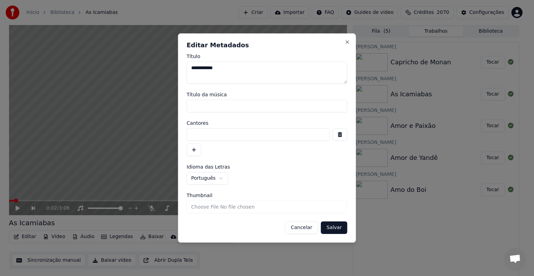
click at [194, 136] on input at bounding box center [258, 134] width 143 height 13
paste input "**********"
type input "**********"
click at [331, 231] on button "Salvar" at bounding box center [334, 228] width 26 height 13
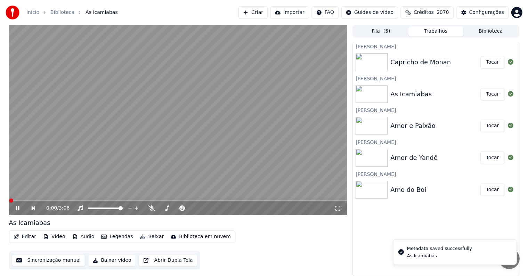
click at [266, 147] on video at bounding box center [178, 120] width 338 height 190
click at [38, 263] on button "Sincronização manual" at bounding box center [49, 260] width 74 height 13
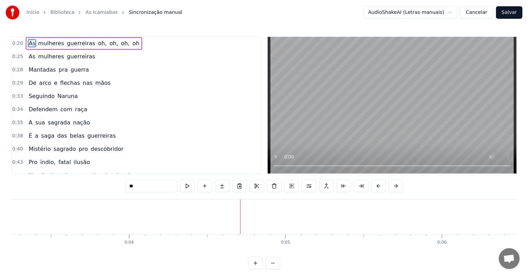
scroll to position [0, 514]
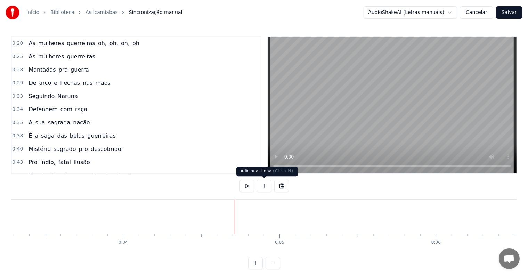
click at [262, 188] on button at bounding box center [264, 186] width 15 height 13
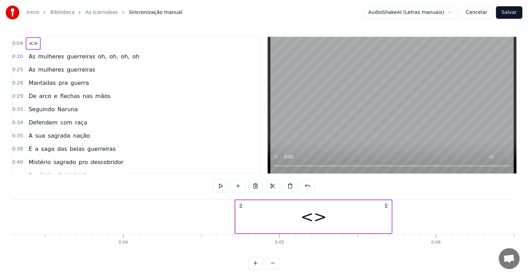
click at [249, 218] on div "<>" at bounding box center [314, 216] width 156 height 33
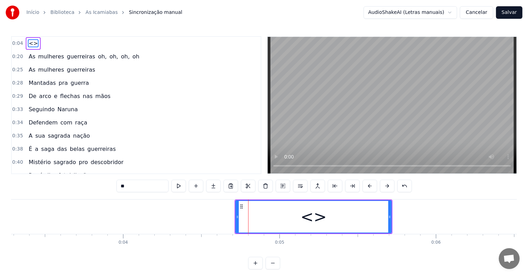
drag, startPoint x: 100, startPoint y: 184, endPoint x: 92, endPoint y: 184, distance: 8.0
click at [92, 184] on div "0:04 <> 0:20 As mulheres guerreiras oh, [GEOGRAPHIC_DATA], [GEOGRAPHIC_DATA], o…" at bounding box center [264, 152] width 506 height 233
paste input "**********"
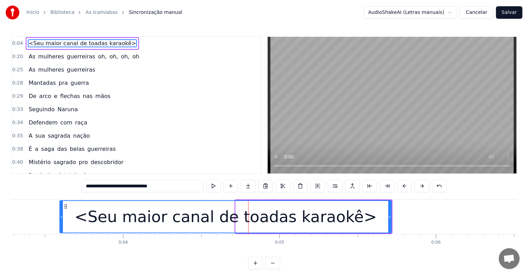
drag, startPoint x: 236, startPoint y: 216, endPoint x: 60, endPoint y: 210, distance: 176.1
click at [60, 210] on div at bounding box center [61, 217] width 3 height 32
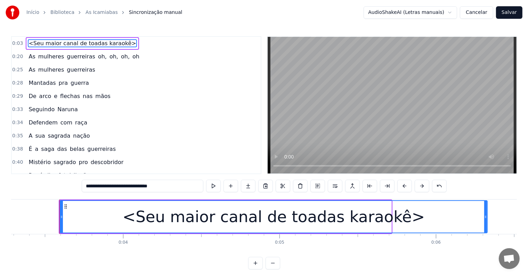
drag, startPoint x: 391, startPoint y: 217, endPoint x: 487, endPoint y: 216, distance: 96.0
click at [487, 216] on icon at bounding box center [486, 217] width 3 height 6
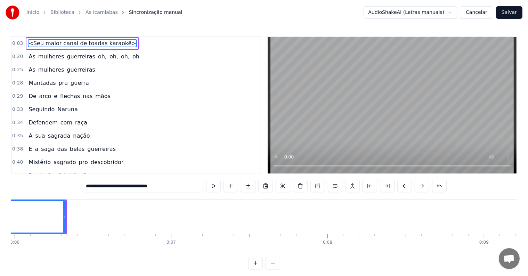
scroll to position [0, 954]
type input "**********"
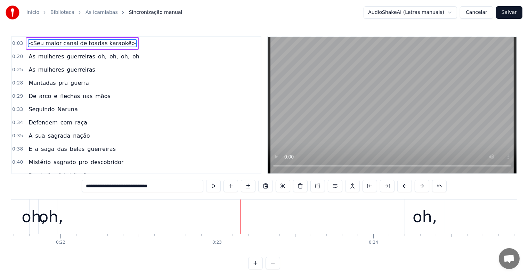
scroll to position [0, 3457]
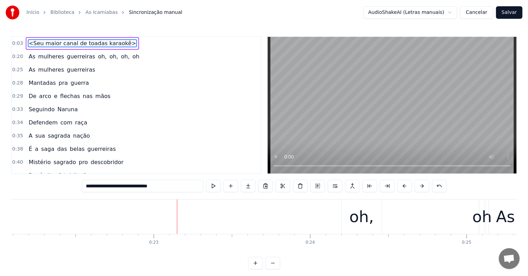
click at [186, 223] on div "As mulheres guerreiras oh, oh, oh, oh" at bounding box center [99, 217] width 775 height 34
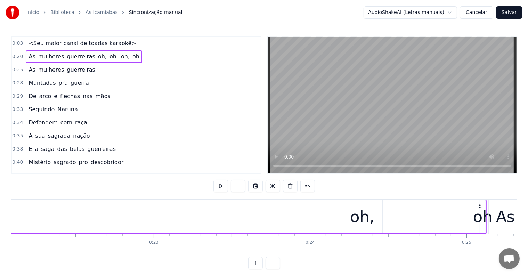
click at [97, 57] on span "oh," at bounding box center [102, 57] width 10 height 8
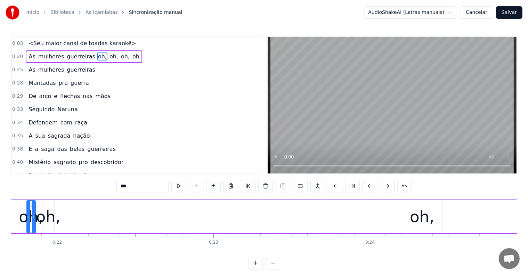
scroll to position [0, 3377]
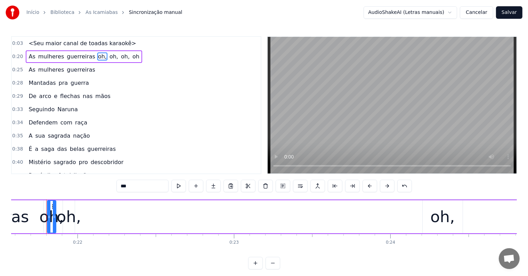
click at [67, 219] on div "oh," at bounding box center [69, 217] width 24 height 24
drag, startPoint x: 68, startPoint y: 206, endPoint x: 211, endPoint y: 217, distance: 143.4
click at [211, 217] on div "oh," at bounding box center [211, 217] width 11 height 32
click at [55, 217] on div "oh," at bounding box center [51, 217] width 24 height 24
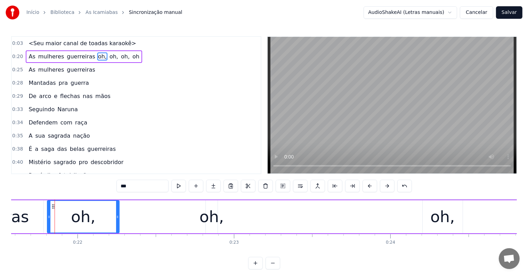
drag, startPoint x: 55, startPoint y: 216, endPoint x: 118, endPoint y: 216, distance: 63.3
click at [118, 216] on icon at bounding box center [117, 217] width 3 height 6
click at [180, 186] on button at bounding box center [178, 186] width 15 height 13
drag, startPoint x: 116, startPoint y: 216, endPoint x: 105, endPoint y: 216, distance: 11.1
click at [105, 216] on icon at bounding box center [106, 217] width 3 height 6
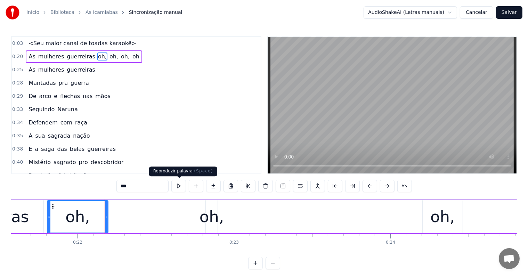
click at [180, 186] on button at bounding box center [178, 186] width 15 height 13
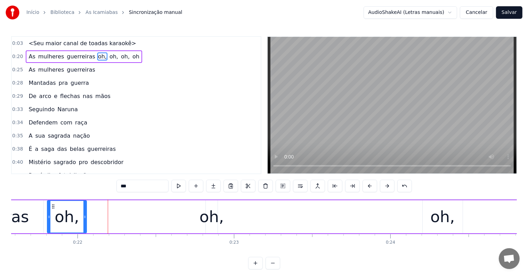
drag, startPoint x: 106, startPoint y: 216, endPoint x: 85, endPoint y: 216, distance: 21.6
click at [85, 216] on icon at bounding box center [84, 217] width 3 height 6
click at [178, 186] on button at bounding box center [178, 186] width 15 height 13
drag, startPoint x: 86, startPoint y: 217, endPoint x: 81, endPoint y: 217, distance: 4.9
click at [81, 217] on icon at bounding box center [80, 217] width 3 height 6
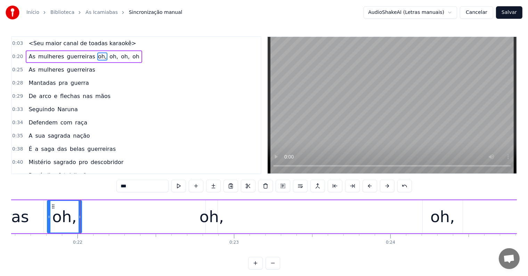
click at [208, 220] on div "oh," at bounding box center [212, 217] width 24 height 24
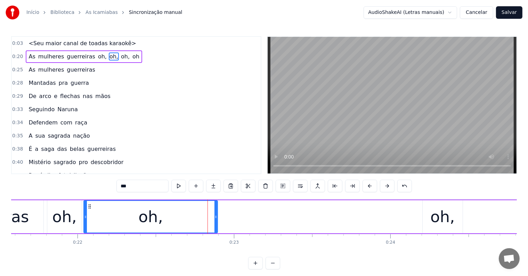
drag, startPoint x: 207, startPoint y: 217, endPoint x: 85, endPoint y: 210, distance: 122.3
click at [85, 210] on div at bounding box center [85, 217] width 3 height 32
click at [178, 184] on button at bounding box center [178, 186] width 15 height 13
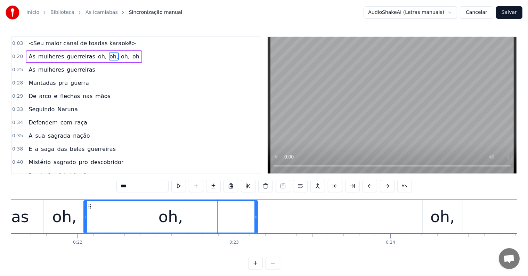
drag, startPoint x: 216, startPoint y: 216, endPoint x: 256, endPoint y: 217, distance: 40.0
click at [256, 217] on icon at bounding box center [256, 217] width 3 height 6
click at [177, 186] on button at bounding box center [178, 186] width 15 height 13
click at [253, 215] on icon at bounding box center [254, 217] width 3 height 6
click at [432, 223] on div "oh," at bounding box center [443, 217] width 24 height 24
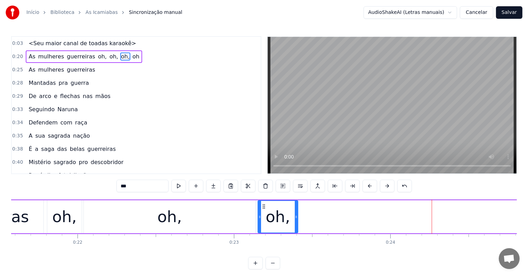
drag, startPoint x: 425, startPoint y: 205, endPoint x: 269, endPoint y: 211, distance: 155.6
click at [263, 214] on div "oh," at bounding box center [277, 217] width 39 height 32
drag, startPoint x: 296, startPoint y: 216, endPoint x: 330, endPoint y: 220, distance: 33.6
click at [331, 220] on div at bounding box center [332, 217] width 3 height 32
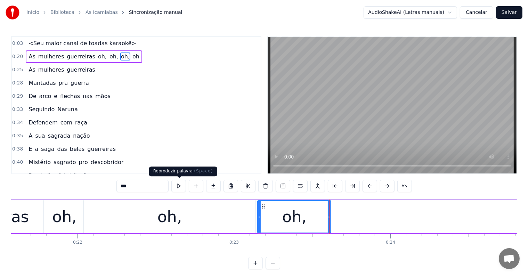
click at [181, 187] on button at bounding box center [178, 186] width 15 height 13
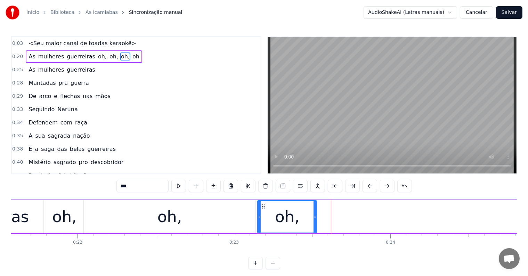
drag, startPoint x: 329, startPoint y: 216, endPoint x: 314, endPoint y: 215, distance: 14.3
click at [314, 215] on icon at bounding box center [315, 217] width 3 height 6
click at [180, 186] on button at bounding box center [178, 186] width 15 height 13
drag, startPoint x: 314, startPoint y: 216, endPoint x: 302, endPoint y: 214, distance: 12.6
click at [302, 214] on icon at bounding box center [302, 217] width 3 height 6
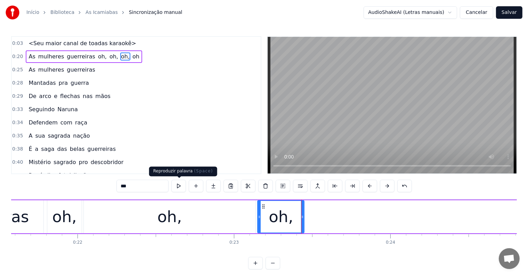
click at [178, 186] on button at bounding box center [178, 186] width 15 height 13
click at [512, 223] on div "As mulheres guerreiras oh, oh, oh, oh" at bounding box center [180, 217] width 775 height 34
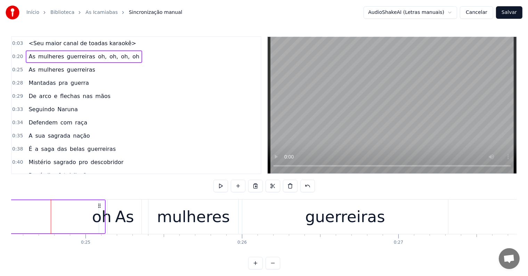
scroll to position [0, 3843]
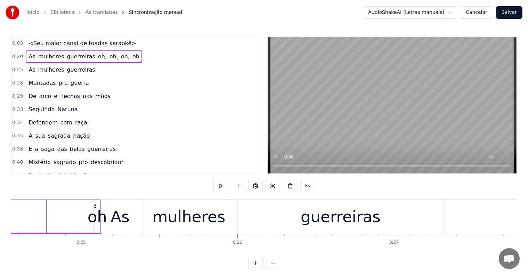
click at [93, 214] on div "oh" at bounding box center [97, 217] width 19 height 24
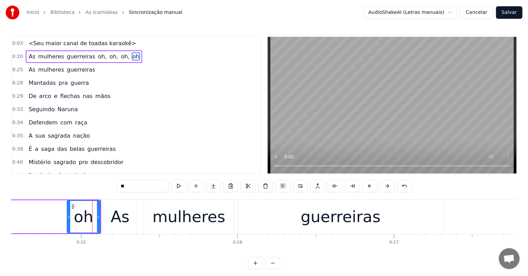
drag, startPoint x: 96, startPoint y: 215, endPoint x: 68, endPoint y: 214, distance: 27.5
click at [68, 214] on div at bounding box center [68, 217] width 3 height 32
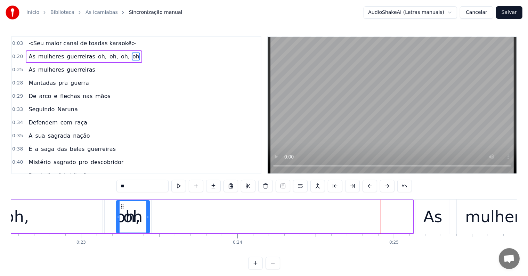
scroll to position [0, 3530]
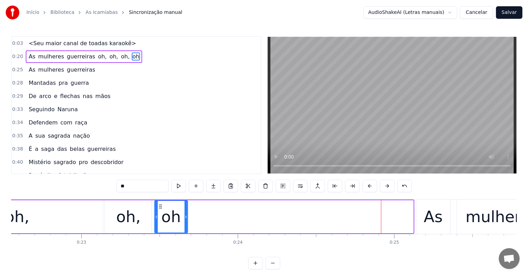
drag, startPoint x: 73, startPoint y: 205, endPoint x: 161, endPoint y: 207, distance: 87.7
click at [161, 207] on icon at bounding box center [161, 207] width 6 height 6
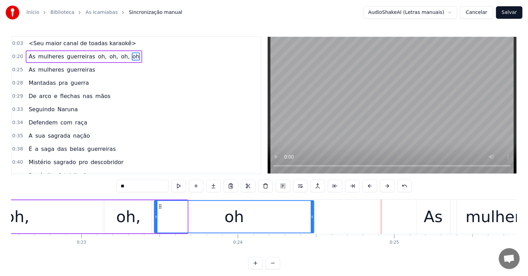
drag, startPoint x: 187, startPoint y: 216, endPoint x: 313, endPoint y: 217, distance: 126.6
click at [313, 217] on icon at bounding box center [312, 217] width 3 height 6
click at [75, 55] on span "guerreiras" at bounding box center [81, 57] width 30 height 8
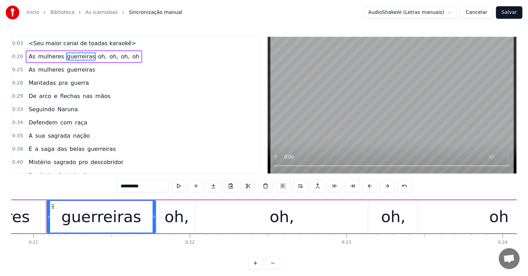
scroll to position [0, 3264]
click at [98, 211] on div "guerreiras" at bounding box center [102, 217] width 80 height 24
click at [119, 223] on div "guerreiras" at bounding box center [102, 217] width 80 height 24
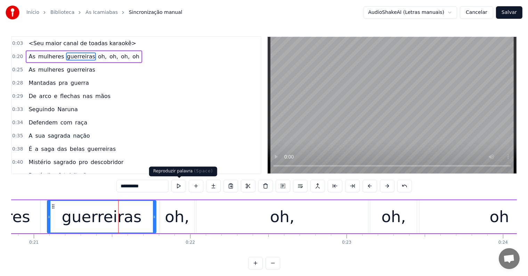
click at [178, 186] on button at bounding box center [178, 186] width 15 height 13
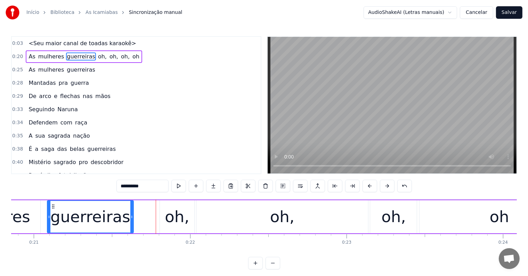
drag, startPoint x: 154, startPoint y: 217, endPoint x: 131, endPoint y: 217, distance: 23.0
click at [131, 217] on icon at bounding box center [131, 217] width 3 height 6
click at [175, 219] on div "oh," at bounding box center [177, 217] width 24 height 24
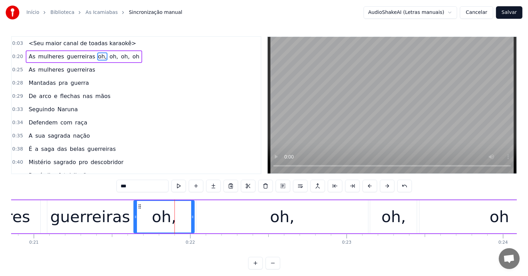
drag, startPoint x: 161, startPoint y: 217, endPoint x: 135, endPoint y: 216, distance: 26.1
click at [135, 216] on icon at bounding box center [135, 217] width 3 height 6
click at [71, 215] on div "guerreiras" at bounding box center [90, 217] width 80 height 24
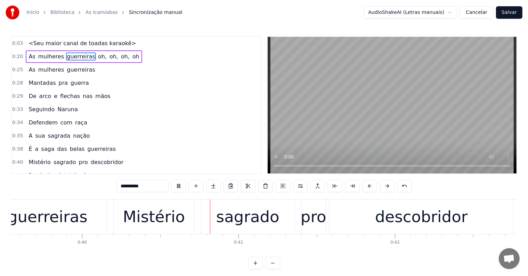
scroll to position [0, 6202]
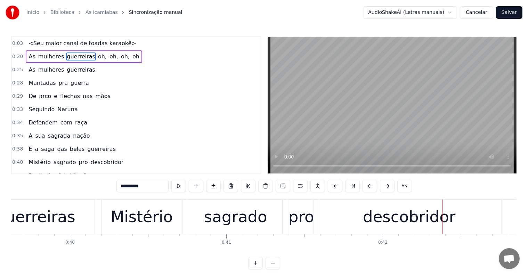
click at [372, 214] on div "descobridor" at bounding box center [409, 217] width 93 height 24
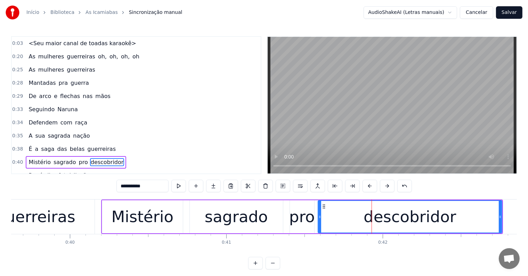
scroll to position [53, 0]
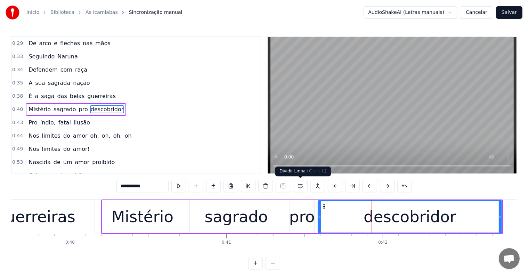
click at [297, 185] on button at bounding box center [300, 186] width 15 height 13
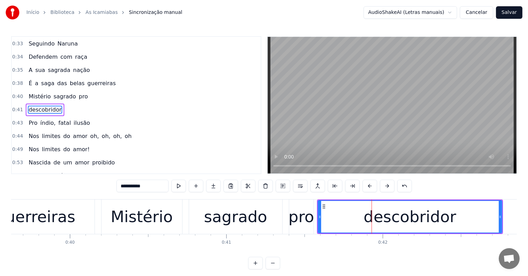
click at [266, 217] on div "sagrado" at bounding box center [235, 217] width 93 height 34
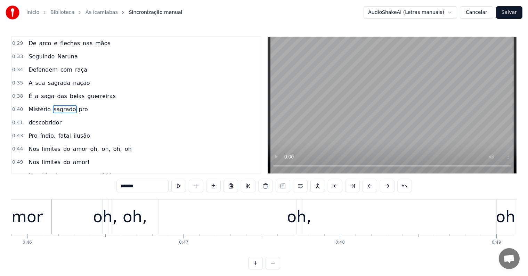
scroll to position [0, 7189]
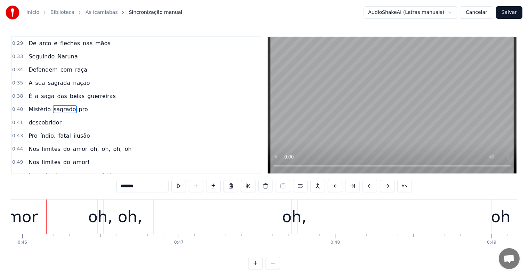
click at [39, 232] on div "amor" at bounding box center [17, 217] width 59 height 34
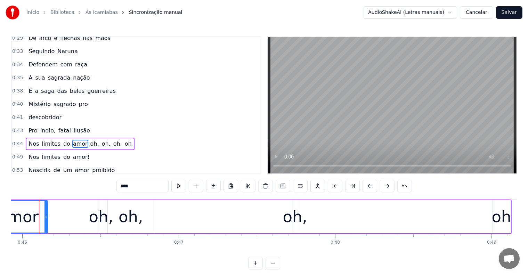
scroll to position [0, 7182]
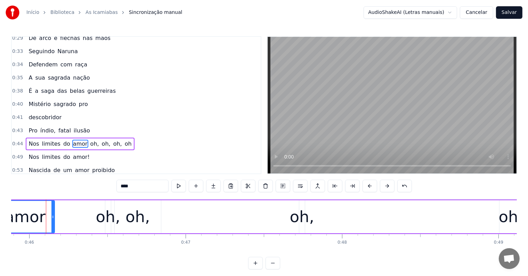
click at [78, 127] on span "ilusão" at bounding box center [82, 131] width 18 height 8
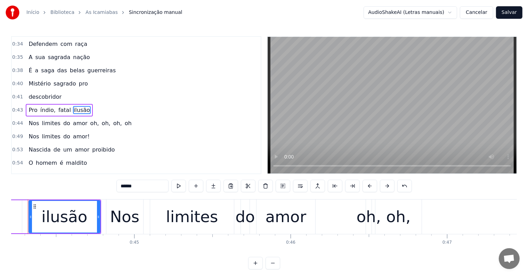
scroll to position [0, 6902]
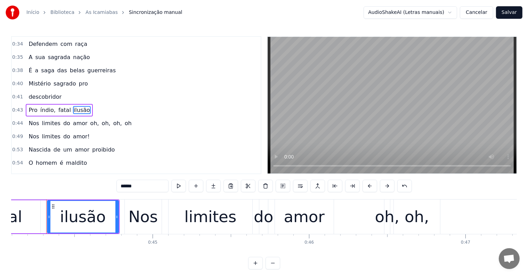
click at [124, 119] on span "oh" at bounding box center [128, 123] width 8 height 8
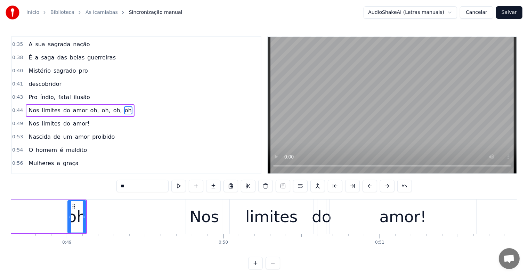
scroll to position [0, 7634]
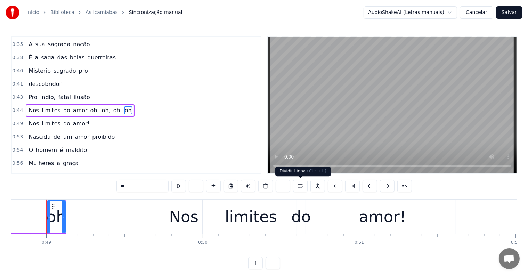
click at [301, 187] on button at bounding box center [300, 186] width 15 height 13
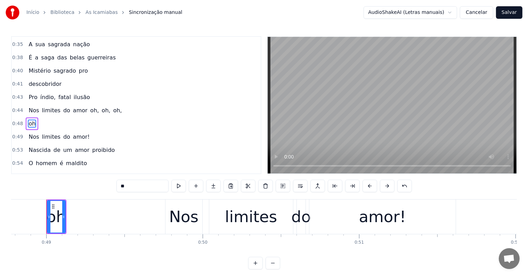
scroll to position [104, 0]
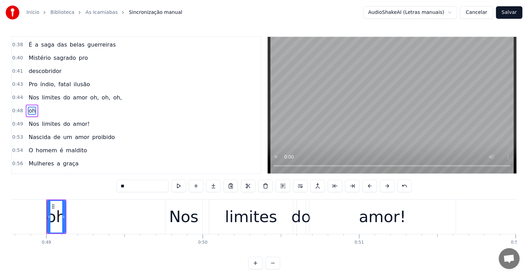
click at [113, 95] on span "oh," at bounding box center [118, 98] width 10 height 8
type input "***"
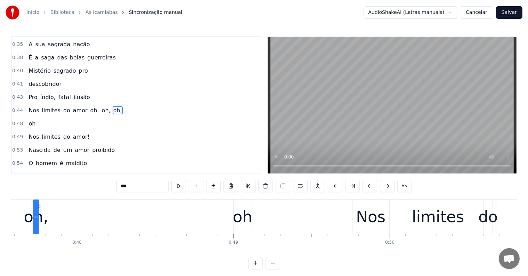
scroll to position [0, 7434]
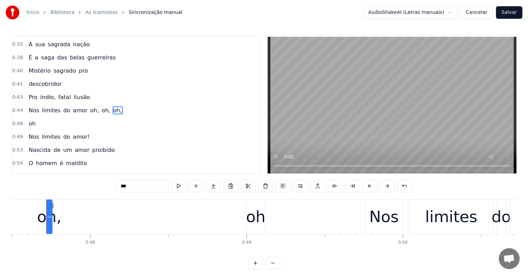
click at [113, 106] on span "oh," at bounding box center [118, 110] width 10 height 8
click at [300, 186] on button at bounding box center [300, 186] width 15 height 13
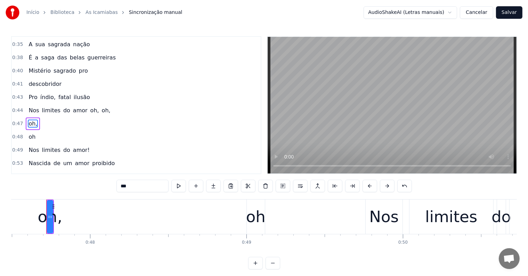
scroll to position [104, 0]
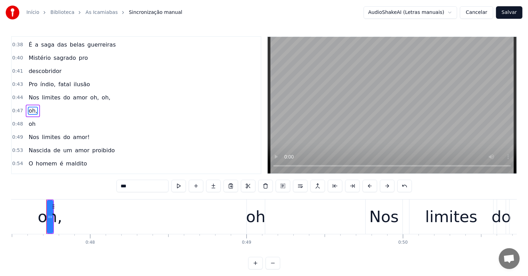
click at [101, 94] on span "oh," at bounding box center [106, 98] width 10 height 8
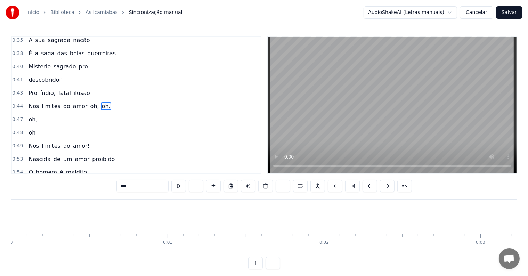
scroll to position [0, 7249]
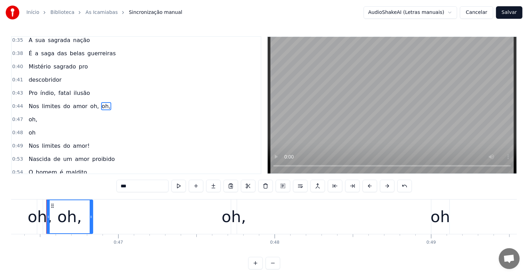
click at [90, 102] on span "oh," at bounding box center [95, 106] width 10 height 8
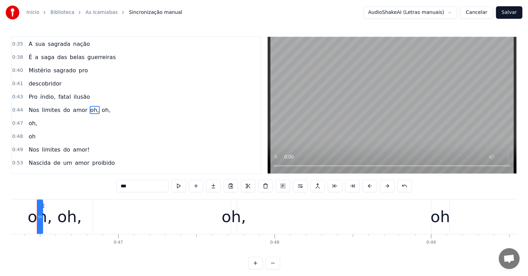
scroll to position [0, 7240]
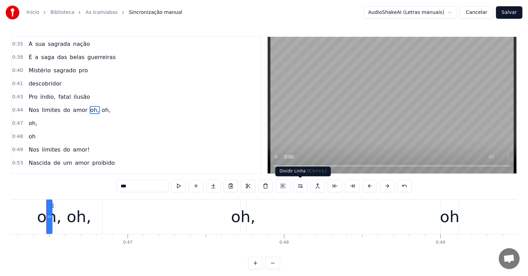
click at [301, 187] on button at bounding box center [300, 186] width 15 height 13
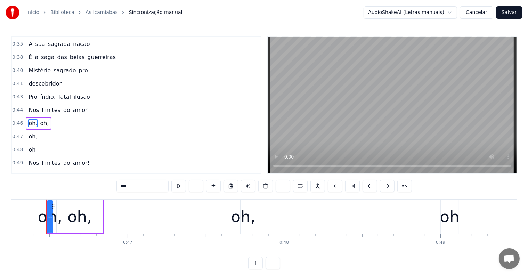
scroll to position [104, 0]
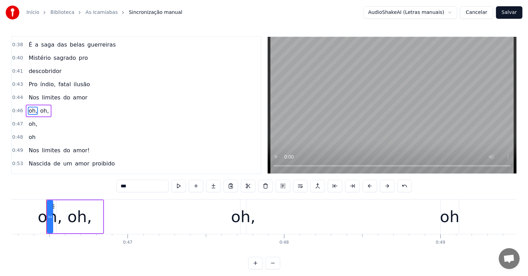
click at [28, 107] on span "oh," at bounding box center [33, 111] width 10 height 8
click at [39, 107] on span "oh," at bounding box center [44, 111] width 10 height 8
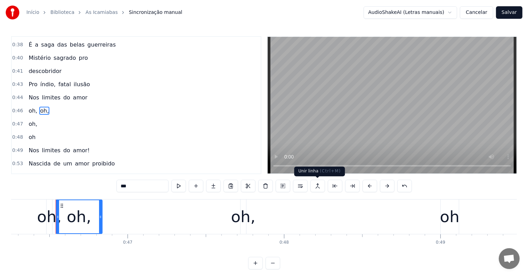
click at [318, 185] on button at bounding box center [318, 186] width 15 height 13
click at [29, 133] on span "oh" at bounding box center [32, 137] width 8 height 8
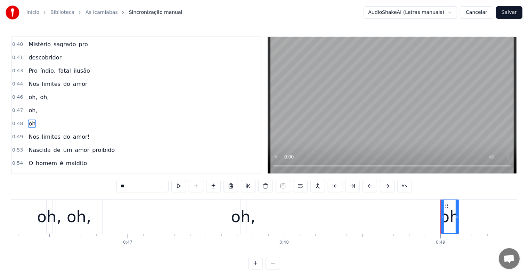
scroll to position [130, 0]
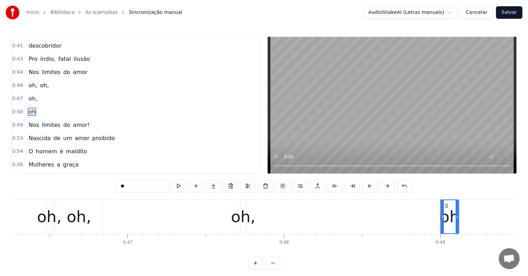
click at [29, 95] on span "oh," at bounding box center [33, 99] width 10 height 8
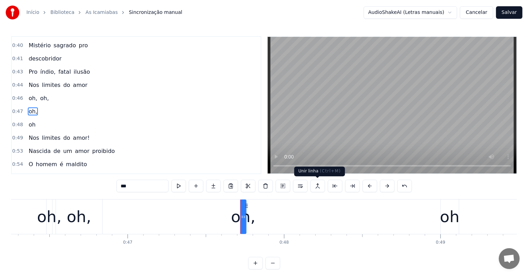
click at [317, 186] on button at bounding box center [318, 186] width 15 height 13
click at [32, 94] on span "oh," at bounding box center [33, 98] width 10 height 8
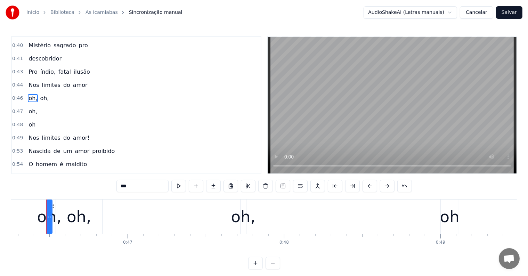
scroll to position [104, 0]
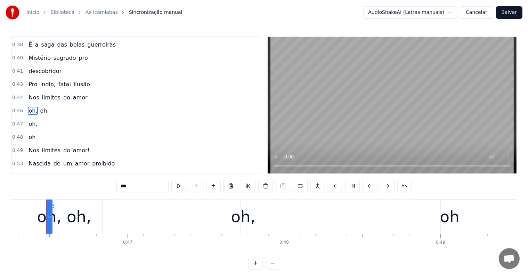
click at [72, 95] on span "amor" at bounding box center [80, 98] width 16 height 8
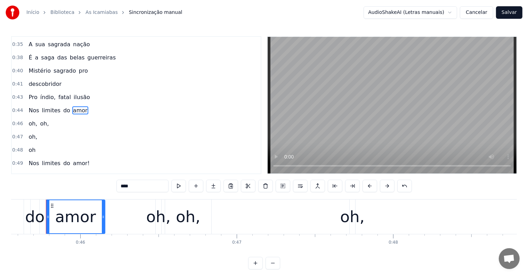
scroll to position [0, 7130]
click at [152, 220] on div "oh," at bounding box center [159, 217] width 24 height 24
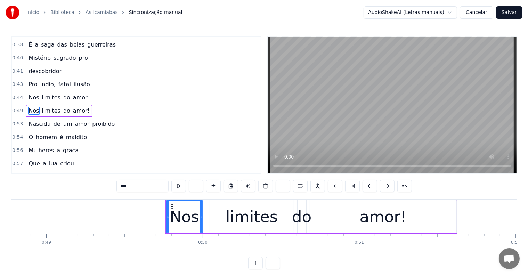
scroll to position [70, 0]
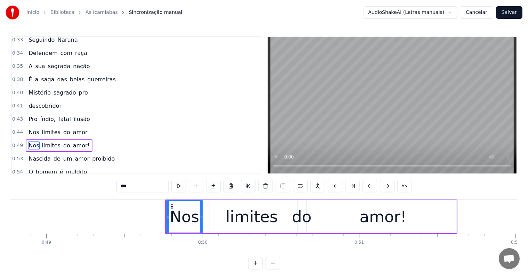
click at [72, 129] on span "amor" at bounding box center [80, 132] width 16 height 8
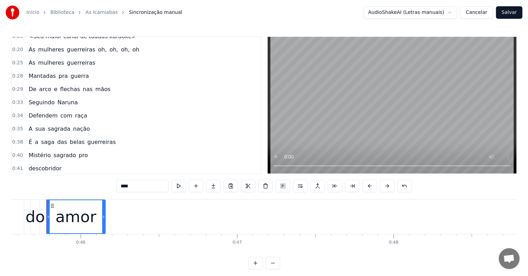
scroll to position [0, 0]
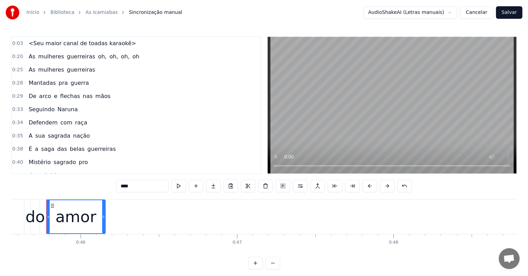
click at [97, 57] on span "oh," at bounding box center [102, 57] width 10 height 8
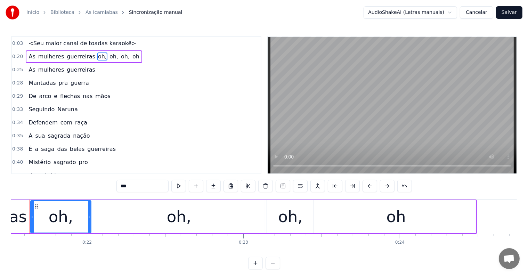
scroll to position [0, 3351]
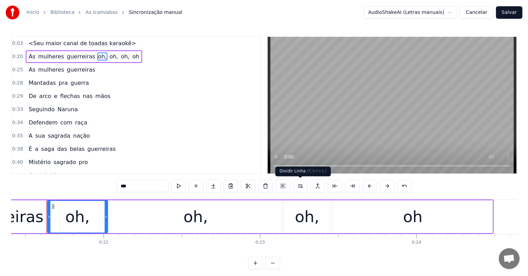
click at [299, 186] on button at bounding box center [300, 186] width 15 height 13
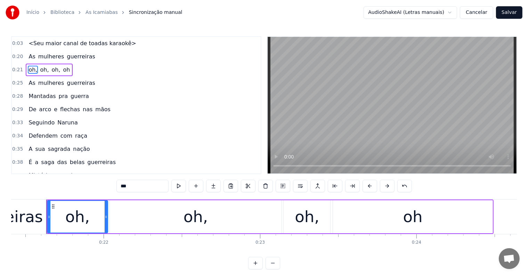
click at [50, 58] on span "mulheres" at bounding box center [51, 57] width 27 height 8
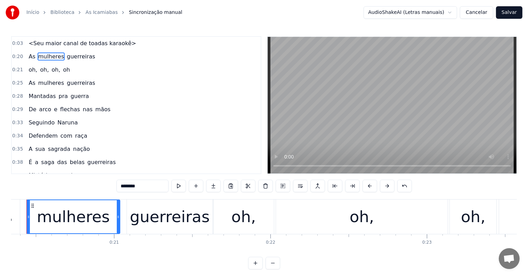
scroll to position [0, 3164]
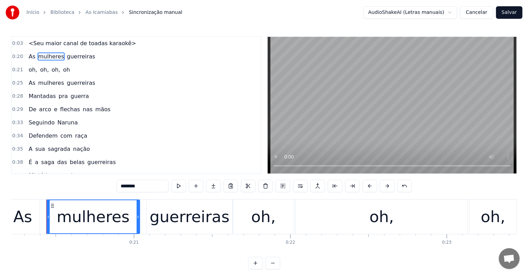
click at [51, 69] on span "oh," at bounding box center [56, 70] width 10 height 8
type input "***"
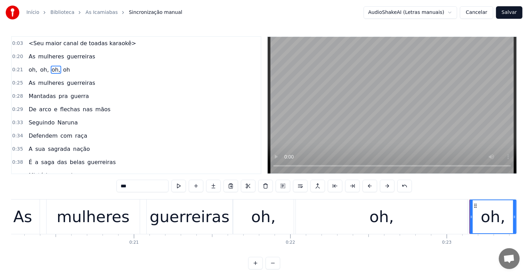
click at [40, 73] on div "oh, oh, oh, oh" at bounding box center [49, 70] width 47 height 13
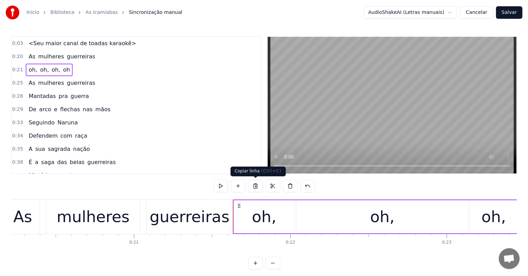
click at [256, 186] on button at bounding box center [255, 186] width 15 height 13
click at [78, 171] on span "pro" at bounding box center [83, 175] width 10 height 8
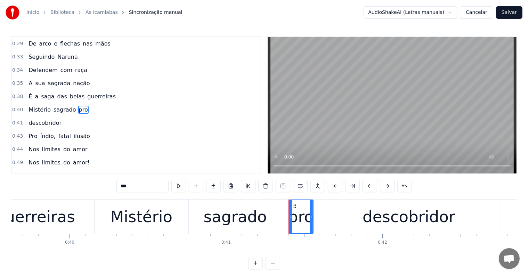
scroll to position [0, 6445]
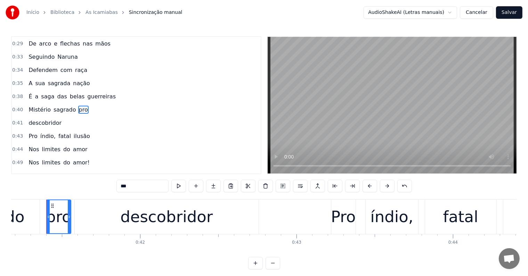
click at [73, 145] on span "amor" at bounding box center [80, 149] width 16 height 8
type input "****"
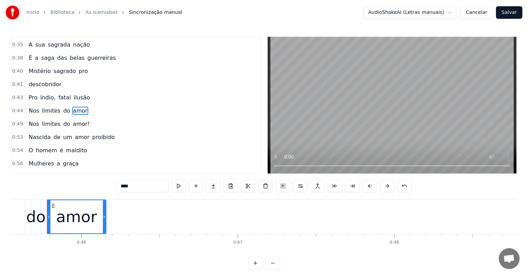
scroll to position [0, 7130]
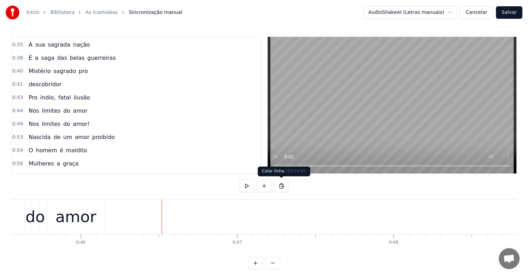
click at [279, 185] on button at bounding box center [281, 186] width 15 height 13
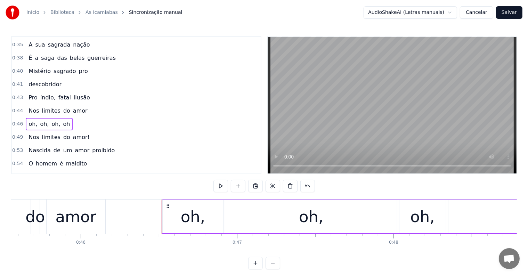
click at [45, 214] on div "Nos limites do amor" at bounding box center [1, 217] width 211 height 34
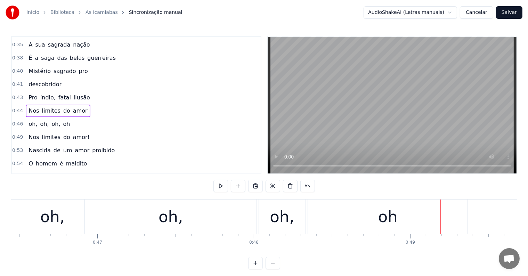
scroll to position [0, 7269]
click at [238, 215] on div "oh," at bounding box center [173, 217] width 172 height 34
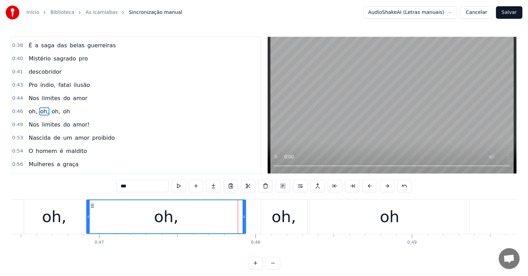
drag, startPoint x: 256, startPoint y: 216, endPoint x: 243, endPoint y: 215, distance: 12.6
click at [243, 215] on icon at bounding box center [244, 217] width 3 height 6
click at [269, 218] on div "oh," at bounding box center [284, 217] width 47 height 34
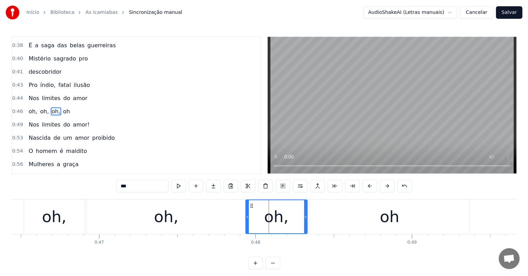
drag, startPoint x: 263, startPoint y: 216, endPoint x: 247, endPoint y: 216, distance: 15.7
click at [247, 216] on icon at bounding box center [247, 217] width 3 height 6
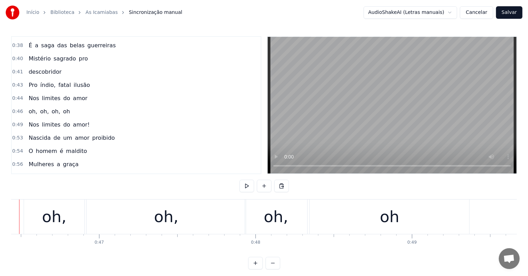
scroll to position [0, 7241]
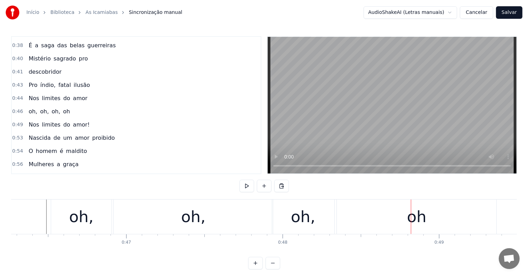
click at [220, 218] on div "oh," at bounding box center [193, 217] width 159 height 34
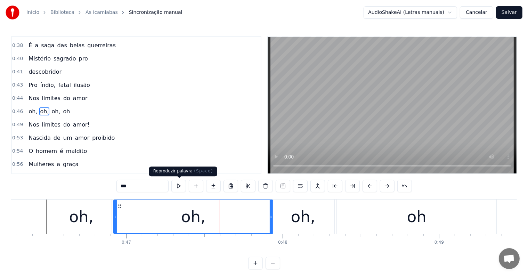
click at [178, 185] on button at bounding box center [178, 186] width 15 height 13
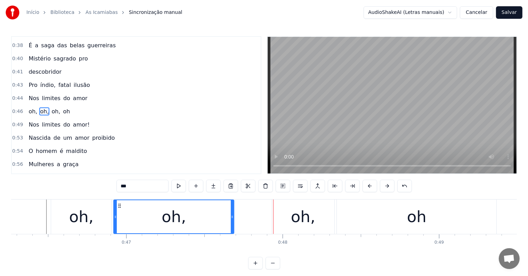
drag, startPoint x: 270, startPoint y: 216, endPoint x: 231, endPoint y: 218, distance: 39.0
click at [231, 218] on icon at bounding box center [232, 217] width 3 height 6
click at [289, 219] on div "oh," at bounding box center [303, 217] width 62 height 34
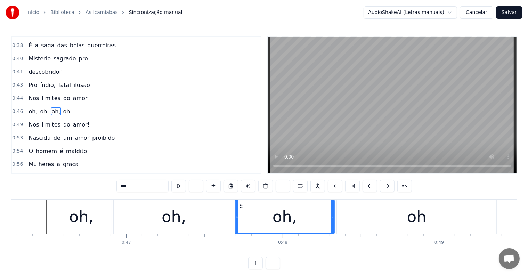
drag, startPoint x: 274, startPoint y: 215, endPoint x: 237, endPoint y: 216, distance: 36.9
click at [237, 216] on icon at bounding box center [237, 217] width 3 height 6
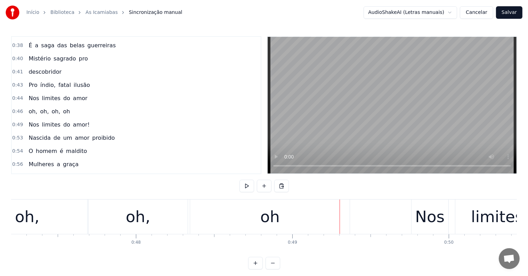
scroll to position [0, 7376]
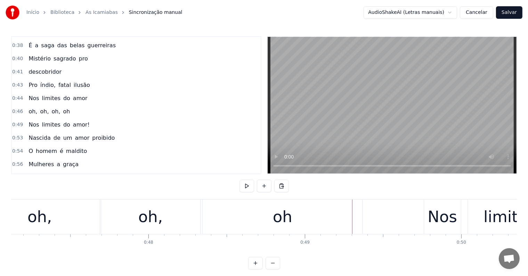
click at [159, 220] on div "oh," at bounding box center [150, 217] width 24 height 24
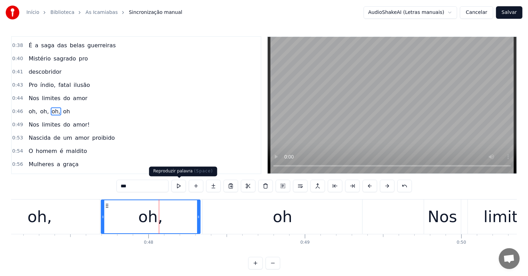
click at [180, 184] on button at bounding box center [178, 186] width 15 height 13
click at [178, 187] on button at bounding box center [178, 186] width 15 height 13
click at [57, 213] on div "oh," at bounding box center [39, 217] width 120 height 34
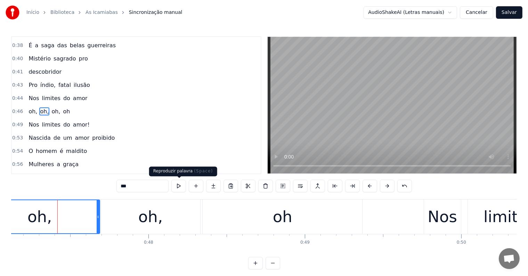
click at [180, 185] on button at bounding box center [178, 186] width 15 height 13
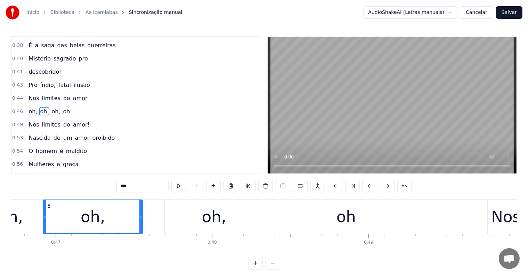
drag, startPoint x: 161, startPoint y: 218, endPoint x: 141, endPoint y: 218, distance: 20.9
click at [141, 218] on icon at bounding box center [140, 217] width 3 height 6
click at [177, 186] on button at bounding box center [178, 186] width 15 height 13
click at [25, 217] on div "oh," at bounding box center [11, 217] width 61 height 34
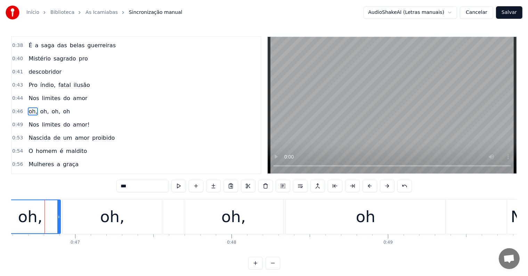
scroll to position [0, 7291]
drag, startPoint x: 59, startPoint y: 217, endPoint x: 49, endPoint y: 216, distance: 10.8
click at [49, 216] on icon at bounding box center [49, 217] width 3 height 6
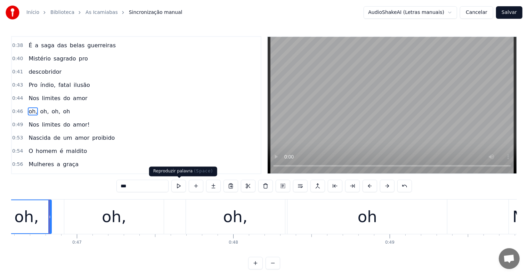
click at [177, 186] on button at bounding box center [178, 186] width 15 height 13
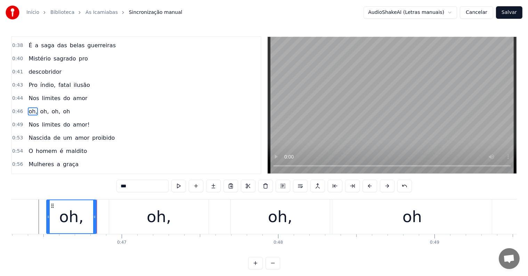
click at [142, 216] on div "oh," at bounding box center [158, 217] width 99 height 34
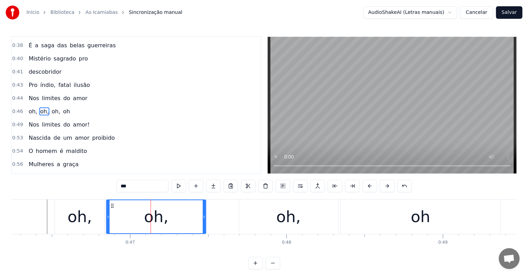
drag, startPoint x: 113, startPoint y: 205, endPoint x: 106, endPoint y: 205, distance: 7.3
click at [110, 205] on icon at bounding box center [113, 206] width 6 height 6
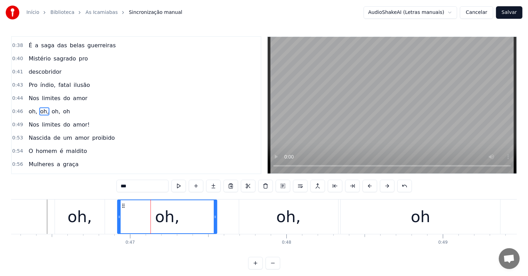
scroll to position [0, 7237]
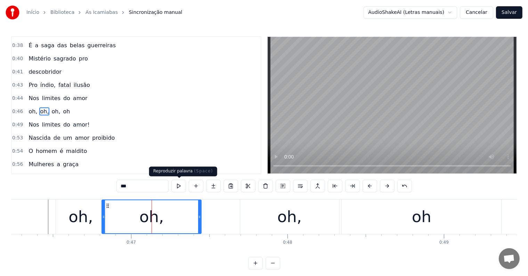
click at [179, 186] on button at bounding box center [178, 186] width 15 height 13
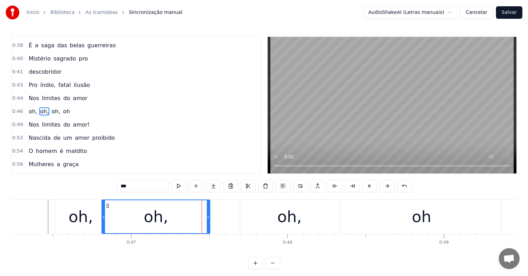
drag, startPoint x: 199, startPoint y: 217, endPoint x: 208, endPoint y: 218, distance: 8.8
click at [208, 218] on icon at bounding box center [208, 217] width 3 height 6
click at [182, 187] on button at bounding box center [178, 186] width 15 height 13
click at [246, 219] on div "oh," at bounding box center [289, 217] width 99 height 34
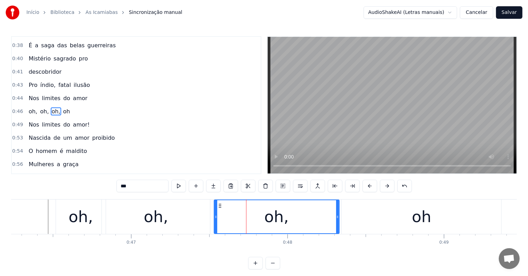
drag, startPoint x: 242, startPoint y: 216, endPoint x: 216, endPoint y: 216, distance: 26.1
click at [216, 216] on icon at bounding box center [216, 217] width 3 height 6
click at [182, 186] on button at bounding box center [178, 186] width 15 height 13
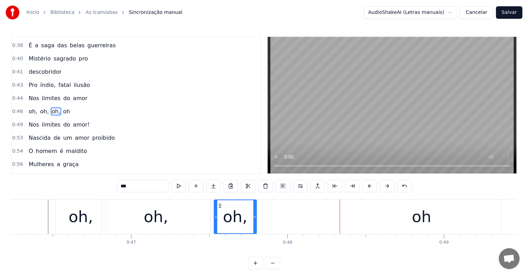
drag, startPoint x: 337, startPoint y: 217, endPoint x: 254, endPoint y: 218, distance: 82.8
click at [254, 218] on icon at bounding box center [255, 217] width 3 height 6
click at [178, 186] on button at bounding box center [178, 186] width 15 height 13
click at [374, 217] on div "oh" at bounding box center [422, 217] width 160 height 34
type input "**"
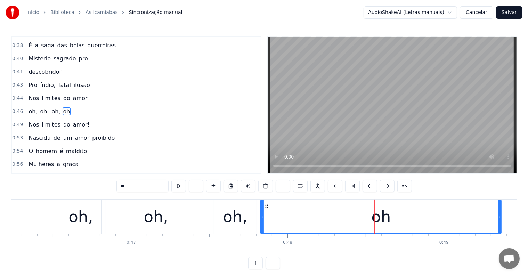
drag, startPoint x: 343, startPoint y: 216, endPoint x: 262, endPoint y: 218, distance: 81.1
click at [262, 218] on icon at bounding box center [262, 217] width 3 height 6
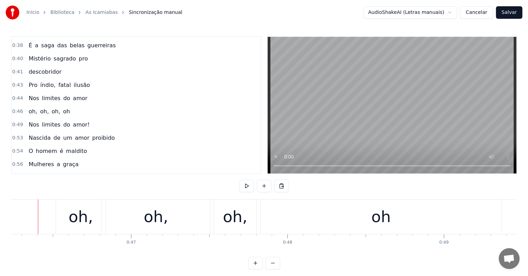
scroll to position [0, 7228]
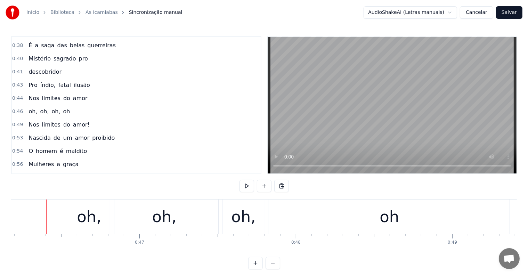
click at [75, 216] on div "oh," at bounding box center [89, 217] width 50 height 34
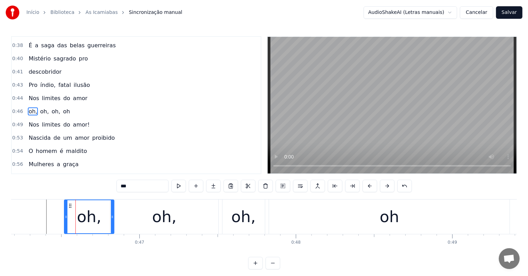
drag, startPoint x: 124, startPoint y: 186, endPoint x: 119, endPoint y: 186, distance: 4.9
click at [119, 186] on input "***" at bounding box center [143, 186] width 52 height 13
type input "***"
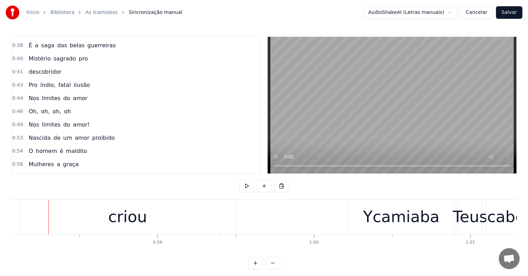
scroll to position [0, 9090]
click at [121, 229] on div "criou" at bounding box center [125, 217] width 215 height 34
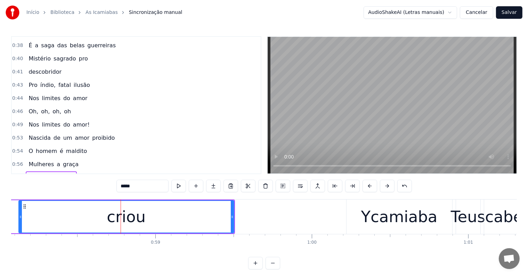
scroll to position [181, 0]
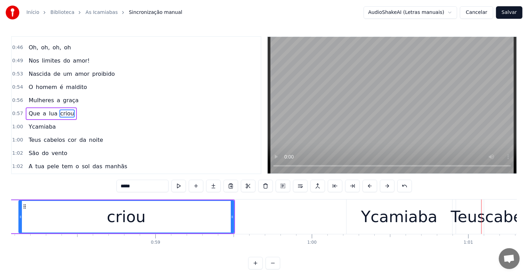
click at [372, 219] on div "Ycamiaba" at bounding box center [399, 217] width 77 height 24
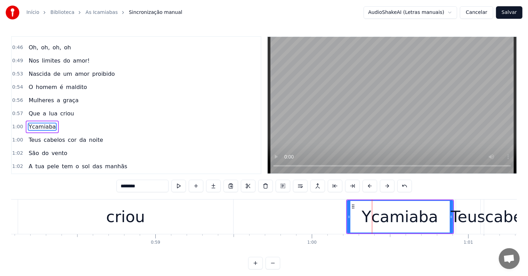
scroll to position [194, 0]
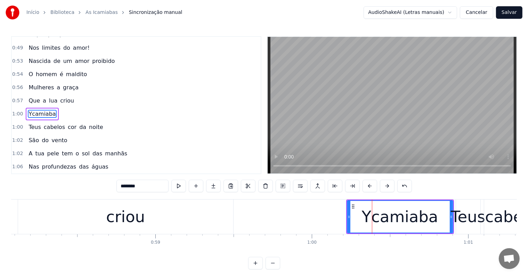
drag, startPoint x: 124, startPoint y: 186, endPoint x: 107, endPoint y: 186, distance: 17.1
click at [107, 186] on div "0:03 <Seu maior canal de toadas karaokê> 0:20 As mulheres guerreiras 0:21 oh, o…" at bounding box center [264, 152] width 506 height 233
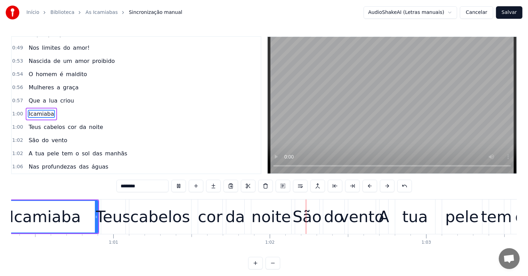
scroll to position [0, 9562]
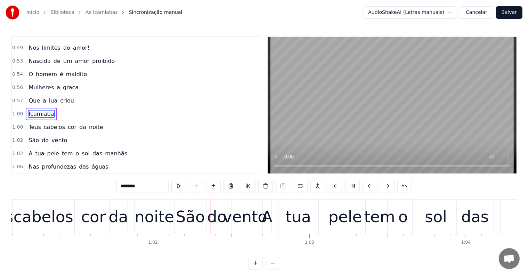
click at [42, 225] on div "cabelos" at bounding box center [44, 217] width 60 height 24
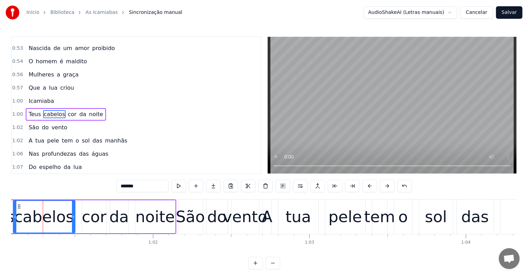
scroll to position [0, 9559]
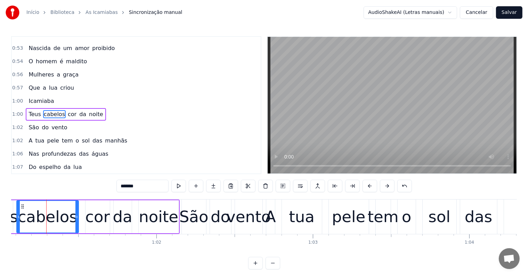
click at [29, 110] on span "Teus" at bounding box center [35, 114] width 14 height 8
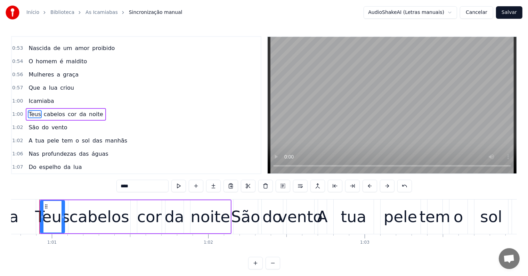
scroll to position [0, 9500]
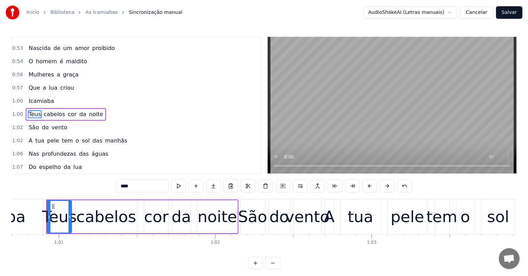
drag, startPoint x: 125, startPoint y: 186, endPoint x: 119, endPoint y: 186, distance: 6.3
click at [119, 186] on input "****" at bounding box center [143, 186] width 52 height 13
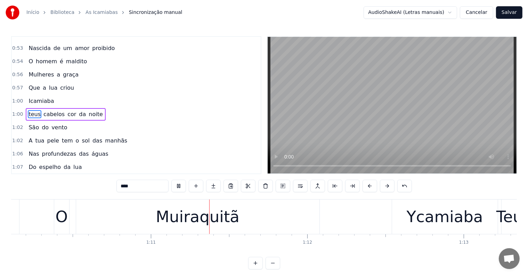
scroll to position [0, 11009]
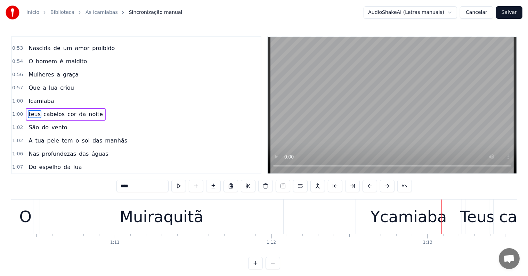
click at [383, 220] on div "Ycamiaba" at bounding box center [409, 217] width 77 height 24
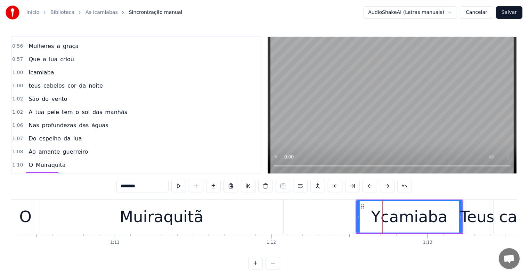
scroll to position [296, 0]
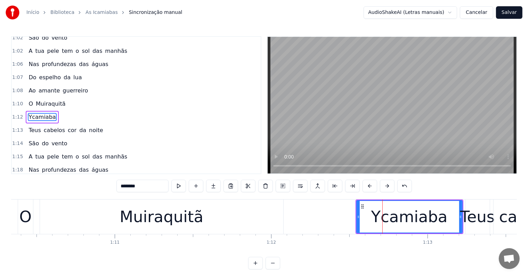
drag, startPoint x: 124, startPoint y: 186, endPoint x: 119, endPoint y: 186, distance: 4.9
click at [119, 186] on input "********" at bounding box center [143, 186] width 52 height 13
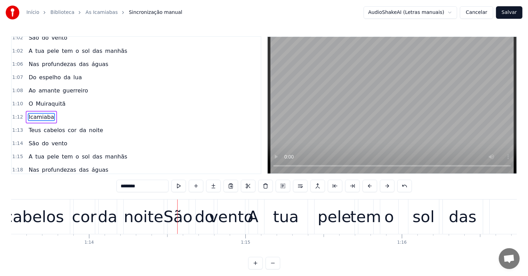
scroll to position [0, 11540]
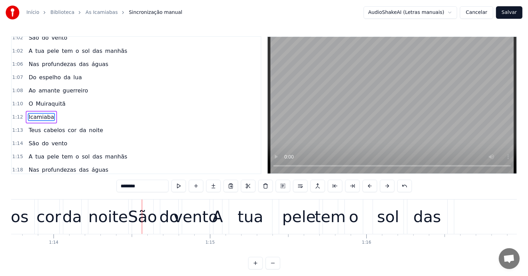
click at [147, 215] on div "São" at bounding box center [142, 217] width 29 height 24
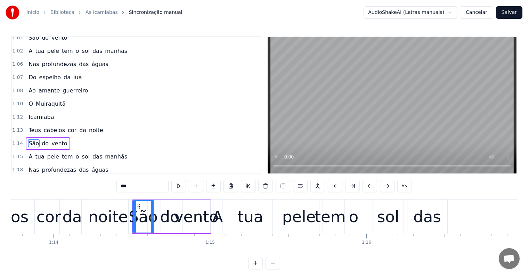
scroll to position [322, 0]
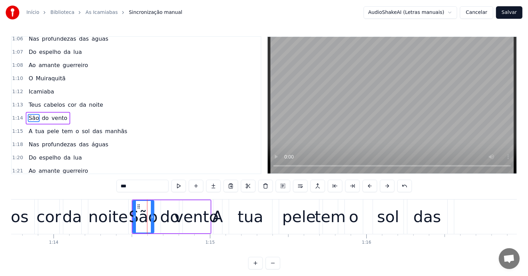
click at [28, 101] on span "Teus" at bounding box center [35, 105] width 14 height 8
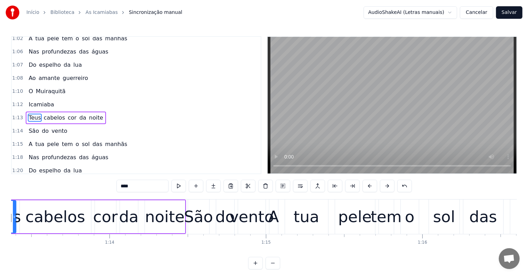
scroll to position [0, 11428]
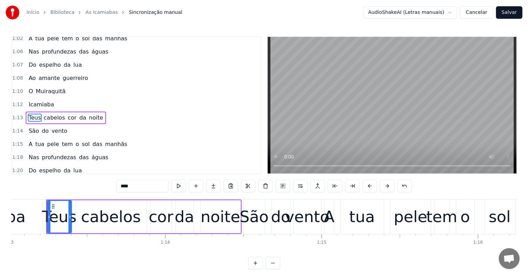
drag, startPoint x: 125, startPoint y: 185, endPoint x: 120, endPoint y: 185, distance: 4.5
click at [120, 185] on input "****" at bounding box center [143, 186] width 52 height 13
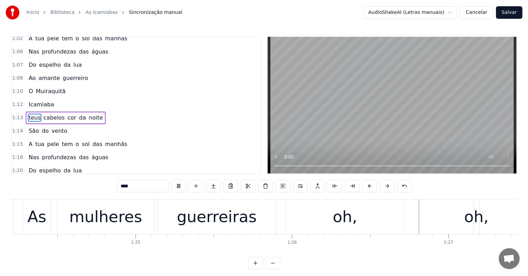
scroll to position [0, 13439]
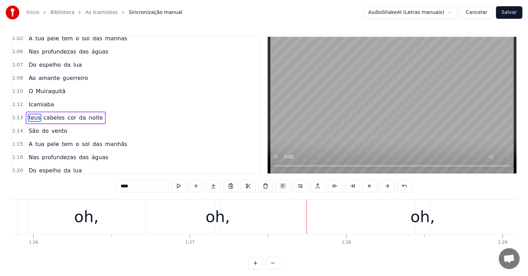
click at [90, 232] on div "oh," at bounding box center [86, 217] width 118 height 34
type input "***"
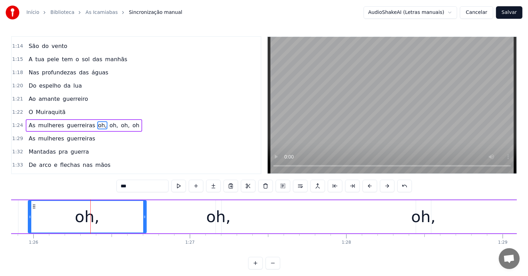
scroll to position [399, 0]
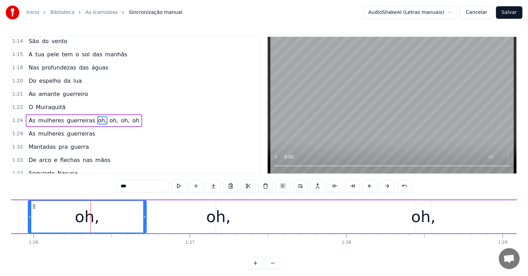
click at [157, 232] on div "As mulheres guerreiras oh, oh, oh, oh" at bounding box center [157, 217] width 787 height 34
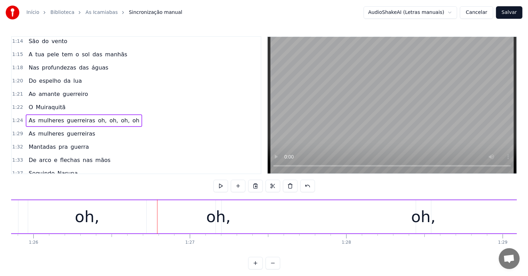
click at [97, 117] on span "oh," at bounding box center [102, 121] width 10 height 8
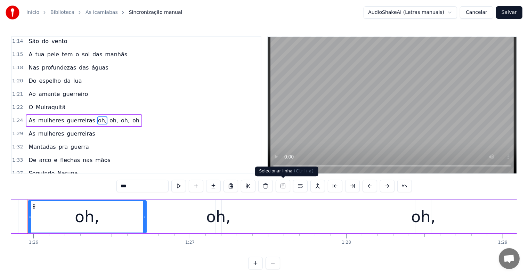
scroll to position [0, 13419]
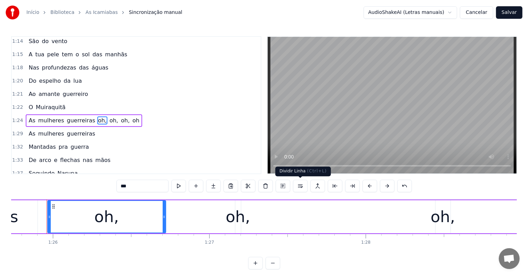
click at [303, 188] on button at bounding box center [300, 186] width 15 height 13
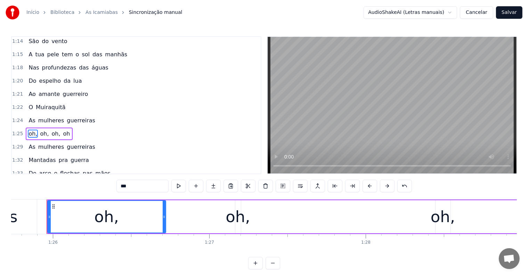
scroll to position [411, 0]
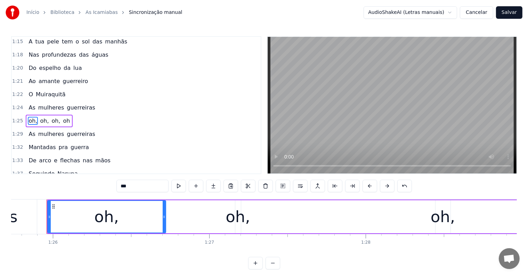
click at [34, 115] on div "oh, oh, oh, oh" at bounding box center [49, 121] width 47 height 13
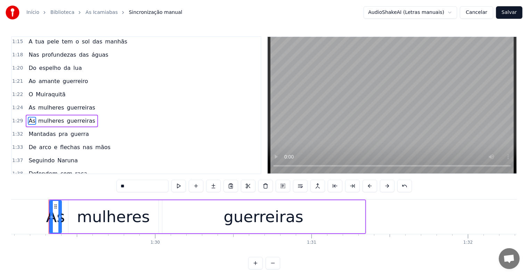
scroll to position [0, 13945]
click at [32, 104] on span "As" at bounding box center [32, 108] width 8 height 8
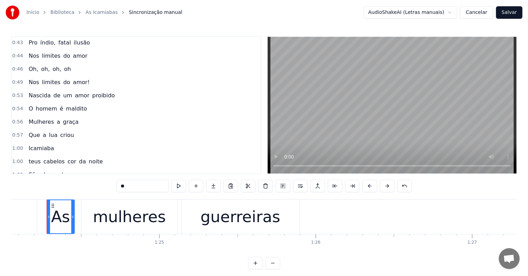
scroll to position [0, 0]
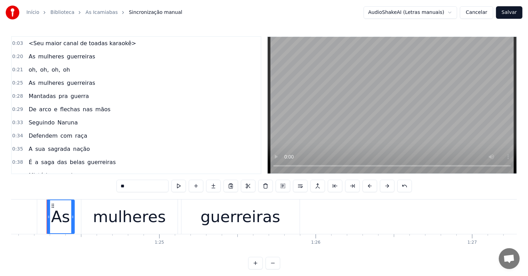
click at [54, 73] on div "oh, oh, oh, oh" at bounding box center [49, 70] width 47 height 13
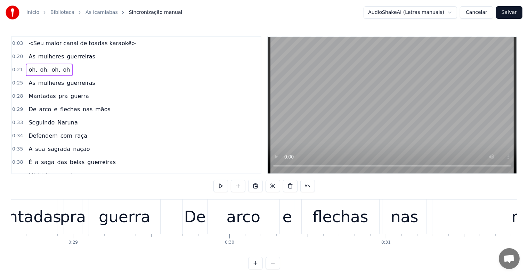
scroll to position [0, 3351]
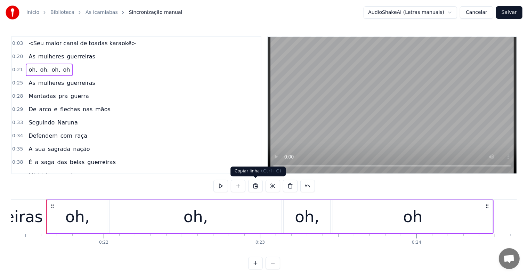
click at [257, 188] on button at bounding box center [255, 186] width 15 height 13
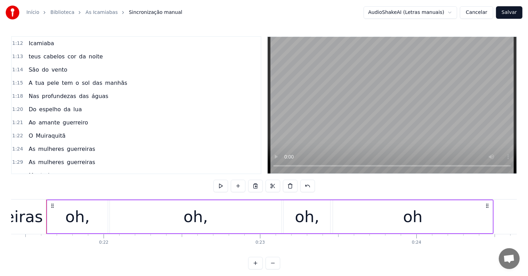
scroll to position [417, 0]
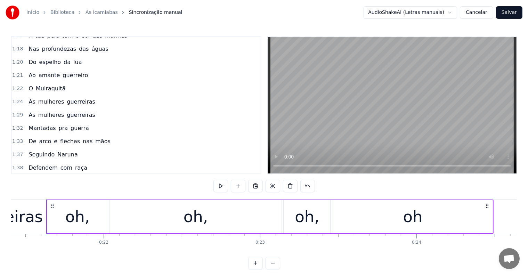
click at [79, 98] on span "guerreiras" at bounding box center [81, 102] width 30 height 8
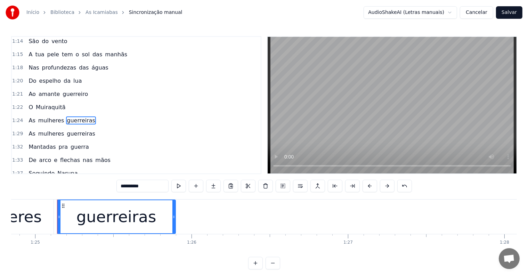
scroll to position [0, 13291]
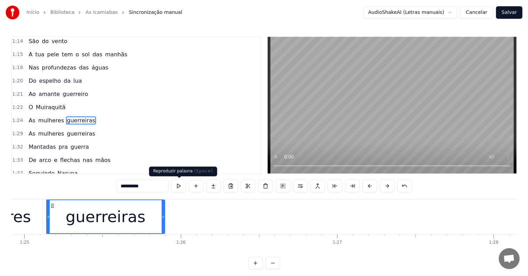
click at [176, 186] on button at bounding box center [178, 186] width 15 height 13
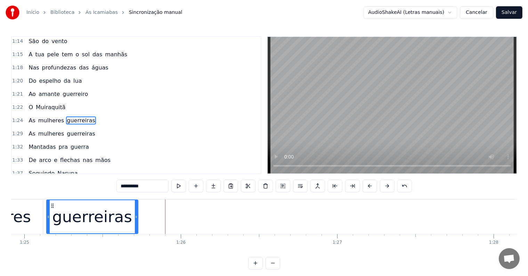
drag, startPoint x: 163, startPoint y: 217, endPoint x: 136, endPoint y: 218, distance: 26.8
click at [136, 218] on icon at bounding box center [136, 217] width 3 height 6
click at [182, 185] on button at bounding box center [178, 186] width 15 height 13
drag, startPoint x: 137, startPoint y: 216, endPoint x: 145, endPoint y: 217, distance: 8.4
click at [145, 217] on icon at bounding box center [144, 217] width 3 height 6
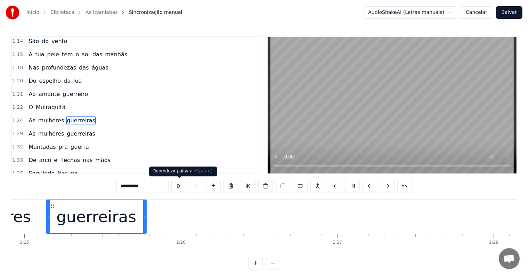
click at [176, 189] on button at bounding box center [178, 186] width 15 height 13
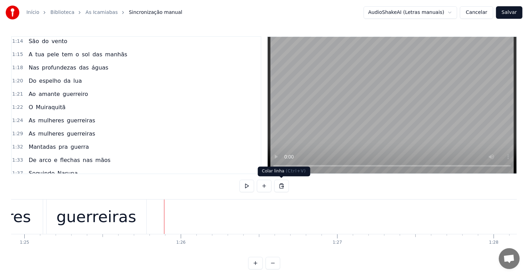
click at [280, 185] on button at bounding box center [281, 186] width 15 height 13
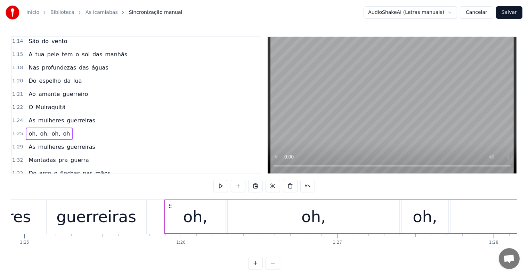
click at [54, 222] on div "guerreiras" at bounding box center [97, 217] width 100 height 34
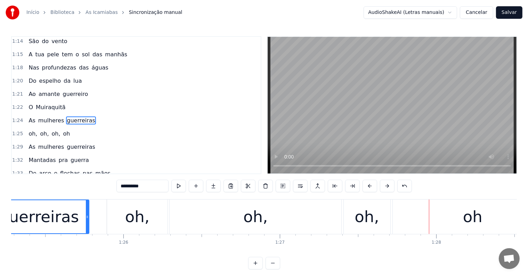
scroll to position [0, 13342]
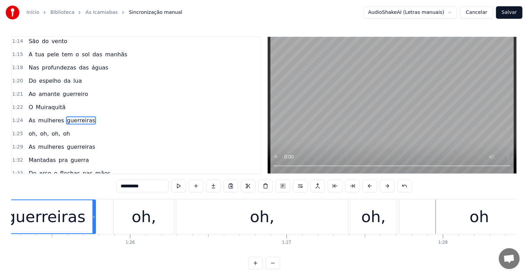
click at [62, 217] on div "guerreiras" at bounding box center [46, 217] width 80 height 24
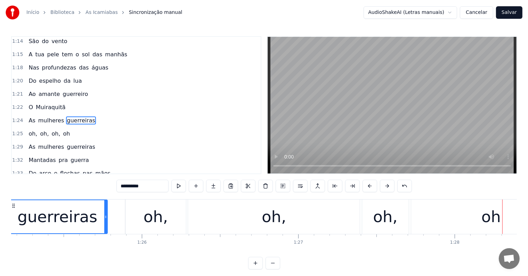
scroll to position [0, 13327]
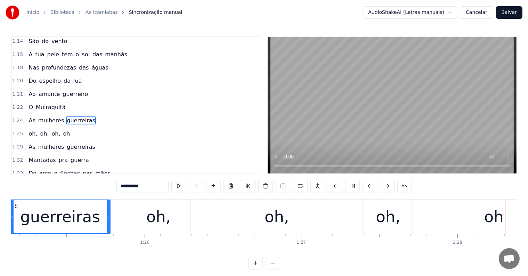
click at [162, 219] on div "oh," at bounding box center [158, 217] width 24 height 24
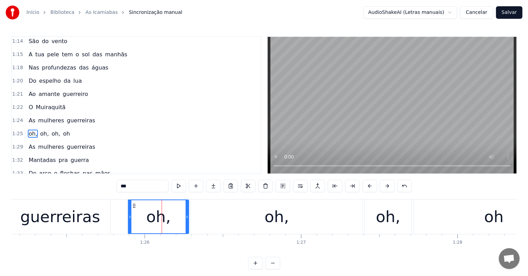
scroll to position [411, 0]
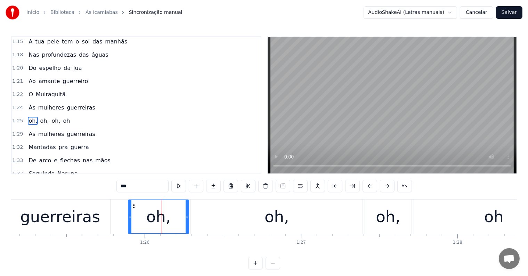
click at [351, 216] on div "oh," at bounding box center [277, 217] width 172 height 34
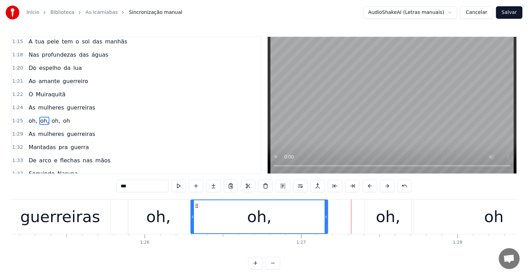
drag, startPoint x: 360, startPoint y: 217, endPoint x: 326, endPoint y: 216, distance: 34.8
click at [326, 216] on icon at bounding box center [326, 217] width 3 height 6
click at [380, 218] on div "oh," at bounding box center [388, 217] width 24 height 24
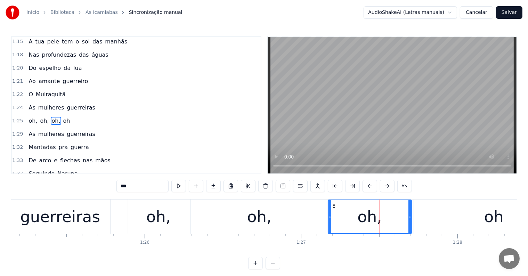
drag, startPoint x: 366, startPoint y: 216, endPoint x: 329, endPoint y: 216, distance: 36.9
click at [329, 216] on icon at bounding box center [330, 217] width 3 height 6
drag, startPoint x: 409, startPoint y: 216, endPoint x: 367, endPoint y: 218, distance: 42.1
click at [367, 218] on icon at bounding box center [368, 217] width 3 height 6
click at [425, 221] on div "oh" at bounding box center [494, 217] width 160 height 34
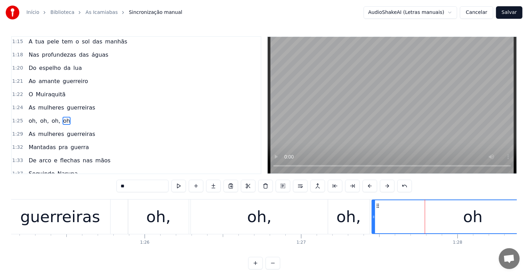
drag, startPoint x: 397, startPoint y: 216, endPoint x: 374, endPoint y: 217, distance: 23.7
click at [374, 217] on icon at bounding box center [374, 217] width 3 height 6
click at [61, 221] on div "guerreiras" at bounding box center [60, 217] width 80 height 24
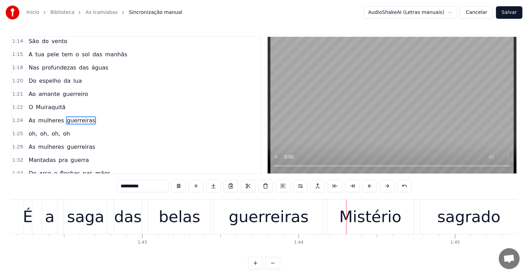
scroll to position [0, 16187]
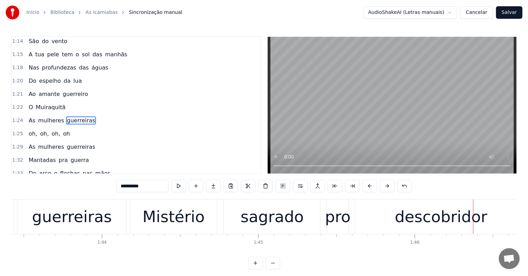
click at [407, 214] on div "descobridor" at bounding box center [441, 217] width 93 height 24
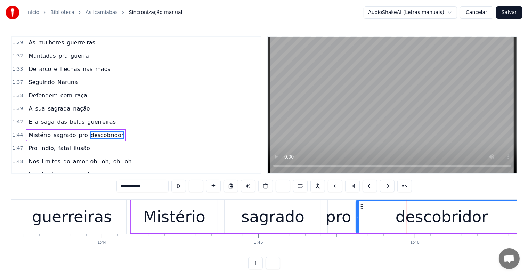
scroll to position [514, 0]
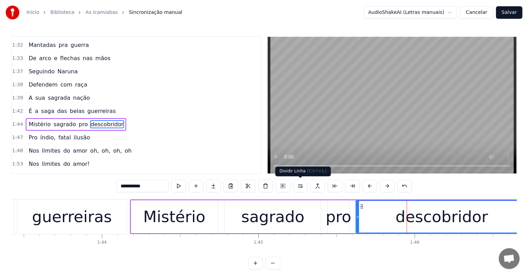
click at [298, 186] on button at bounding box center [300, 186] width 15 height 13
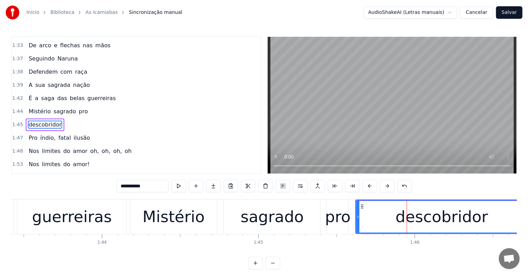
click at [290, 219] on div "sagrado" at bounding box center [272, 217] width 63 height 24
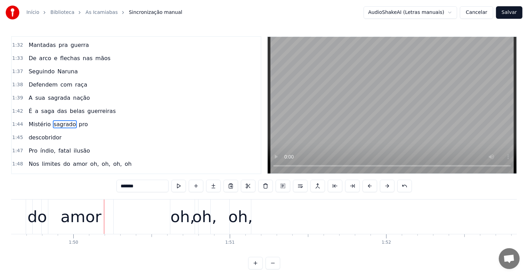
scroll to position [0, 17156]
click at [229, 210] on div "oh," at bounding box center [239, 217] width 24 height 24
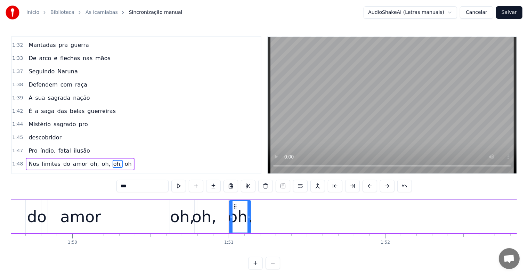
scroll to position [552, 0]
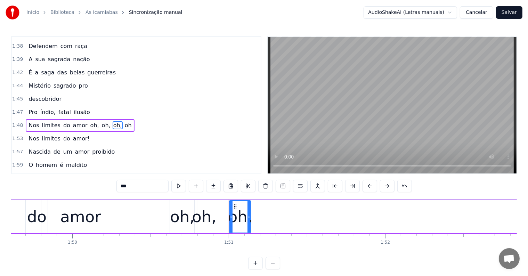
click at [90, 121] on span "oh," at bounding box center [95, 125] width 10 height 8
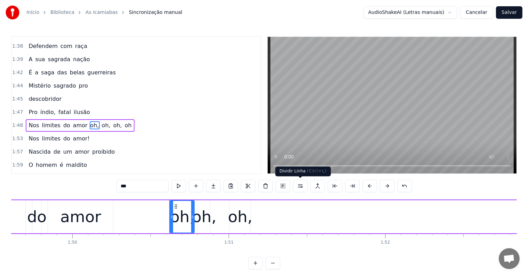
click at [299, 189] on button at bounding box center [300, 186] width 15 height 13
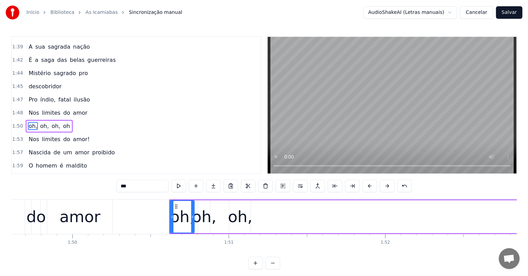
click at [73, 96] on span "ilusão" at bounding box center [82, 100] width 18 height 8
type input "******"
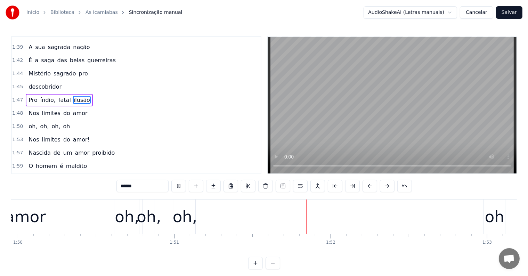
scroll to position [0, 17376]
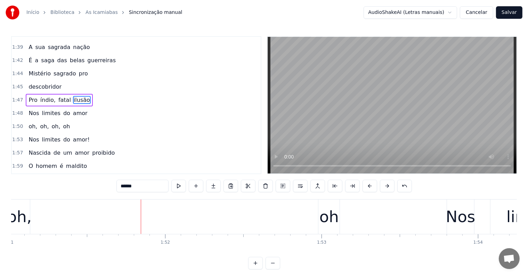
click at [81, 230] on div "oh, oh, oh, oh" at bounding box center [145, 217] width 393 height 34
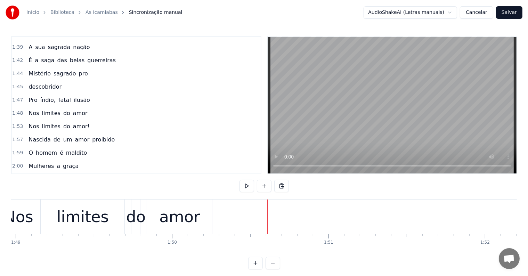
scroll to position [565, 0]
click at [262, 186] on button at bounding box center [264, 186] width 15 height 13
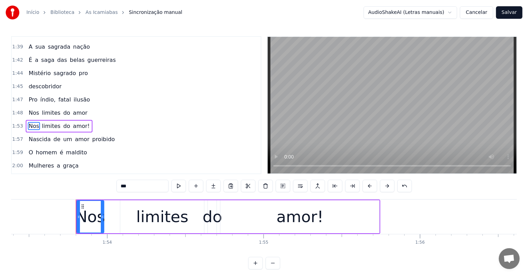
scroll to position [0, 17777]
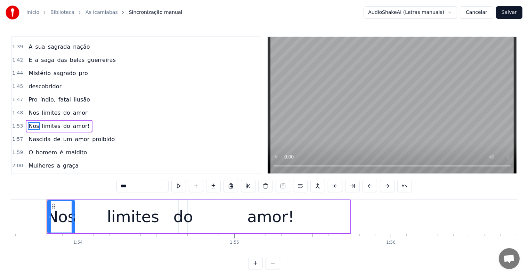
click at [72, 122] on span "amor!" at bounding box center [81, 126] width 18 height 8
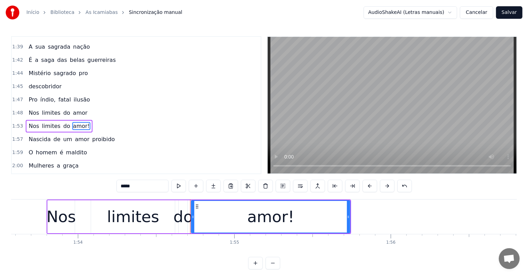
click at [73, 109] on span "amor" at bounding box center [80, 113] width 16 height 8
type input "****"
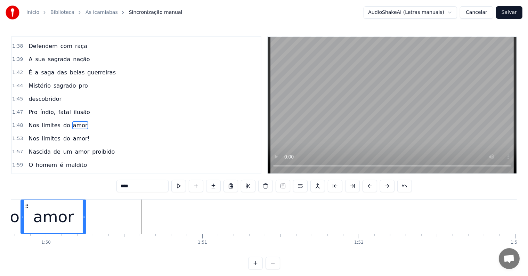
scroll to position [0, 17157]
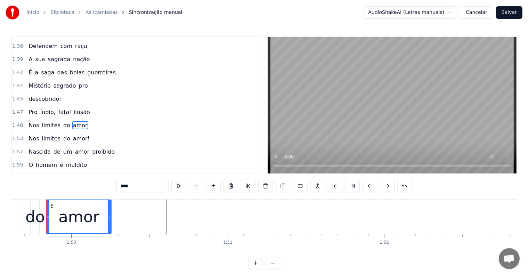
click at [74, 121] on span "amor" at bounding box center [80, 125] width 16 height 8
click at [102, 214] on div "amor" at bounding box center [79, 216] width 64 height 33
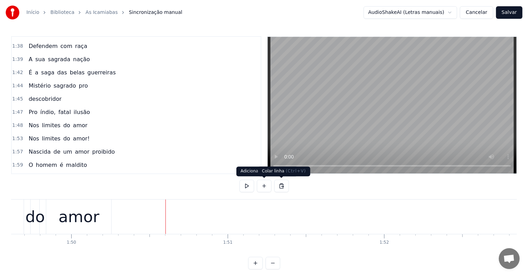
click at [282, 186] on button at bounding box center [281, 186] width 15 height 13
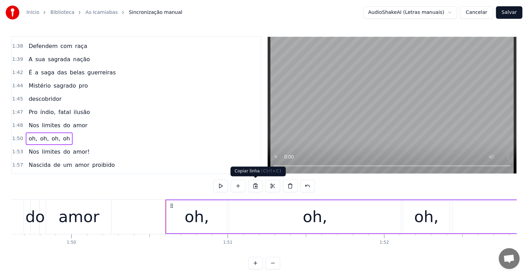
click at [88, 216] on div "amor" at bounding box center [78, 217] width 41 height 24
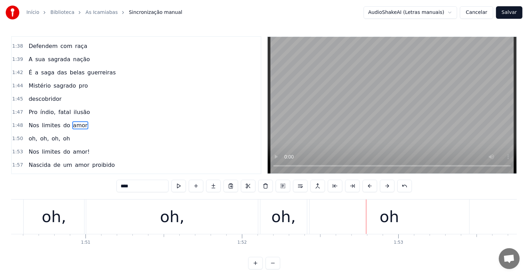
scroll to position [0, 17286]
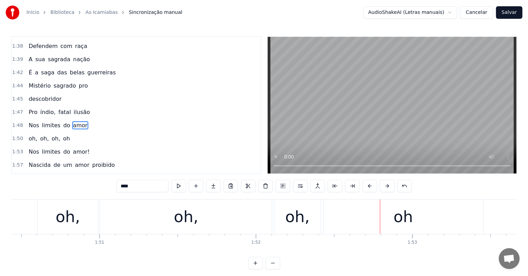
click at [79, 223] on div "oh," at bounding box center [68, 217] width 61 height 34
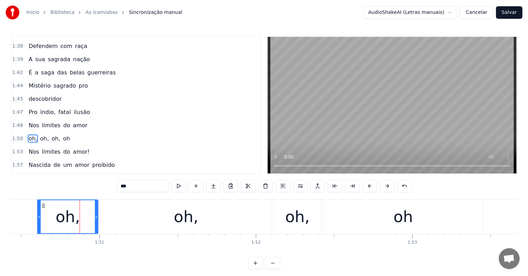
scroll to position [565, 0]
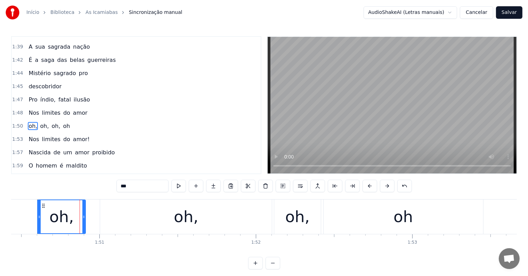
drag, startPoint x: 95, startPoint y: 216, endPoint x: 82, endPoint y: 215, distance: 12.5
click at [82, 215] on icon at bounding box center [83, 217] width 3 height 6
click at [138, 217] on div "oh," at bounding box center [186, 217] width 172 height 34
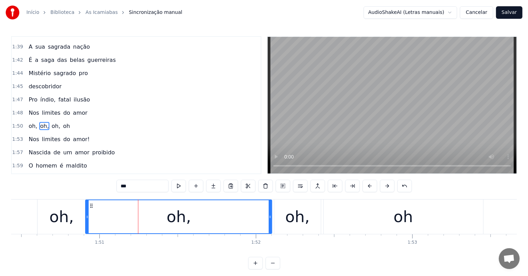
drag, startPoint x: 101, startPoint y: 216, endPoint x: 86, endPoint y: 215, distance: 14.6
click at [86, 215] on icon at bounding box center [87, 217] width 3 height 6
click at [179, 184] on button at bounding box center [178, 186] width 15 height 13
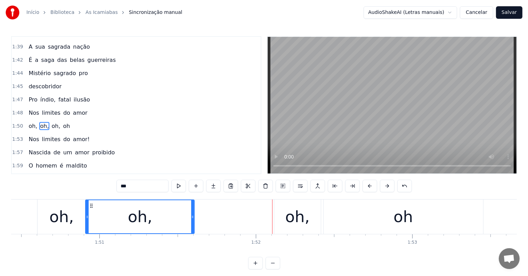
drag, startPoint x: 271, startPoint y: 217, endPoint x: 193, endPoint y: 215, distance: 78.3
click at [193, 215] on icon at bounding box center [192, 217] width 3 height 6
click at [290, 222] on div "oh," at bounding box center [298, 217] width 24 height 24
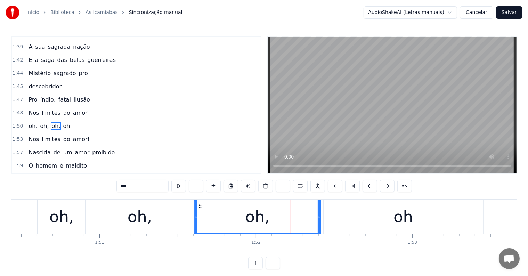
drag, startPoint x: 276, startPoint y: 216, endPoint x: 196, endPoint y: 211, distance: 80.2
click at [196, 211] on div at bounding box center [196, 216] width 3 height 33
click at [312, 217] on div "oh," at bounding box center [258, 216] width 126 height 33
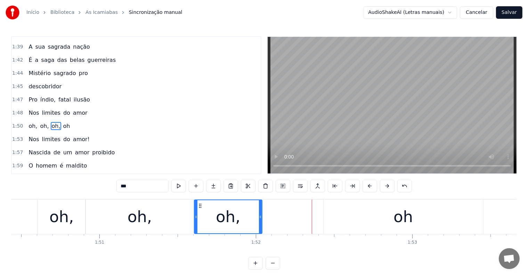
drag, startPoint x: 319, startPoint y: 217, endPoint x: 260, endPoint y: 218, distance: 58.8
click at [260, 218] on icon at bounding box center [260, 217] width 3 height 6
click at [370, 219] on div "oh" at bounding box center [404, 217] width 160 height 34
type input "**"
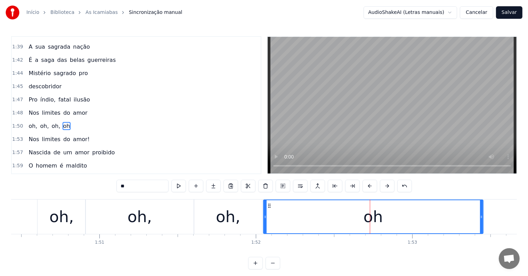
drag, startPoint x: 324, startPoint y: 216, endPoint x: 263, endPoint y: 218, distance: 60.9
click at [264, 218] on icon at bounding box center [265, 217] width 3 height 6
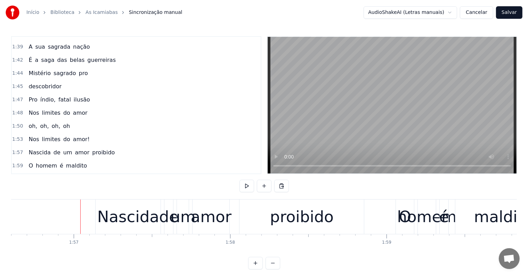
scroll to position [0, 18284]
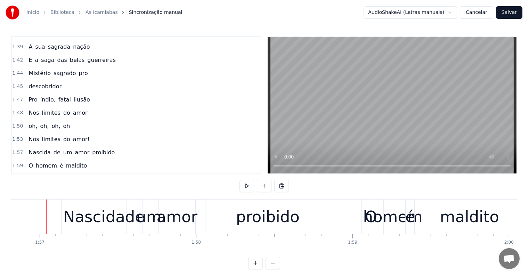
click at [65, 219] on div "Nascida" at bounding box center [94, 217] width 65 height 34
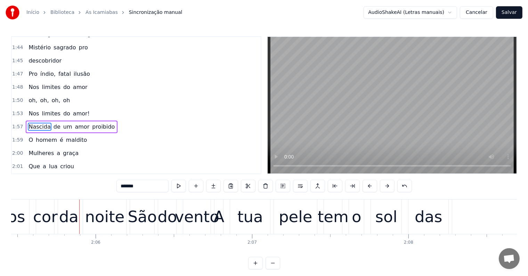
scroll to position [0, 19670]
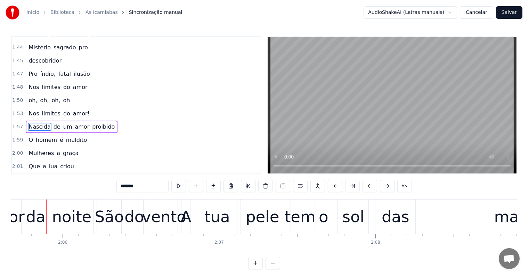
click at [41, 230] on div "da" at bounding box center [35, 217] width 21 height 34
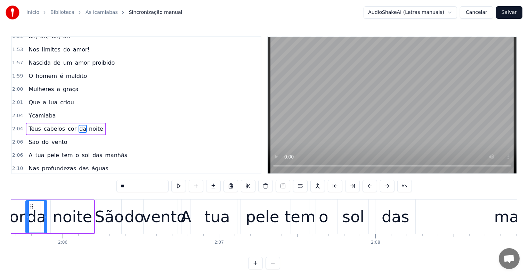
scroll to position [0, 19665]
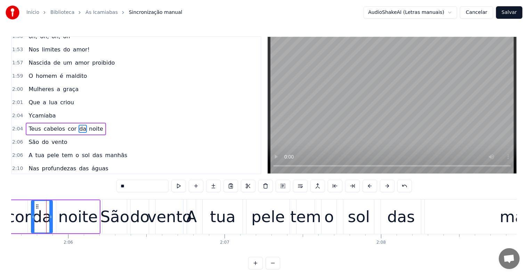
click at [28, 125] on span "Teus" at bounding box center [35, 129] width 14 height 8
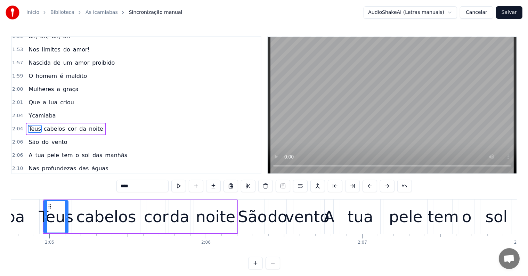
scroll to position [0, 19524]
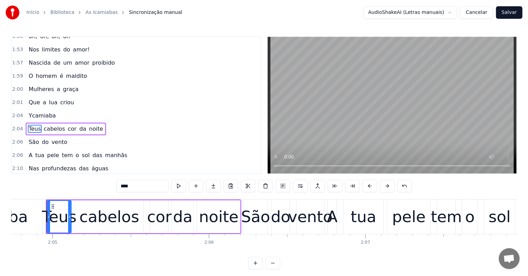
drag, startPoint x: 123, startPoint y: 187, endPoint x: 118, endPoint y: 185, distance: 5.4
click at [118, 185] on input "****" at bounding box center [143, 186] width 52 height 13
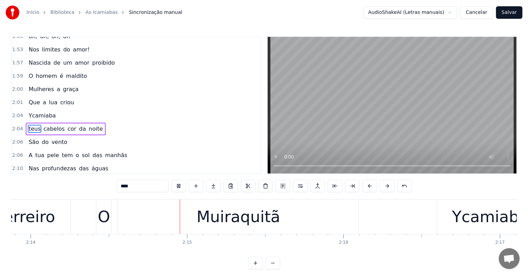
scroll to position [0, 20956]
click at [456, 216] on div "Ycamiaba" at bounding box center [489, 217] width 77 height 24
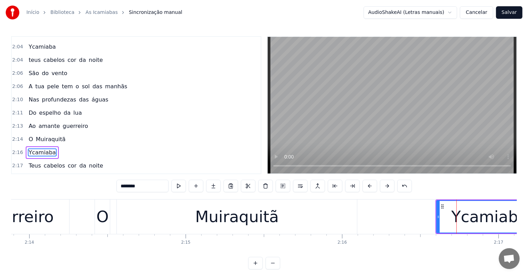
scroll to position [744, 0]
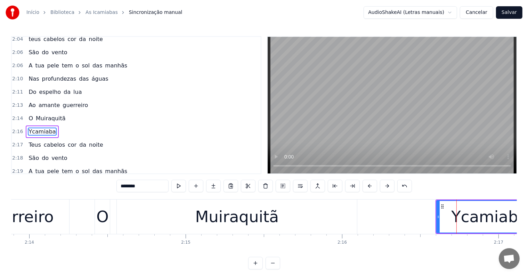
click at [122, 187] on input "********" at bounding box center [143, 186] width 52 height 13
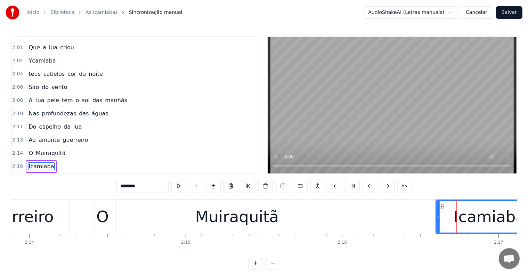
scroll to position [675, 0]
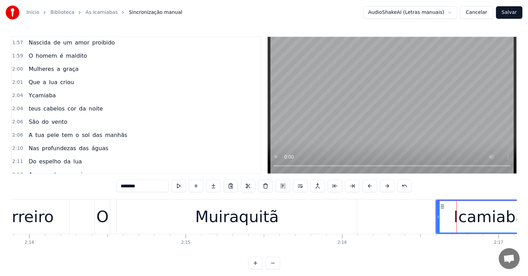
click at [32, 91] on span "Ycamiaba" at bounding box center [42, 95] width 29 height 8
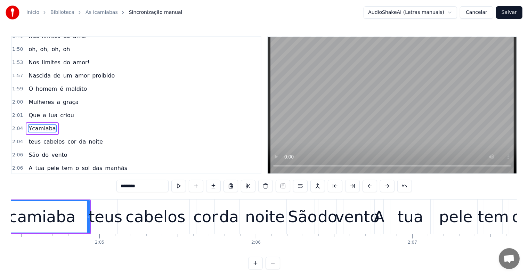
scroll to position [0, 19414]
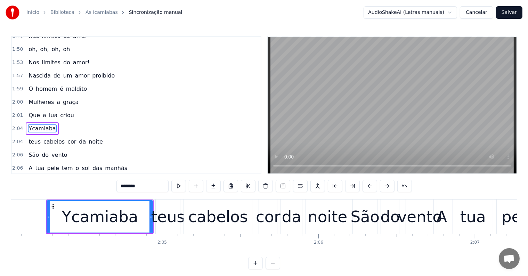
click at [122, 184] on input "********" at bounding box center [143, 186] width 52 height 13
click at [39, 191] on span "espelho" at bounding box center [50, 195] width 23 height 8
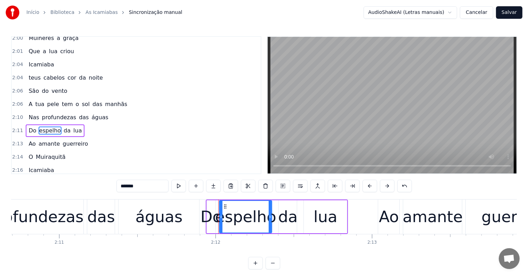
scroll to position [0, 20629]
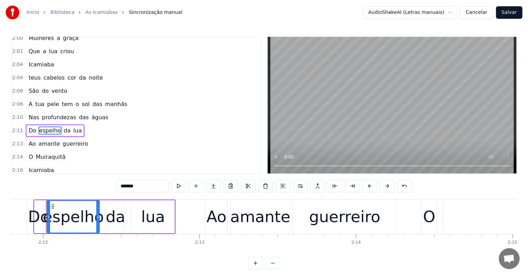
click at [29, 166] on span "Icamiaba" at bounding box center [41, 170] width 27 height 8
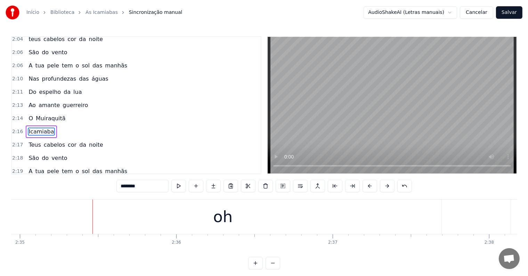
scroll to position [0, 24254]
click at [145, 233] on div "oh" at bounding box center [221, 217] width 438 height 34
type input "**"
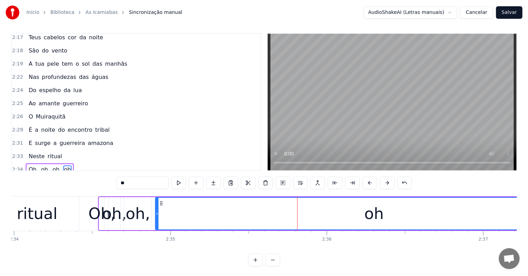
scroll to position [0, 24101]
click at [35, 163] on div "Oh, oh, oh, oh" at bounding box center [50, 169] width 48 height 13
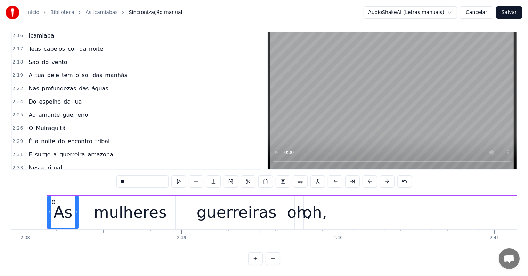
scroll to position [0, 24717]
click at [47, 164] on span "ritual" at bounding box center [55, 168] width 16 height 8
type input "******"
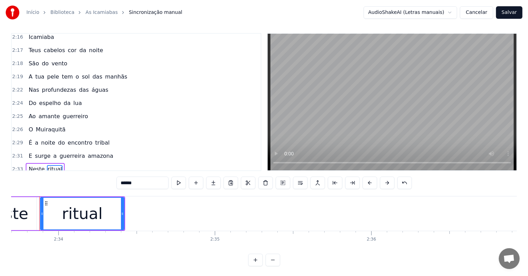
scroll to position [0, 24050]
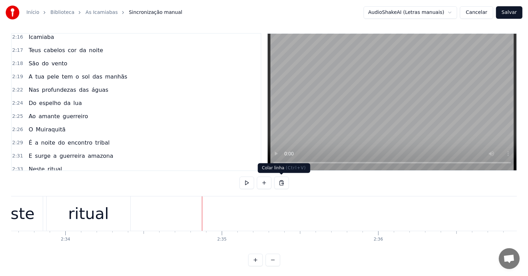
click at [283, 184] on button at bounding box center [281, 183] width 15 height 13
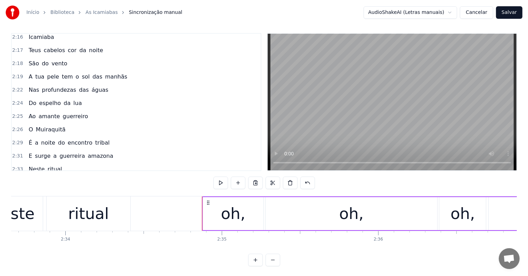
scroll to position [849, 0]
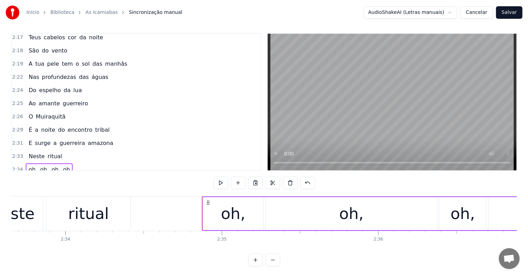
click at [107, 218] on div "ritual" at bounding box center [89, 214] width 84 height 34
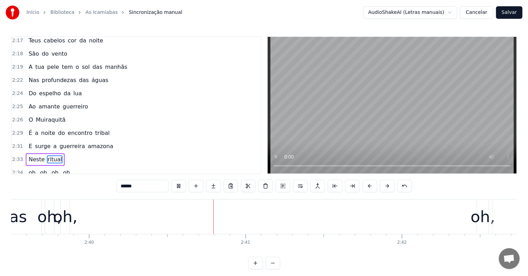
scroll to position [0, 24978]
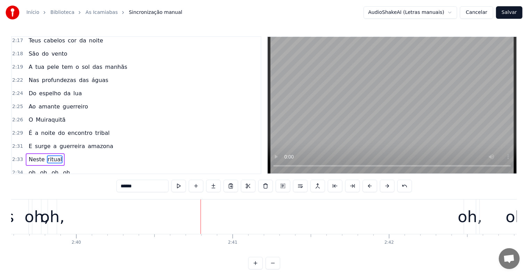
click at [144, 230] on div "As mulheres guerreiras oh, oh, oh, oh" at bounding box center [169, 217] width 768 height 34
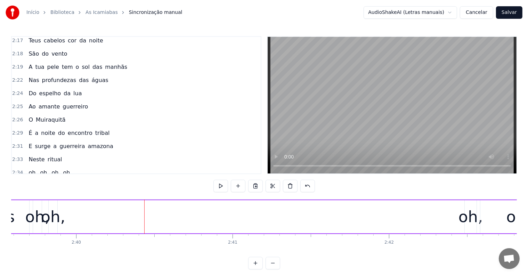
click at [97, 182] on span "oh," at bounding box center [102, 186] width 10 height 8
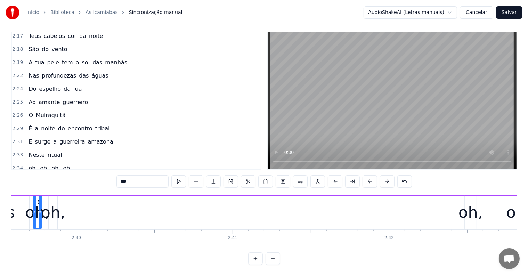
scroll to position [0, 24964]
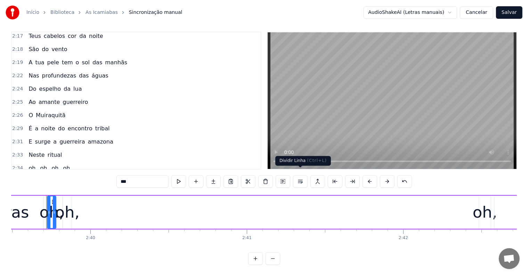
click at [299, 177] on button at bounding box center [300, 181] width 15 height 13
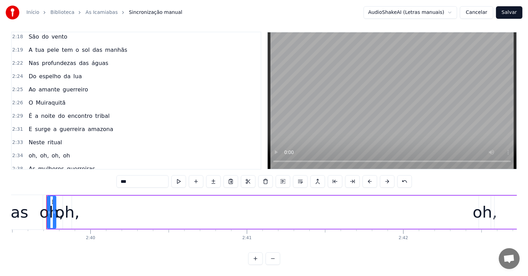
click at [53, 176] on div "oh, oh, oh, oh" at bounding box center [49, 182] width 47 height 13
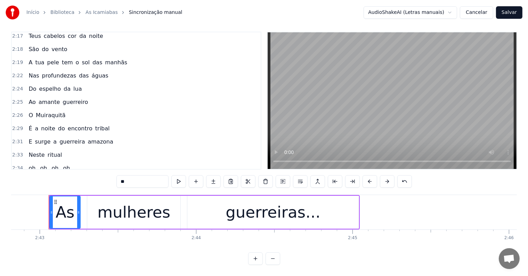
scroll to position [0, 25487]
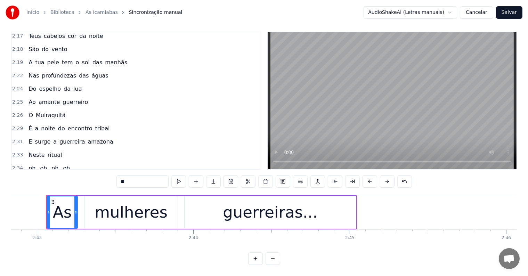
click at [82, 177] on span "guerreiras" at bounding box center [81, 181] width 30 height 8
type input "**********"
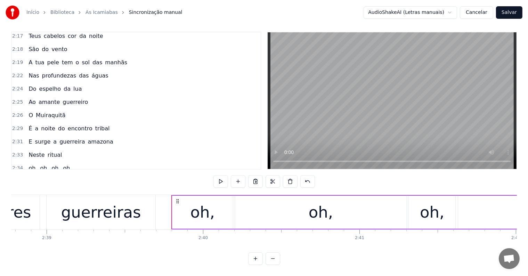
scroll to position [861, 0]
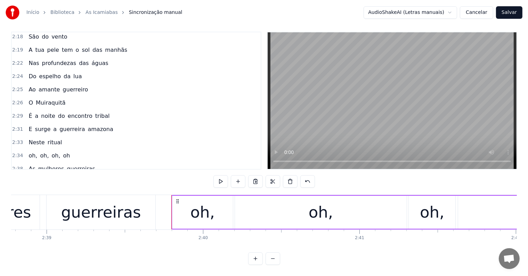
click at [149, 209] on div "guerreiras" at bounding box center [101, 212] width 109 height 34
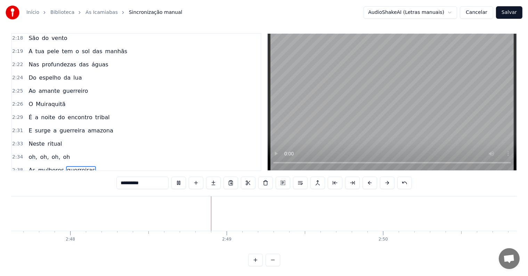
scroll to position [0, 26258]
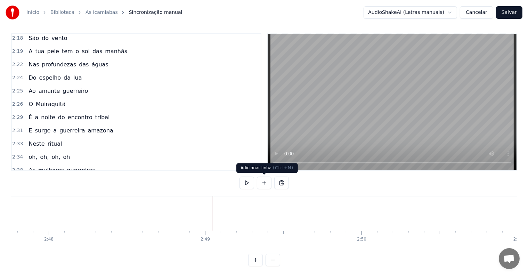
click at [263, 183] on button at bounding box center [264, 183] width 15 height 13
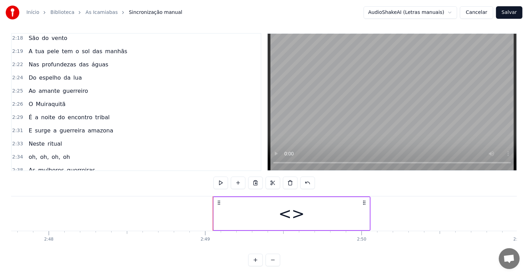
click at [231, 218] on div "<>" at bounding box center [292, 213] width 156 height 33
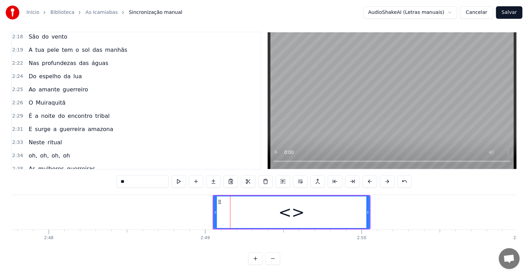
scroll to position [874, 0]
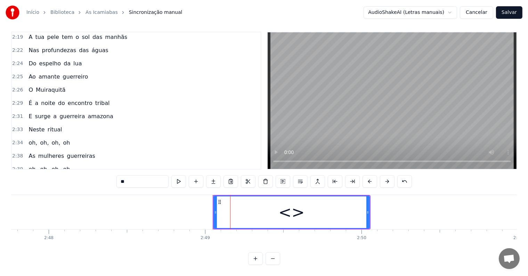
drag, startPoint x: 137, startPoint y: 177, endPoint x: 85, endPoint y: 165, distance: 54.3
click at [85, 165] on div "0:03 <Seu maior canal de toadas karaokê> 0:20 As mulheres guerreiras 0:21 oh, o…" at bounding box center [264, 148] width 506 height 233
paste input "**********"
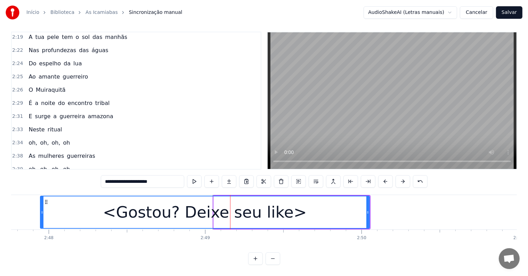
drag, startPoint x: 215, startPoint y: 206, endPoint x: 42, endPoint y: 210, distance: 173.6
click at [42, 210] on div at bounding box center [42, 213] width 3 height 32
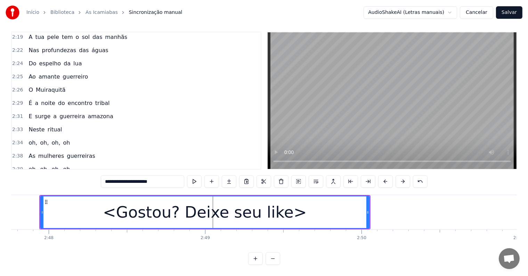
scroll to position [0, 26254]
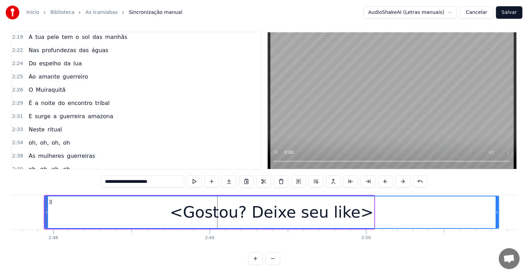
drag, startPoint x: 372, startPoint y: 206, endPoint x: 502, endPoint y: 216, distance: 130.5
click at [499, 216] on div at bounding box center [497, 213] width 3 height 32
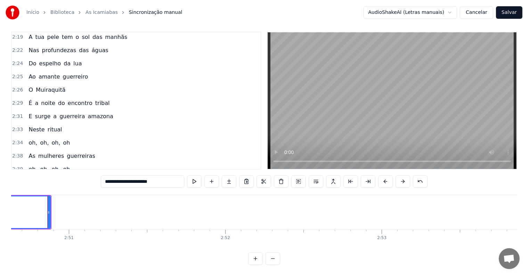
scroll to position [0, 26709]
type input "**********"
click at [509, 11] on button "Salvar" at bounding box center [509, 12] width 26 height 13
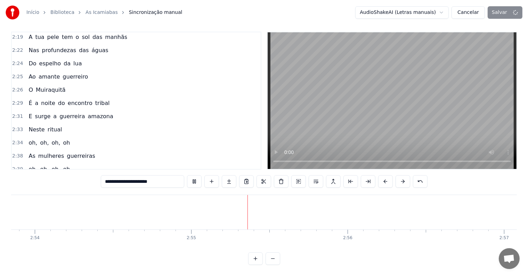
scroll to position [0, 27254]
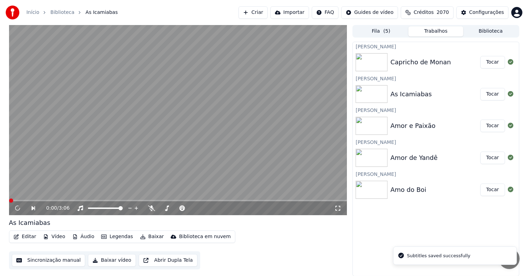
click at [491, 59] on button "Tocar" at bounding box center [493, 62] width 25 height 13
click at [50, 99] on video at bounding box center [178, 120] width 338 height 190
click at [237, 140] on video at bounding box center [178, 120] width 338 height 190
click at [54, 141] on video at bounding box center [178, 120] width 338 height 190
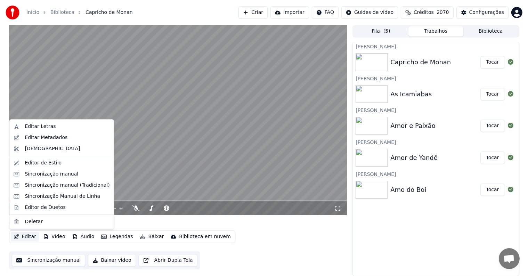
click at [22, 233] on button "Editar" at bounding box center [25, 237] width 28 height 10
click at [29, 137] on div "Editar Metadados" at bounding box center [46, 137] width 43 height 7
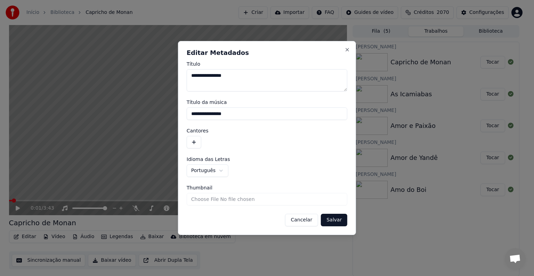
drag, startPoint x: 238, startPoint y: 114, endPoint x: 189, endPoint y: 110, distance: 49.2
click at [189, 110] on input "**********" at bounding box center [267, 113] width 161 height 13
click at [189, 143] on button "button" at bounding box center [194, 142] width 15 height 13
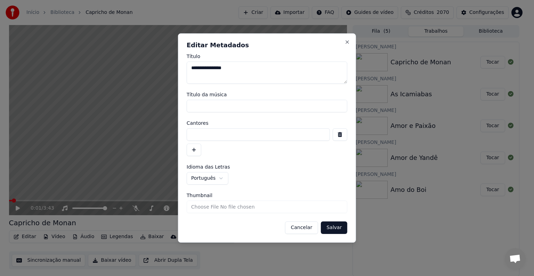
click at [195, 135] on input at bounding box center [258, 134] width 143 height 13
paste input "**********"
type input "**********"
click at [331, 226] on button "Salvar" at bounding box center [334, 228] width 26 height 13
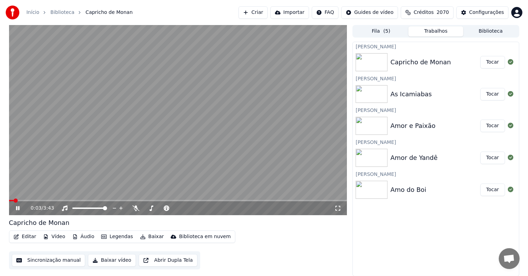
click at [203, 167] on video at bounding box center [178, 120] width 338 height 190
click at [36, 262] on button "Sincronização manual" at bounding box center [49, 260] width 74 height 13
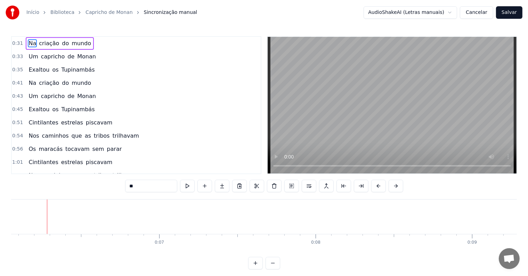
scroll to position [0, 948]
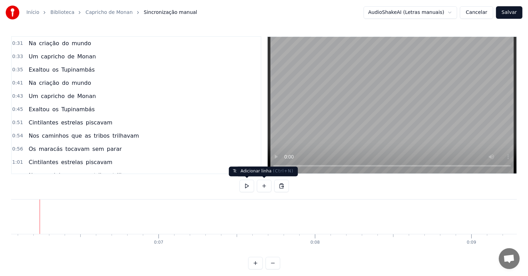
click at [264, 188] on button at bounding box center [264, 186] width 15 height 13
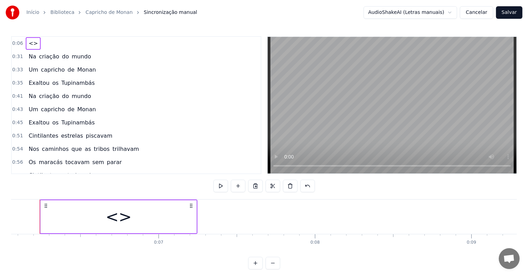
scroll to position [0, 942]
click at [175, 216] on div "<>" at bounding box center [125, 216] width 156 height 33
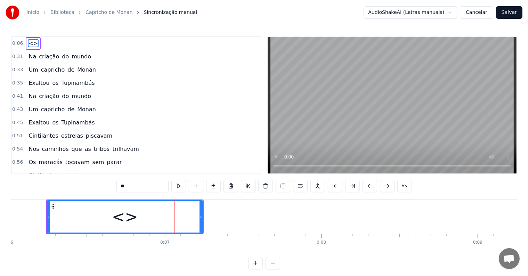
drag, startPoint x: 158, startPoint y: 185, endPoint x: 100, endPoint y: 185, distance: 57.7
click at [100, 185] on div "0:06 <> 0:31 Na criação do mundo 0:33 Um capricho de Monan 0:35 Exaltou os Tupi…" at bounding box center [264, 152] width 506 height 233
paste input "**********"
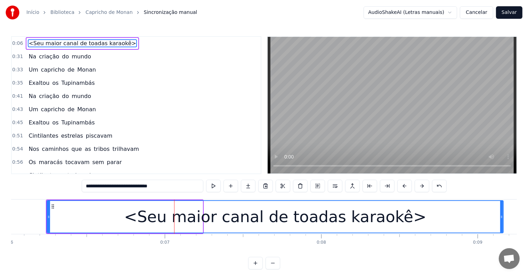
drag, startPoint x: 200, startPoint y: 214, endPoint x: 501, endPoint y: 216, distance: 300.9
click at [501, 216] on icon at bounding box center [502, 217] width 3 height 6
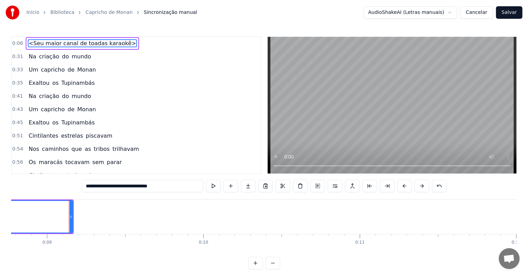
scroll to position [0, 1395]
type input "**********"
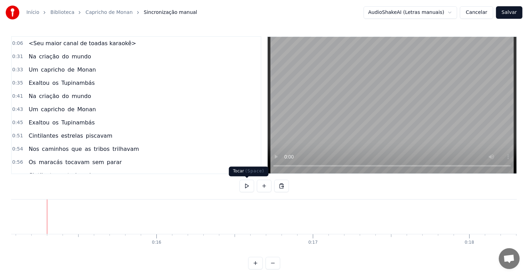
click at [263, 186] on button at bounding box center [264, 186] width 15 height 13
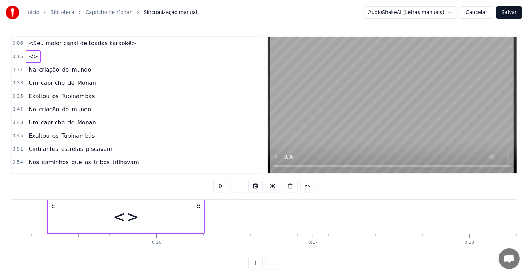
click at [169, 220] on div "<>" at bounding box center [126, 216] width 156 height 33
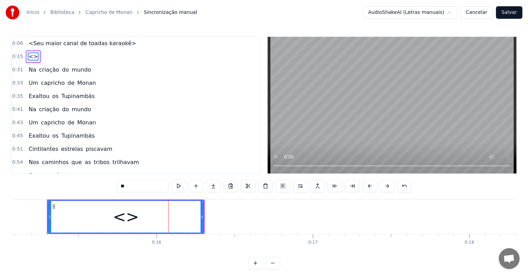
drag, startPoint x: 152, startPoint y: 185, endPoint x: 95, endPoint y: 182, distance: 57.1
click at [95, 182] on div "0:06 <Seu maior canal de toadas karaokê> 0:15 <> 0:31 Na criação do mundo 0:33 …" at bounding box center [264, 152] width 506 height 233
paste input "**********"
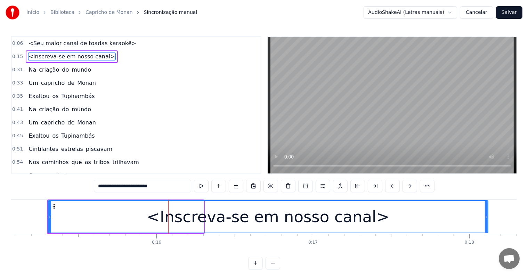
drag, startPoint x: 202, startPoint y: 216, endPoint x: 487, endPoint y: 221, distance: 284.6
click at [487, 221] on div at bounding box center [486, 217] width 3 height 32
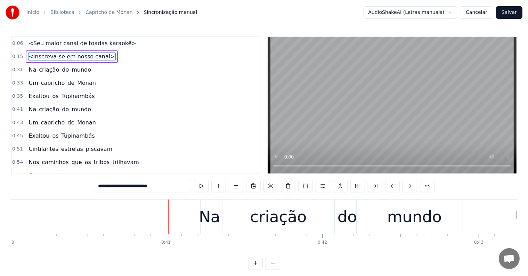
scroll to position [0, 6268]
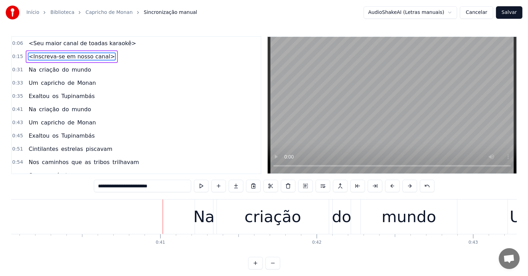
click at [30, 93] on span "Exaltou" at bounding box center [39, 96] width 22 height 8
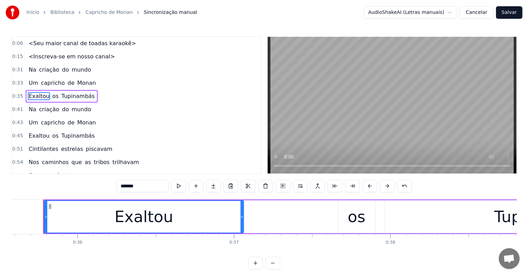
scroll to position [0, 5565]
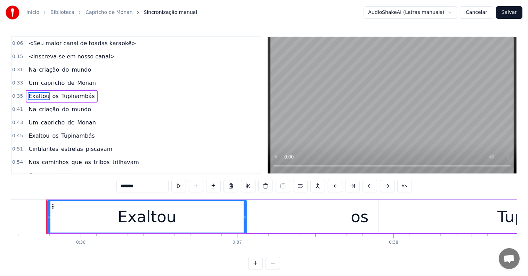
click at [199, 226] on div "Exaltou" at bounding box center [147, 217] width 199 height 32
click at [150, 186] on input "*******" at bounding box center [143, 186] width 52 height 13
click at [113, 217] on div "Exaltou -" at bounding box center [147, 217] width 199 height 32
click at [224, 226] on div "Exaltou -" at bounding box center [147, 217] width 199 height 32
click at [159, 188] on input "*********" at bounding box center [143, 186] width 52 height 13
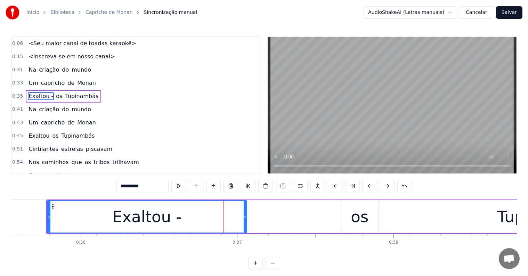
type input "*********"
click at [272, 222] on div "Exaltou - os Tupinambás" at bounding box center [374, 217] width 656 height 34
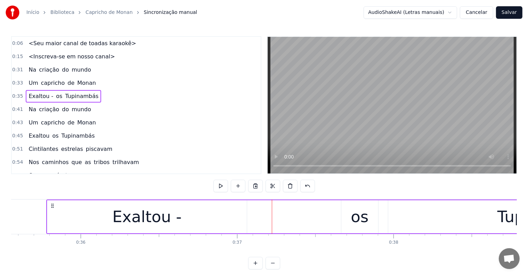
click at [358, 219] on div "os" at bounding box center [360, 217] width 18 height 24
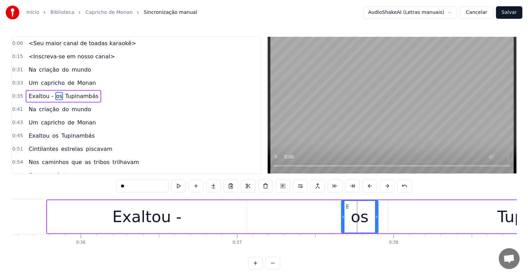
drag, startPoint x: 124, startPoint y: 185, endPoint x: 120, endPoint y: 185, distance: 3.8
click at [120, 185] on input "**" at bounding box center [143, 186] width 52 height 13
click at [109, 220] on div "Exaltou -" at bounding box center [147, 216] width 200 height 33
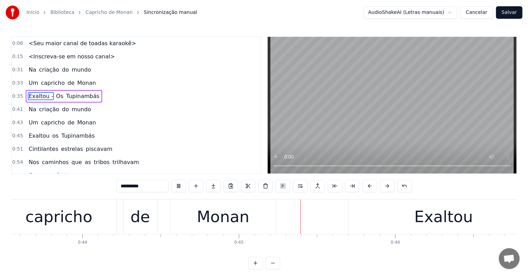
scroll to position [0, 6942]
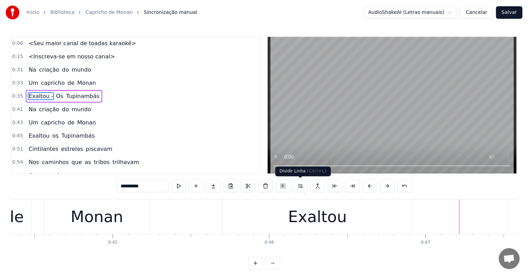
click at [313, 220] on div "Exaltou" at bounding box center [317, 217] width 59 height 24
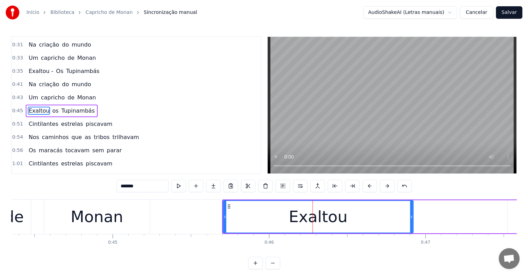
scroll to position [27, 0]
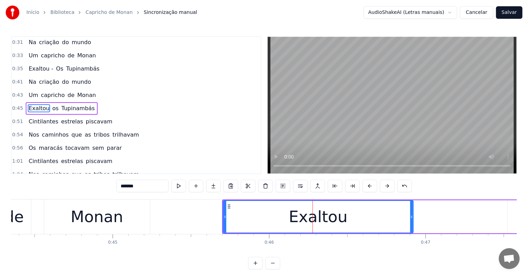
click at [139, 187] on input "*******" at bounding box center [143, 186] width 52 height 13
click at [131, 215] on div "Monan" at bounding box center [97, 217] width 106 height 34
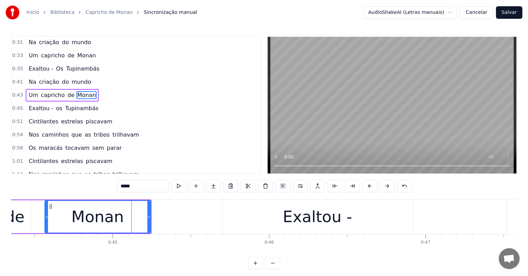
scroll to position [15, 0]
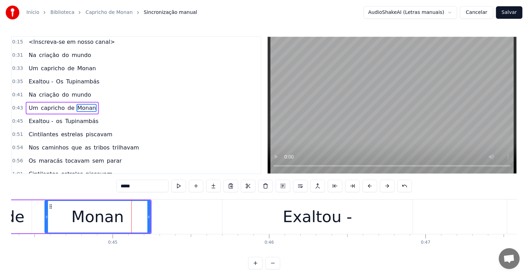
click at [295, 212] on div "Exaltou -" at bounding box center [317, 217] width 69 height 24
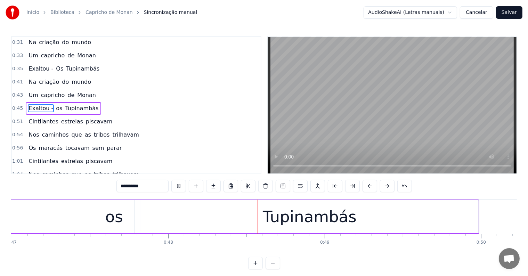
scroll to position [0, 7395]
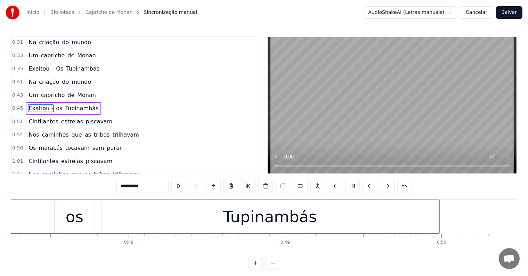
click at [70, 215] on div "os" at bounding box center [75, 217] width 18 height 24
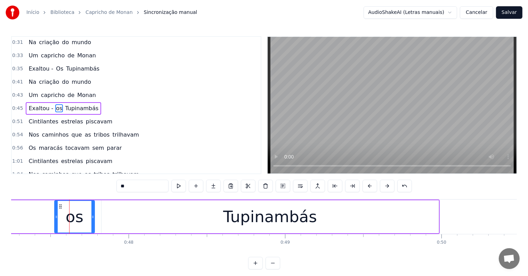
drag, startPoint x: 125, startPoint y: 186, endPoint x: 110, endPoint y: 187, distance: 14.6
click at [110, 187] on div "0:06 <Seu maior canal de toadas karaokê> 0:15 <Inscreva-se em nosso canal> 0:31…" at bounding box center [264, 152] width 506 height 233
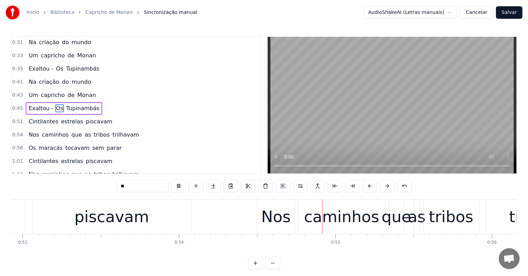
scroll to position [0, 8463]
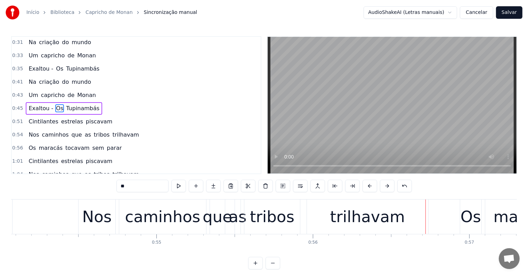
click at [269, 221] on div "tribos" at bounding box center [272, 217] width 45 height 24
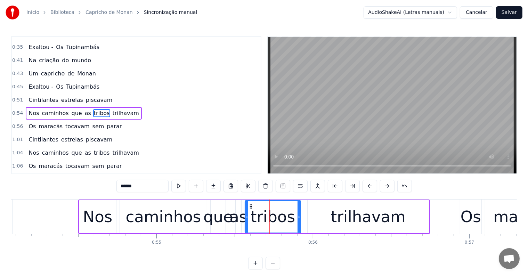
scroll to position [53, 0]
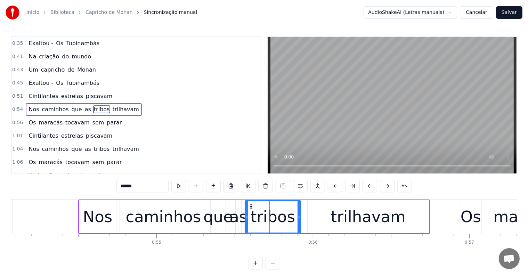
click at [112, 105] on span "trilhavam" at bounding box center [126, 109] width 28 height 8
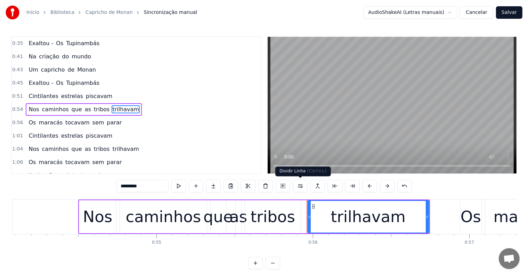
click at [298, 186] on button at bounding box center [300, 186] width 15 height 13
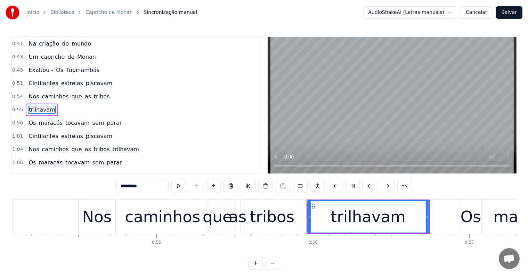
click at [270, 214] on div "tribos" at bounding box center [272, 217] width 45 height 24
type input "******"
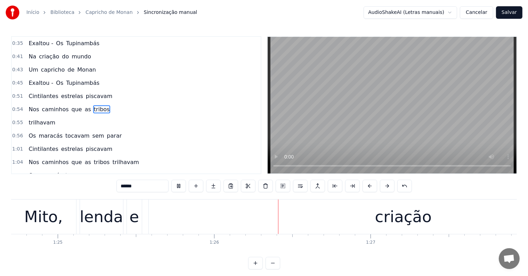
scroll to position [0, 13331]
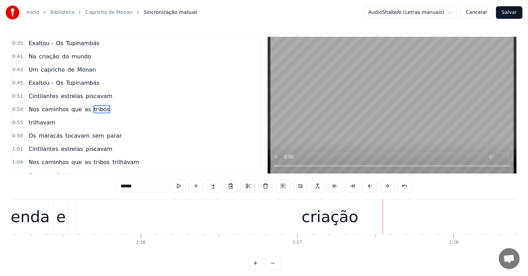
click at [52, 217] on div "Mito, lenda e criação" at bounding box center [261, 217] width 649 height 34
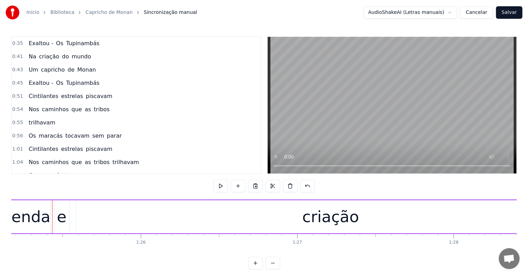
click at [41, 220] on div "lenda" at bounding box center [28, 217] width 43 height 24
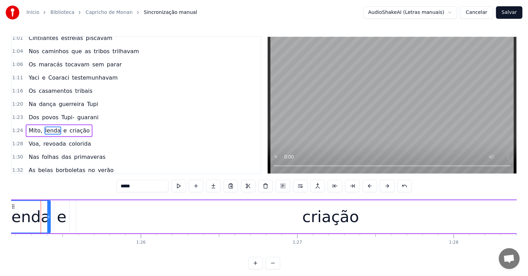
scroll to position [0, 13326]
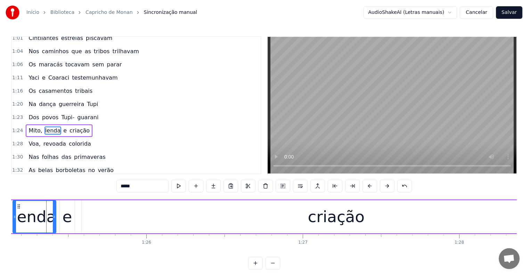
click at [31, 113] on span "Dos" at bounding box center [34, 117] width 12 height 8
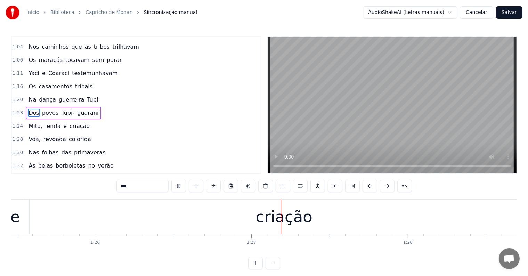
scroll to position [0, 13426]
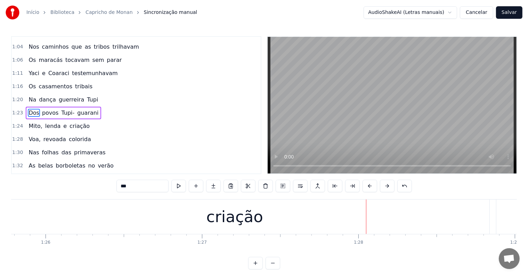
click at [234, 226] on div "criação" at bounding box center [235, 217] width 57 height 24
type input "*******"
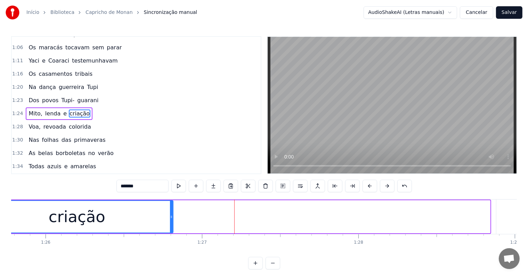
drag, startPoint x: 488, startPoint y: 213, endPoint x: 171, endPoint y: 208, distance: 317.3
click at [171, 208] on div at bounding box center [171, 217] width 3 height 32
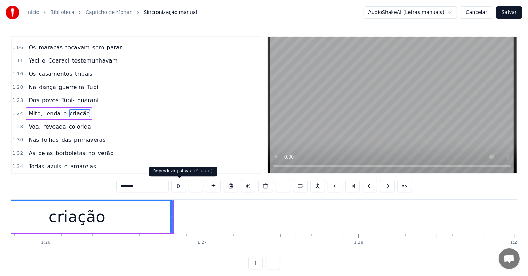
click at [179, 187] on button at bounding box center [178, 186] width 15 height 13
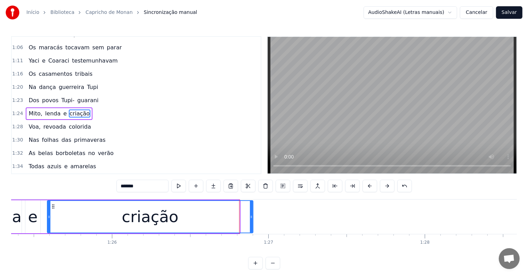
drag, startPoint x: 238, startPoint y: 217, endPoint x: 251, endPoint y: 218, distance: 13.6
click at [251, 218] on icon at bounding box center [251, 217] width 3 height 6
click at [24, 212] on div "Mito, lenda e criação" at bounding box center [82, 217] width 346 height 34
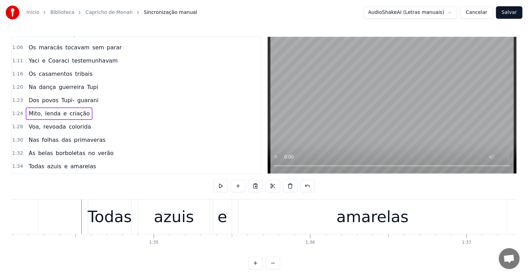
scroll to position [0, 14762]
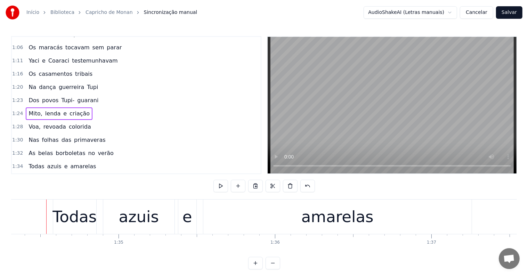
click at [30, 123] on span "Voa," at bounding box center [34, 127] width 13 height 8
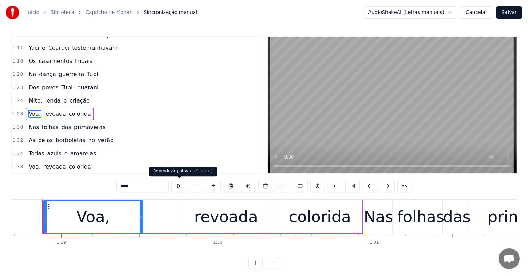
scroll to position [0, 13876]
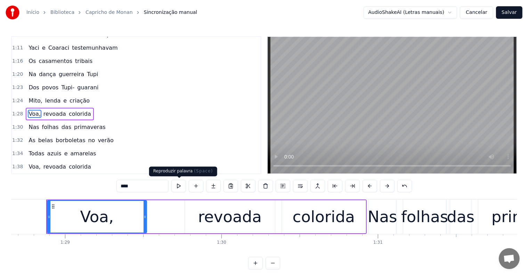
click at [179, 185] on button at bounding box center [178, 186] width 15 height 13
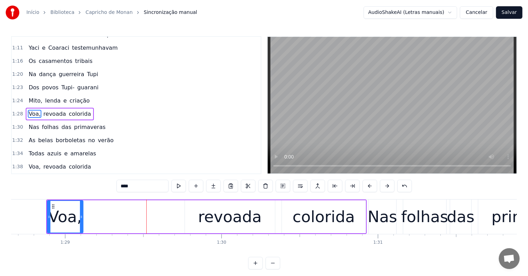
drag, startPoint x: 145, startPoint y: 218, endPoint x: 81, endPoint y: 212, distance: 64.0
click at [81, 212] on div at bounding box center [81, 217] width 3 height 32
click at [177, 186] on button at bounding box center [178, 186] width 15 height 13
drag, startPoint x: 80, startPoint y: 214, endPoint x: 86, endPoint y: 216, distance: 6.5
click at [86, 216] on icon at bounding box center [87, 217] width 3 height 6
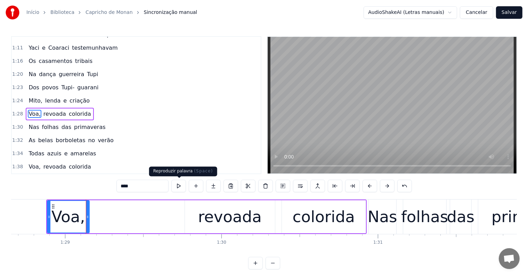
click at [181, 188] on button at bounding box center [178, 186] width 15 height 13
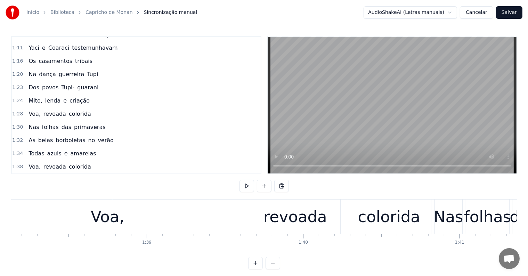
scroll to position [0, 15364]
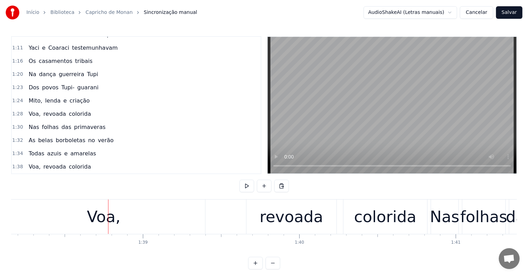
click at [107, 210] on div "Voa," at bounding box center [104, 217] width 34 height 24
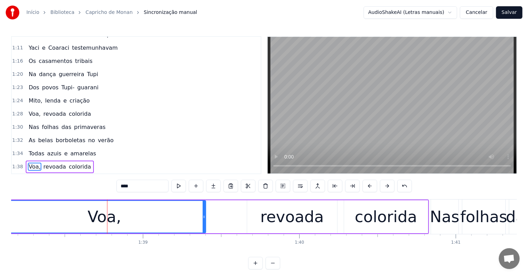
scroll to position [245, 0]
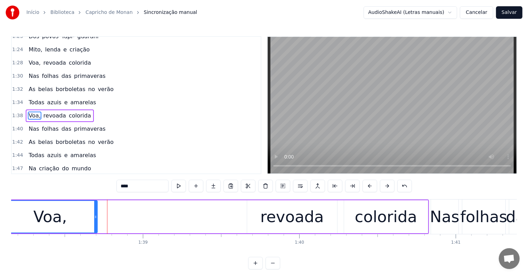
drag, startPoint x: 204, startPoint y: 217, endPoint x: 99, endPoint y: 207, distance: 105.8
click at [96, 206] on div at bounding box center [95, 217] width 3 height 32
click at [178, 185] on button at bounding box center [178, 186] width 15 height 13
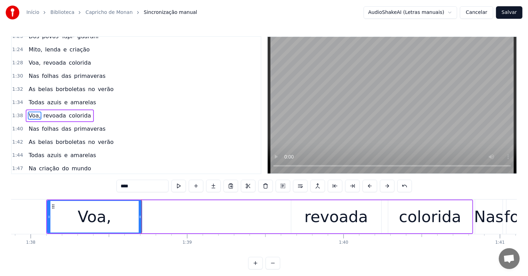
click at [92, 223] on div "Voa," at bounding box center [95, 217] width 34 height 24
click at [78, 213] on div "Voa," at bounding box center [95, 217] width 94 height 32
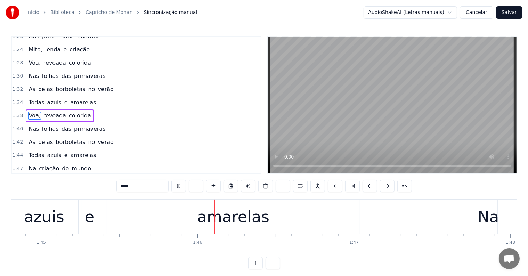
scroll to position [0, 16420]
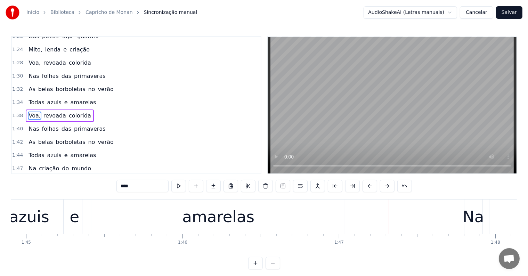
click at [51, 112] on span "revoada" at bounding box center [55, 116] width 24 height 8
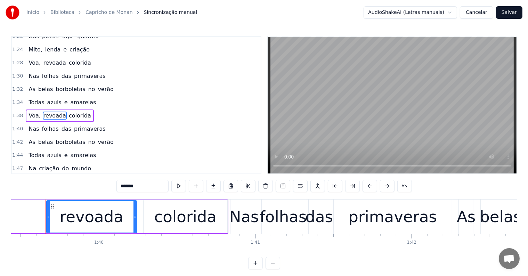
scroll to position [0, 15564]
click at [79, 112] on span "colorida" at bounding box center [80, 116] width 24 height 8
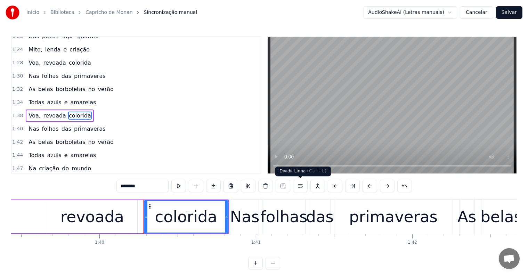
click at [297, 186] on button at bounding box center [300, 186] width 15 height 13
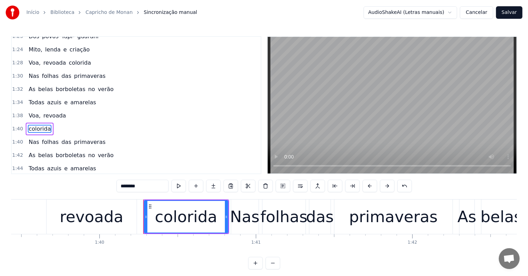
scroll to position [258, 0]
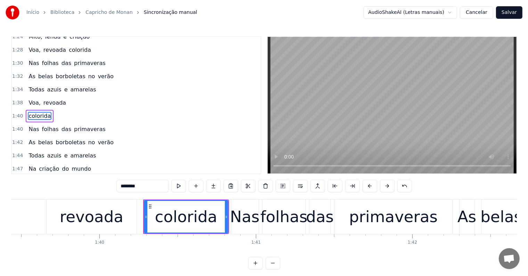
click at [49, 99] on span "revoada" at bounding box center [55, 103] width 24 height 8
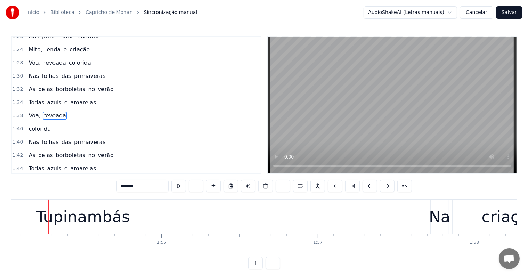
scroll to position [0, 18008]
click at [346, 139] on video at bounding box center [392, 105] width 249 height 137
click at [90, 225] on div "Tupinambás" at bounding box center [81, 217] width 94 height 24
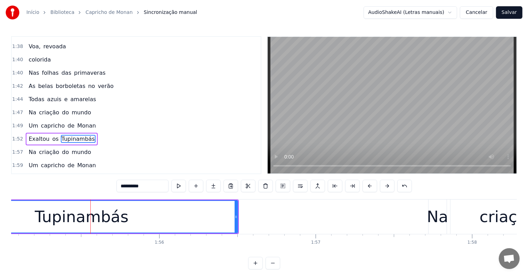
scroll to position [335, 0]
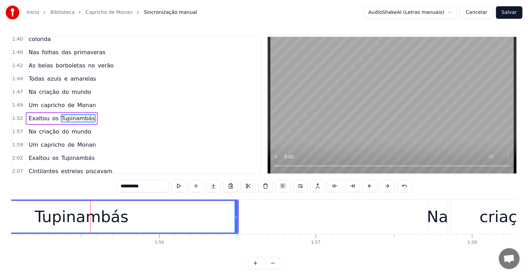
click at [41, 114] on span "Exaltou" at bounding box center [39, 118] width 22 height 8
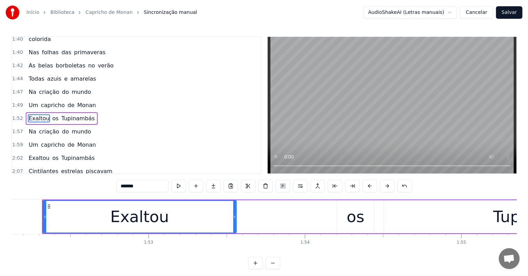
scroll to position [0, 17545]
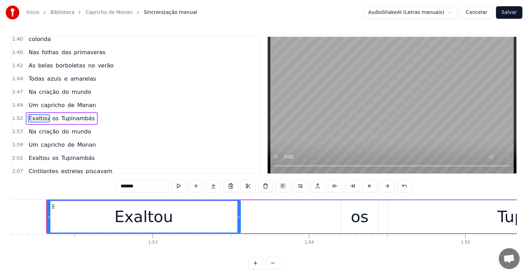
click at [192, 218] on div "Exaltou" at bounding box center [144, 217] width 193 height 32
click at [146, 186] on input "*******" at bounding box center [143, 186] width 52 height 13
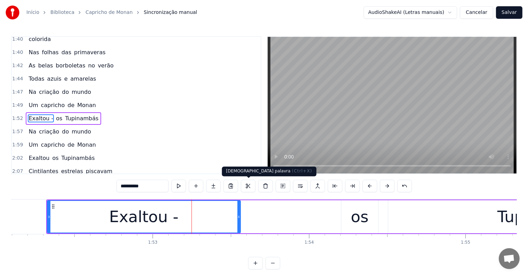
click at [230, 213] on div "Exaltou -" at bounding box center [144, 217] width 193 height 32
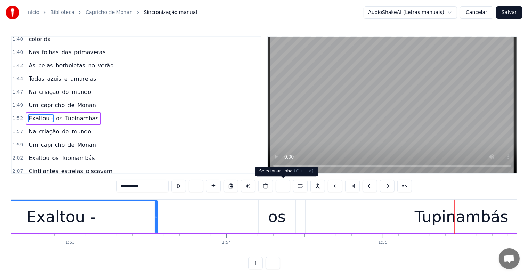
scroll to position [0, 17985]
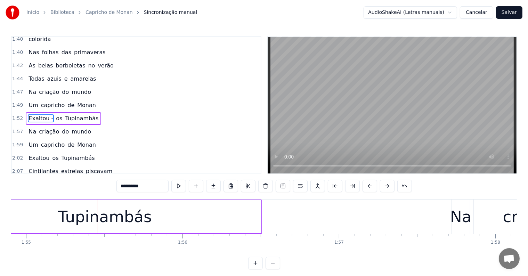
click at [42, 214] on div "Tupinambás" at bounding box center [105, 216] width 312 height 33
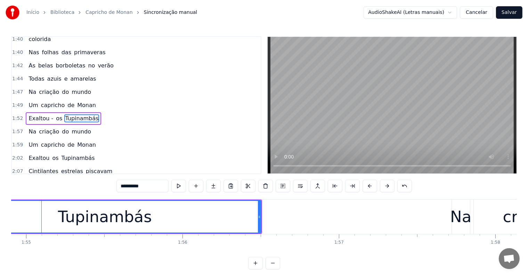
scroll to position [0, 17980]
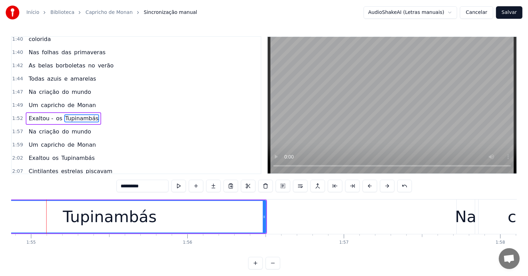
click at [55, 114] on span "os" at bounding box center [59, 118] width 8 height 8
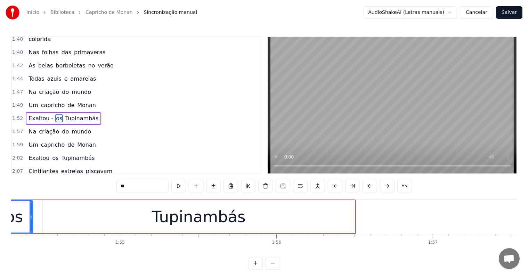
scroll to position [0, 17840]
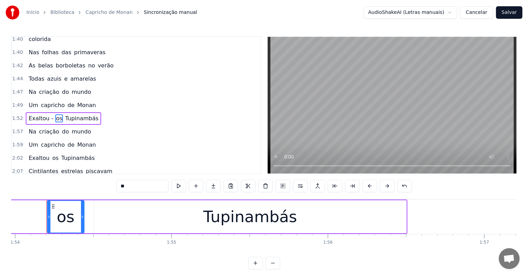
drag, startPoint x: 124, startPoint y: 186, endPoint x: 115, endPoint y: 185, distance: 8.5
click at [115, 185] on div "0:06 <Seu maior canal de toadas karaokê> 0:15 <Inscreva-se em nosso canal> 0:31…" at bounding box center [264, 152] width 506 height 233
click at [38, 154] on span "Exaltou" at bounding box center [39, 158] width 22 height 8
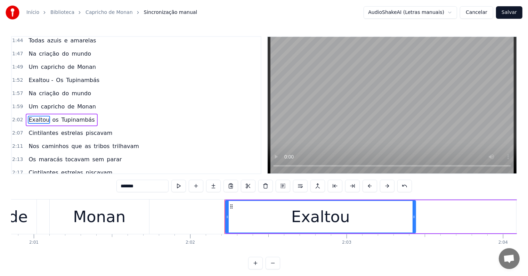
scroll to position [0, 19095]
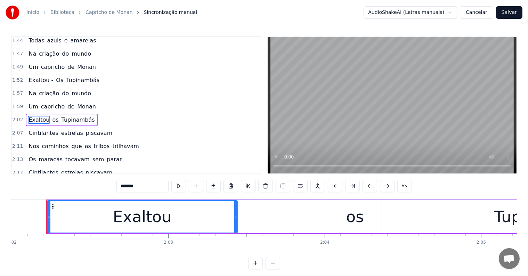
click at [144, 186] on input "*******" at bounding box center [143, 186] width 52 height 13
click at [342, 221] on div "os" at bounding box center [355, 216] width 34 height 33
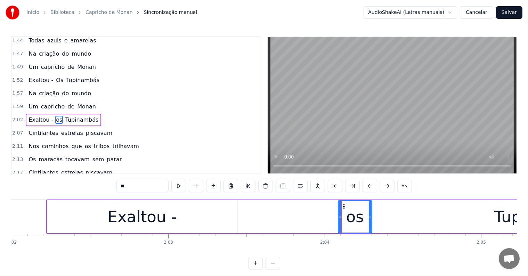
drag, startPoint x: 125, startPoint y: 184, endPoint x: 116, endPoint y: 184, distance: 8.3
click at [116, 184] on div "0:06 <Seu maior canal de toadas karaokê> 0:15 <Inscreva-se em nosso canal> 0:31…" at bounding box center [264, 152] width 506 height 233
drag, startPoint x: 125, startPoint y: 187, endPoint x: 118, endPoint y: 187, distance: 7.7
click at [118, 187] on input "*" at bounding box center [143, 186] width 52 height 13
click at [35, 76] on span "Exaltou -" at bounding box center [41, 80] width 26 height 8
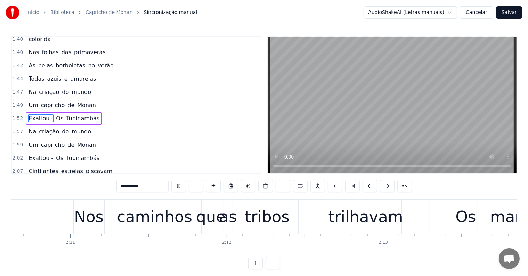
scroll to position [0, 20647]
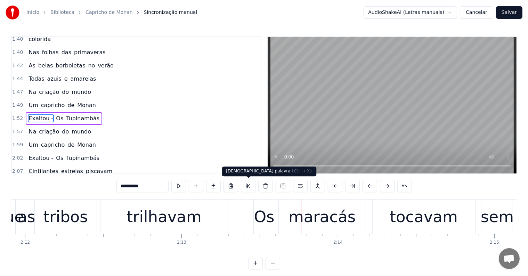
click at [184, 216] on div "trilhavam" at bounding box center [164, 217] width 75 height 24
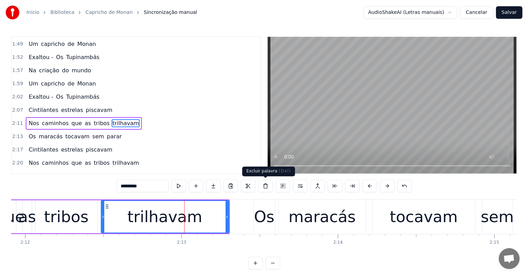
scroll to position [399, 0]
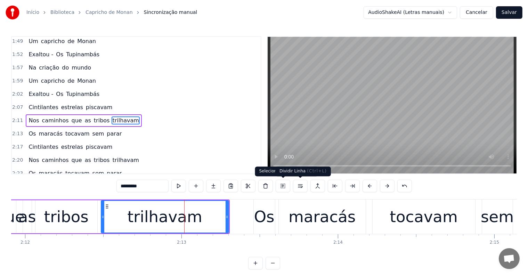
click at [297, 187] on button at bounding box center [300, 186] width 15 height 13
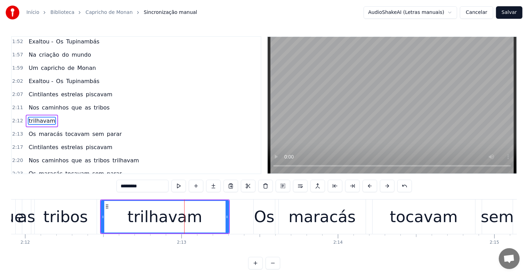
click at [67, 217] on div "tribos" at bounding box center [65, 217] width 45 height 24
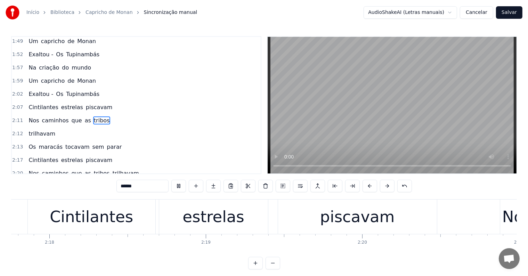
scroll to position [0, 22041]
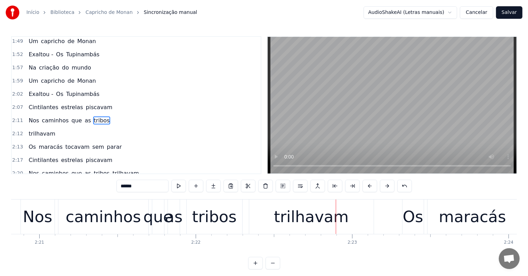
click at [302, 216] on div "trilhavam" at bounding box center [311, 217] width 75 height 24
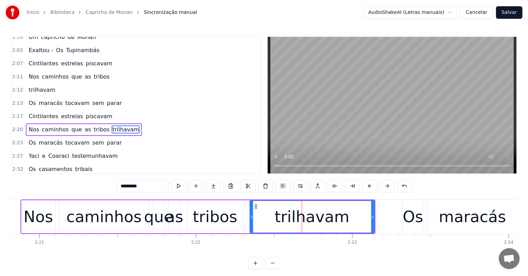
scroll to position [450, 0]
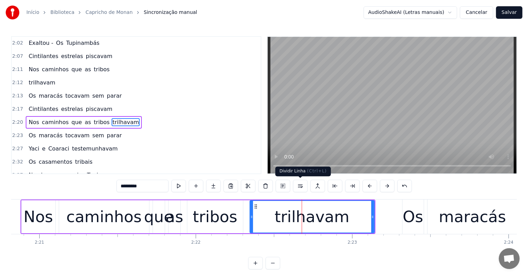
click at [301, 186] on button at bounding box center [300, 186] width 15 height 13
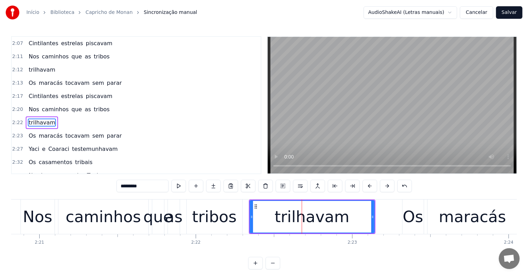
click at [229, 210] on div "tribos" at bounding box center [214, 217] width 45 height 24
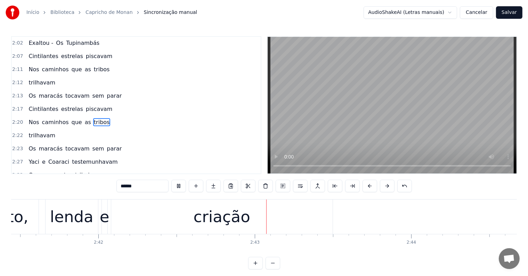
scroll to position [0, 25319]
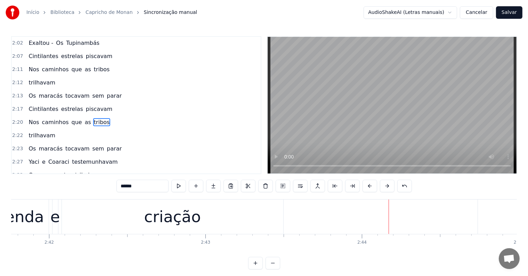
click at [205, 216] on div "criação" at bounding box center [173, 217] width 222 height 34
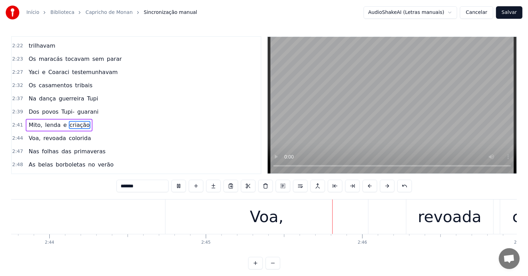
scroll to position [0, 25755]
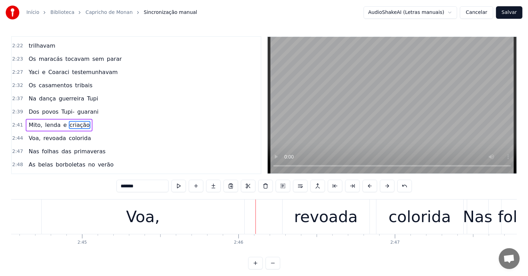
click at [141, 220] on div "Voa," at bounding box center [143, 217] width 34 height 24
type input "****"
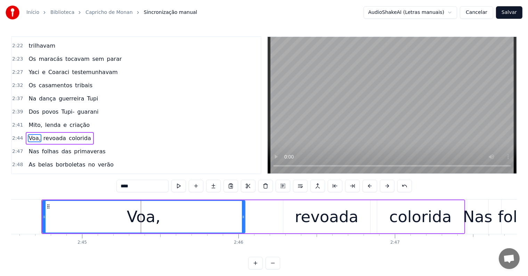
scroll to position [552, 0]
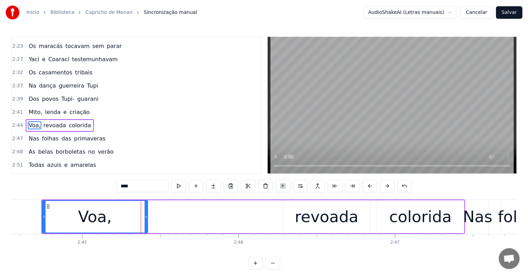
drag, startPoint x: 242, startPoint y: 216, endPoint x: 145, endPoint y: 223, distance: 97.6
click at [145, 223] on div at bounding box center [146, 217] width 3 height 32
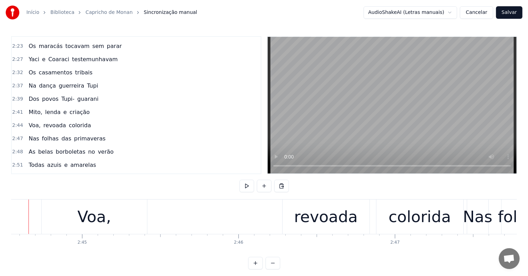
scroll to position [0, 25738]
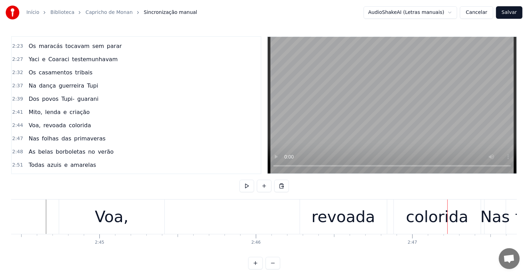
click at [328, 222] on div "revoada" at bounding box center [344, 217] width 64 height 24
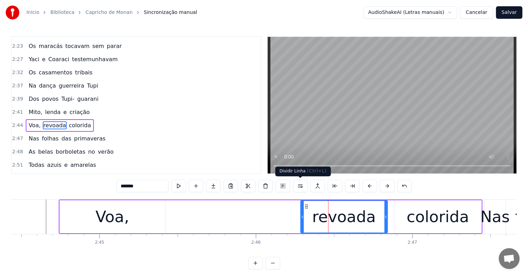
click at [297, 185] on button at bounding box center [300, 186] width 15 height 13
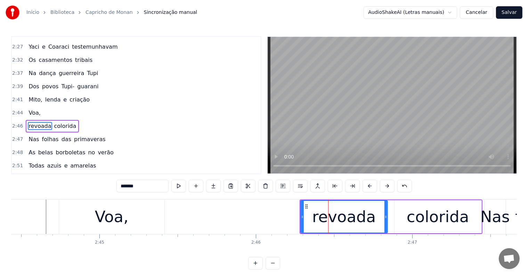
click at [29, 109] on span "Voa," at bounding box center [34, 113] width 13 height 8
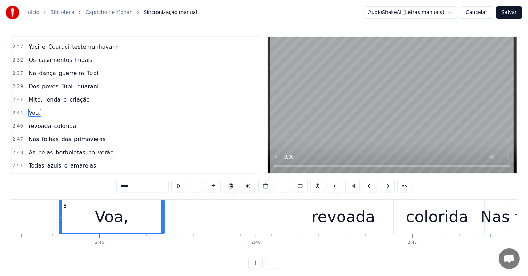
scroll to position [552, 0]
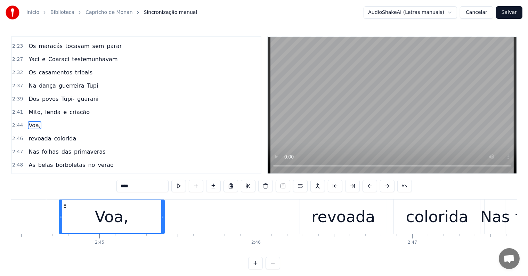
click at [33, 135] on span "revoada" at bounding box center [40, 139] width 24 height 8
type input "*******"
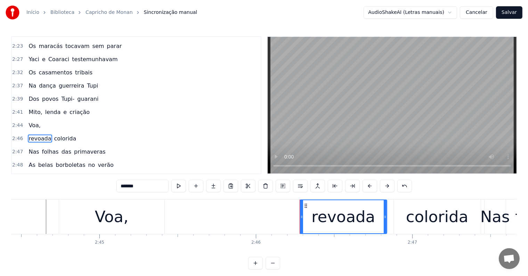
scroll to position [565, 0]
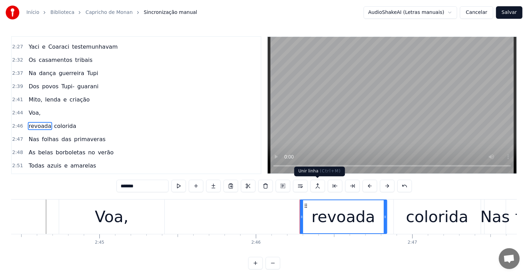
click at [315, 186] on button at bounding box center [318, 186] width 15 height 13
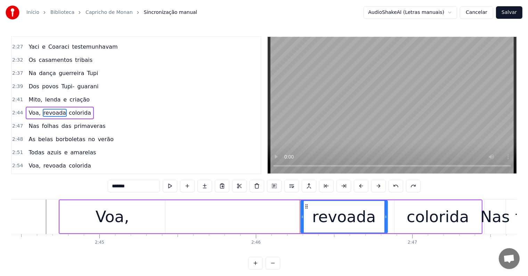
click at [31, 109] on span "Voa," at bounding box center [34, 113] width 13 height 8
type input "****"
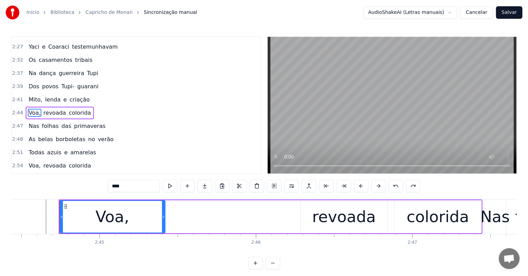
scroll to position [552, 0]
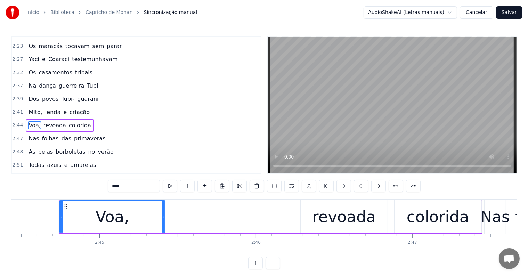
click at [238, 226] on div "Voa, revoada colorida" at bounding box center [271, 217] width 424 height 34
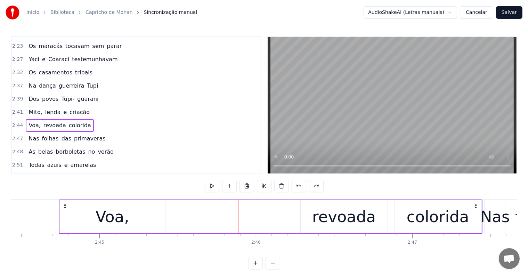
click at [120, 219] on div "Voa," at bounding box center [113, 217] width 34 height 24
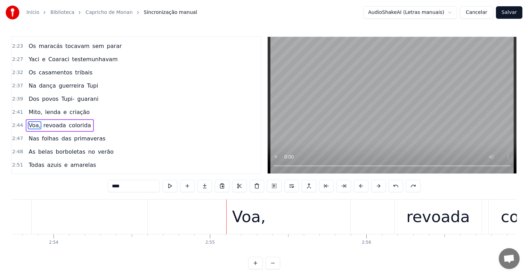
scroll to position [0, 27193]
click at [238, 205] on div "Voa," at bounding box center [248, 217] width 203 height 34
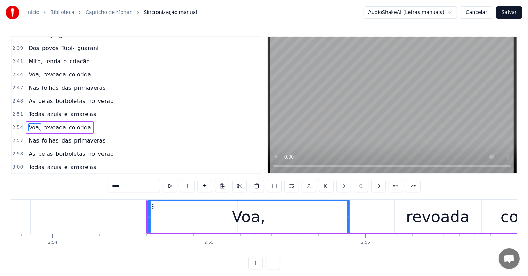
scroll to position [603, 0]
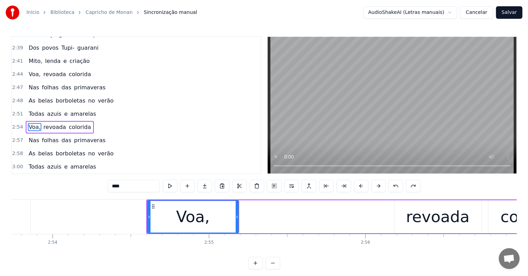
drag, startPoint x: 347, startPoint y: 215, endPoint x: 236, endPoint y: 216, distance: 111.3
click at [236, 216] on icon at bounding box center [237, 217] width 3 height 6
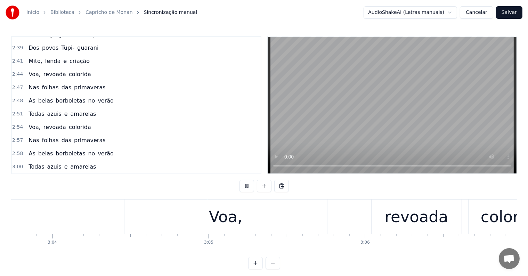
scroll to position [0, 28786]
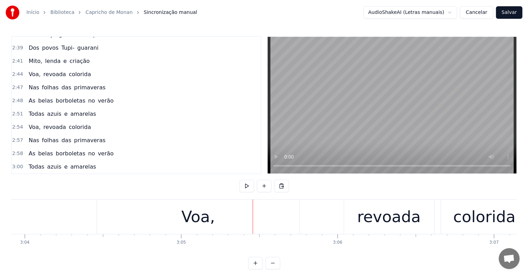
click at [195, 214] on div "Voa," at bounding box center [199, 217] width 34 height 24
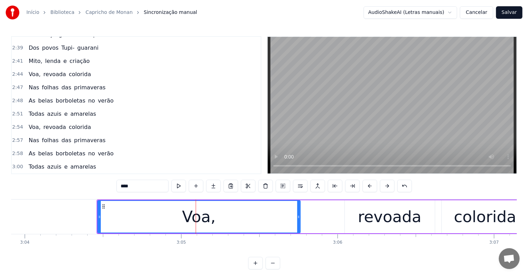
scroll to position [655, 0]
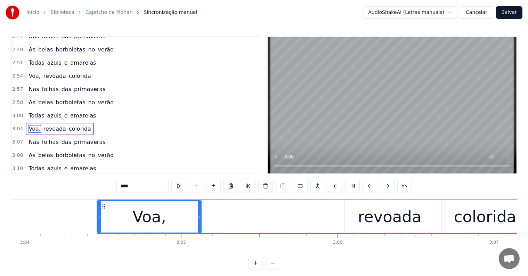
drag, startPoint x: 298, startPoint y: 216, endPoint x: 199, endPoint y: 218, distance: 99.1
click at [199, 218] on icon at bounding box center [199, 217] width 3 height 6
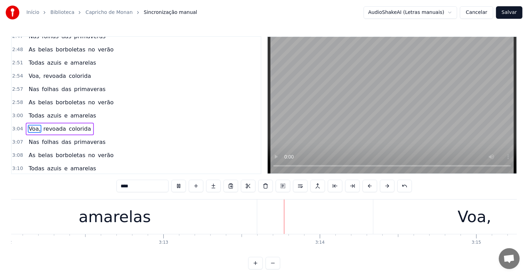
scroll to position [0, 30136]
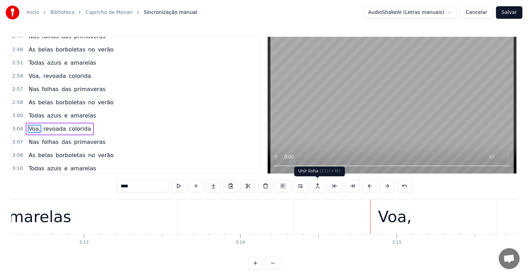
click at [383, 220] on div "Voa," at bounding box center [395, 217] width 34 height 24
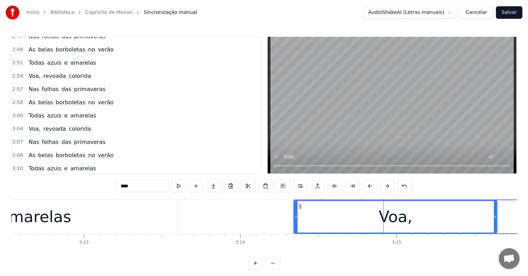
scroll to position [682, 0]
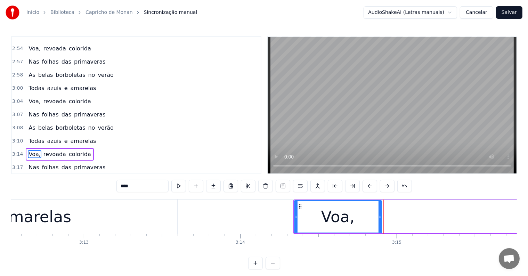
drag, startPoint x: 494, startPoint y: 217, endPoint x: 379, endPoint y: 215, distance: 115.5
click at [379, 215] on icon at bounding box center [380, 217] width 3 height 6
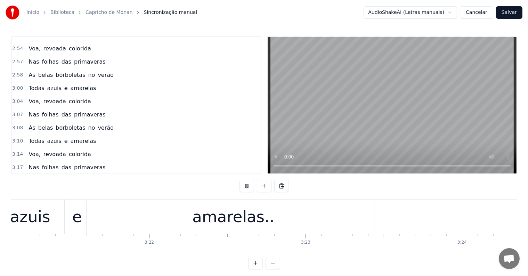
scroll to position [0, 31810]
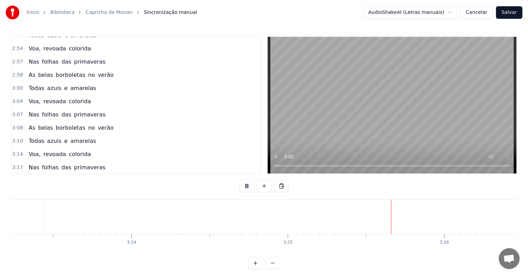
click at [506, 12] on button "Salvar" at bounding box center [509, 12] width 26 height 13
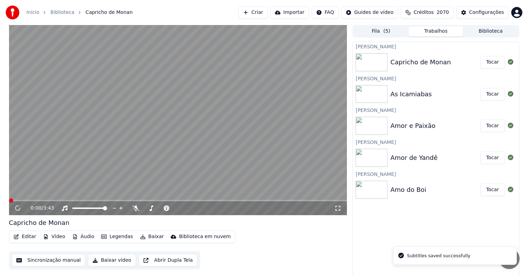
click at [493, 190] on button "Tocar" at bounding box center [493, 190] width 25 height 13
click at [147, 239] on button "Baixar" at bounding box center [152, 237] width 30 height 10
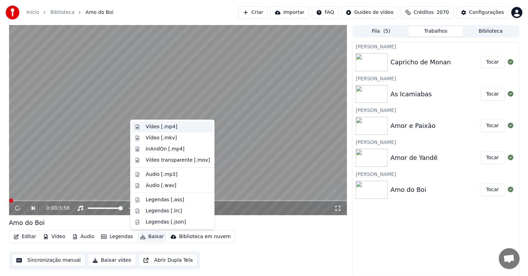
click at [154, 127] on div "Vídeo [.mp4]" at bounding box center [162, 126] width 32 height 7
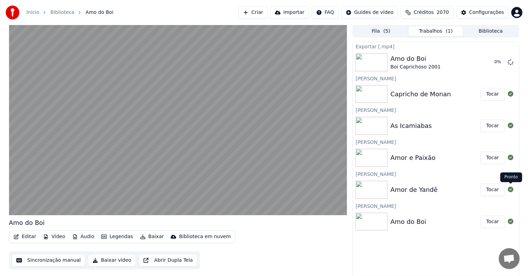
click at [487, 187] on button "Tocar" at bounding box center [493, 190] width 25 height 13
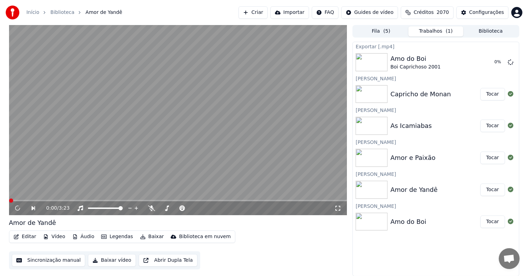
click at [149, 237] on button "Baixar" at bounding box center [152, 237] width 30 height 10
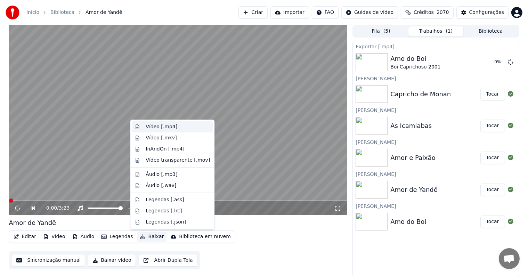
click at [159, 128] on div "Vídeo [.mp4]" at bounding box center [162, 126] width 32 height 7
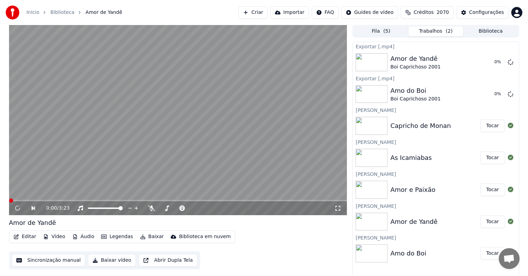
click at [493, 189] on button "Tocar" at bounding box center [493, 190] width 25 height 13
click at [146, 238] on button "Baixar" at bounding box center [152, 237] width 30 height 10
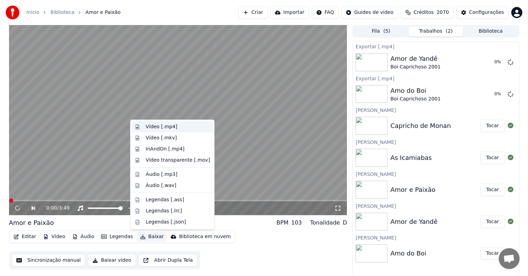
click at [151, 126] on div "Vídeo [.mp4]" at bounding box center [162, 126] width 32 height 7
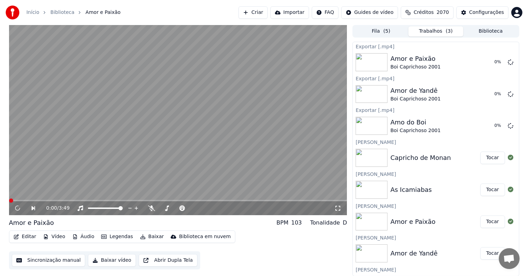
click at [486, 190] on button "Tocar" at bounding box center [493, 190] width 25 height 13
click at [147, 239] on button "Baixar" at bounding box center [152, 237] width 30 height 10
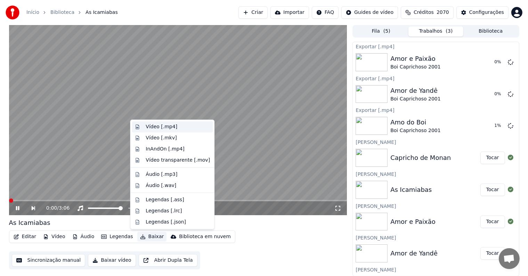
click at [154, 127] on div "Vídeo [.mp4]" at bounding box center [162, 126] width 32 height 7
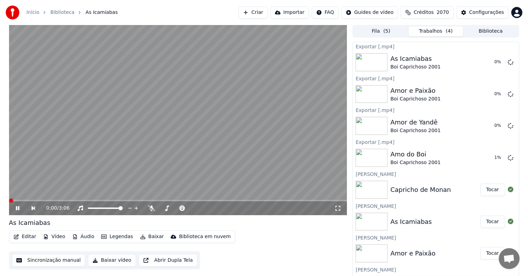
click at [486, 188] on button "Tocar" at bounding box center [493, 190] width 25 height 13
click at [145, 237] on button "Baixar" at bounding box center [152, 237] width 30 height 10
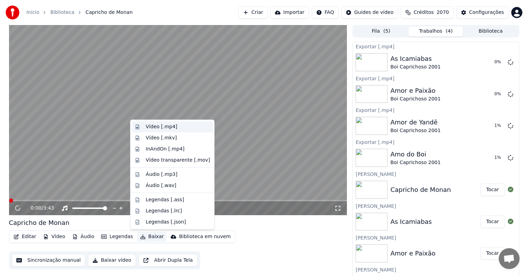
click at [149, 128] on div "Vídeo [.mp4]" at bounding box center [162, 126] width 32 height 7
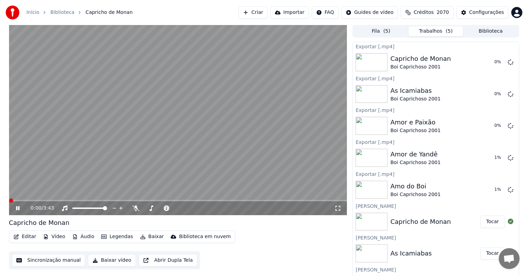
click at [140, 190] on video at bounding box center [178, 120] width 338 height 190
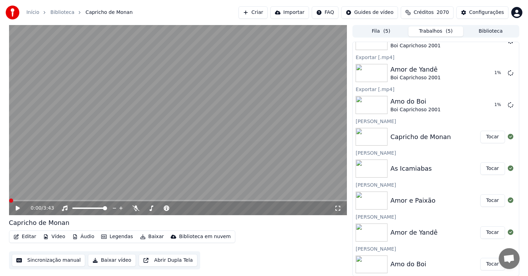
click at [376, 31] on button "Fila ( 5 )" at bounding box center [381, 31] width 55 height 10
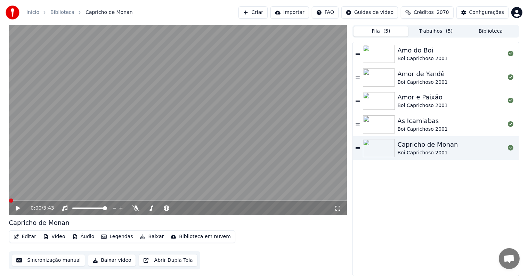
click at [423, 32] on button "Trabalhos ( 5 )" at bounding box center [436, 31] width 55 height 10
